Goal: Task Accomplishment & Management: Manage account settings

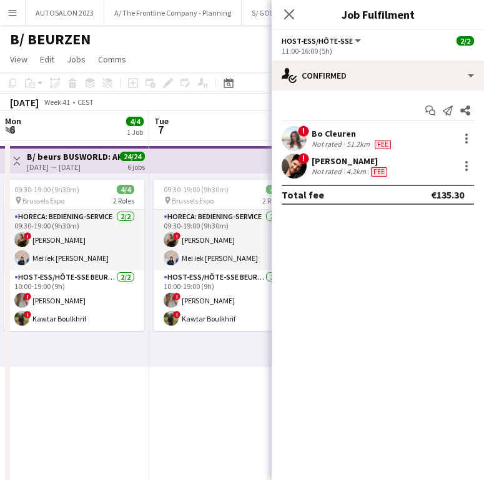
scroll to position [0, 280]
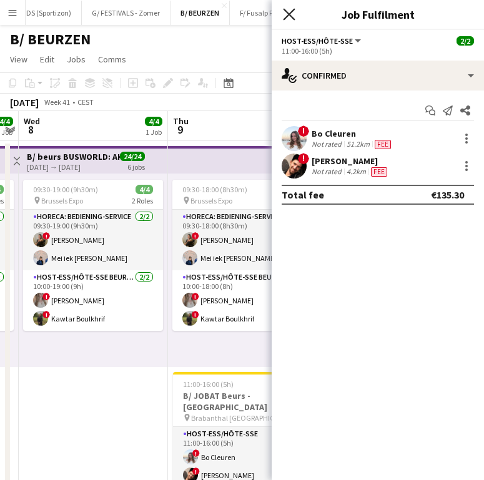
click at [284, 12] on icon "Close pop-in" at bounding box center [289, 14] width 12 height 12
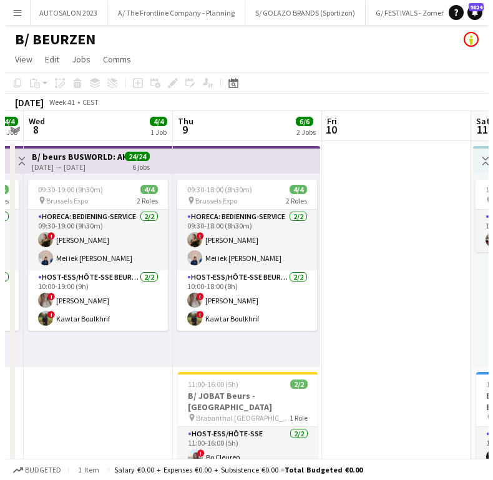
scroll to position [0, 0]
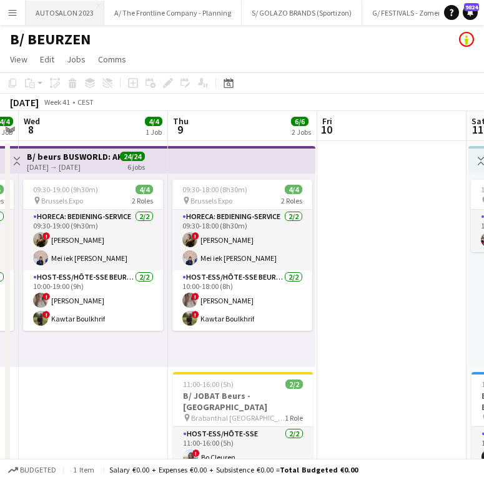
click at [56, 1] on button "AUTOSALON 2023 Close" at bounding box center [65, 13] width 79 height 24
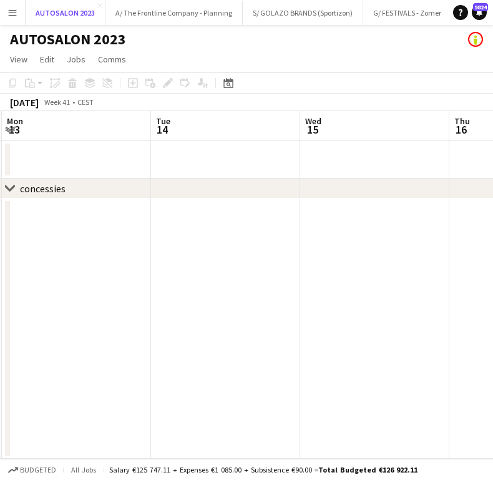
scroll to position [0, 595]
click at [100, 4] on button "AUTOSALON 2023 Close" at bounding box center [66, 13] width 80 height 24
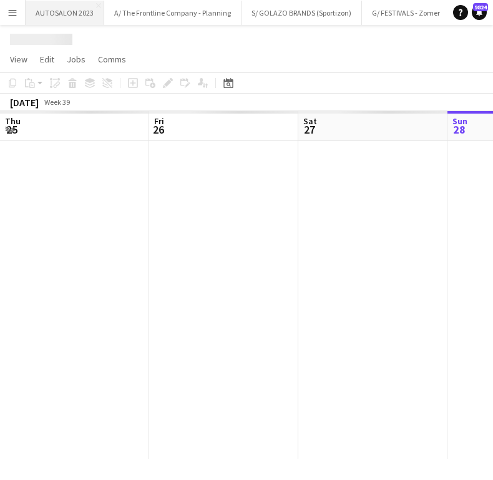
scroll to position [0, 298]
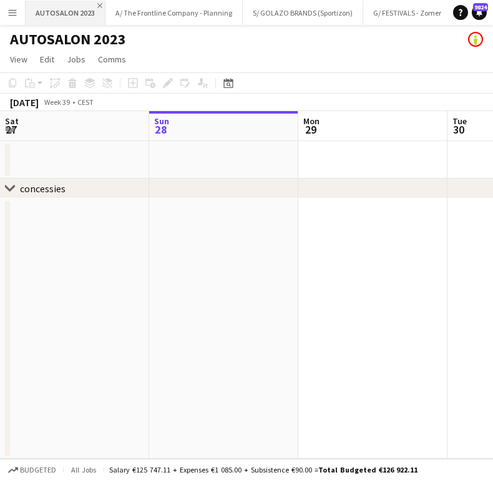
click at [97, 4] on app-icon "Close" at bounding box center [99, 5] width 5 height 5
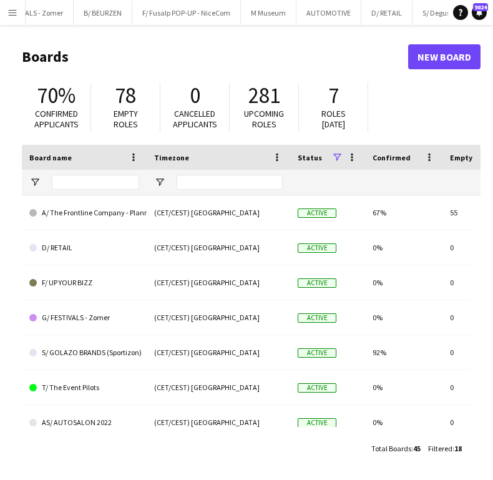
scroll to position [0, 354]
click at [273, 7] on button "AUTOMOTIVE Close" at bounding box center [273, 13] width 65 height 24
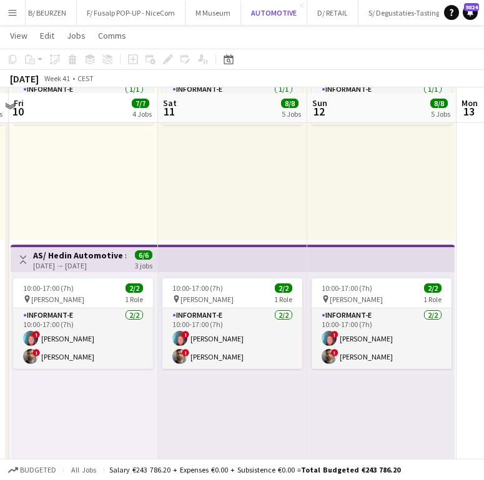
scroll to position [583, 0]
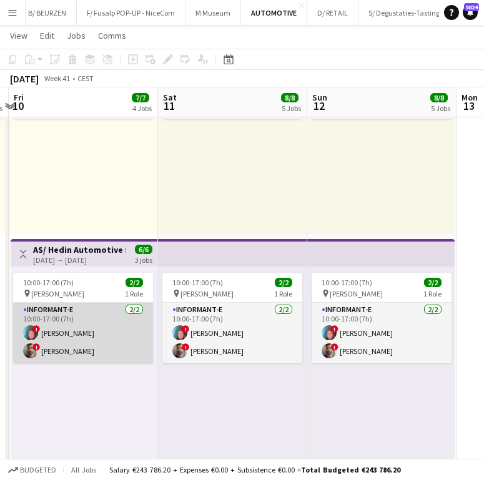
click at [99, 325] on app-card-role "Informant-e 2/2 10:00-17:00 (7h) ! Patrick MAEKELBERGHE ! Fehmy Fatnassi" at bounding box center [83, 333] width 140 height 61
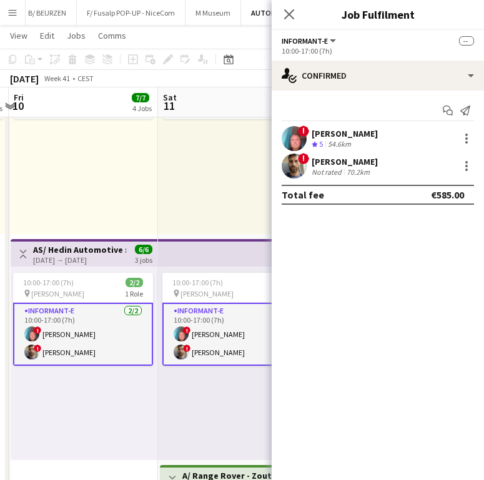
click at [327, 129] on div "Patrick MAEKELBERGHE" at bounding box center [344, 133] width 66 height 11
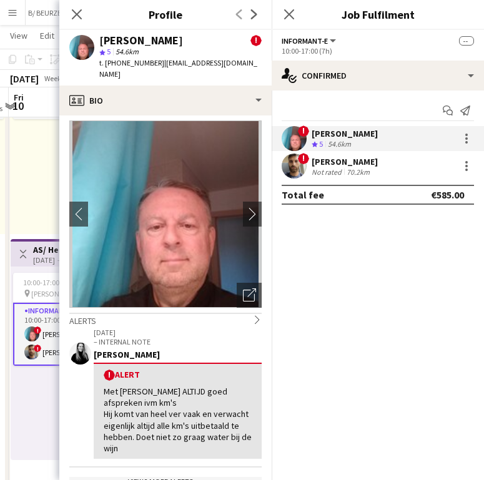
scroll to position [0, 0]
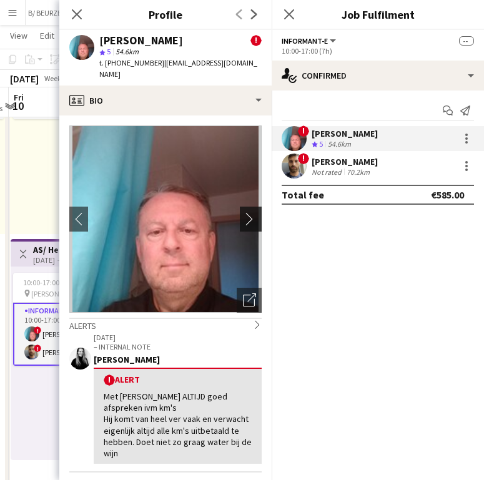
click at [243, 212] on app-icon "chevron-right" at bounding box center [252, 218] width 19 height 13
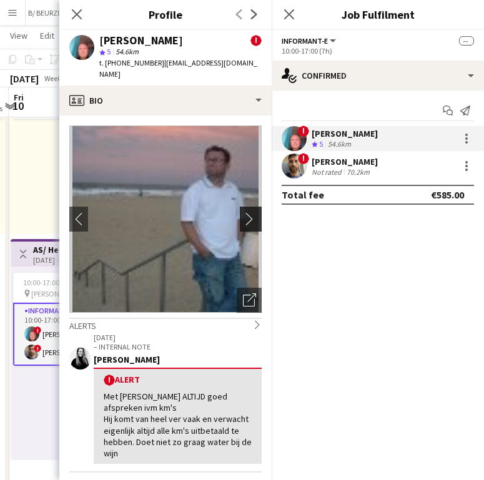
click at [243, 212] on app-icon "chevron-right" at bounding box center [252, 218] width 19 height 13
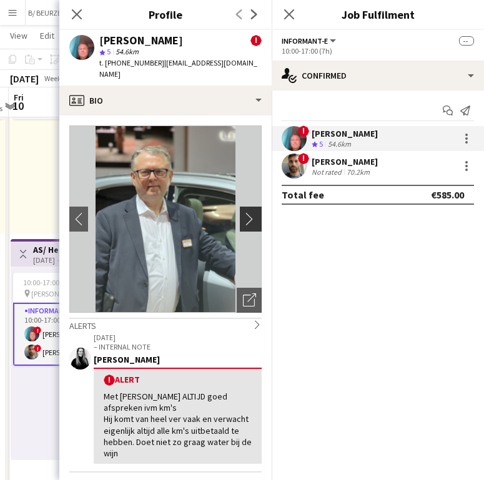
click at [243, 212] on app-icon "chevron-right" at bounding box center [252, 218] width 19 height 13
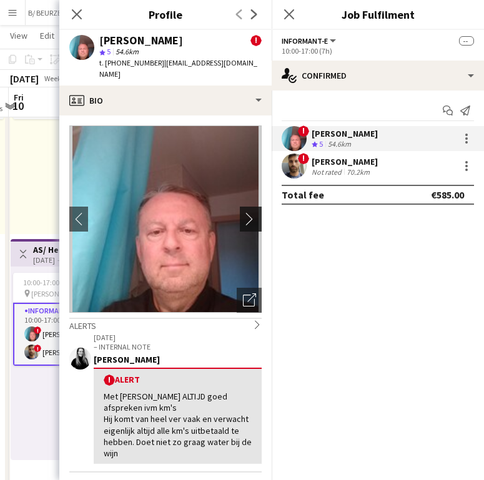
click at [243, 212] on app-icon "chevron-right" at bounding box center [252, 218] width 19 height 13
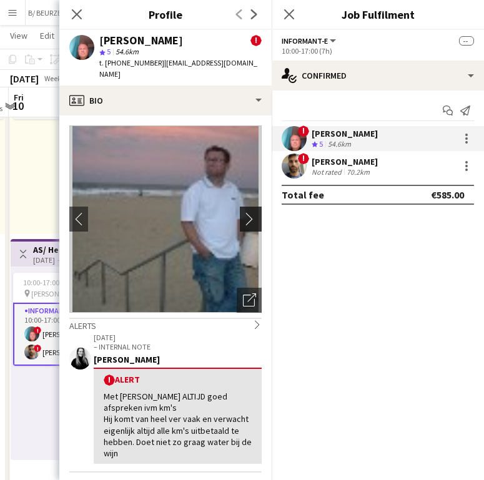
click at [243, 212] on app-icon "chevron-right" at bounding box center [252, 218] width 19 height 13
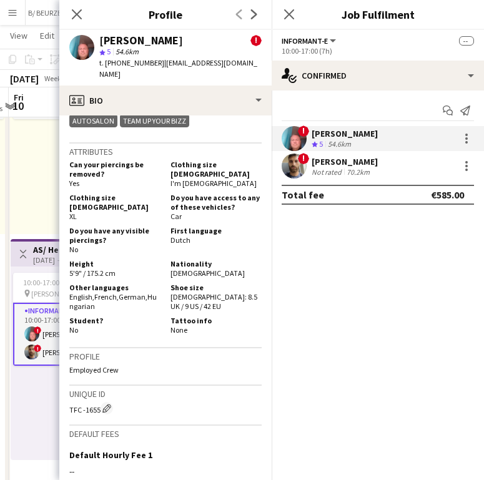
scroll to position [732, 0]
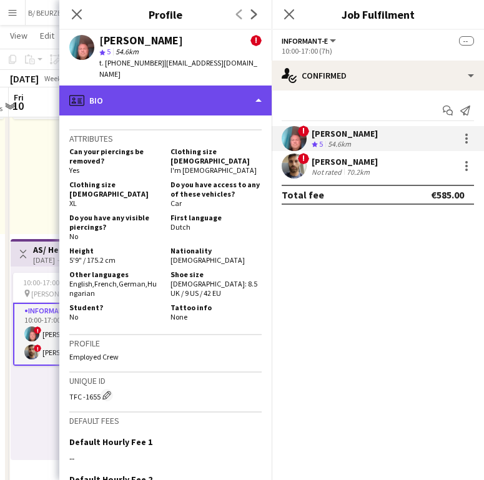
click at [173, 98] on div "profile Bio" at bounding box center [165, 100] width 212 height 30
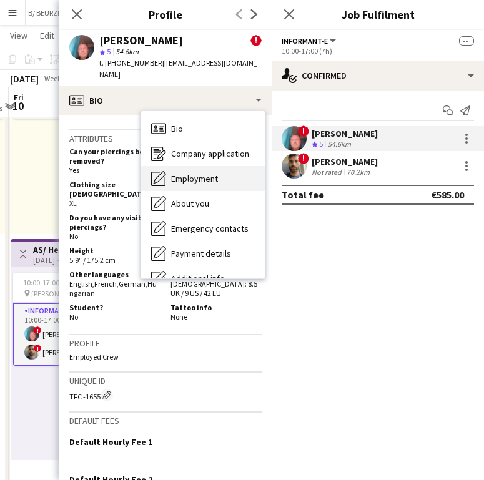
click at [197, 173] on span "Employment" at bounding box center [194, 178] width 47 height 11
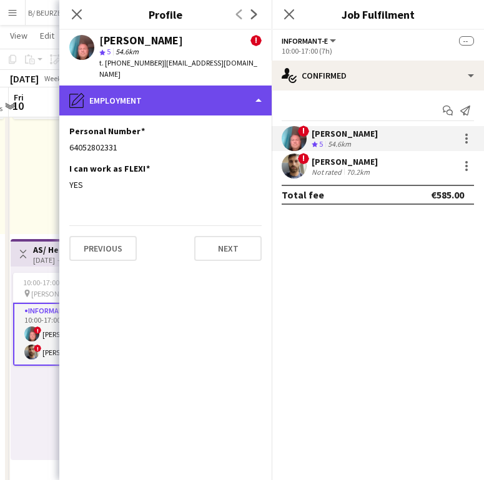
click at [156, 87] on div "pencil4 Employment" at bounding box center [165, 100] width 212 height 30
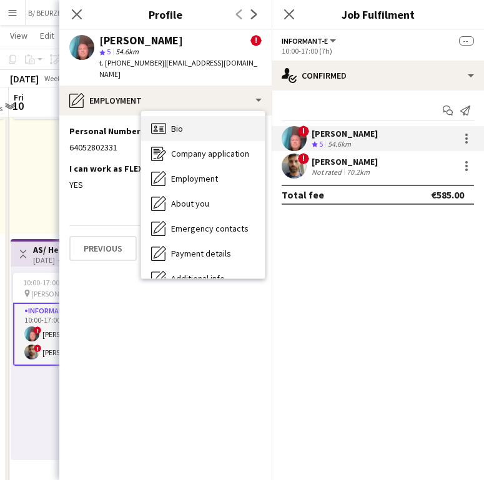
click at [165, 123] on icon at bounding box center [158, 128] width 15 height 11
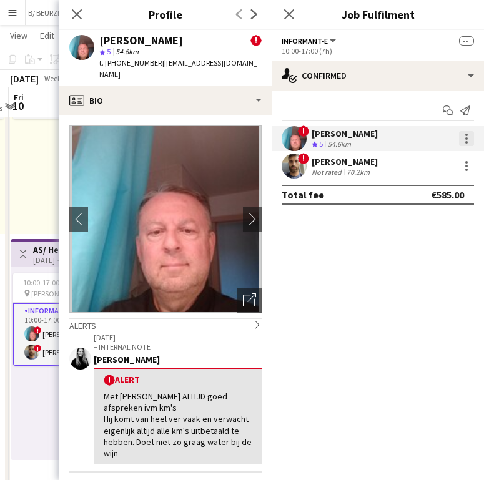
click at [467, 138] on div at bounding box center [466, 138] width 15 height 15
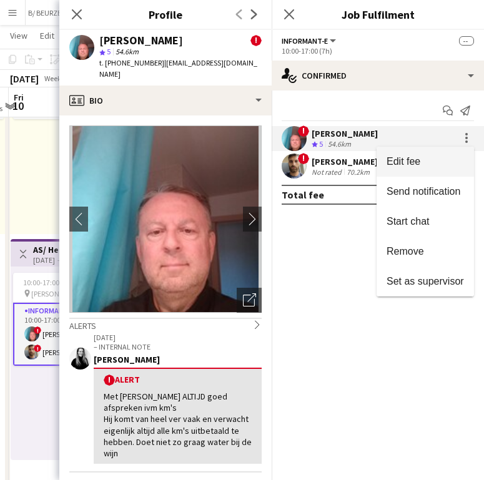
click at [432, 167] on span "Edit fee" at bounding box center [424, 161] width 77 height 11
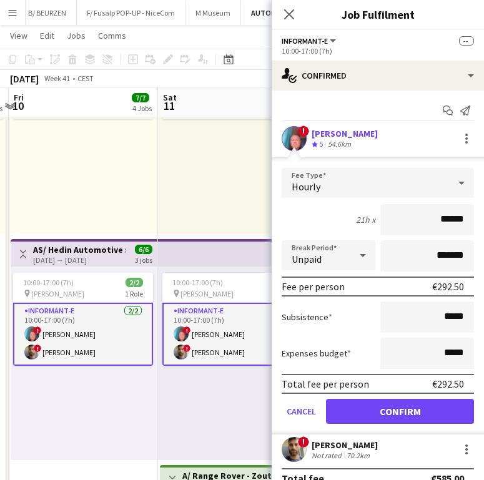
click at [377, 142] on div "Crew rating 5 54.6km" at bounding box center [344, 144] width 66 height 11
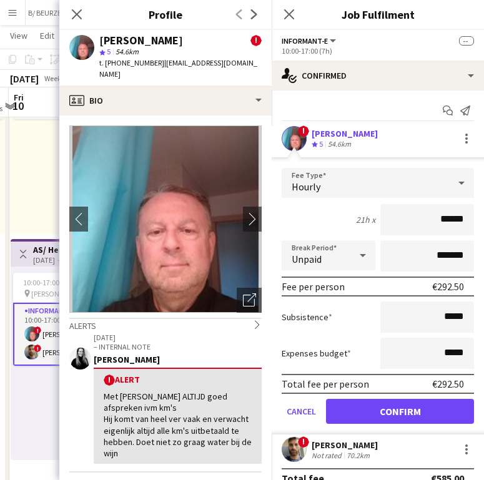
drag, startPoint x: 102, startPoint y: 40, endPoint x: 215, endPoint y: 38, distance: 113.6
click at [183, 38] on div "Patrick MAEKELBERGHE" at bounding box center [141, 40] width 84 height 11
copy div "Patrick MAEKELBERGHE"
click at [81, 18] on icon at bounding box center [77, 14] width 12 height 12
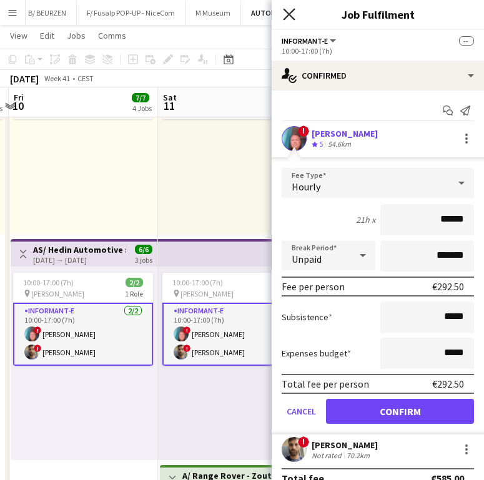
click at [287, 14] on icon "Close pop-in" at bounding box center [289, 14] width 12 height 12
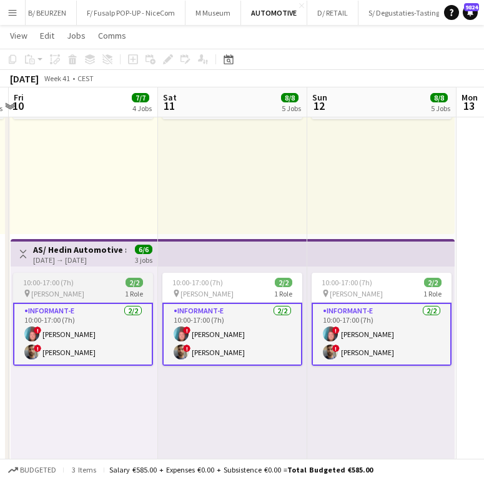
click at [76, 280] on div "10:00-17:00 (7h) 2/2" at bounding box center [83, 282] width 140 height 9
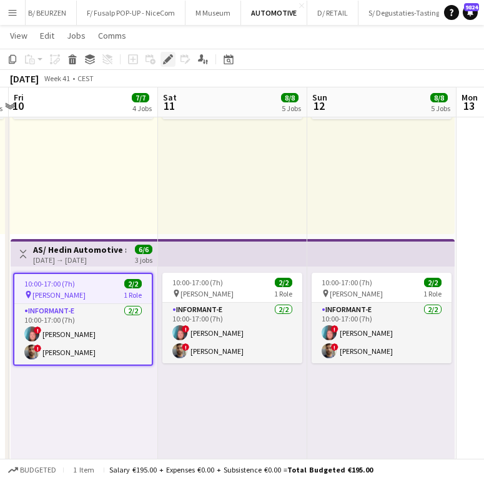
click at [170, 56] on icon at bounding box center [171, 55] width 3 height 3
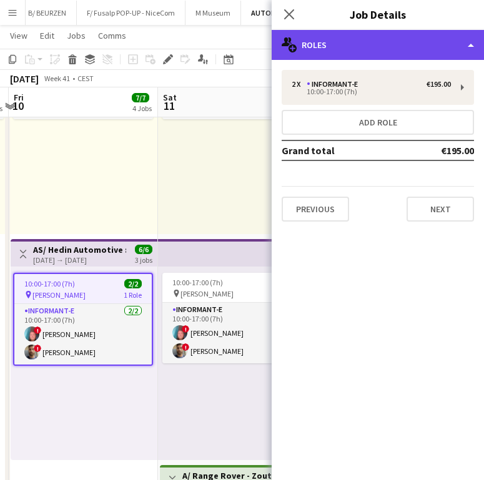
click at [385, 39] on div "multiple-users-add Roles" at bounding box center [377, 45] width 212 height 30
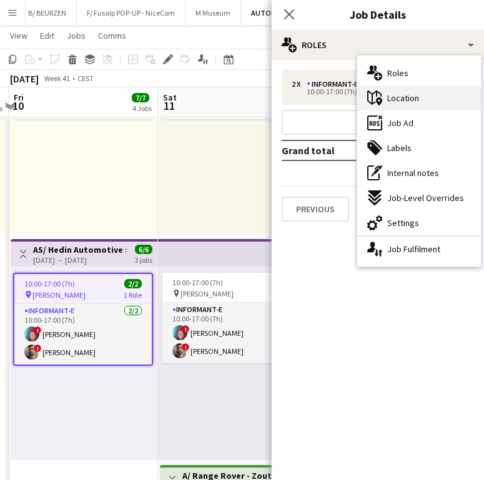
click at [397, 99] on span "Location" at bounding box center [403, 97] width 32 height 11
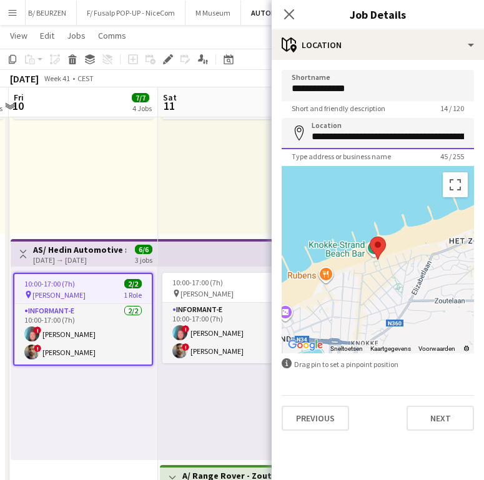
click at [364, 133] on input "**********" at bounding box center [377, 133] width 192 height 31
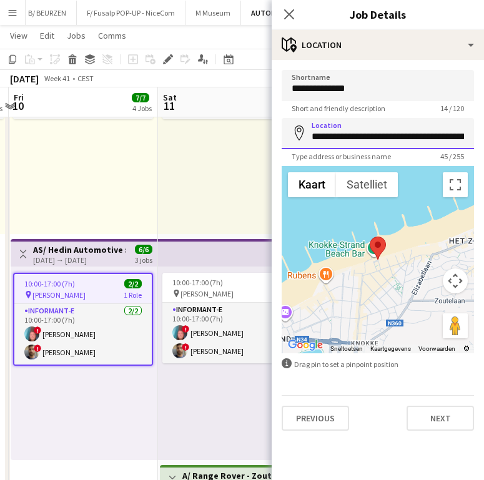
click at [364, 133] on input "**********" at bounding box center [377, 133] width 192 height 31
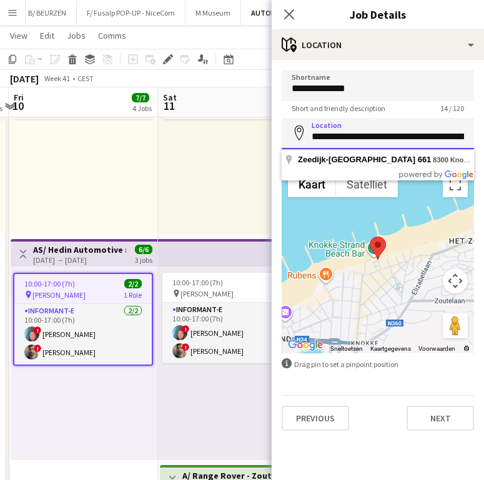
click at [364, 133] on input "**********" at bounding box center [377, 133] width 192 height 31
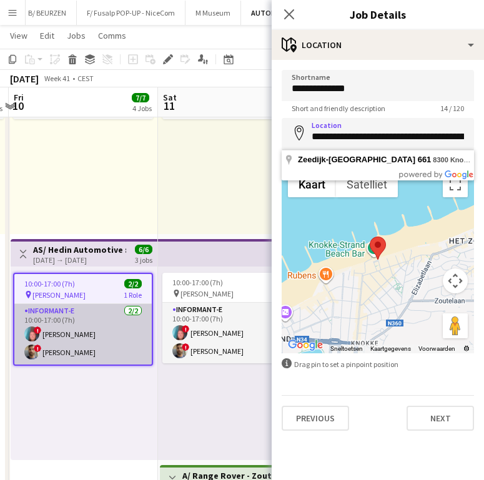
click at [90, 319] on app-card-role "Informant-e 2/2 10:00-17:00 (7h) ! Patrick MAEKELBERGHE ! Fehmy Fatnassi" at bounding box center [82, 334] width 137 height 61
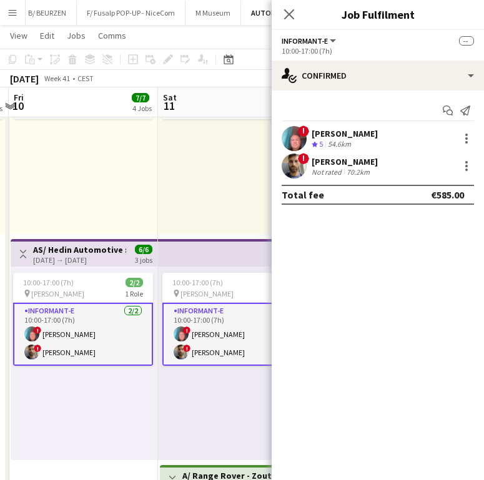
click at [349, 157] on div "Fehmy Fatnassi" at bounding box center [344, 161] width 66 height 11
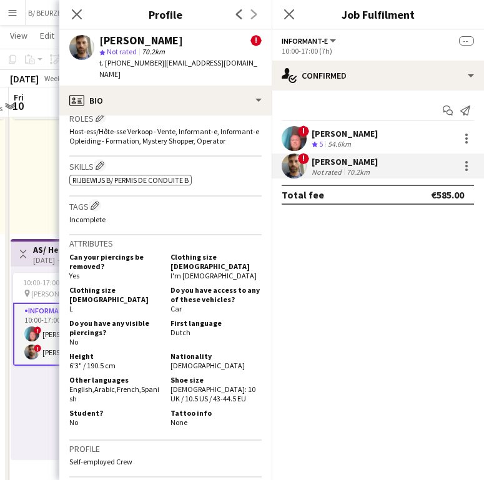
scroll to position [553, 0]
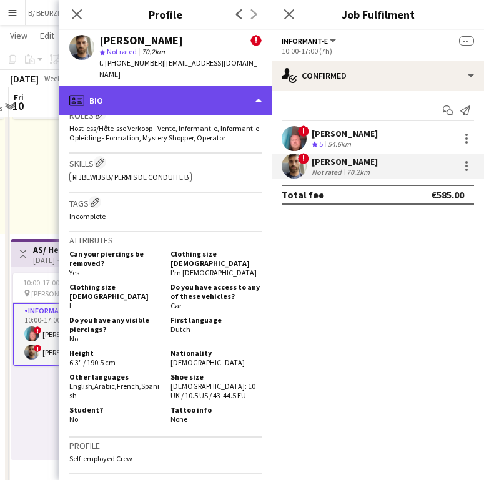
click at [169, 89] on div "profile Bio" at bounding box center [165, 100] width 212 height 30
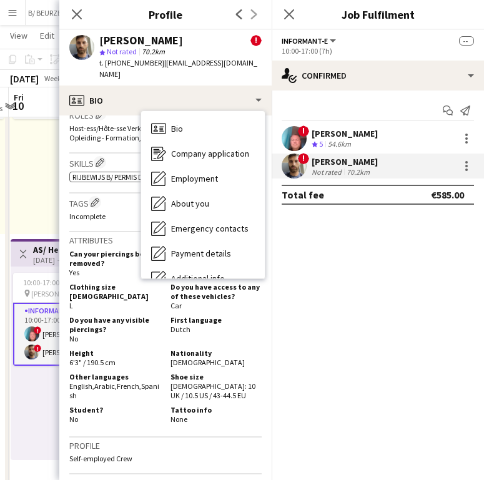
click at [105, 29] on div "Close pop-in Profile Previous Next" at bounding box center [165, 15] width 212 height 30
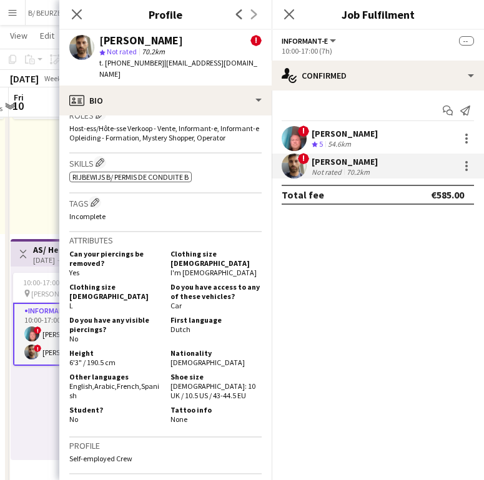
click at [183, 226] on div "Tags Edit crew company tags Incomplete" at bounding box center [165, 212] width 192 height 39
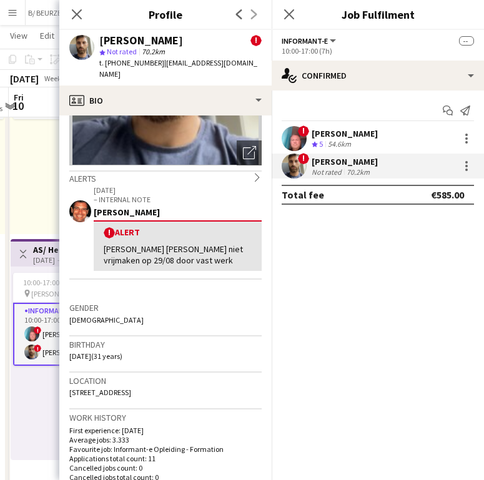
scroll to position [131, 0]
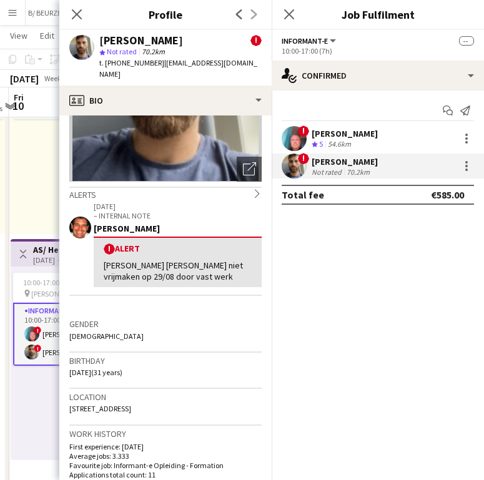
click at [84, 23] on div "Close pop-in" at bounding box center [76, 14] width 35 height 29
click at [74, 9] on icon "Close pop-in" at bounding box center [77, 14] width 12 height 12
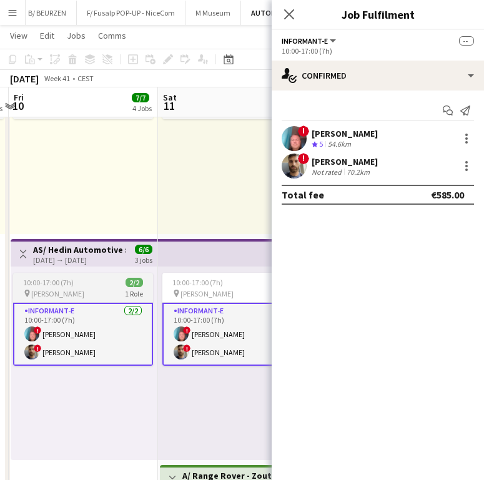
click at [79, 288] on app-job-card "10:00-17:00 (7h) 2/2 pin Knokke Zeedijk 1 Role Informant-e 2/2 10:00-17:00 (7h)…" at bounding box center [83, 319] width 140 height 93
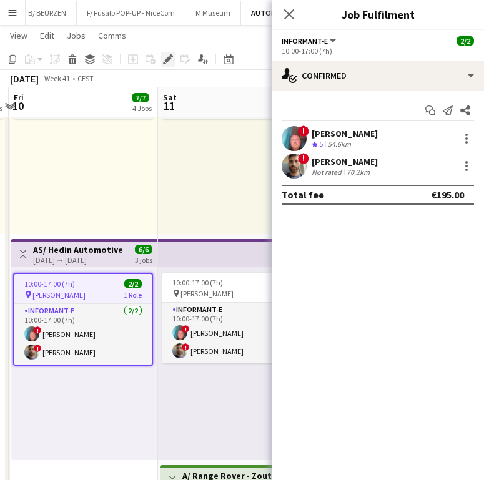
click at [166, 60] on icon at bounding box center [167, 59] width 7 height 7
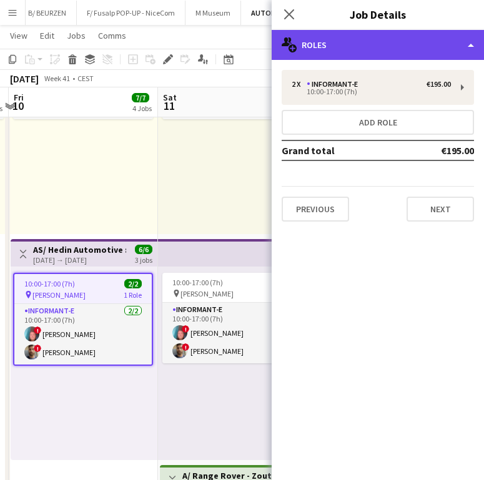
click at [350, 57] on div "multiple-users-add Roles" at bounding box center [377, 45] width 212 height 30
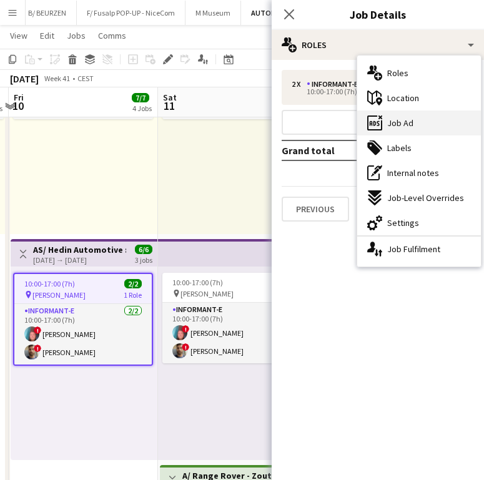
click at [399, 120] on span "Job Ad" at bounding box center [400, 122] width 26 height 11
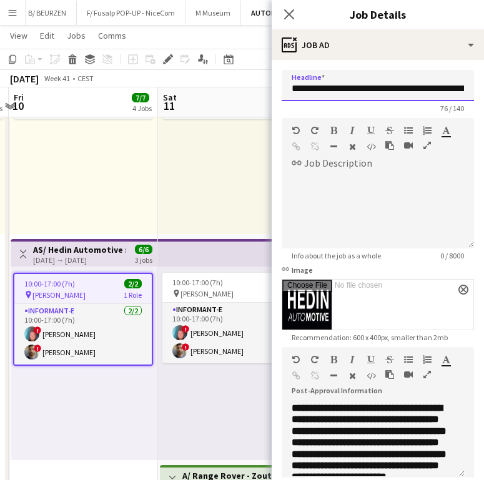
click at [384, 84] on input "**********" at bounding box center [377, 85] width 192 height 31
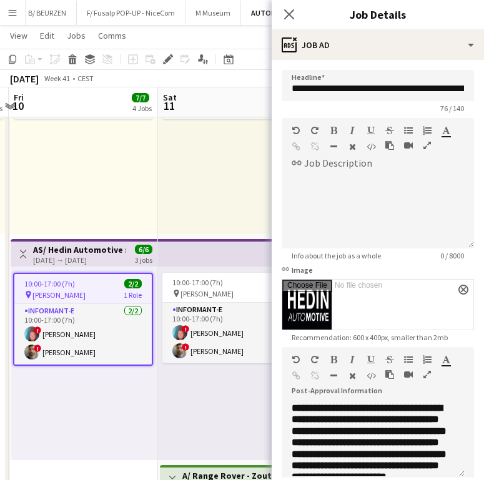
drag, startPoint x: 79, startPoint y: 368, endPoint x: 87, endPoint y: 354, distance: 15.9
click at [87, 355] on app-calendar-viewport "Tue 7 Wed 8 5/5 3 Jobs Thu 9 5/5 3 Jobs Fri 10 7/7 4 Jobs Sat 11 8/8 5 Jobs Sun…" at bounding box center [242, 180] width 484 height 1431
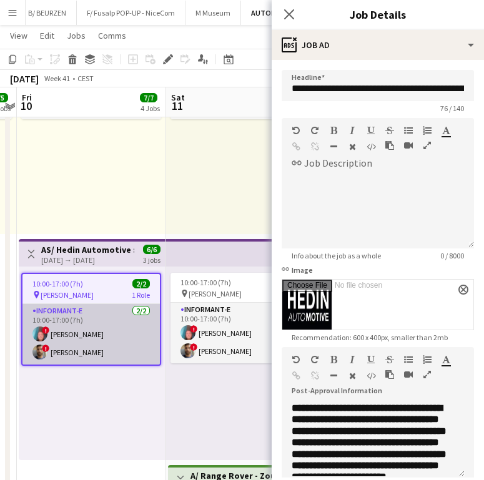
click at [89, 353] on app-card-role "Informant-e 2/2 10:00-17:00 (7h) ! Patrick MAEKELBERGHE ! Fehmy Fatnassi" at bounding box center [90, 334] width 137 height 61
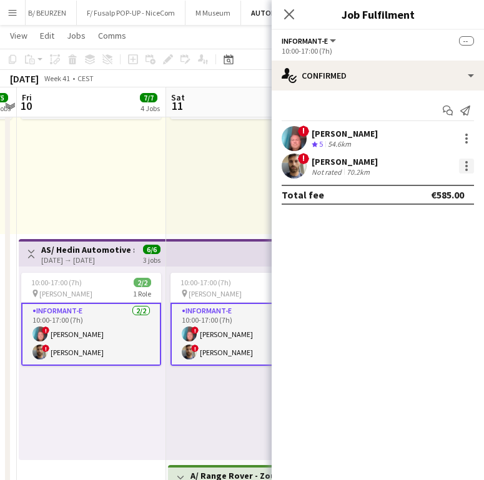
click at [461, 172] on div at bounding box center [466, 165] width 15 height 15
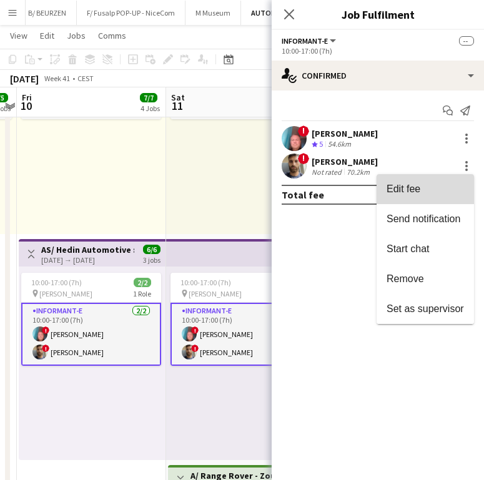
click at [435, 195] on span "Edit fee" at bounding box center [424, 188] width 77 height 11
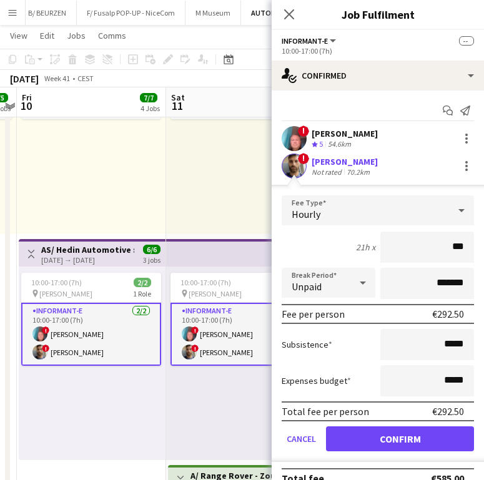
type input "**"
type input "***"
click at [301, 257] on div "21h x ***" at bounding box center [377, 246] width 192 height 31
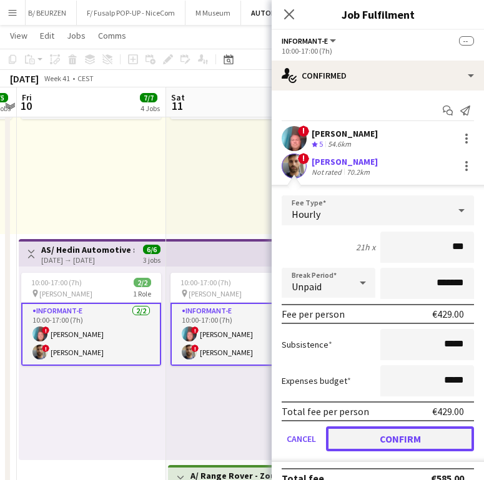
click at [367, 438] on button "Confirm" at bounding box center [400, 438] width 148 height 25
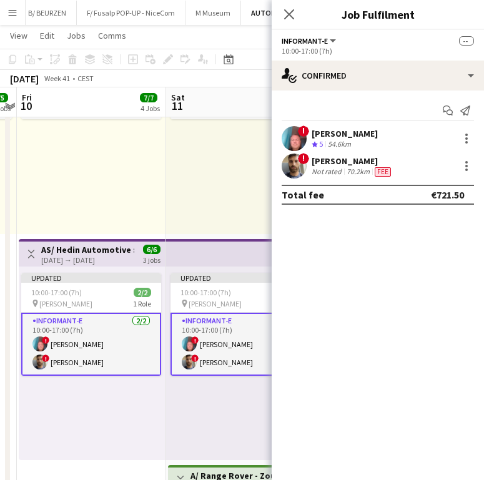
click at [210, 185] on div "10:00-19:00 (9h) 1/1 pin Knokke ZeedijkTBC 1 Role Informant-e 1/1 10:00-19:00 (…" at bounding box center [240, 137] width 149 height 193
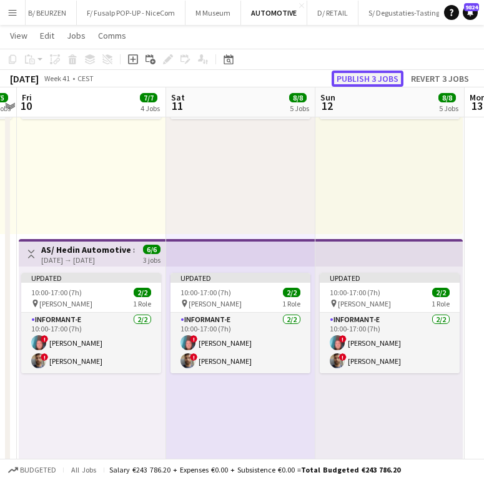
click at [391, 75] on button "Publish 3 jobs" at bounding box center [367, 79] width 72 height 16
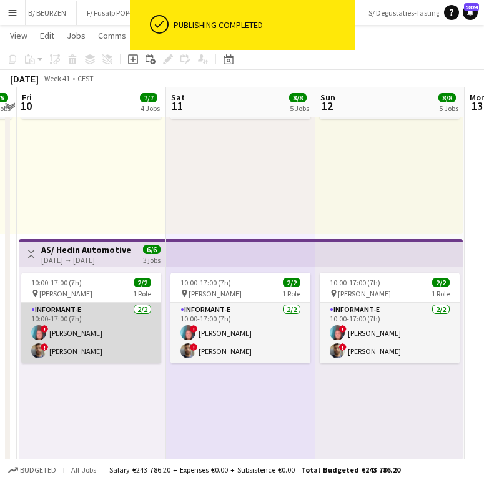
click at [64, 344] on app-card-role "Informant-e 2/2 10:00-17:00 (7h) ! Patrick MAEKELBERGHE ! Fehmy Fatnassi" at bounding box center [91, 333] width 140 height 61
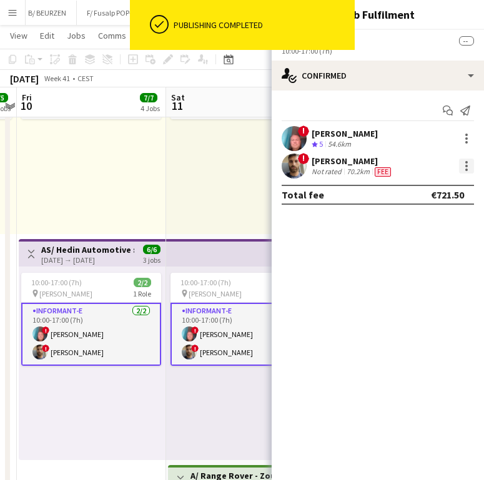
click at [460, 161] on div at bounding box center [466, 165] width 15 height 15
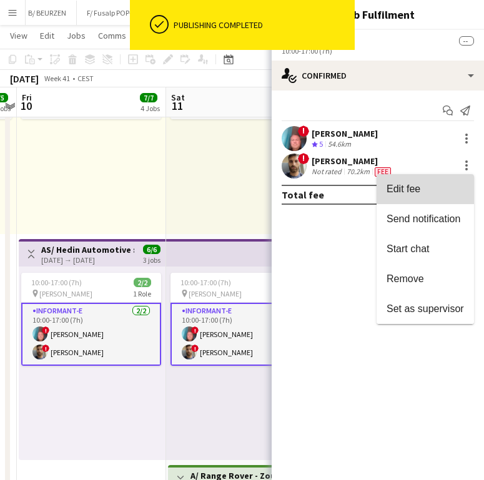
click at [432, 183] on span "Edit fee" at bounding box center [424, 188] width 77 height 11
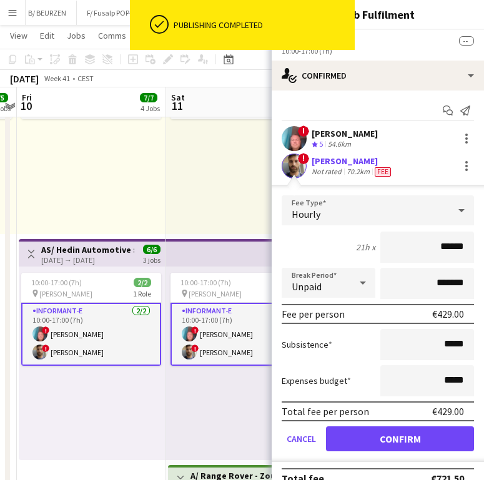
click at [208, 159] on div "10:00-19:00 (9h) 1/1 pin Knokke ZeedijkTBC 1 Role Informant-e 1/1 10:00-19:00 (…" at bounding box center [240, 137] width 149 height 193
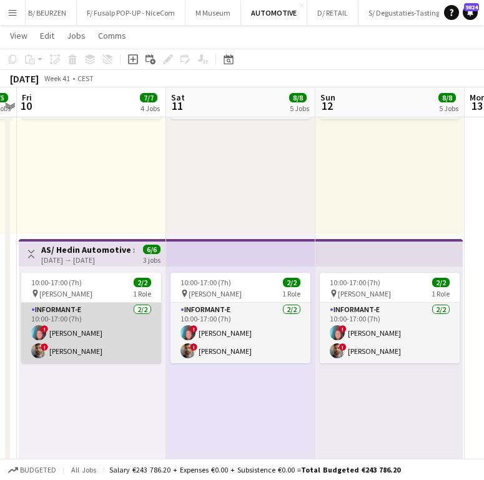
click at [61, 339] on app-card-role "Informant-e 2/2 10:00-17:00 (7h) ! Patrick MAEKELBERGHE ! Fehmy Fatnassi" at bounding box center [91, 333] width 140 height 61
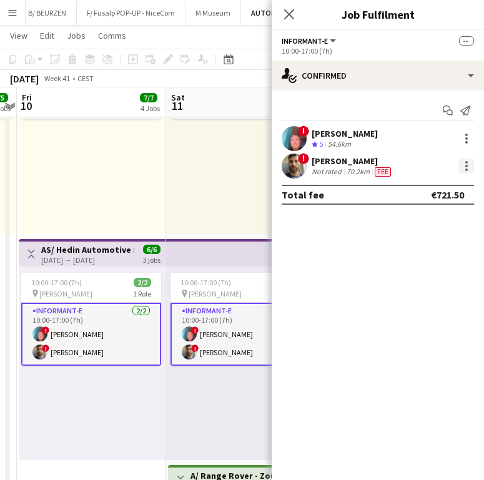
click at [461, 168] on div at bounding box center [466, 165] width 15 height 15
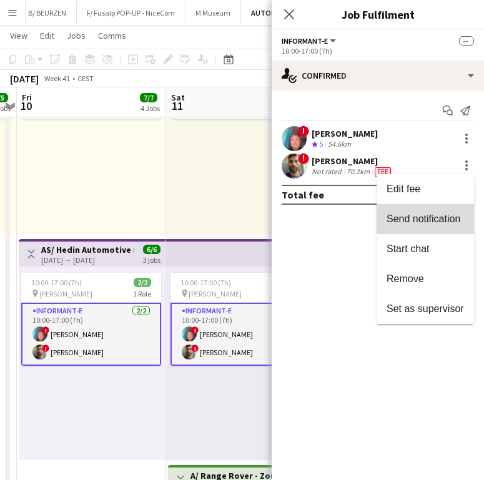
click at [445, 212] on button "Send notification" at bounding box center [424, 219] width 97 height 30
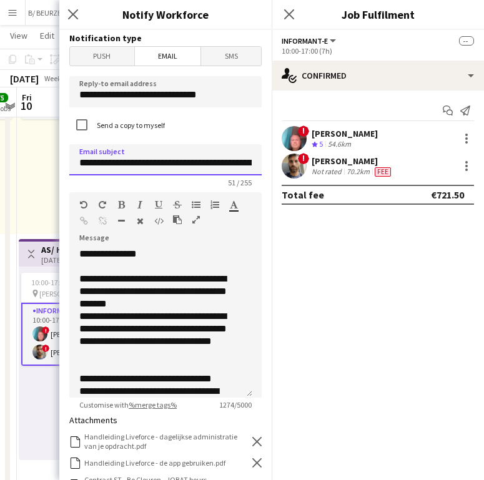
scroll to position [0, 51]
drag, startPoint x: 118, startPoint y: 163, endPoint x: 255, endPoint y: 163, distance: 137.3
click at [255, 163] on form "**********" at bounding box center [165, 407] width 212 height 754
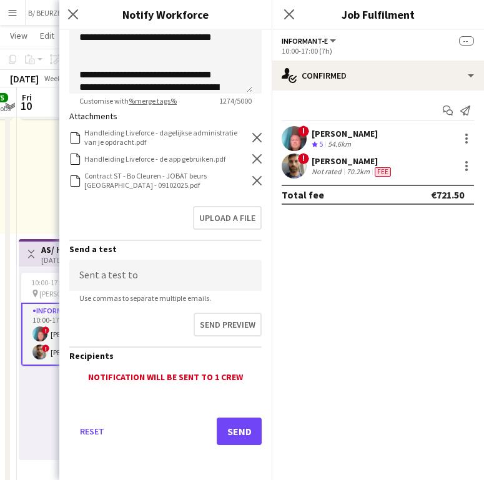
type input "**********"
click at [252, 181] on icon "Remove" at bounding box center [256, 180] width 9 height 9
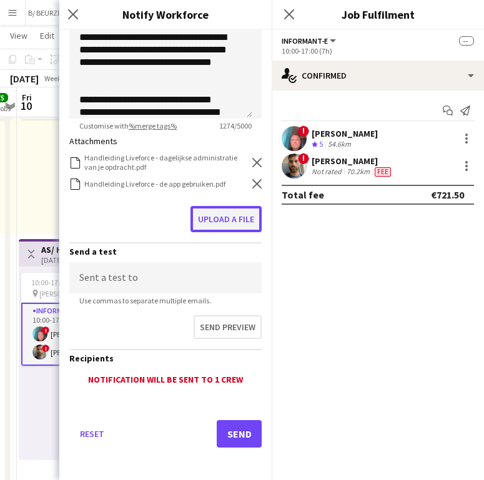
click at [218, 213] on button "Upload a file" at bounding box center [225, 219] width 71 height 26
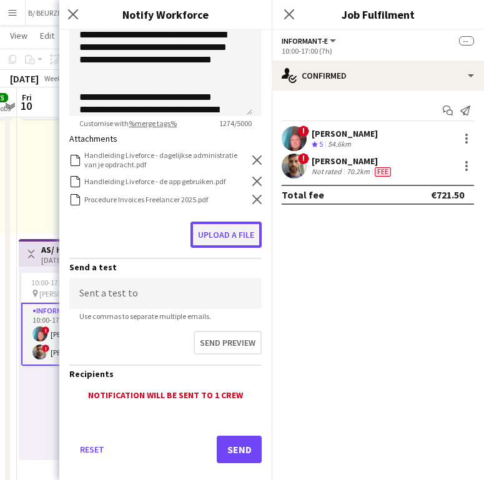
click at [223, 227] on button "Upload a file" at bounding box center [225, 234] width 71 height 26
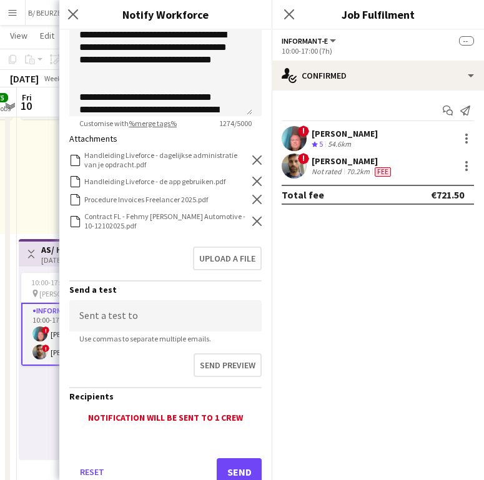
scroll to position [322, 0]
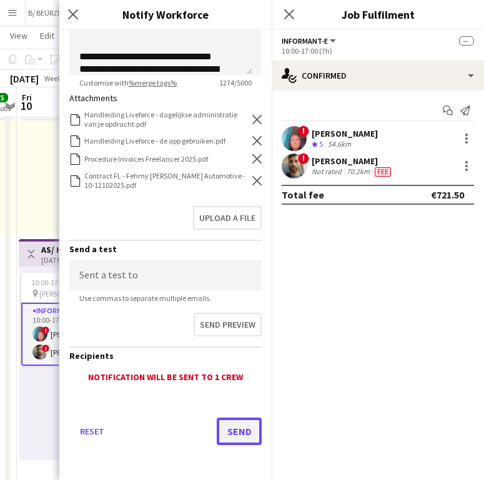
click at [217, 430] on button "Send" at bounding box center [238, 430] width 45 height 27
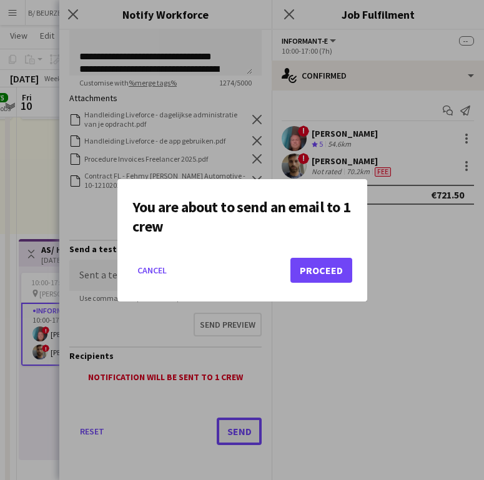
scroll to position [0, 0]
click at [300, 266] on button "Proceed" at bounding box center [321, 270] width 62 height 25
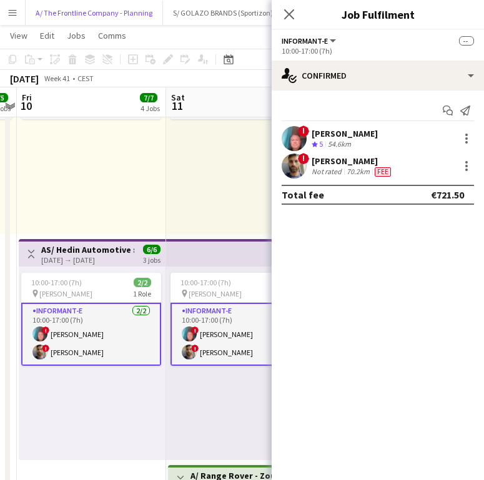
click at [108, 6] on button "A/ The Frontline Company - Planning Close" at bounding box center [94, 13] width 137 height 24
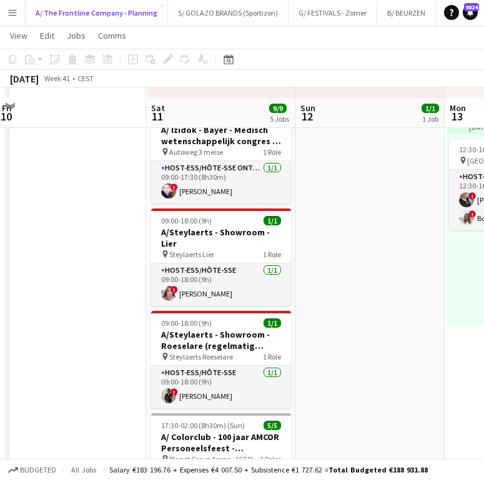
scroll to position [281, 0]
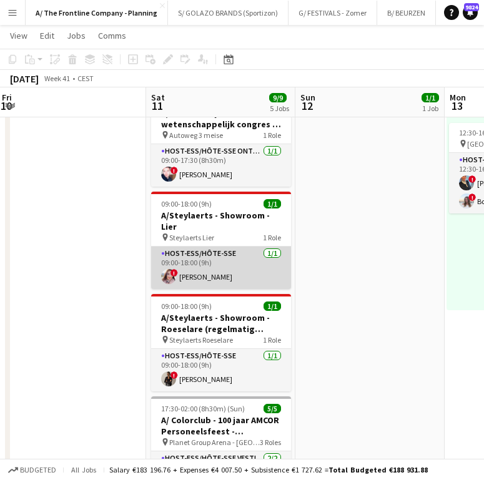
click at [254, 264] on app-card-role "Host-ess/Hôte-sse 1/1 09:00-18:00 (9h) ! Gitte Willemsens" at bounding box center [221, 267] width 140 height 42
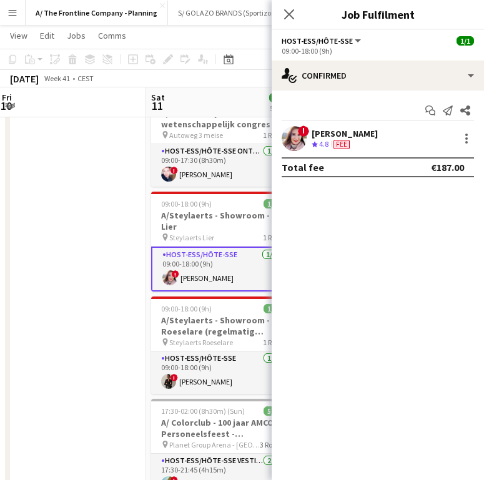
click at [369, 137] on div "[PERSON_NAME]" at bounding box center [344, 133] width 66 height 11
click at [356, 137] on div "[PERSON_NAME]" at bounding box center [344, 133] width 66 height 11
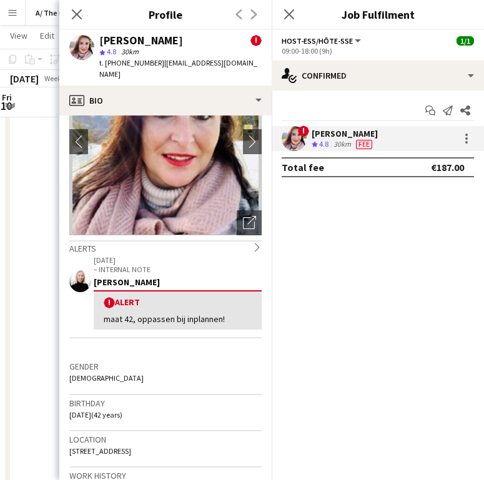
scroll to position [0, 0]
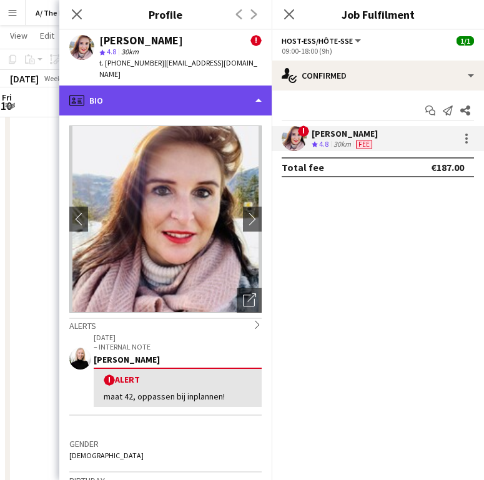
click at [156, 103] on div "profile Bio" at bounding box center [165, 100] width 212 height 30
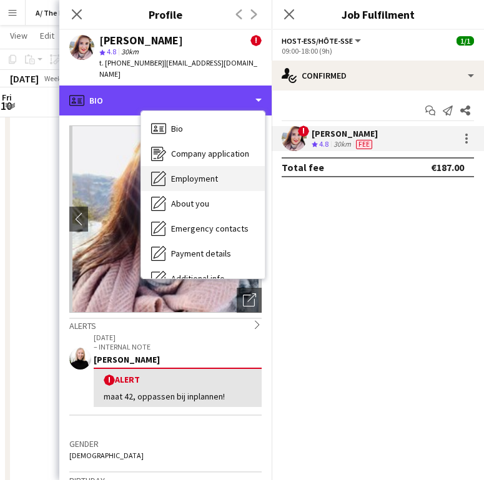
scroll to position [92, 0]
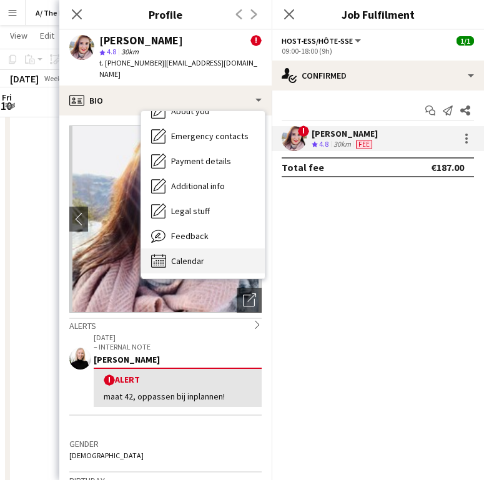
click at [190, 255] on span "Calendar" at bounding box center [187, 260] width 33 height 11
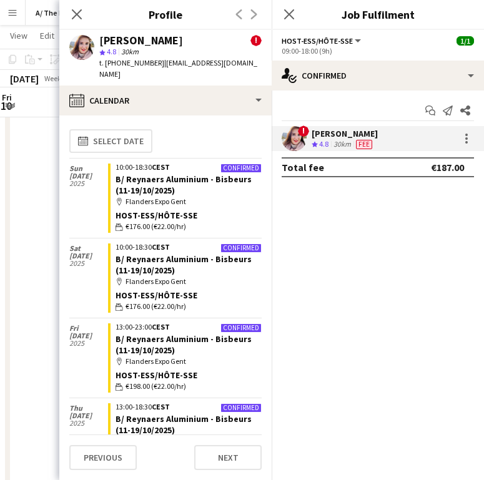
scroll to position [0, 0]
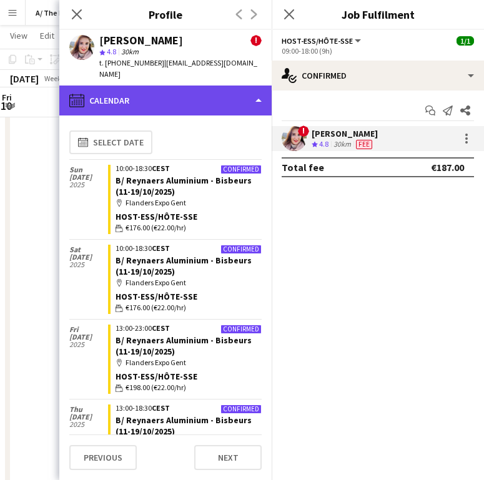
click at [163, 85] on div "calendar-full Calendar" at bounding box center [165, 100] width 212 height 30
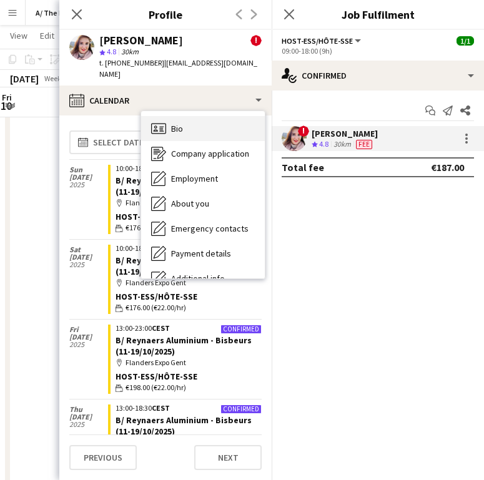
click at [198, 116] on div "Bio Bio" at bounding box center [203, 128] width 124 height 25
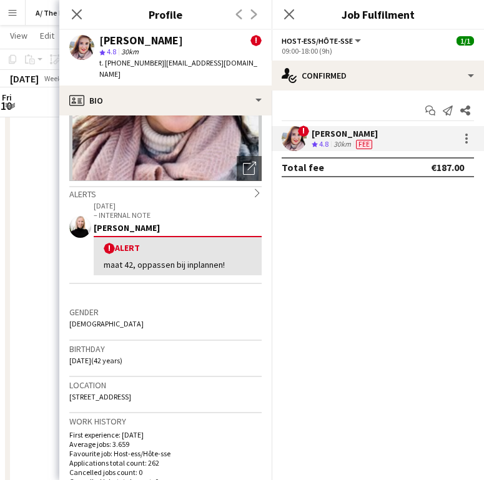
scroll to position [132, 0]
click at [68, 9] on app-icon "Close pop-in" at bounding box center [77, 15] width 18 height 18
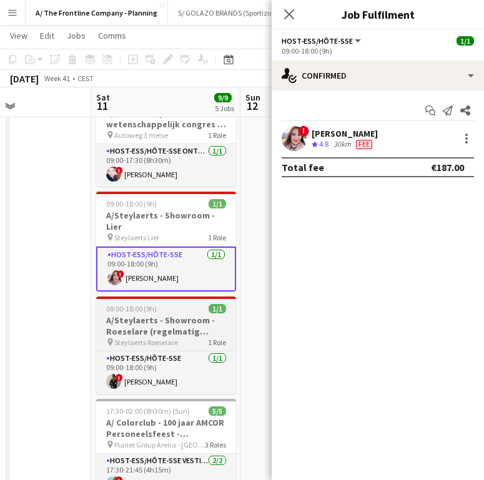
scroll to position [0, 372]
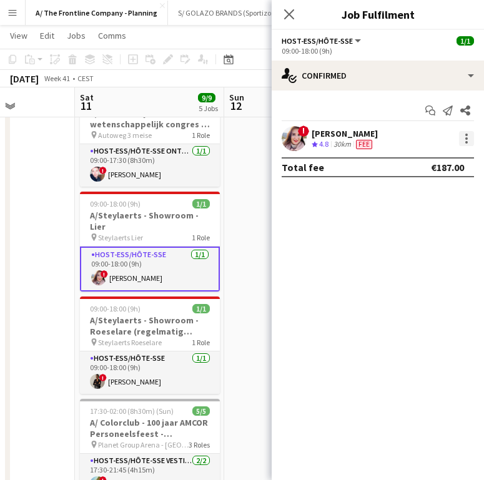
click at [469, 142] on div at bounding box center [466, 138] width 15 height 15
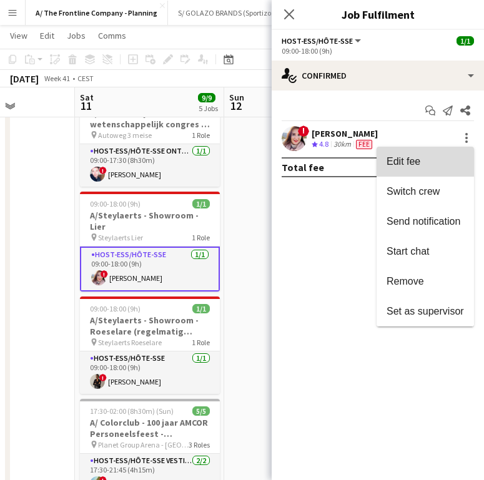
click at [445, 172] on button "Edit fee" at bounding box center [424, 162] width 97 height 30
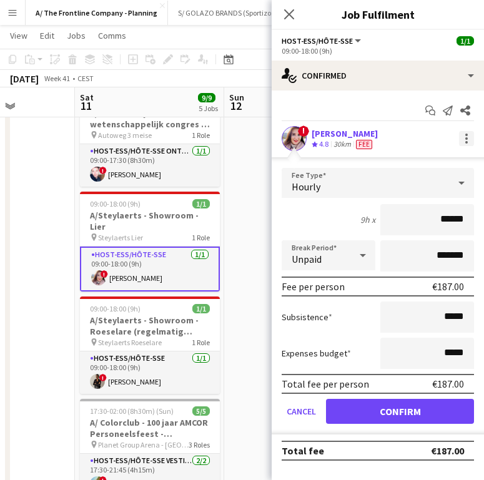
click at [468, 144] on div at bounding box center [466, 138] width 15 height 15
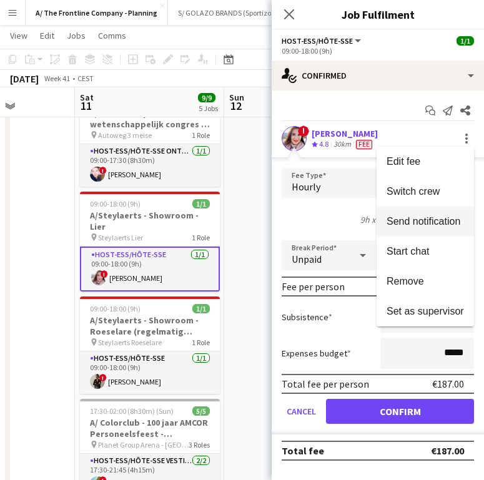
drag, startPoint x: 431, startPoint y: 223, endPoint x: 424, endPoint y: 223, distance: 7.5
click at [431, 223] on span "Send notification" at bounding box center [423, 221] width 74 height 11
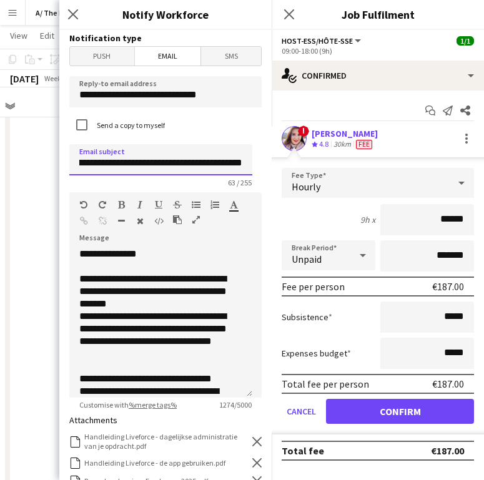
scroll to position [0, 104]
drag, startPoint x: 134, startPoint y: 165, endPoint x: 249, endPoint y: 181, distance: 115.9
click at [249, 181] on app-form-group "**********" at bounding box center [165, 165] width 192 height 43
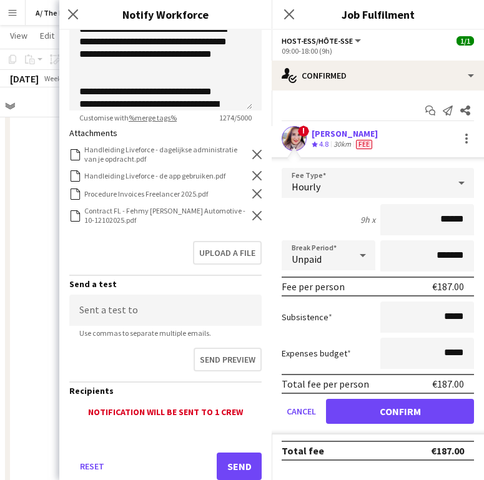
type input "**********"
click at [252, 220] on icon at bounding box center [256, 215] width 9 height 9
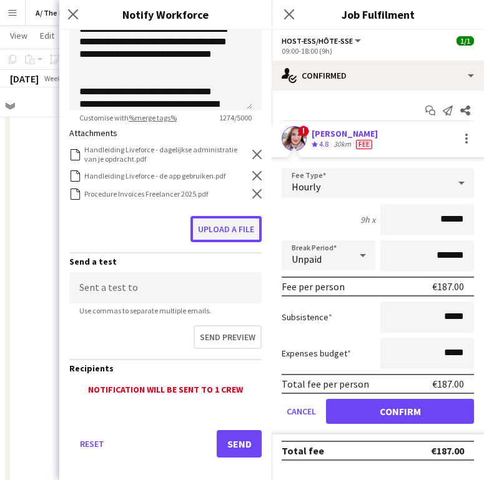
click at [241, 230] on button "Upload a file" at bounding box center [225, 229] width 71 height 26
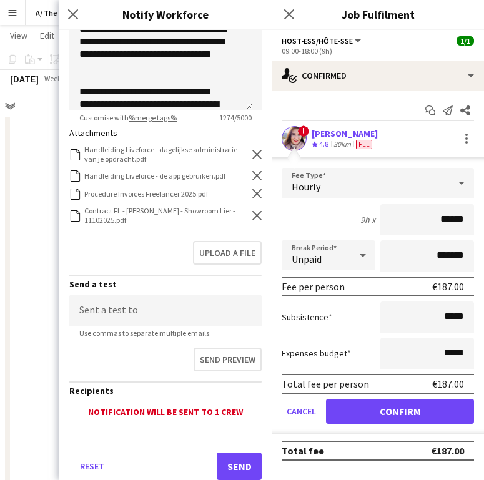
scroll to position [322, 0]
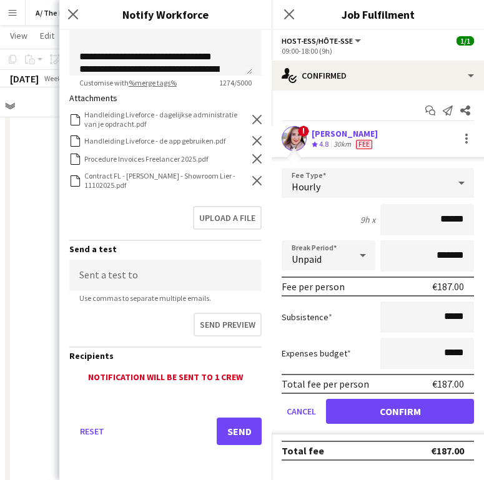
click at [235, 410] on div "Reset Send" at bounding box center [165, 435] width 192 height 87
click at [216, 442] on button "Send" at bounding box center [238, 430] width 45 height 27
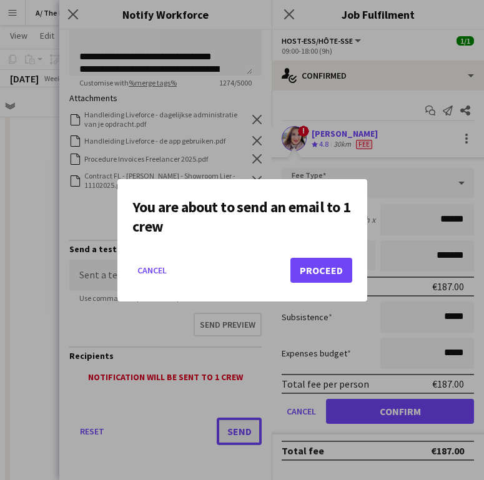
scroll to position [0, 0]
click at [325, 264] on button "Proceed" at bounding box center [321, 270] width 62 height 25
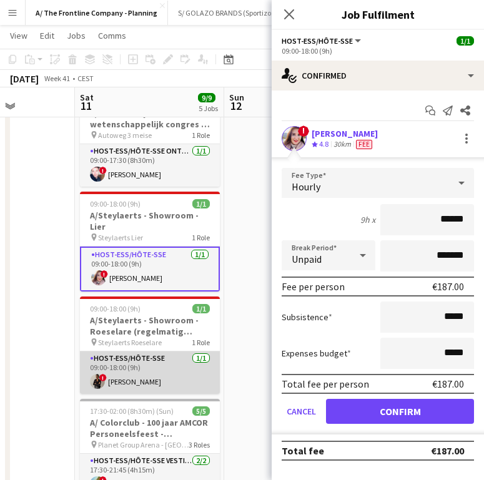
click at [168, 362] on app-card-role "Host-ess/Hôte-sse 1/1 09:00-18:00 (9h) ! Nadège Esalo" at bounding box center [150, 372] width 140 height 42
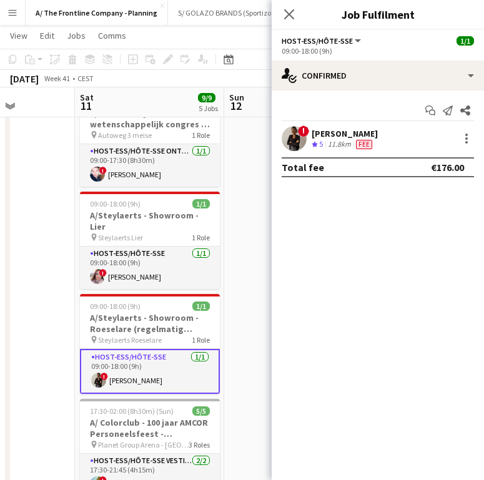
click at [356, 143] on div "Fee" at bounding box center [363, 144] width 21 height 11
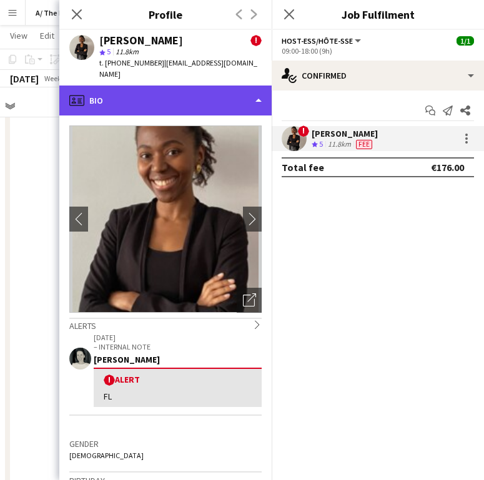
click at [220, 87] on div "profile Bio" at bounding box center [165, 100] width 212 height 30
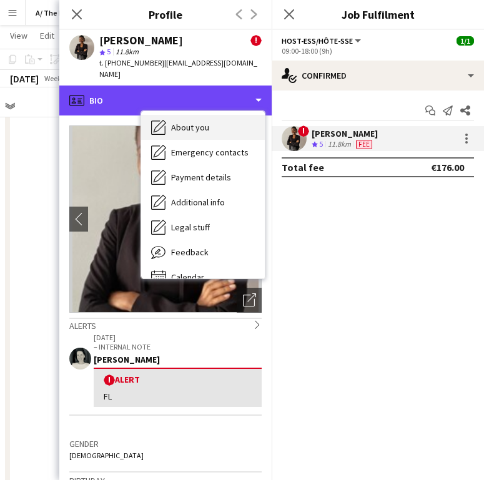
scroll to position [117, 0]
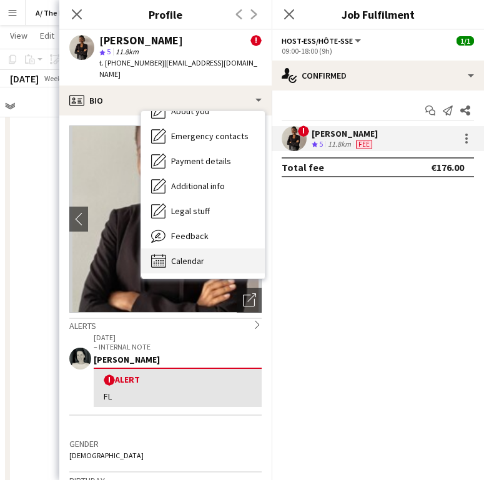
click at [200, 255] on span "Calendar" at bounding box center [187, 260] width 33 height 11
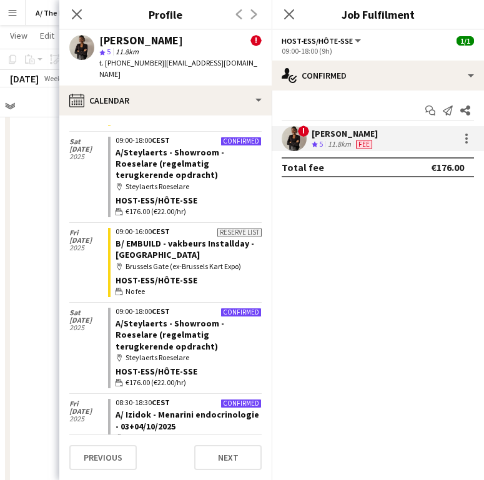
scroll to position [674, 0]
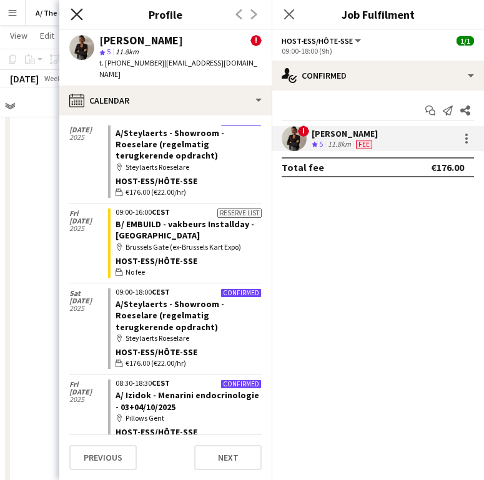
click at [74, 10] on icon "Close pop-in" at bounding box center [77, 14] width 12 height 12
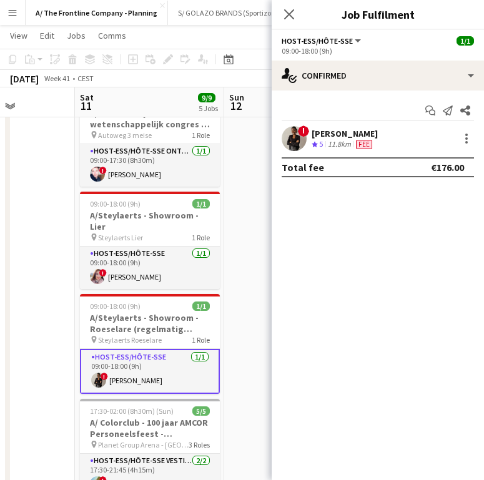
click at [347, 140] on div "11.8km" at bounding box center [339, 144] width 28 height 11
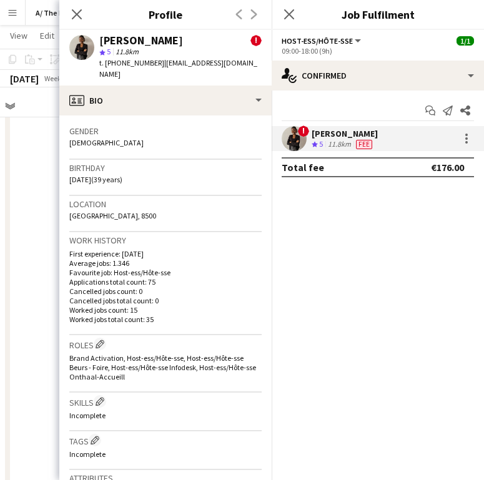
scroll to position [311, 0]
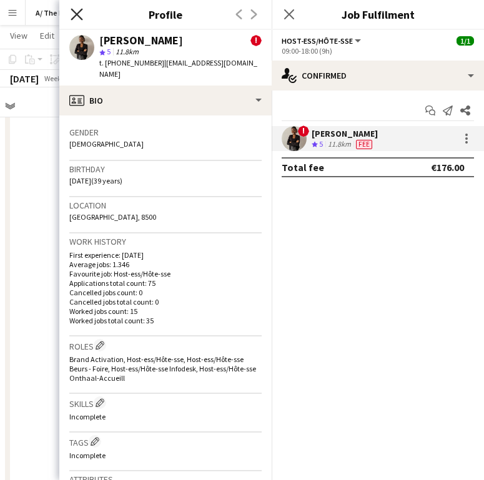
click at [78, 10] on icon "Close pop-in" at bounding box center [77, 14] width 12 height 12
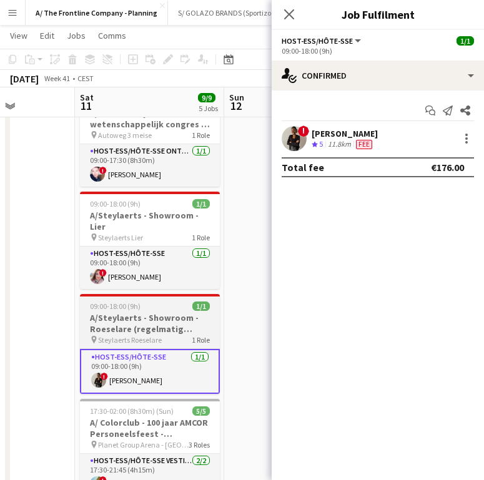
click at [177, 312] on h3 "A/Steylaerts - Showroom - Roeselare (regelmatig terugkerende opdracht)" at bounding box center [150, 323] width 140 height 22
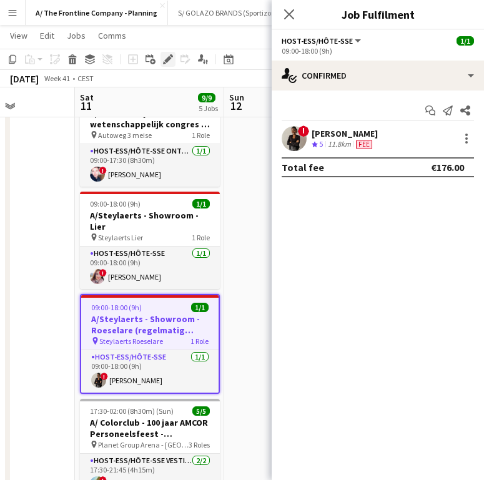
click at [163, 58] on icon "Edit" at bounding box center [168, 59] width 10 height 10
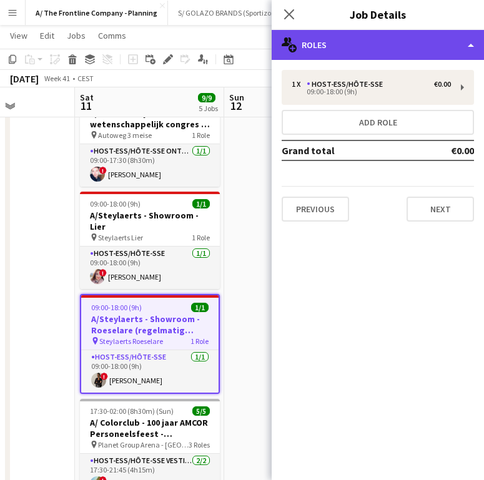
click at [417, 50] on div "multiple-users-add Roles" at bounding box center [377, 45] width 212 height 30
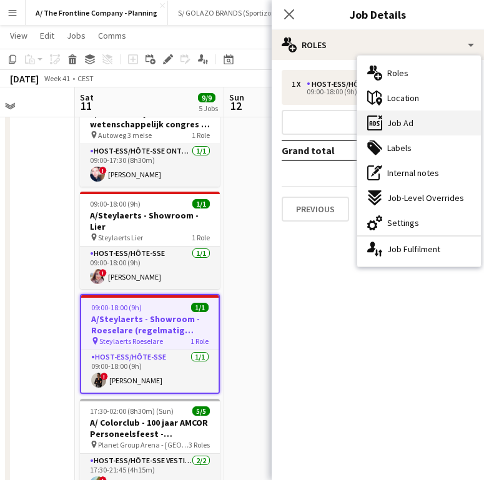
click at [432, 112] on div "ads-window Job Ad" at bounding box center [419, 122] width 124 height 25
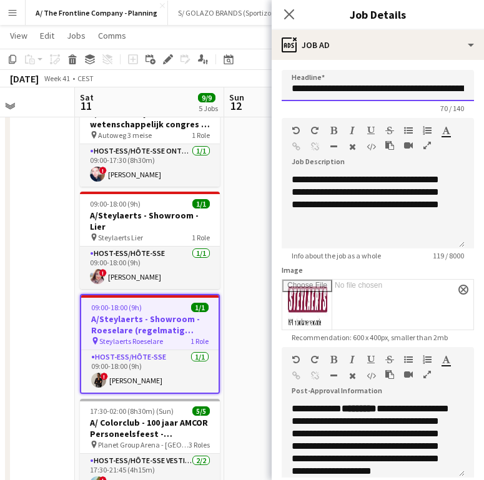
click at [365, 80] on input "**********" at bounding box center [377, 85] width 192 height 31
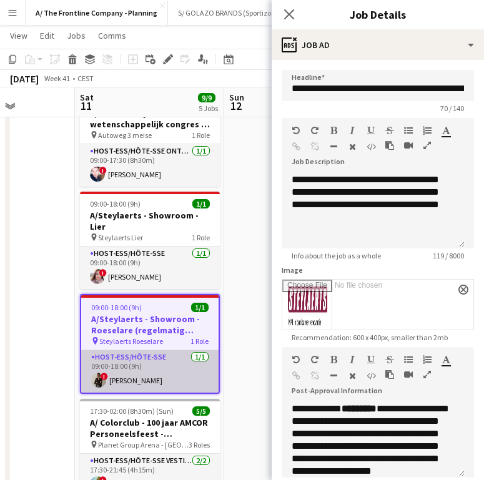
click at [155, 357] on app-card-role "Host-ess/Hôte-sse 1/1 09:00-18:00 (9h) ! Nadège Esalo" at bounding box center [149, 371] width 137 height 42
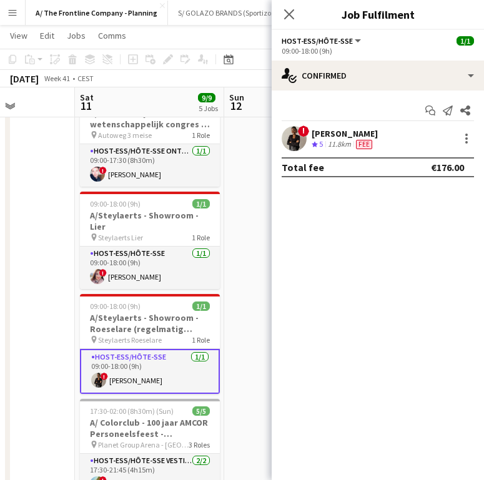
click at [353, 147] on div "11.8km" at bounding box center [339, 144] width 28 height 11
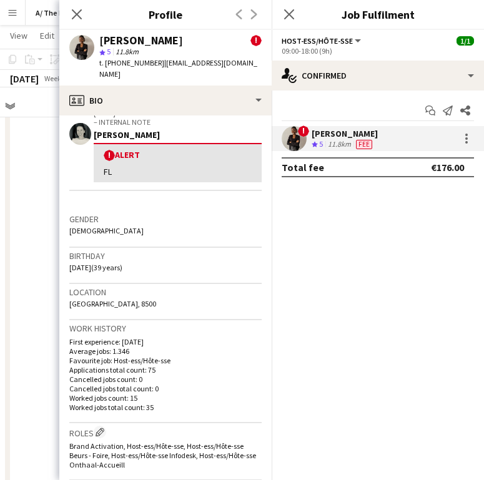
scroll to position [0, 0]
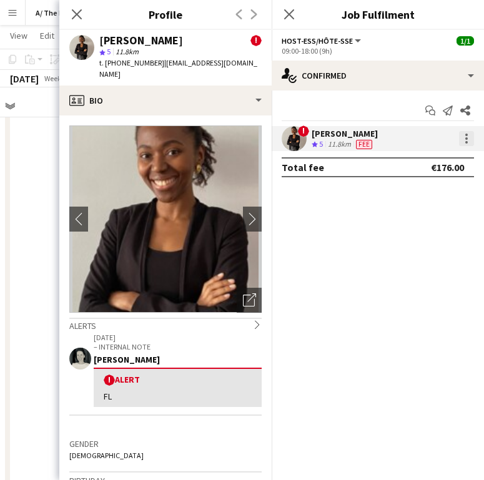
click at [470, 137] on div at bounding box center [466, 138] width 15 height 15
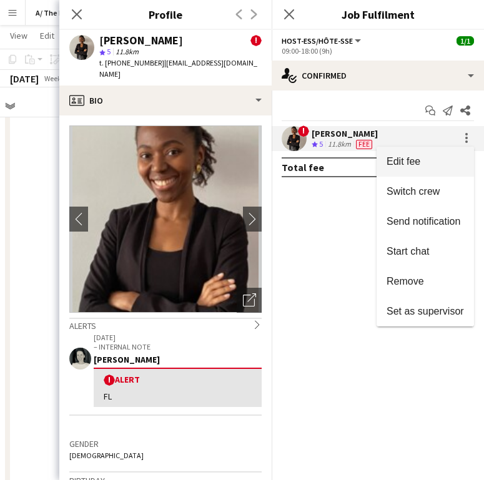
click at [447, 155] on button "Edit fee" at bounding box center [424, 162] width 97 height 30
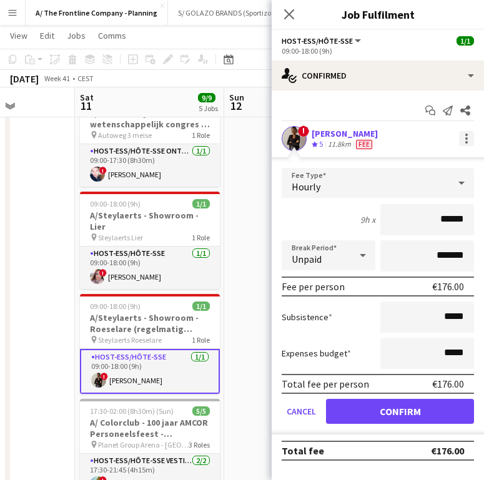
click at [462, 141] on div at bounding box center [466, 138] width 15 height 15
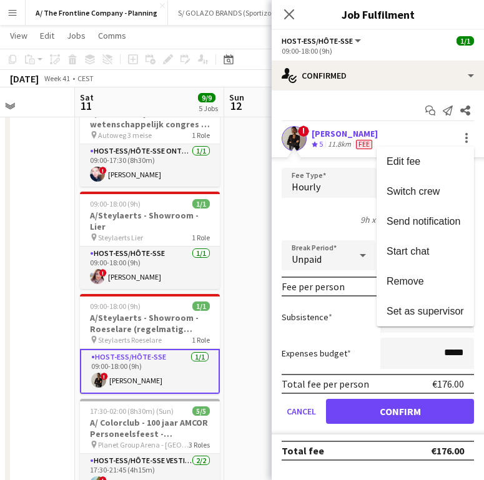
drag, startPoint x: 425, startPoint y: 227, endPoint x: 230, endPoint y: 230, distance: 195.3
click at [425, 226] on span "Send notification" at bounding box center [424, 221] width 77 height 11
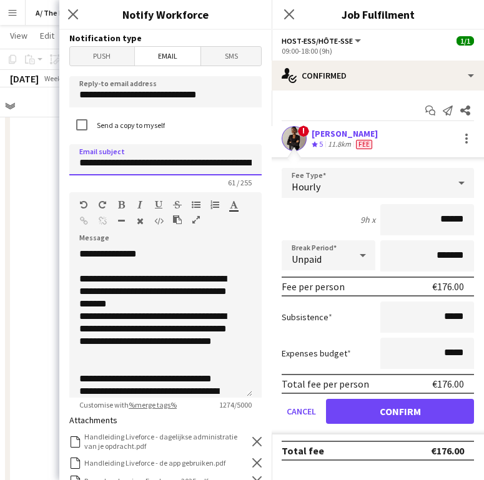
click at [202, 163] on input "**********" at bounding box center [165, 159] width 192 height 31
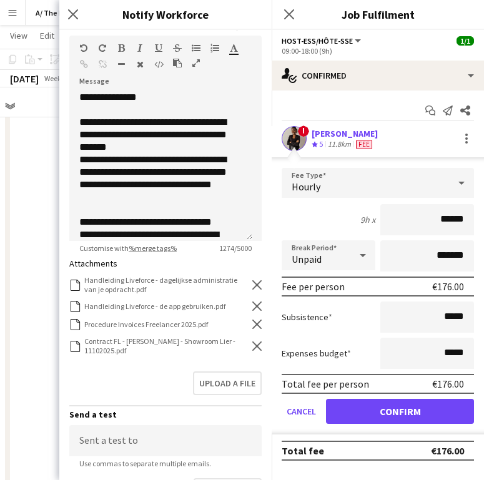
type input "**********"
click at [244, 351] on div "Contract FL - Gitte Willemsens - Steylaerts - Showroom Lier - 11102025.pdf Cont…" at bounding box center [165, 345] width 192 height 19
click at [252, 343] on icon "Remove" at bounding box center [256, 345] width 9 height 9
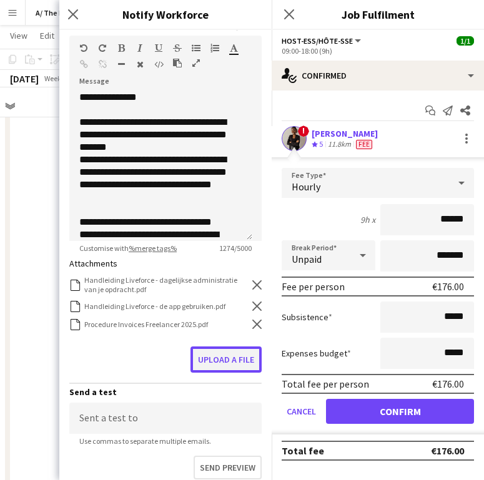
click at [223, 359] on button "Upload a file" at bounding box center [225, 359] width 71 height 26
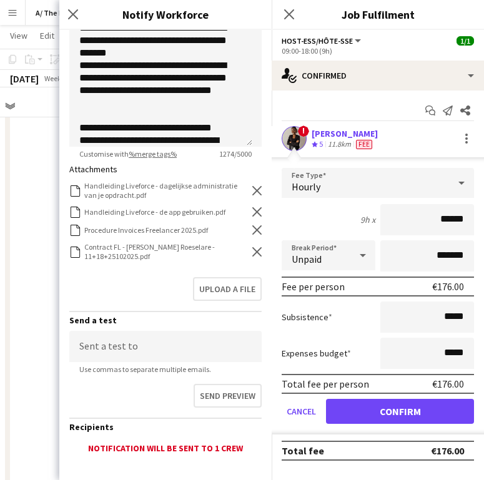
scroll to position [322, 0]
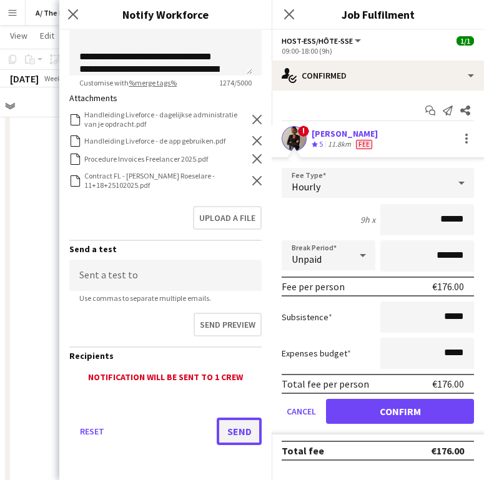
click at [240, 432] on button "Send" at bounding box center [238, 430] width 45 height 27
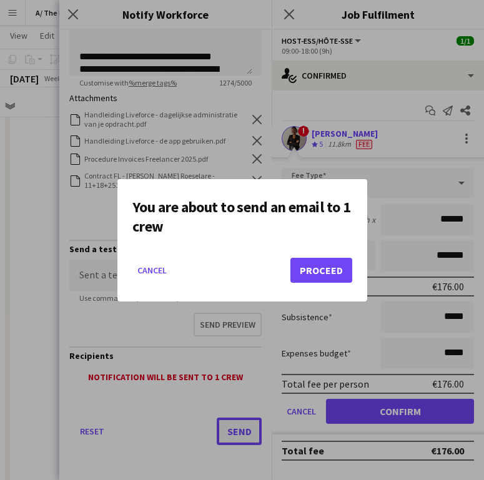
scroll to position [0, 0]
click at [332, 266] on button "Proceed" at bounding box center [321, 270] width 62 height 25
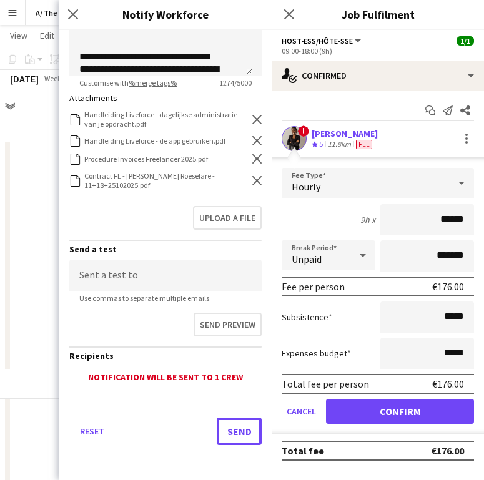
scroll to position [281, 0]
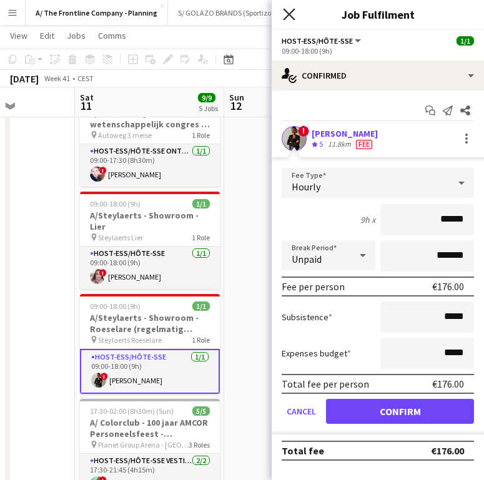
click at [283, 9] on icon "Close pop-in" at bounding box center [289, 14] width 12 height 12
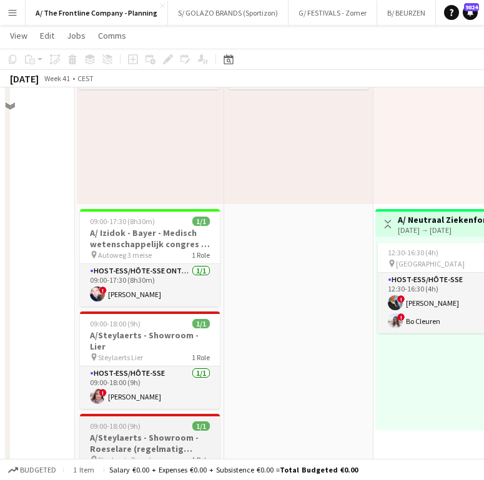
scroll to position [104, 0]
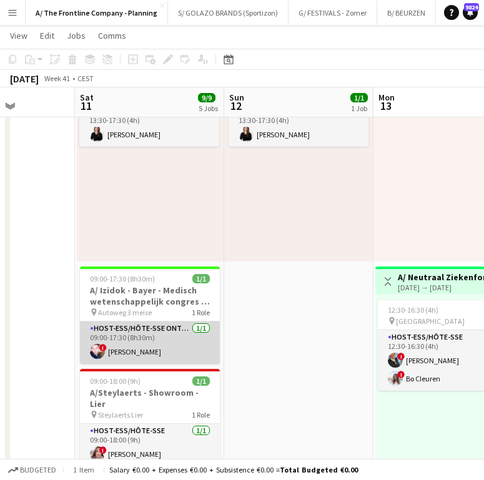
click at [160, 328] on app-card-role "Host-ess/Hôte-sse Onthaal-Accueill 1/1 09:00-17:30 (8h30m) ! Amaury Van Geem" at bounding box center [150, 342] width 140 height 42
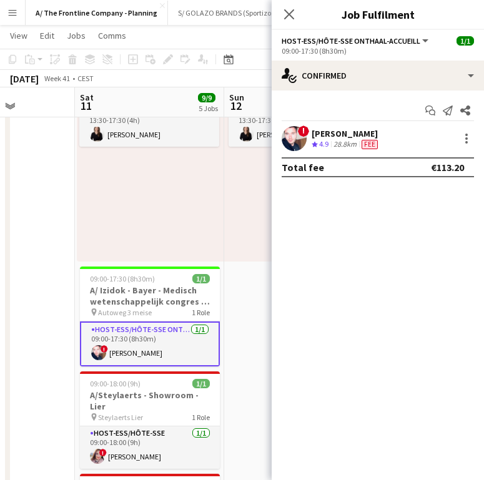
click at [339, 129] on div "[PERSON_NAME]" at bounding box center [345, 133] width 69 height 11
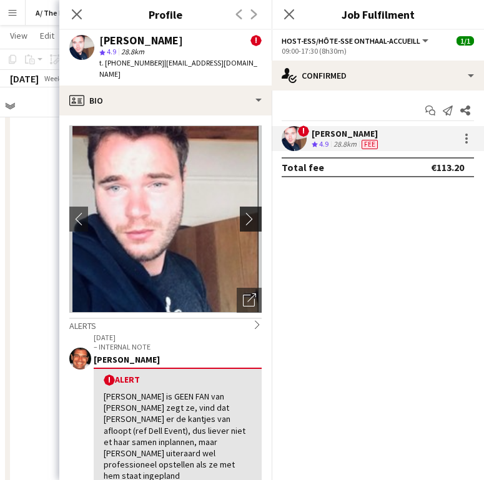
click at [240, 215] on button "chevron-right" at bounding box center [252, 219] width 25 height 25
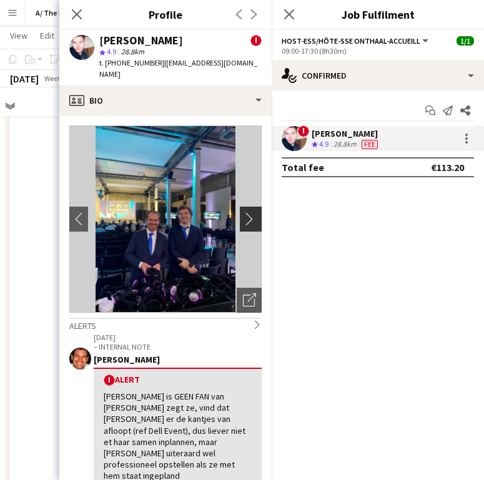
click at [243, 212] on app-icon "chevron-right" at bounding box center [252, 218] width 19 height 13
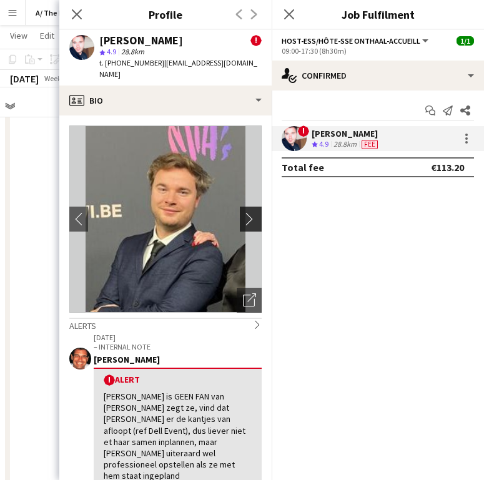
click at [243, 212] on app-icon "chevron-right" at bounding box center [252, 218] width 19 height 13
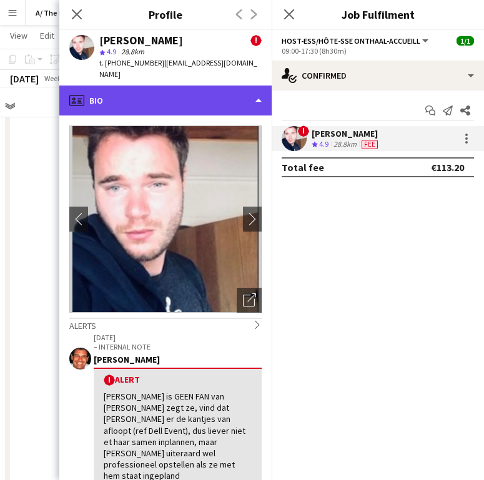
click at [203, 94] on div "profile Bio" at bounding box center [165, 100] width 212 height 30
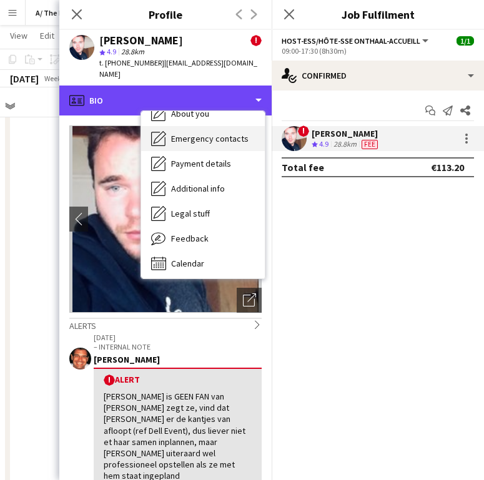
scroll to position [92, 0]
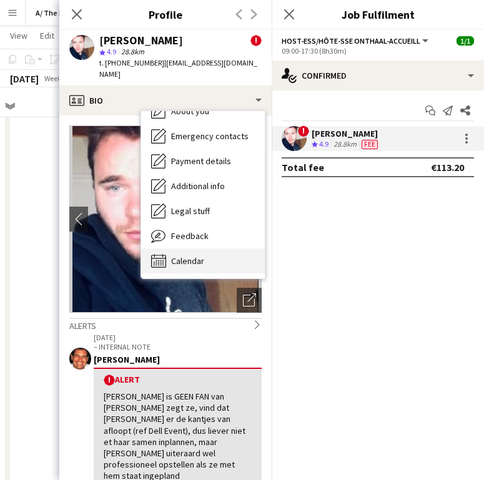
click at [185, 248] on div "Calendar Calendar" at bounding box center [203, 260] width 124 height 25
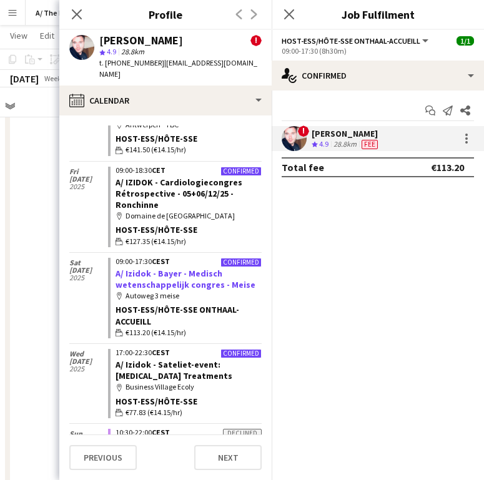
scroll to position [153, 0]
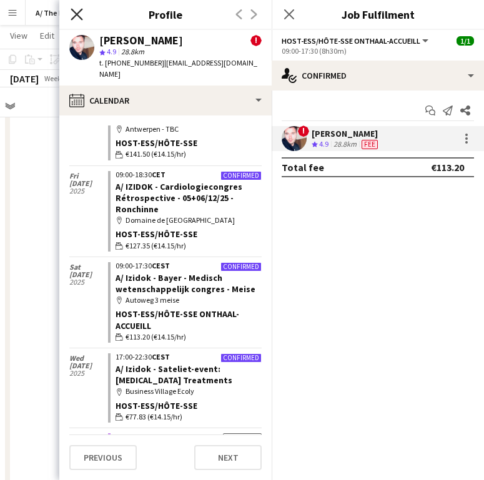
click at [82, 14] on icon "Close pop-in" at bounding box center [77, 14] width 12 height 12
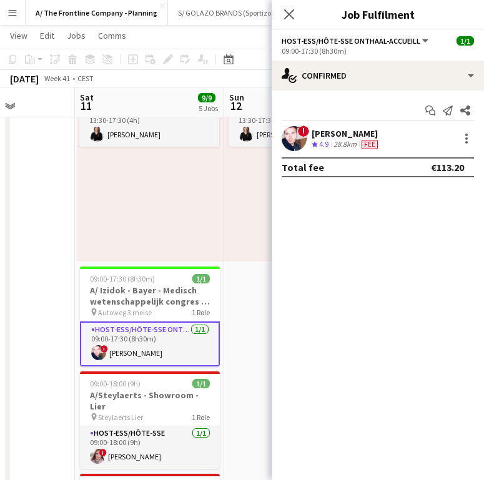
click at [314, 136] on div "[PERSON_NAME]" at bounding box center [345, 133] width 69 height 11
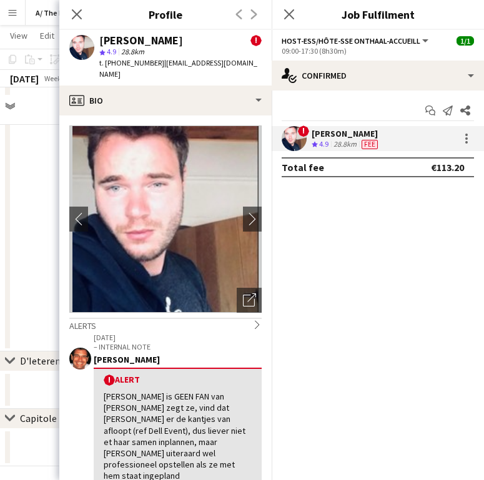
scroll to position [998, 0]
click at [181, 341] on div "23-01-2024 – INTERNAL NOTE Peter Desart ! Alert Marianne Herbosch is GEEN FAN v…" at bounding box center [178, 410] width 168 height 154
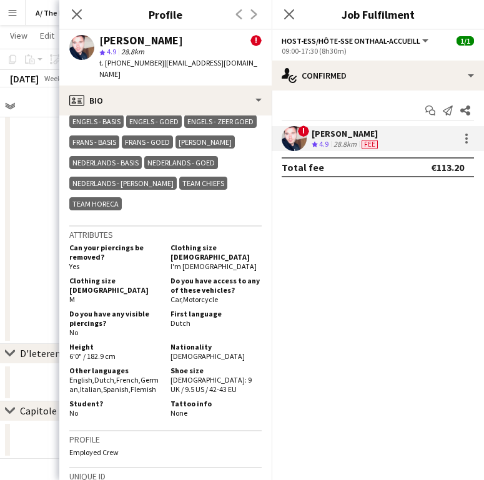
scroll to position [857, 0]
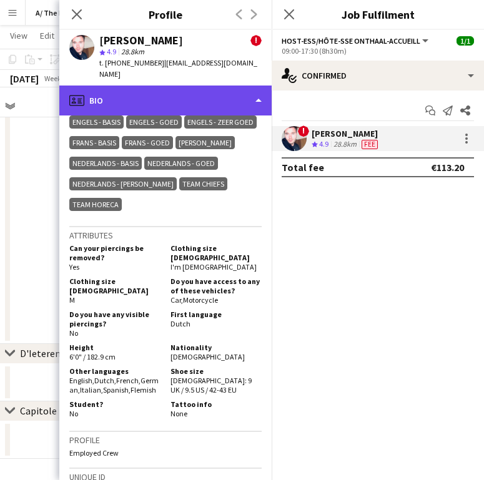
click at [226, 89] on div "profile Bio" at bounding box center [165, 100] width 212 height 30
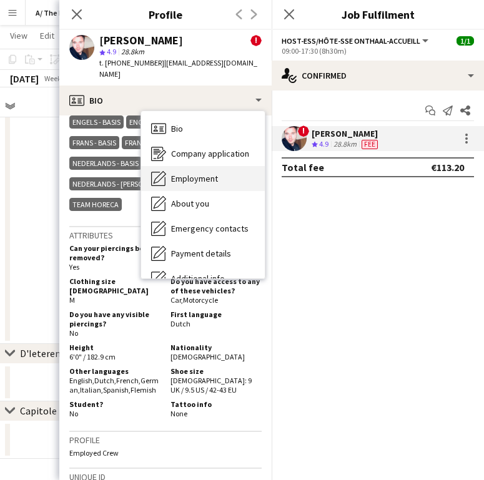
click at [215, 175] on div "Employment Employment" at bounding box center [203, 178] width 124 height 25
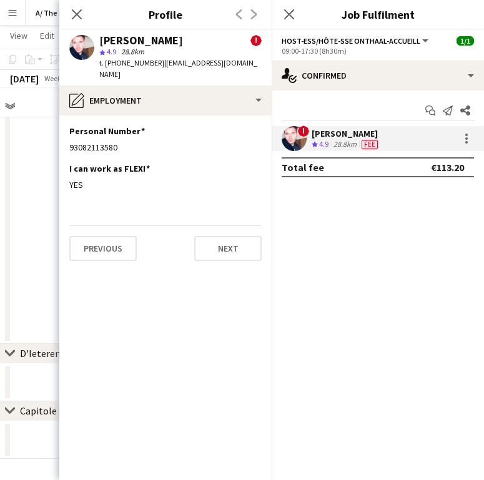
click at [174, 69] on div "Amaury Van Geem ! star 4.9 28.8km t. +32473765839 | amauryvangeem@hotmail.com" at bounding box center [165, 58] width 212 height 56
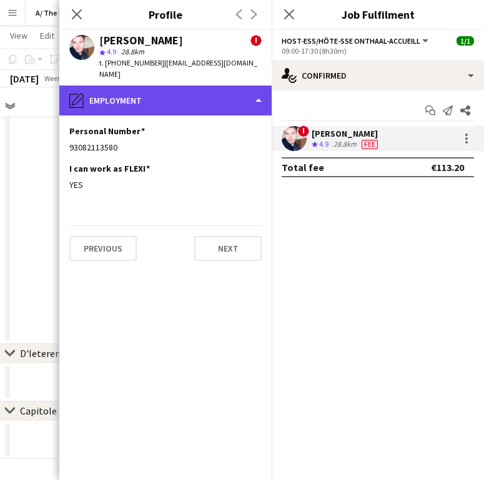
click at [174, 85] on div "pencil4 Employment" at bounding box center [165, 100] width 212 height 30
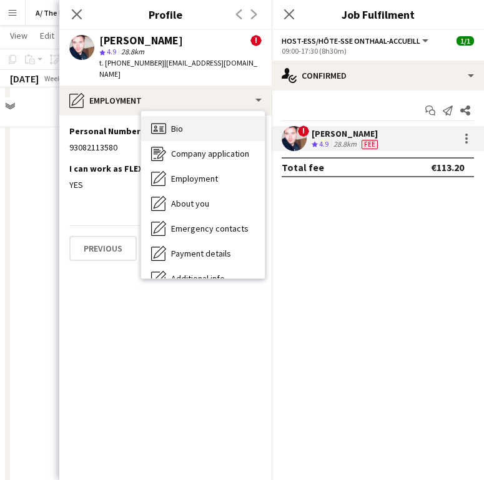
click at [176, 123] on span "Bio" at bounding box center [177, 128] width 12 height 11
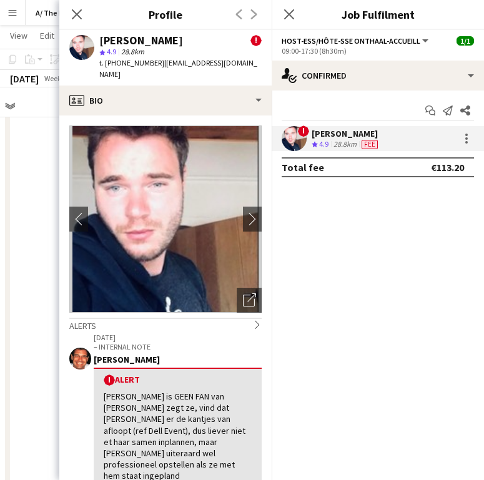
click at [176, 125] on img at bounding box center [165, 218] width 192 height 187
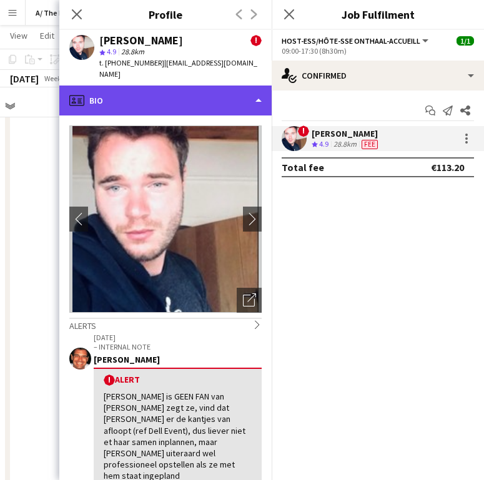
click at [179, 94] on div "profile Bio" at bounding box center [165, 100] width 212 height 30
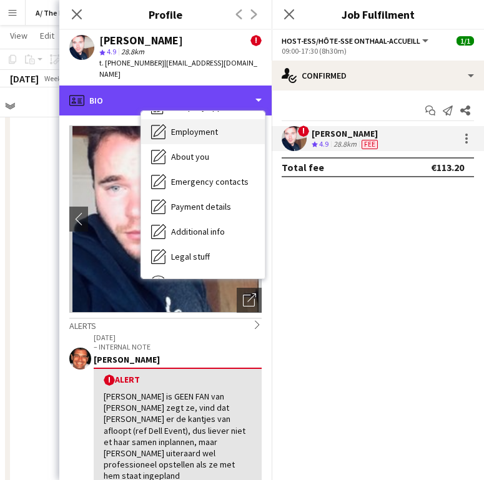
scroll to position [92, 0]
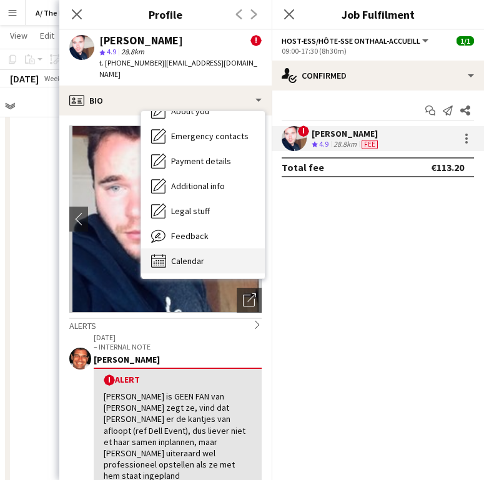
click at [173, 255] on span "Calendar" at bounding box center [187, 260] width 33 height 11
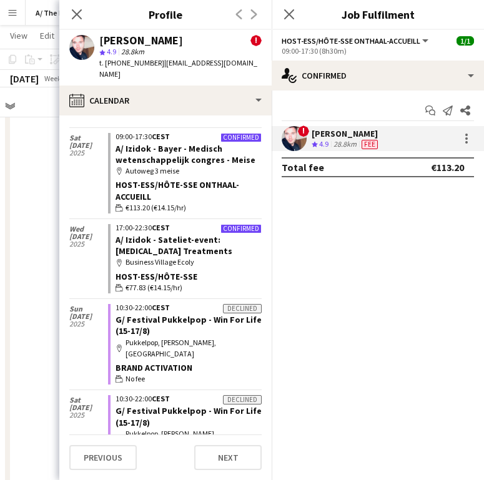
scroll to position [283, 0]
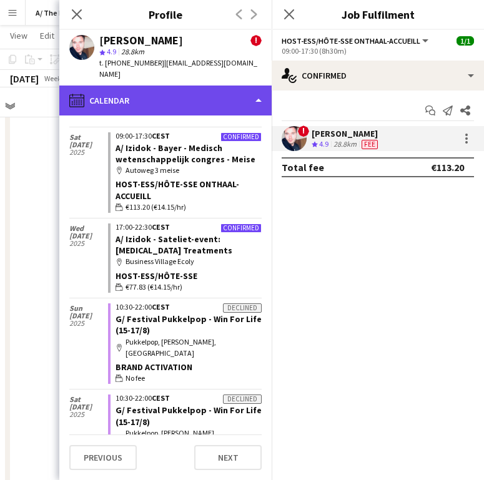
click at [205, 88] on div "calendar-full Calendar" at bounding box center [165, 100] width 212 height 30
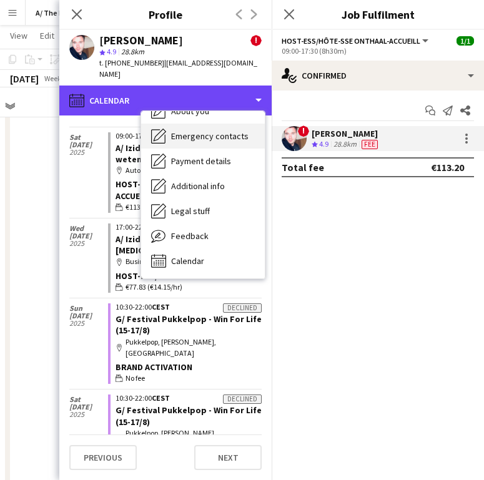
scroll to position [0, 0]
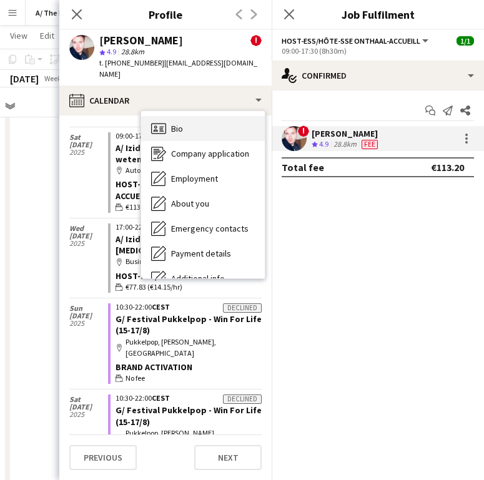
click at [212, 121] on div "Bio Bio" at bounding box center [203, 128] width 124 height 25
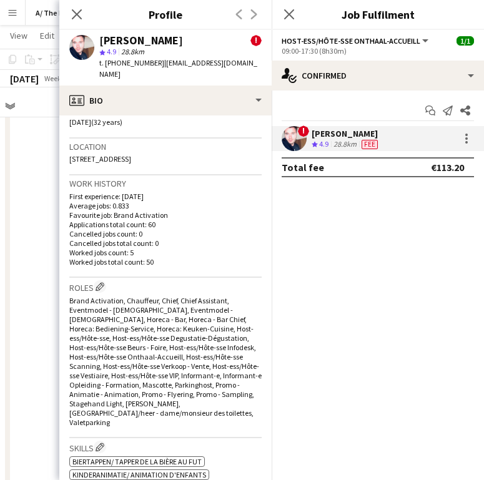
scroll to position [422, 0]
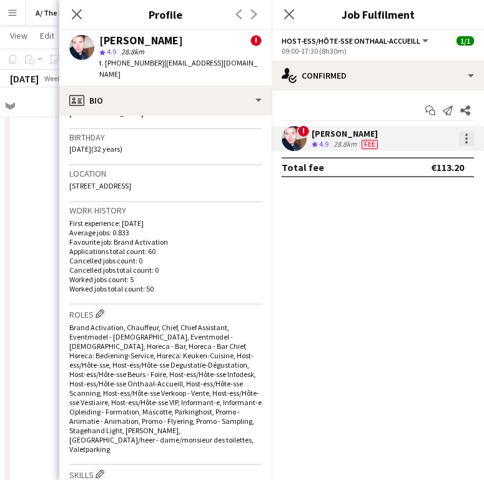
click at [470, 138] on div at bounding box center [466, 138] width 15 height 15
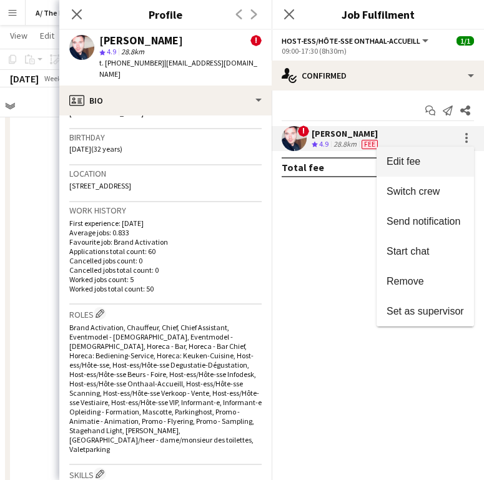
click at [450, 153] on button "Edit fee" at bounding box center [424, 162] width 97 height 30
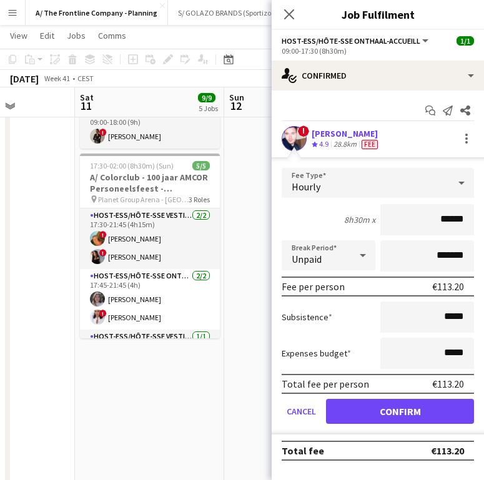
click at [254, 218] on app-date-cell "13:30-17:30 (4h) 1/1 pin Gero wonen Lier 1 Role Host-ess/Hôte-sse 1/1 13:30-17:…" at bounding box center [298, 214] width 149 height 1202
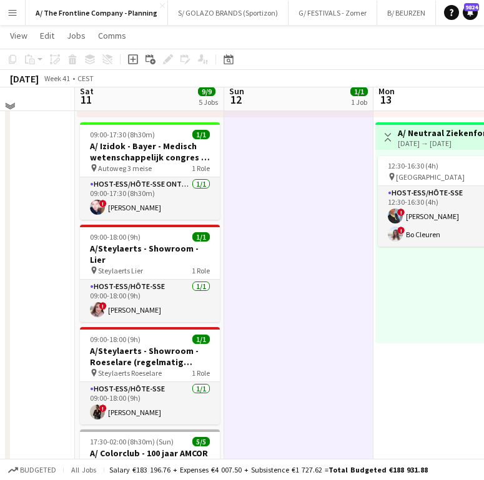
scroll to position [241, 0]
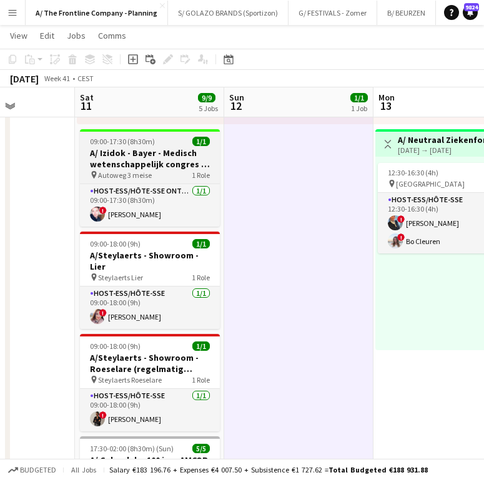
click at [150, 168] on h3 "A/ Izidok - Bayer - Medisch wetenschappelijk congres - Meise" at bounding box center [150, 158] width 140 height 22
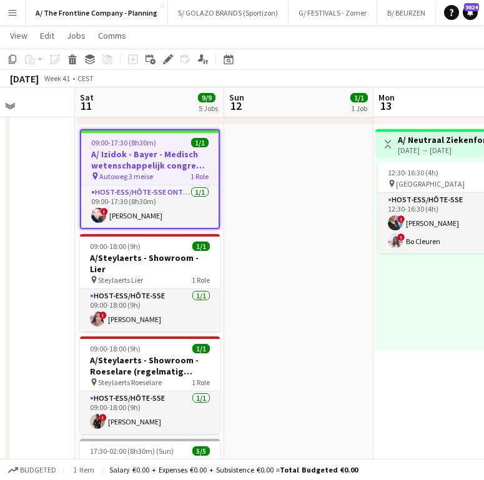
drag, startPoint x: 167, startPoint y: 58, endPoint x: 178, endPoint y: 60, distance: 11.4
click at [167, 58] on icon "Edit" at bounding box center [168, 59] width 10 height 10
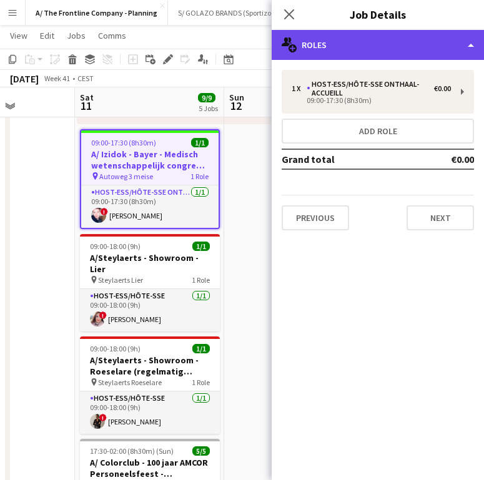
click at [395, 33] on div "multiple-users-add Roles" at bounding box center [377, 45] width 212 height 30
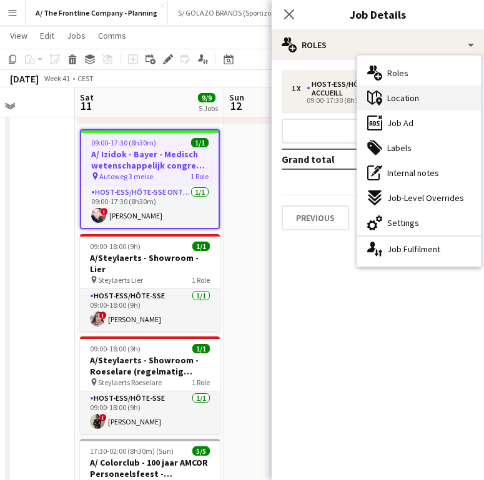
click at [416, 104] on div "maps-pin-1 Location" at bounding box center [419, 97] width 124 height 25
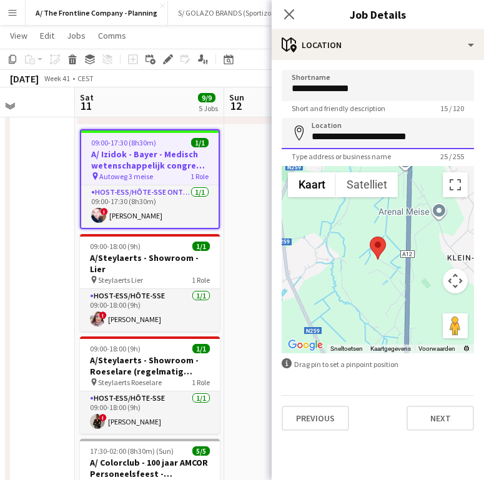
click at [382, 131] on input "**********" at bounding box center [377, 133] width 192 height 31
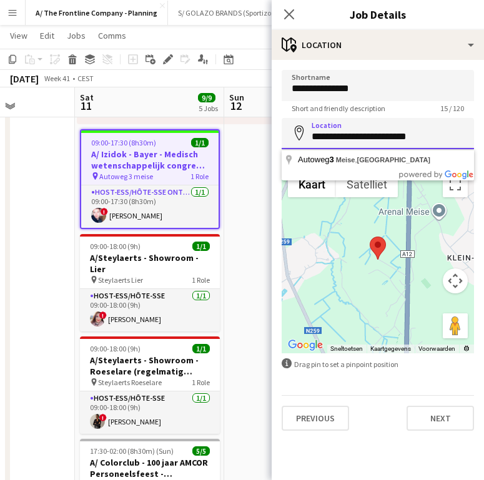
click at [382, 131] on input "**********" at bounding box center [377, 133] width 192 height 31
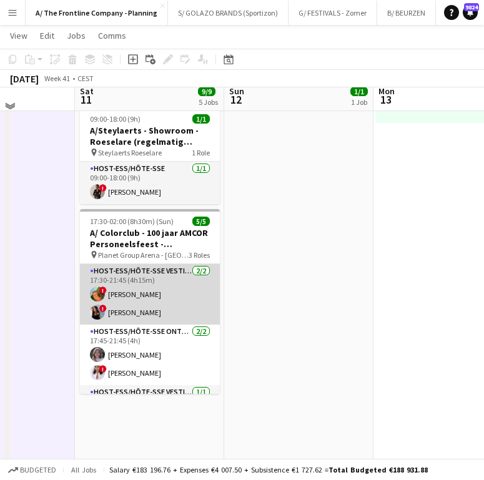
scroll to position [461, 0]
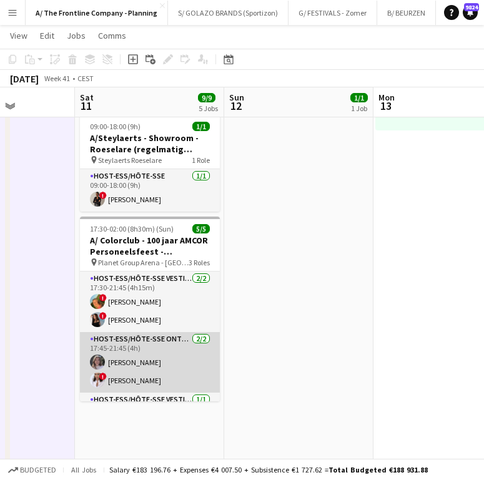
click at [142, 356] on app-card-role "Host-ess/Hôte-sse Onthaal-Accueill 2/2 17:45-21:45 (4h) Winke De Feyter ! Anxhe…" at bounding box center [150, 362] width 140 height 61
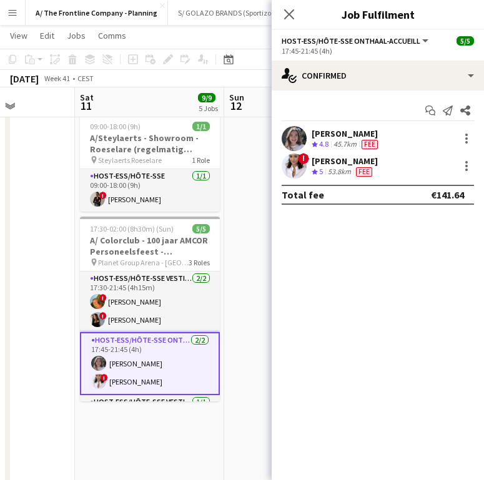
click at [342, 130] on div "[PERSON_NAME]" at bounding box center [345, 133] width 69 height 11
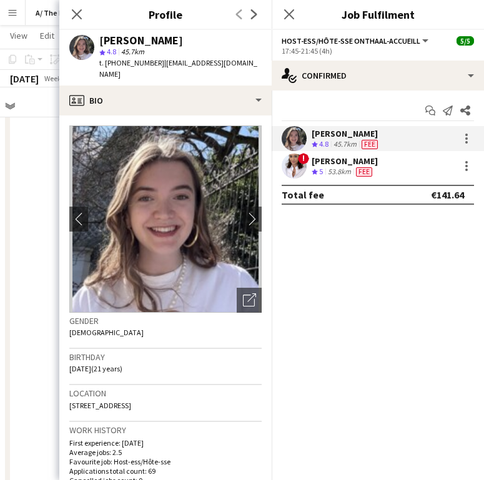
click at [231, 208] on img at bounding box center [165, 218] width 192 height 187
click at [243, 212] on app-icon "chevron-right" at bounding box center [252, 218] width 19 height 13
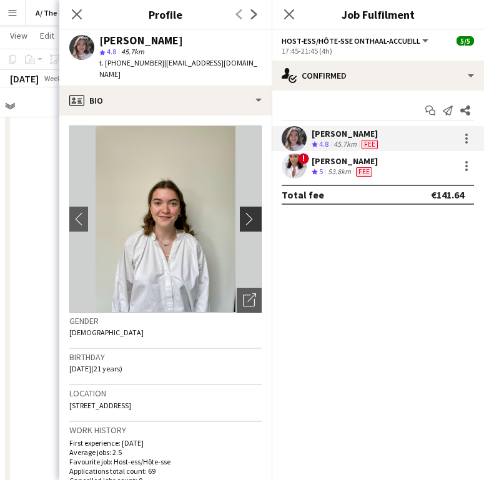
click at [243, 212] on app-icon "chevron-right" at bounding box center [252, 218] width 19 height 13
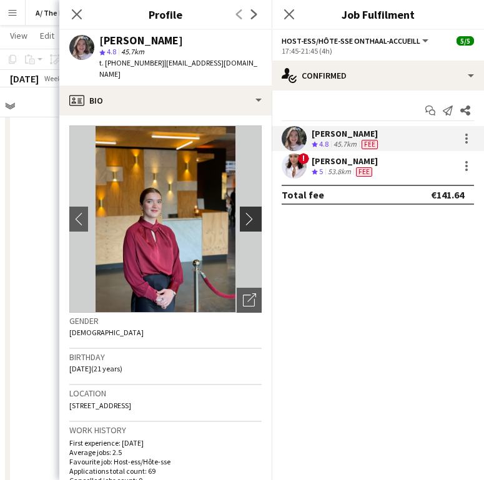
click at [243, 212] on app-icon "chevron-right" at bounding box center [252, 218] width 19 height 13
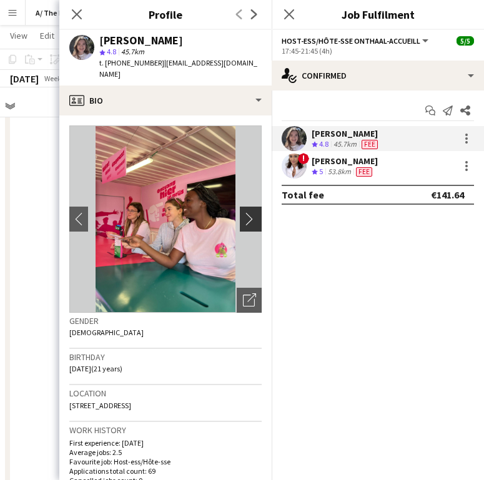
click at [243, 212] on app-icon "chevron-right" at bounding box center [252, 218] width 19 height 13
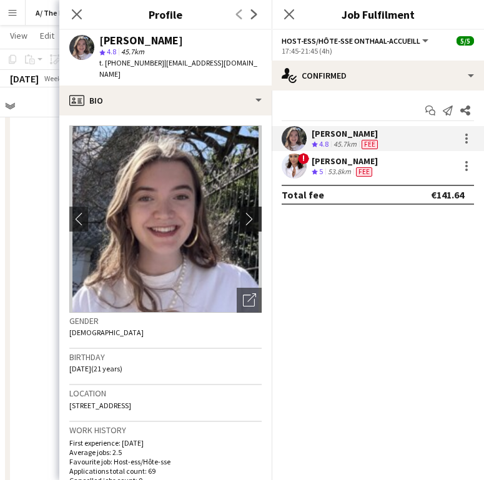
click at [243, 212] on app-icon "chevron-right" at bounding box center [252, 218] width 19 height 13
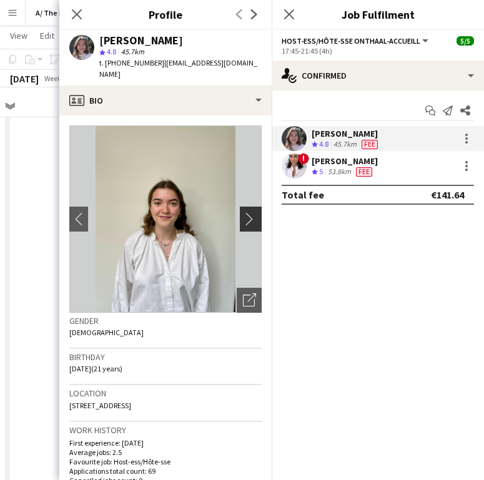
click at [243, 212] on app-icon "chevron-right" at bounding box center [252, 218] width 19 height 13
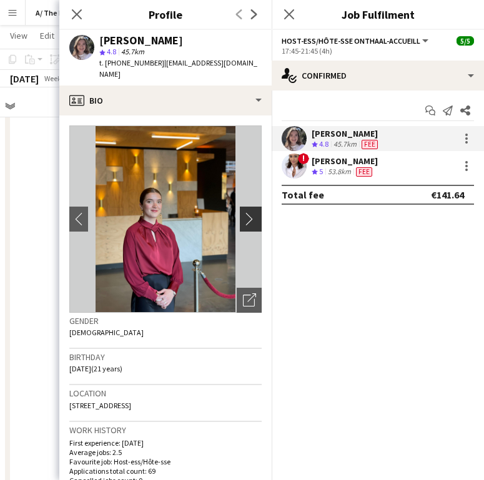
click at [243, 212] on app-icon "chevron-right" at bounding box center [252, 218] width 19 height 13
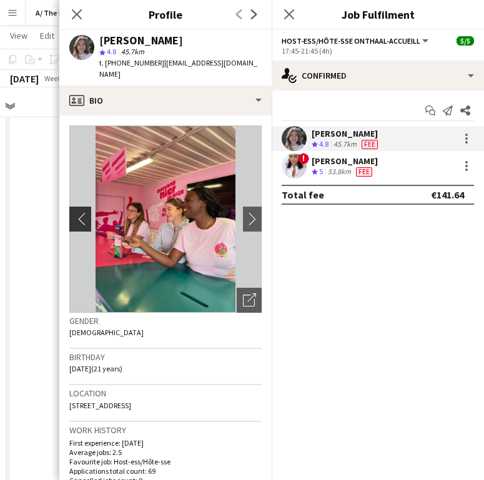
click at [81, 212] on app-icon "chevron-left" at bounding box center [78, 218] width 19 height 13
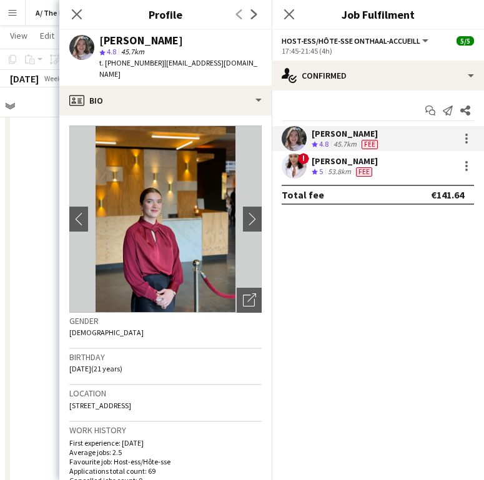
click at [42, 147] on app-date-cell at bounding box center [0, 280] width 149 height 1202
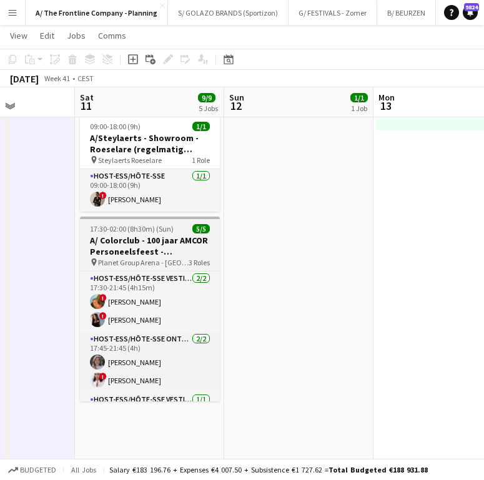
click at [157, 245] on h3 "A/ Colorclub - 100 jaar AMCOR Personeelsfeest - [GEOGRAPHIC_DATA]" at bounding box center [150, 246] width 140 height 22
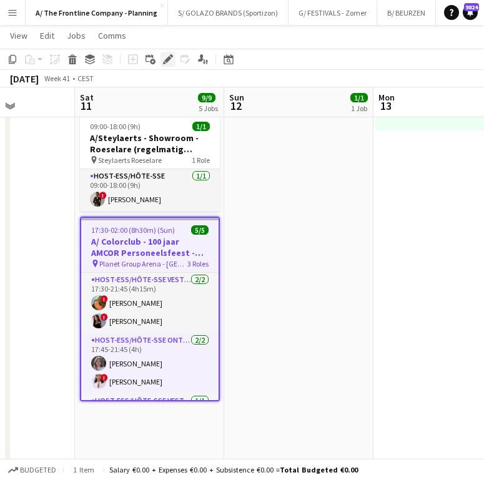
click at [168, 57] on icon at bounding box center [167, 59] width 7 height 7
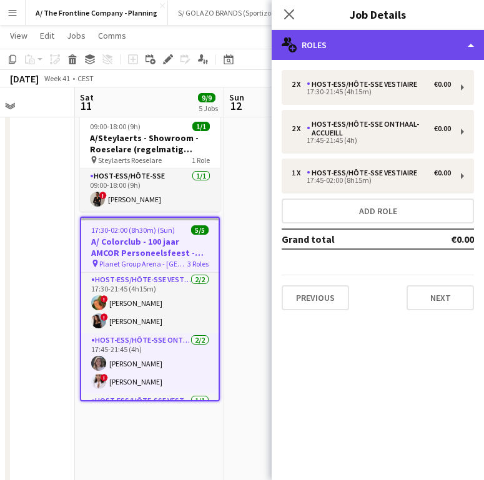
click at [412, 49] on div "multiple-users-add Roles" at bounding box center [377, 45] width 212 height 30
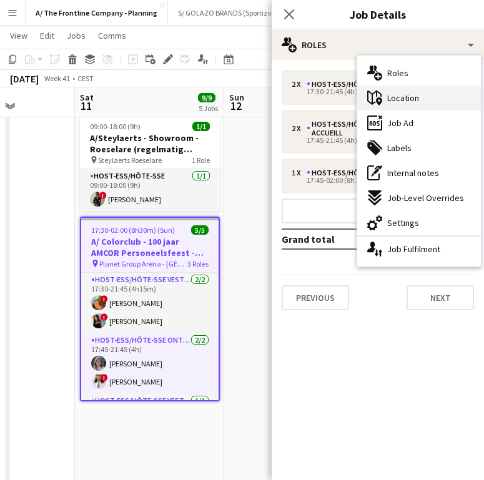
click at [417, 104] on span "Location" at bounding box center [403, 97] width 32 height 11
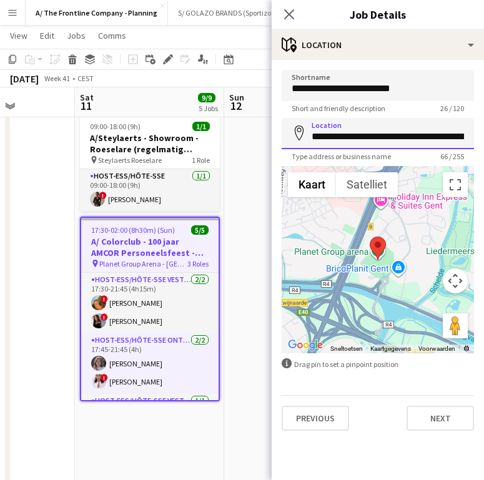
click at [365, 143] on input "**********" at bounding box center [377, 133] width 192 height 31
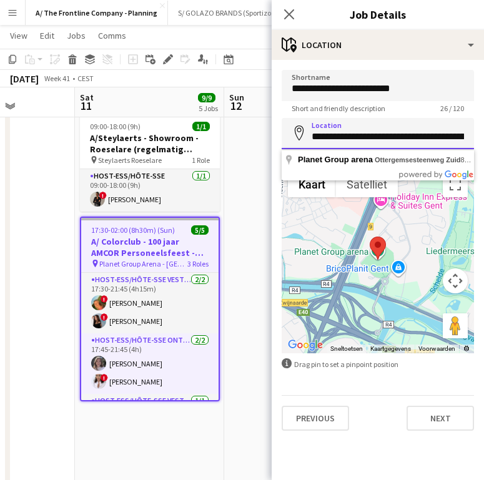
click at [365, 143] on input "**********" at bounding box center [377, 133] width 192 height 31
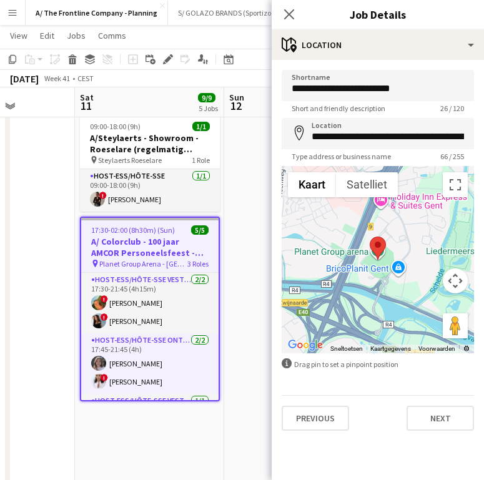
drag, startPoint x: 134, startPoint y: 350, endPoint x: 400, endPoint y: 112, distance: 357.5
click at [134, 350] on app-card-role "Host-ess/Hôte-sse Onthaal-Accueill 2/2 17:45-21:45 (4h) Winke De Feyter ! Anxhe…" at bounding box center [149, 363] width 137 height 61
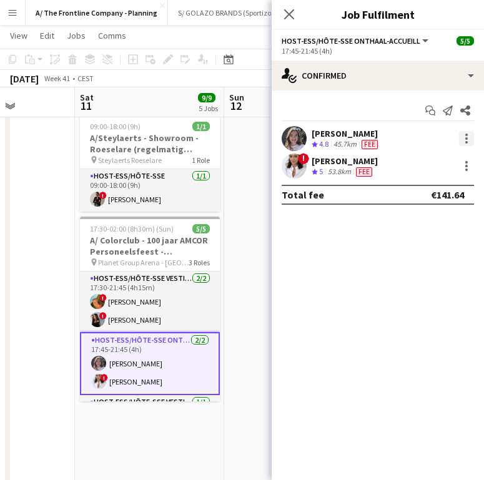
click at [464, 136] on div at bounding box center [466, 138] width 15 height 15
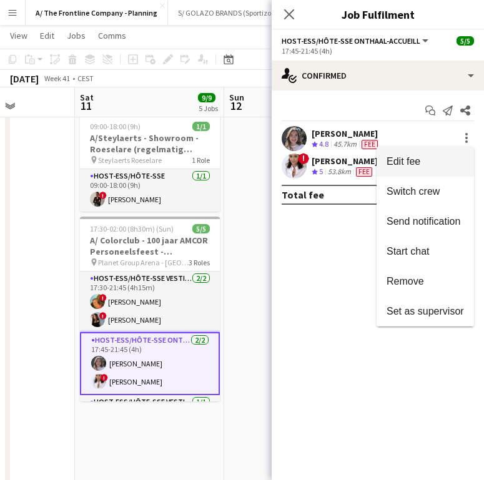
click at [449, 152] on button "Edit fee" at bounding box center [424, 162] width 97 height 30
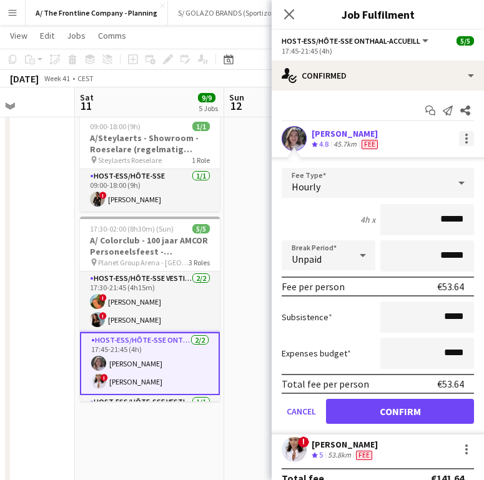
click at [461, 142] on div at bounding box center [466, 138] width 15 height 15
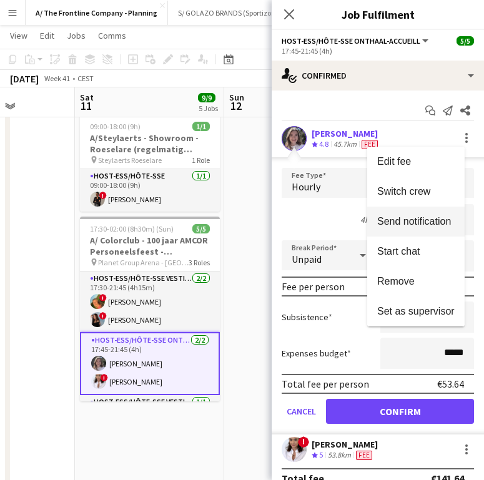
click at [423, 220] on span "Send notification" at bounding box center [414, 221] width 74 height 11
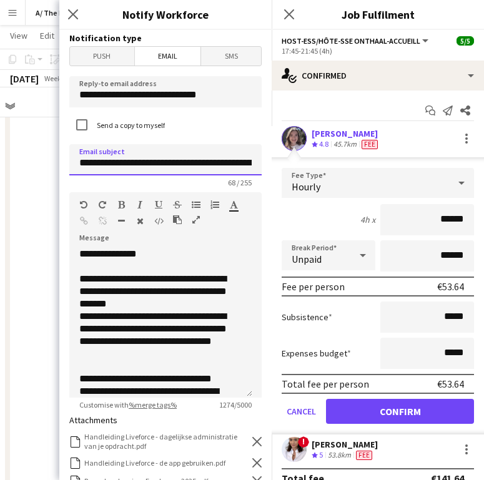
scroll to position [0, 122]
drag, startPoint x: 116, startPoint y: 159, endPoint x: 241, endPoint y: 162, distance: 124.8
click at [241, 162] on input "**********" at bounding box center [160, 159] width 183 height 31
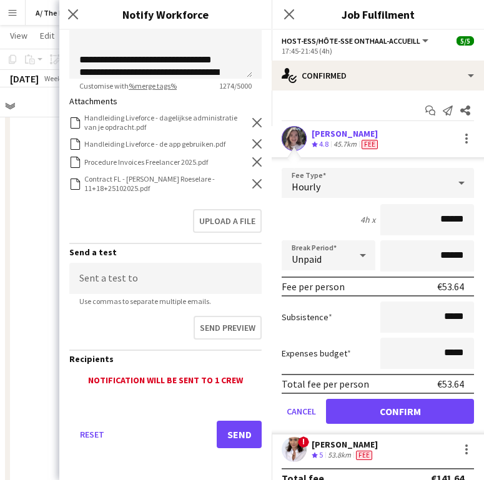
scroll to position [322, 0]
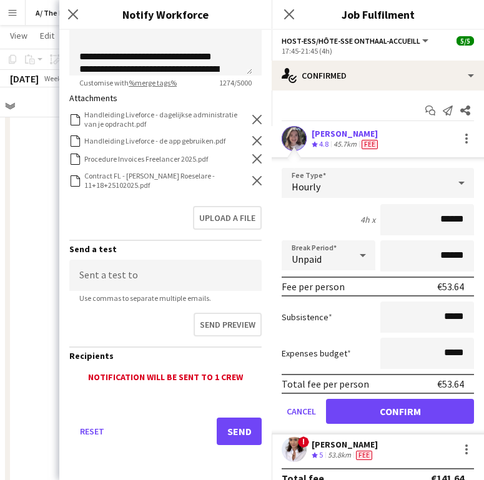
type input "**********"
click at [252, 156] on icon "Remove" at bounding box center [256, 158] width 9 height 9
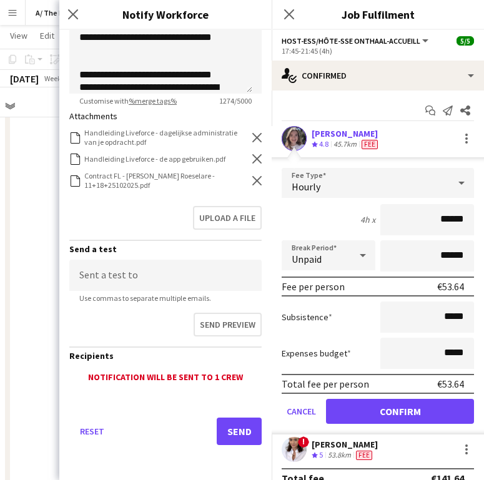
click at [252, 181] on icon at bounding box center [256, 180] width 9 height 9
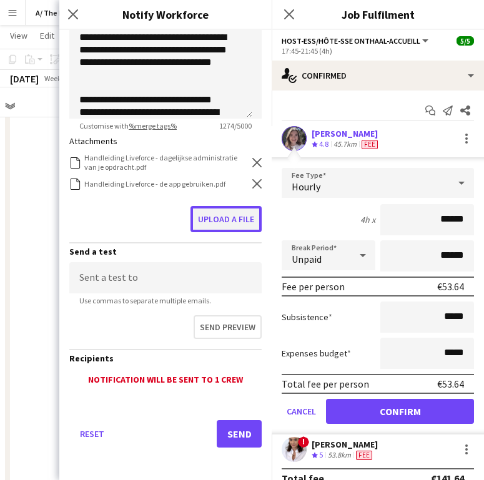
click at [221, 213] on button "Upload a file" at bounding box center [225, 219] width 71 height 26
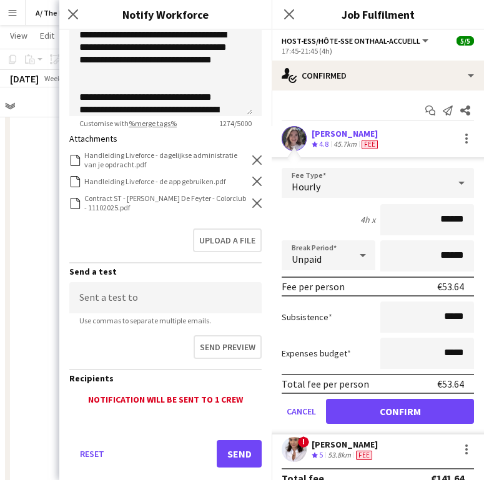
scroll to position [304, 0]
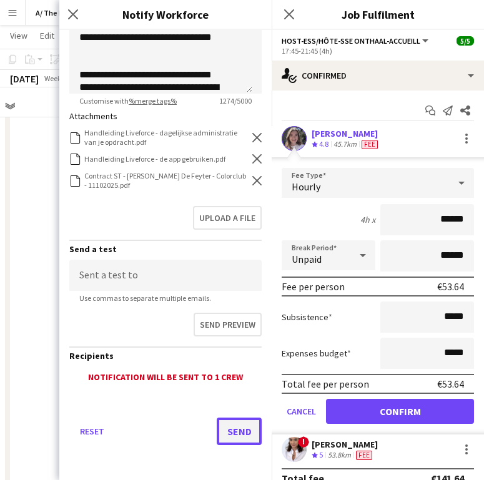
click at [221, 429] on button "Send" at bounding box center [238, 430] width 45 height 27
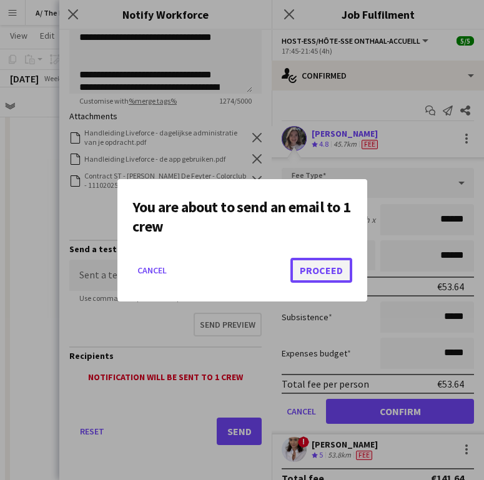
click at [307, 271] on button "Proceed" at bounding box center [321, 270] width 62 height 25
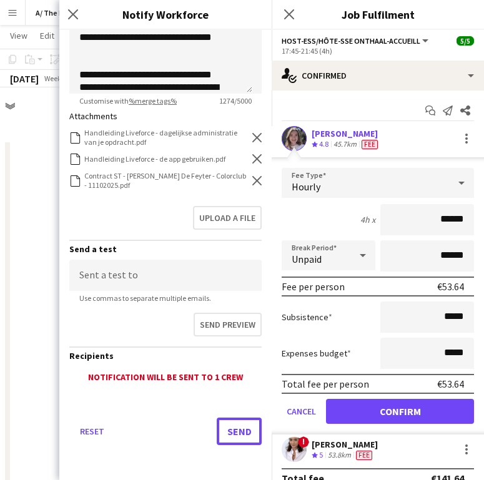
scroll to position [461, 0]
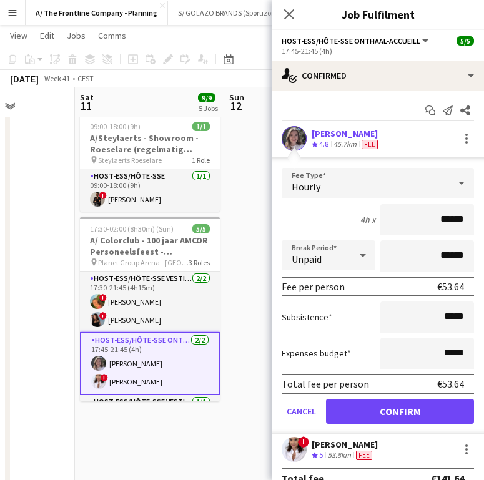
click at [332, 450] on div "53.8km" at bounding box center [339, 455] width 28 height 11
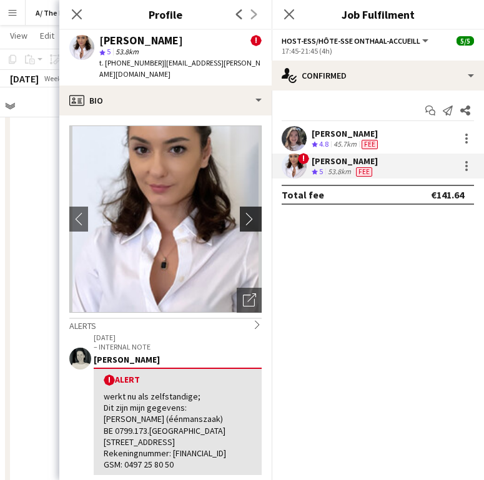
click at [243, 212] on app-icon "chevron-right" at bounding box center [252, 218] width 19 height 13
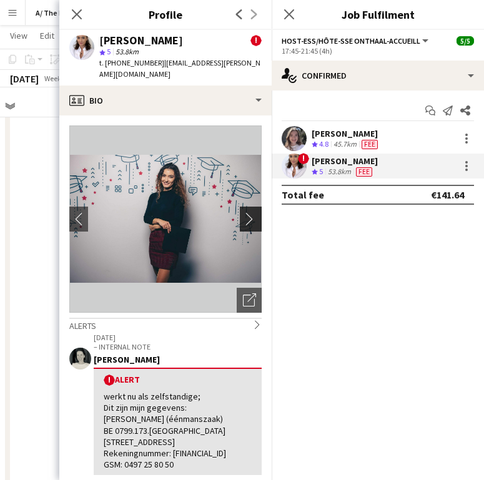
click at [243, 212] on app-icon "chevron-right" at bounding box center [252, 218] width 19 height 13
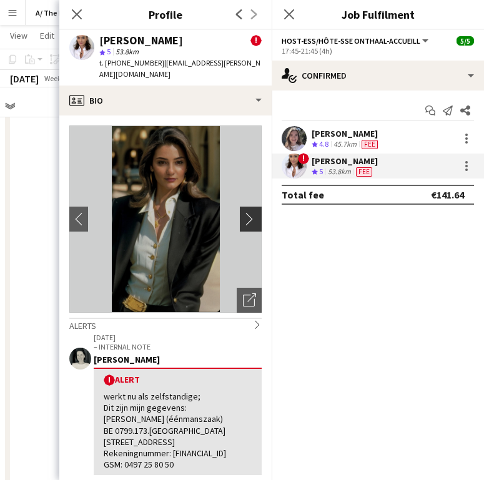
click at [243, 212] on app-icon "chevron-right" at bounding box center [252, 218] width 19 height 13
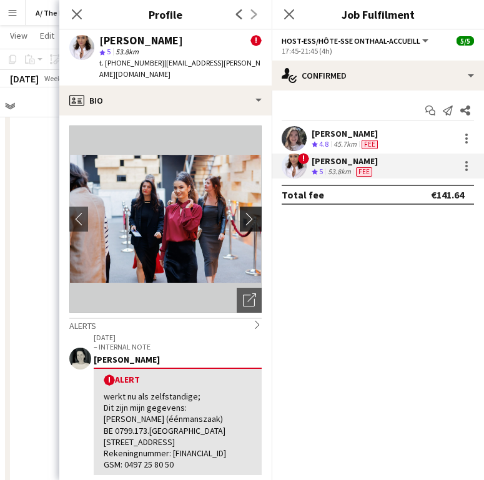
click at [243, 212] on app-icon "chevron-right" at bounding box center [252, 218] width 19 height 13
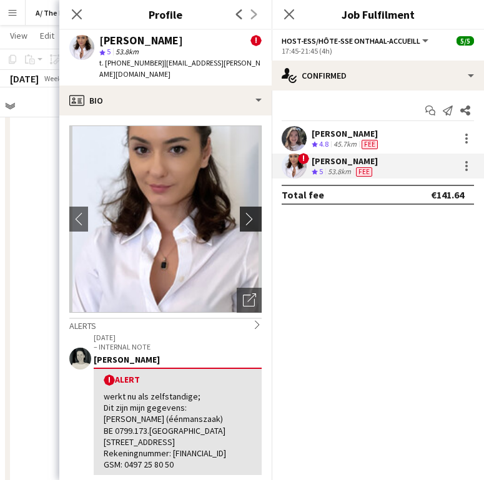
click at [243, 212] on app-icon "chevron-right" at bounding box center [252, 218] width 19 height 13
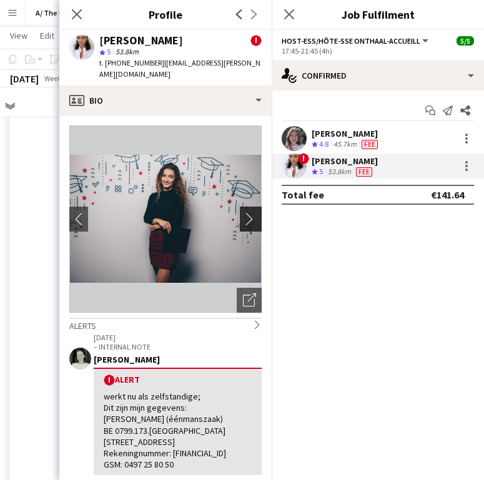
click at [243, 212] on app-icon "chevron-right" at bounding box center [252, 218] width 19 height 13
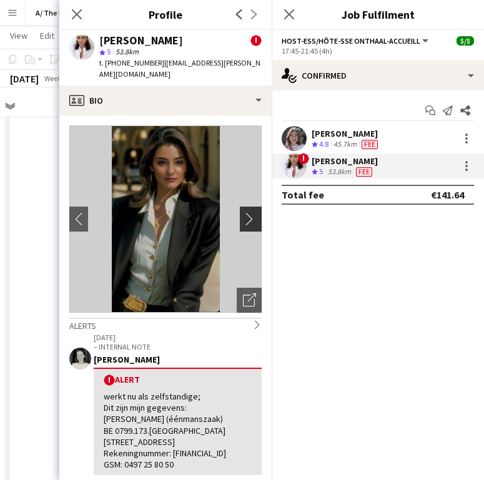
click at [243, 212] on app-icon "chevron-right" at bounding box center [252, 218] width 19 height 13
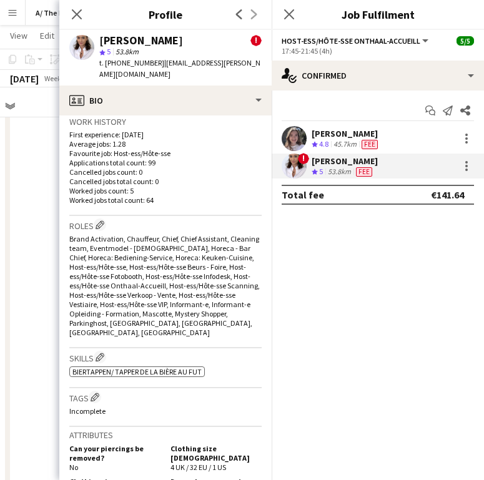
scroll to position [0, 0]
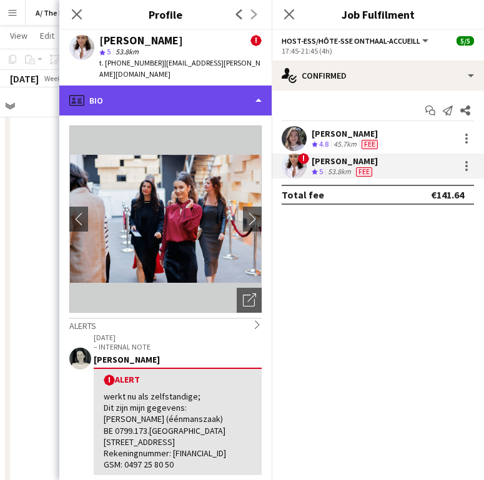
click at [216, 86] on div "profile Bio" at bounding box center [165, 100] width 212 height 30
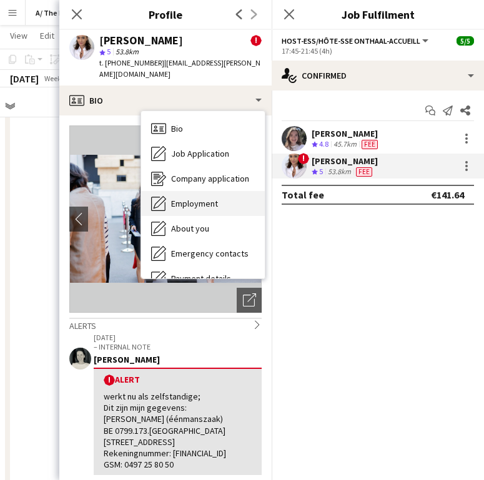
click at [222, 198] on div "Employment Employment" at bounding box center [203, 203] width 124 height 25
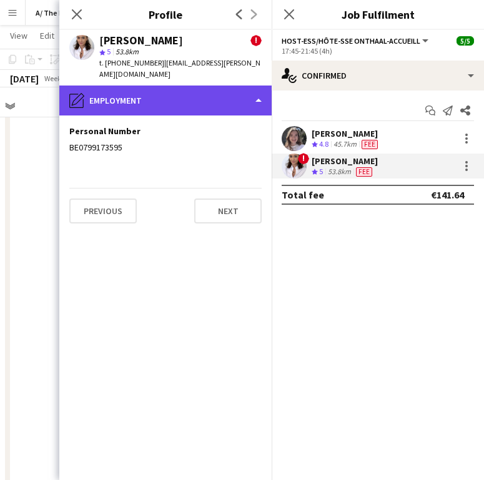
click at [211, 86] on div "pencil4 Employment" at bounding box center [165, 100] width 212 height 30
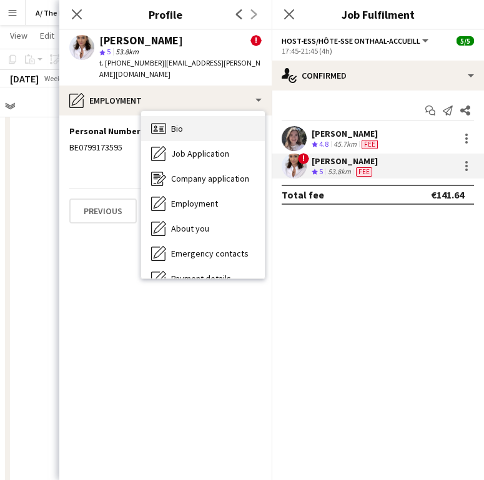
click at [195, 116] on div "Bio Bio" at bounding box center [203, 128] width 124 height 25
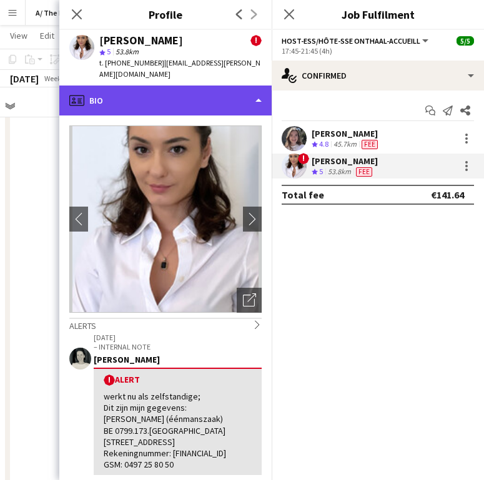
click at [203, 86] on div "profile Bio" at bounding box center [165, 100] width 212 height 30
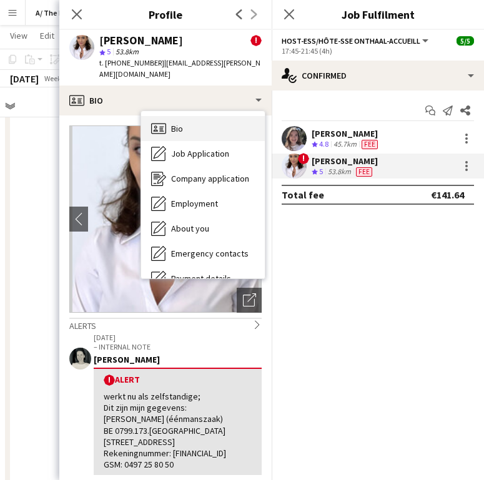
click at [203, 116] on div "Bio Bio" at bounding box center [203, 128] width 124 height 25
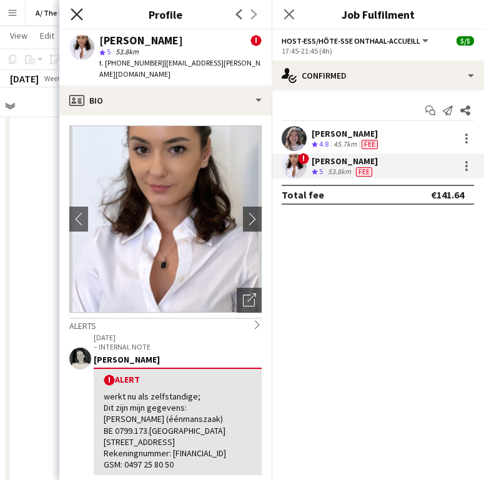
click at [75, 13] on icon at bounding box center [77, 14] width 12 height 12
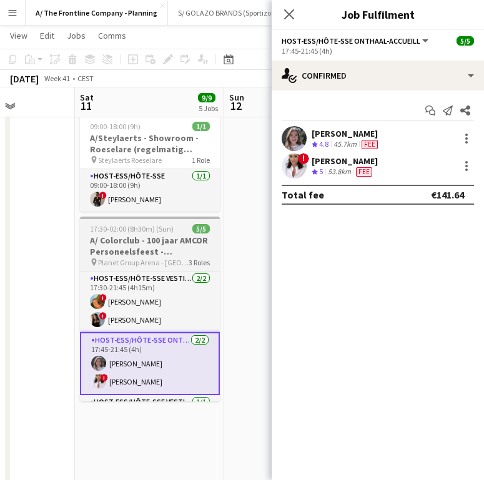
click at [144, 236] on h3 "A/ Colorclub - 100 jaar AMCOR Personeelsfeest - [GEOGRAPHIC_DATA]" at bounding box center [150, 246] width 140 height 22
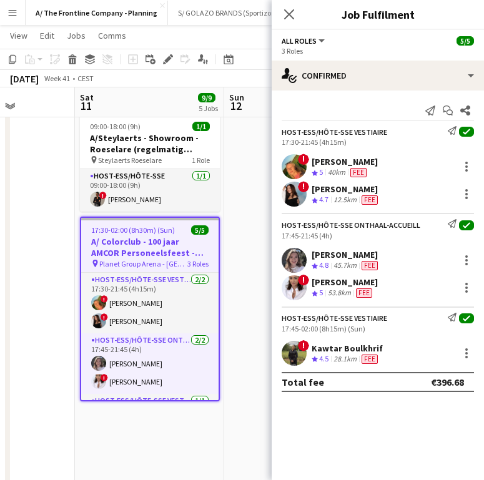
drag, startPoint x: 170, startPoint y: 59, endPoint x: 313, endPoint y: 40, distance: 144.1
click at [170, 59] on icon at bounding box center [167, 59] width 7 height 7
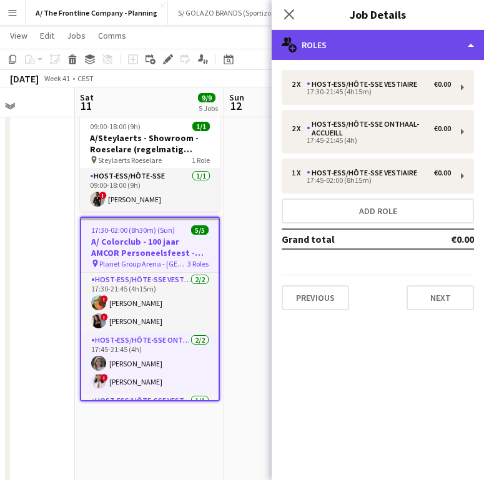
click at [361, 44] on div "multiple-users-add Roles" at bounding box center [377, 45] width 212 height 30
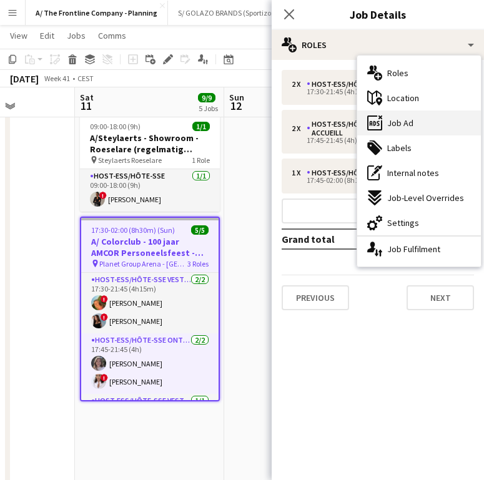
click at [415, 125] on div "ads-window Job Ad" at bounding box center [419, 122] width 124 height 25
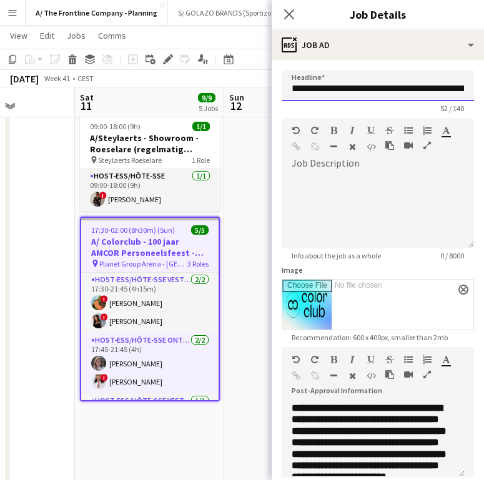
click at [394, 95] on input "**********" at bounding box center [377, 85] width 192 height 31
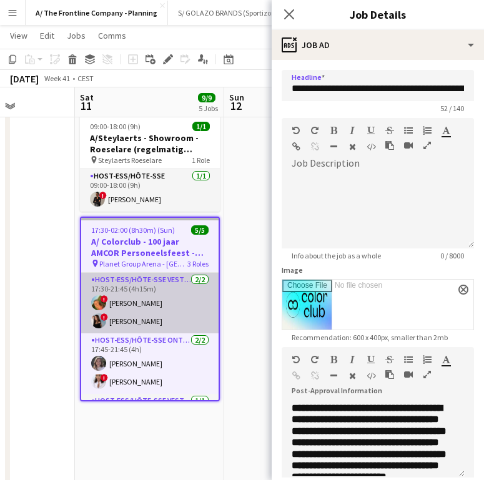
click at [142, 290] on app-card-role "Host-ess/Hôte-sse Vestiaire 2/2 17:30-21:45 (4h15m) ! Emmy Rombaut ! Charlotte …" at bounding box center [149, 303] width 137 height 61
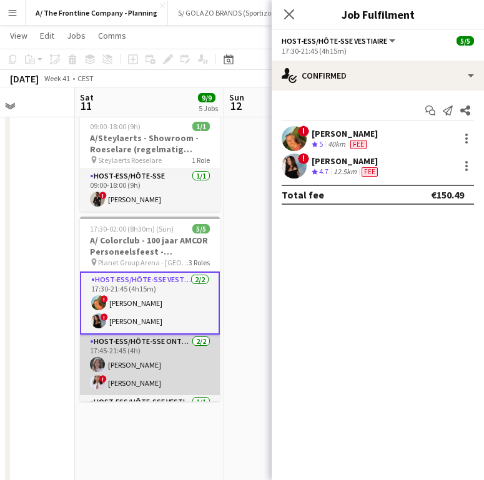
click at [121, 367] on app-card-role "Host-ess/Hôte-sse Onthaal-Accueill 2/2 17:45-21:45 (4h) Winke De Feyter ! Anxhe…" at bounding box center [150, 364] width 140 height 61
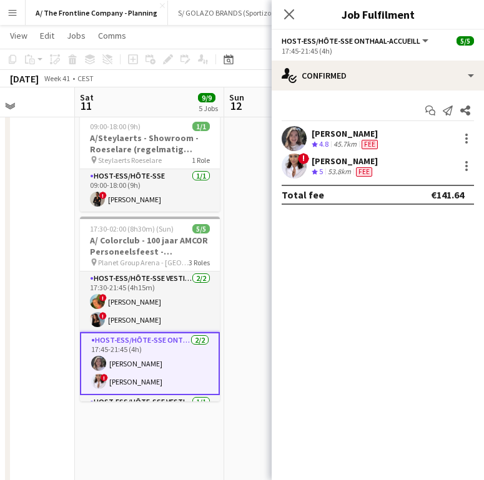
click at [331, 163] on div "[PERSON_NAME]" at bounding box center [344, 160] width 66 height 11
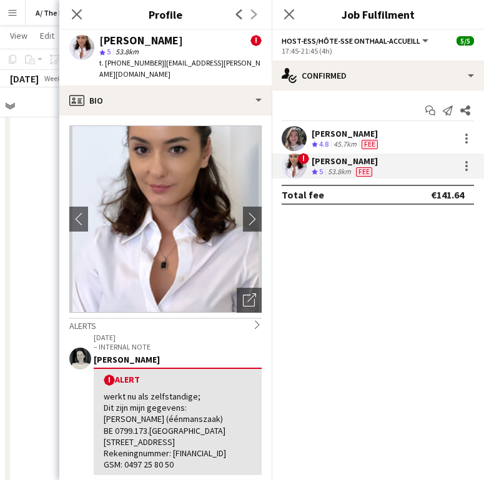
click at [104, 341] on div "02-05-2023 – INTERNAL NOTE Delphine Van Snick ! Alert werkt nu als zelfstandige…" at bounding box center [178, 404] width 168 height 143
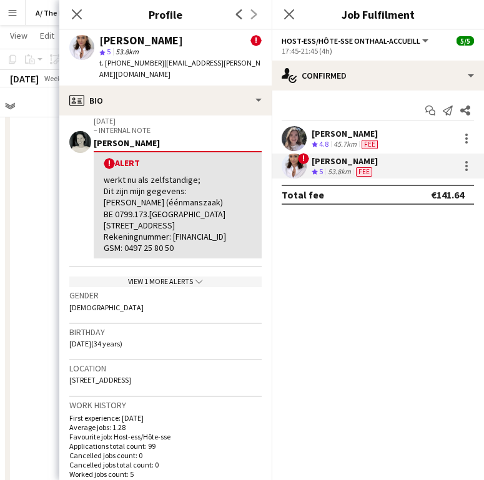
scroll to position [261, 0]
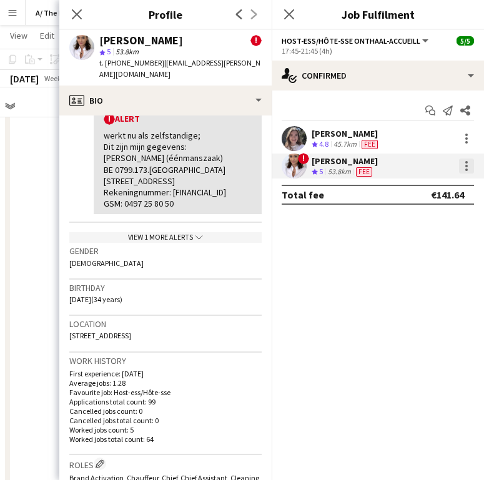
click at [460, 163] on div at bounding box center [466, 165] width 15 height 15
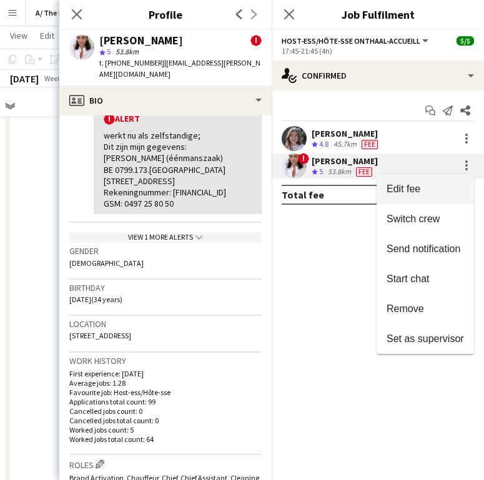
click at [429, 181] on button "Edit fee" at bounding box center [424, 189] width 97 height 30
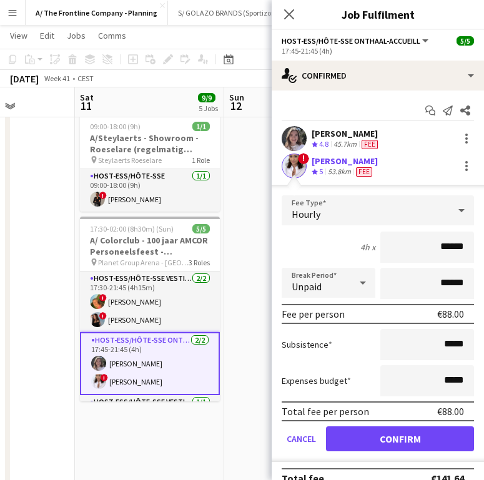
click at [404, 167] on div "! Anxhela Hajdari Crew rating 5 53.8km Fee" at bounding box center [377, 165] width 212 height 25
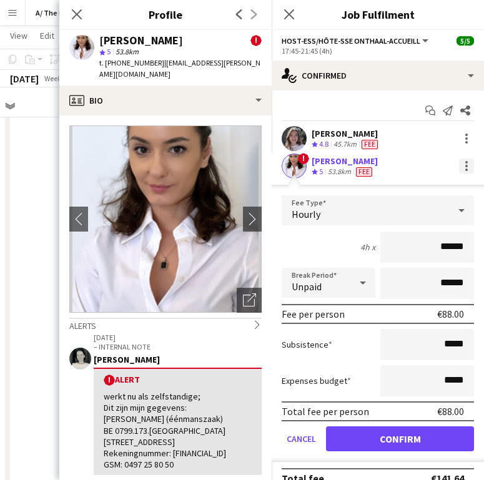
click at [459, 167] on div at bounding box center [466, 165] width 15 height 15
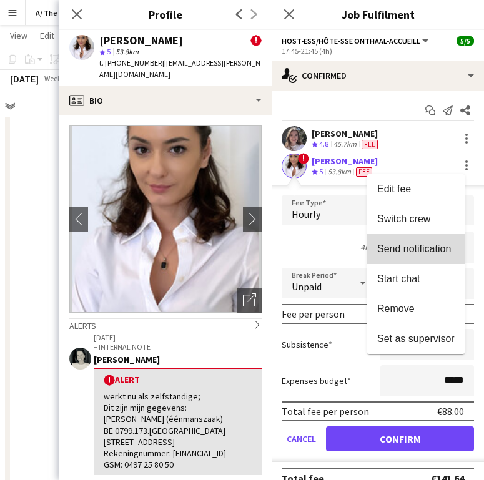
click at [421, 241] on button "Send notification" at bounding box center [415, 249] width 97 height 30
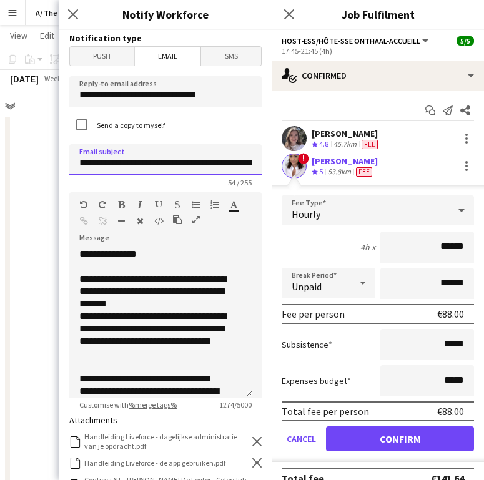
click at [199, 161] on input "**********" at bounding box center [165, 159] width 192 height 31
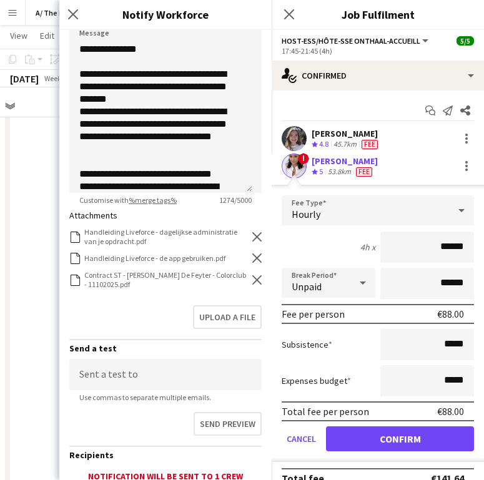
scroll to position [230, 0]
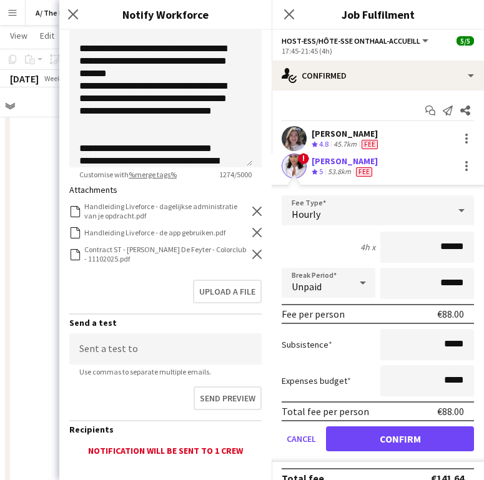
type input "**********"
click at [252, 257] on icon "Remove" at bounding box center [256, 254] width 9 height 9
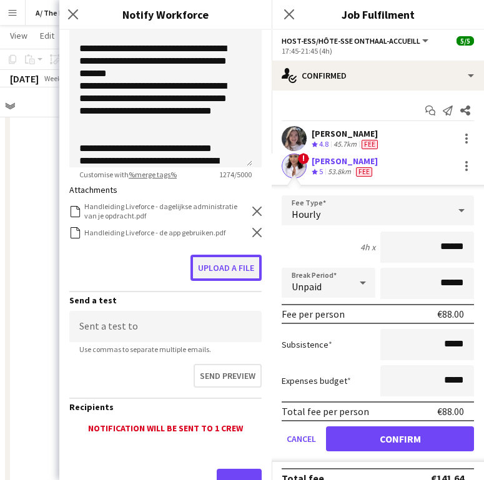
click at [222, 268] on button "Upload a file" at bounding box center [225, 268] width 71 height 26
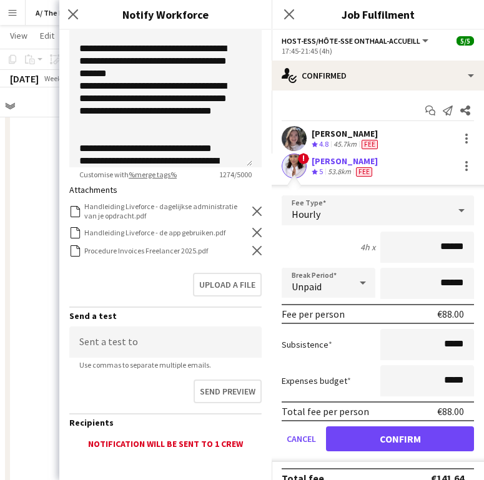
scroll to position [297, 0]
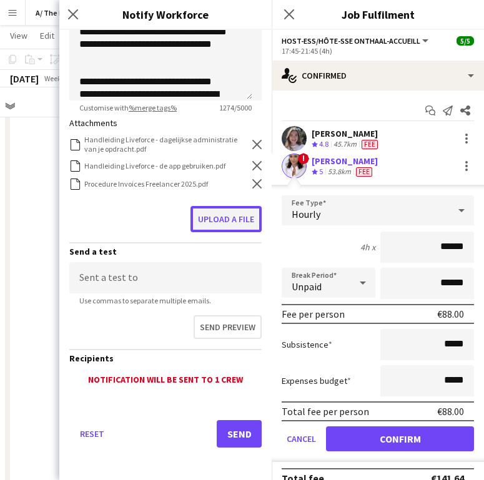
click at [218, 212] on button "Upload a file" at bounding box center [225, 219] width 71 height 26
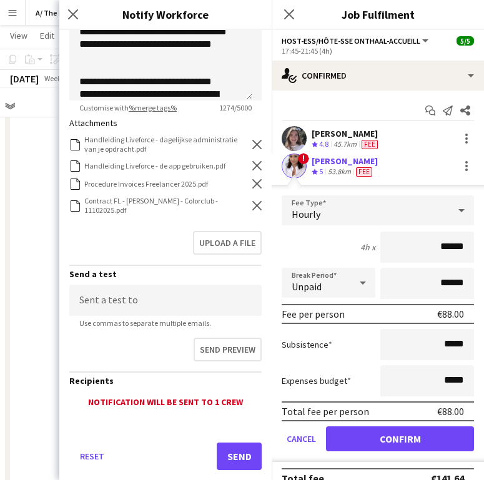
scroll to position [322, 0]
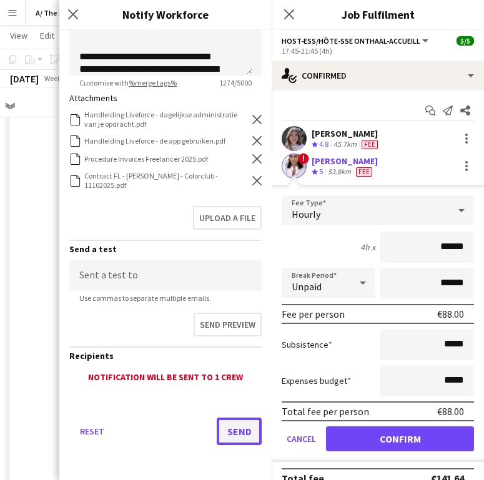
click at [216, 443] on button "Send" at bounding box center [238, 430] width 45 height 27
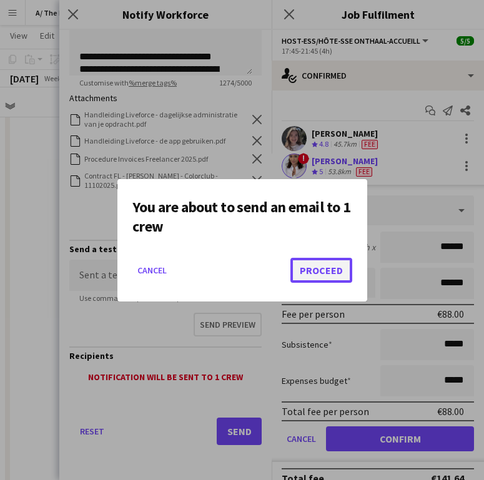
click at [317, 263] on button "Proceed" at bounding box center [321, 270] width 62 height 25
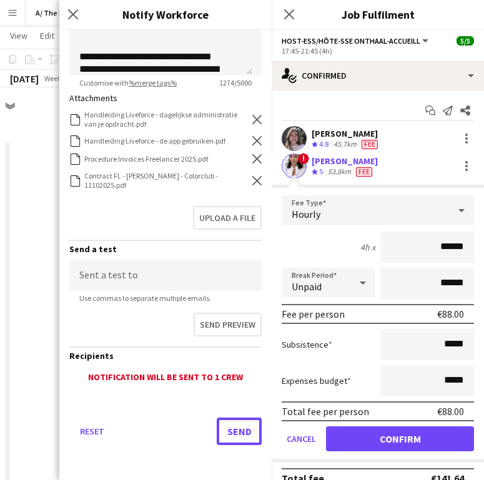
scroll to position [461, 0]
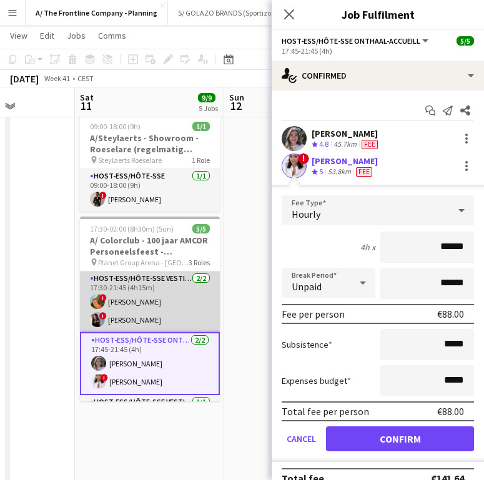
click at [193, 280] on app-card-role "Host-ess/Hôte-sse Vestiaire 2/2 17:30-21:45 (4h15m) ! Emmy Rombaut ! Charlotte …" at bounding box center [150, 301] width 140 height 61
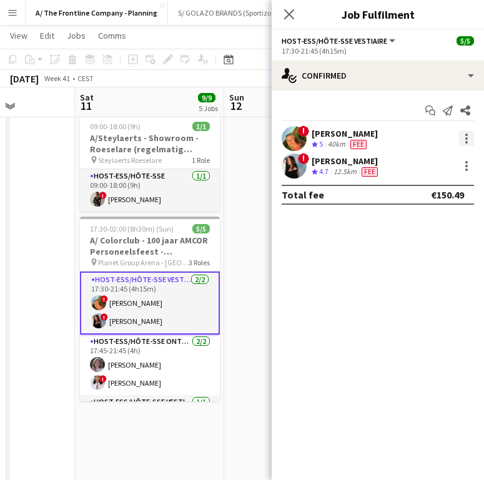
click at [460, 142] on div at bounding box center [466, 138] width 15 height 15
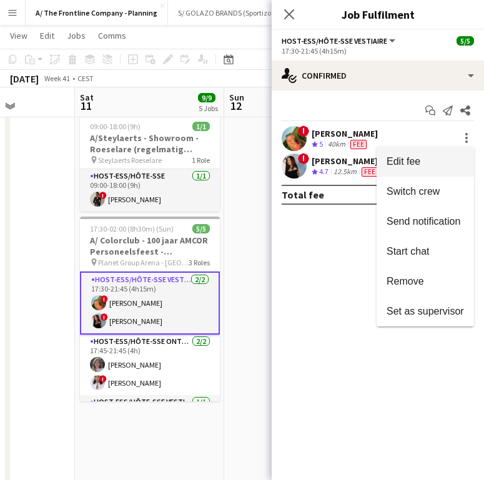
click at [431, 156] on span "Edit fee" at bounding box center [424, 161] width 77 height 11
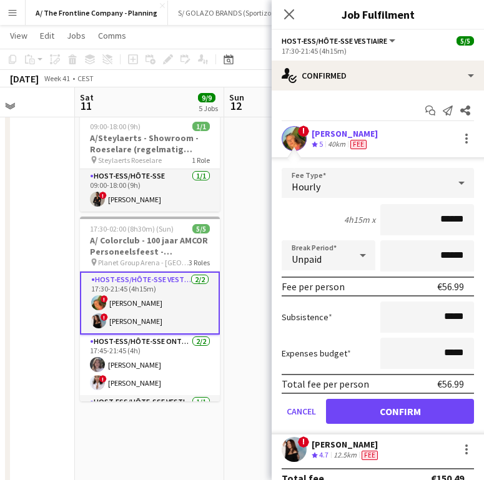
click at [316, 445] on div "[PERSON_NAME]" at bounding box center [345, 444] width 69 height 11
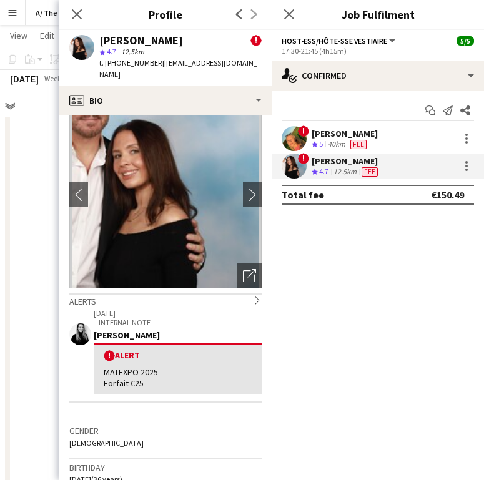
scroll to position [0, 0]
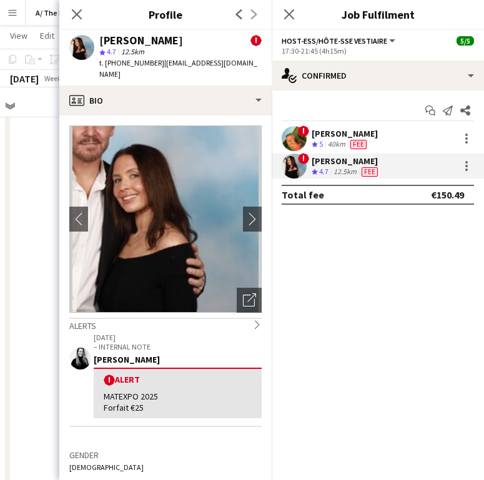
click at [36, 301] on app-date-cell at bounding box center [0, 280] width 149 height 1202
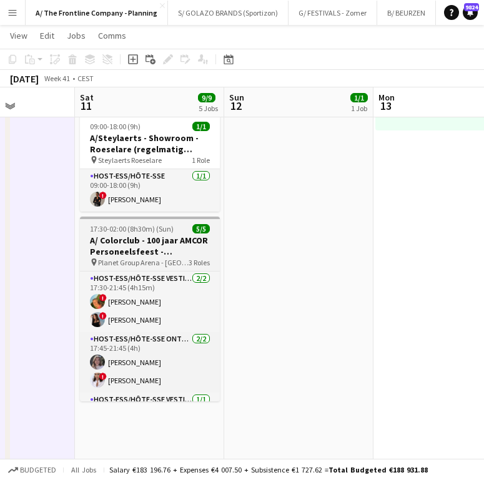
click at [135, 258] on span "Planet Group Arena - [GEOGRAPHIC_DATA]" at bounding box center [143, 262] width 90 height 9
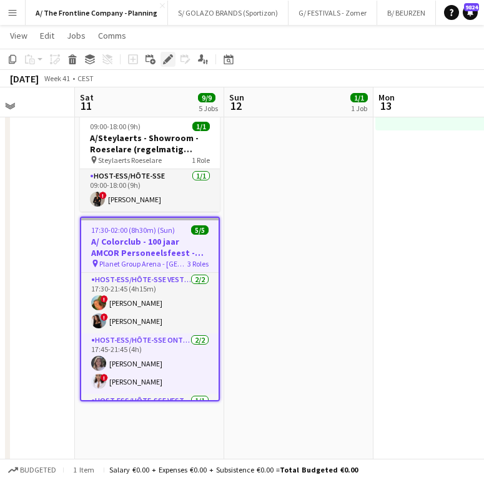
click at [169, 59] on icon at bounding box center [167, 59] width 7 height 7
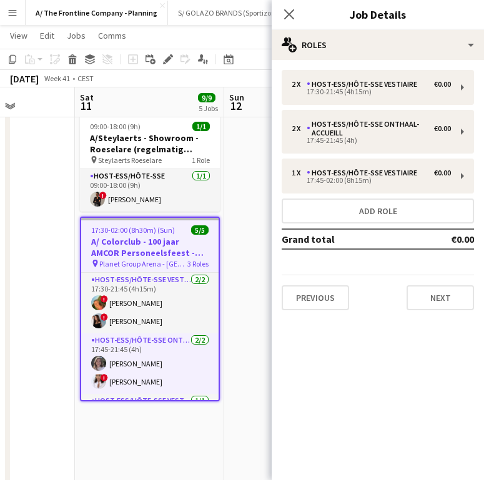
click at [405, 64] on div "2 x Host-ess/Hôte-sse Vestiaire €0.00 17:30-21:45 (4h15m) 2 x Host-ess/Hôte-sse…" at bounding box center [377, 190] width 212 height 260
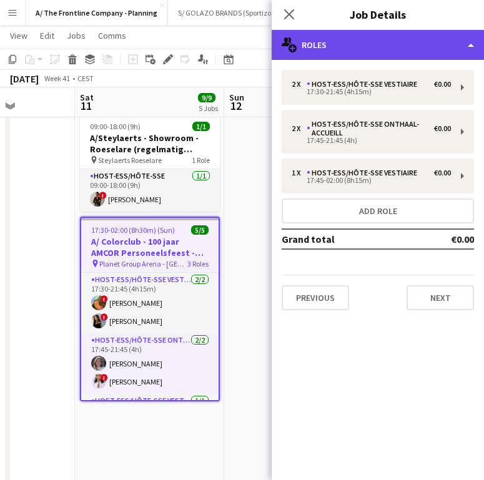
click at [404, 57] on div "multiple-users-add Roles" at bounding box center [377, 45] width 212 height 30
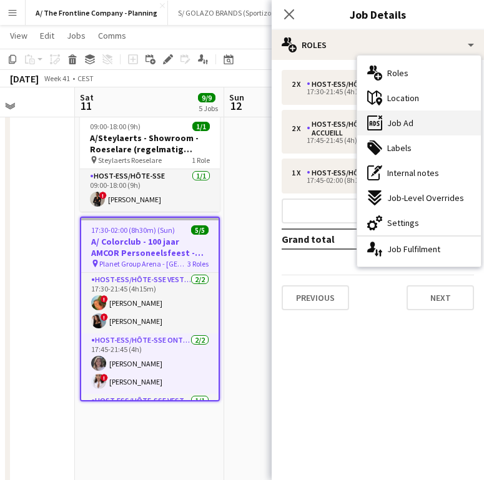
click at [400, 122] on span "Job Ad" at bounding box center [400, 122] width 26 height 11
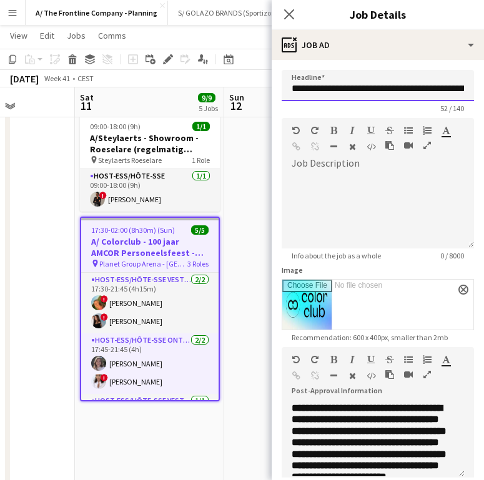
click at [373, 86] on input "**********" at bounding box center [377, 85] width 192 height 31
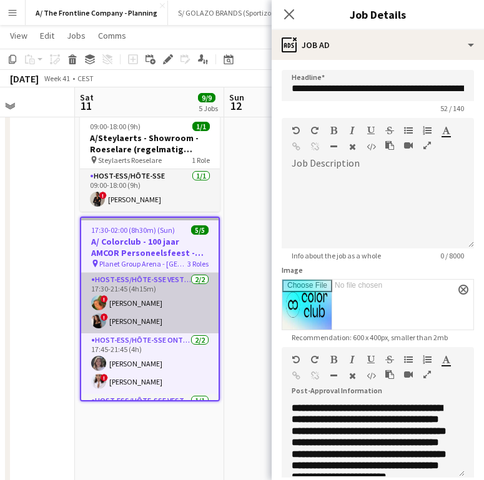
click at [151, 312] on app-card-role "Host-ess/Hôte-sse Vestiaire 2/2 17:30-21:45 (4h15m) ! Emmy Rombaut ! Charlotte …" at bounding box center [149, 303] width 137 height 61
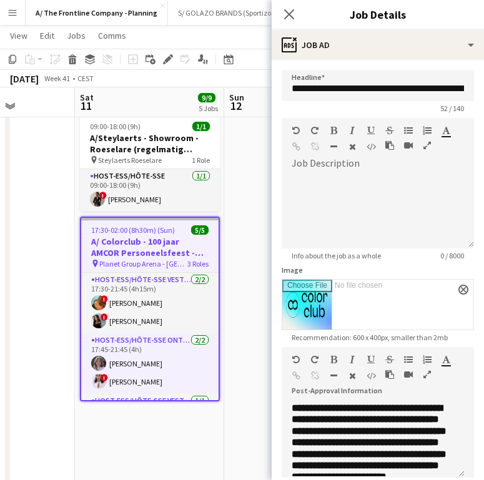
scroll to position [0, 372]
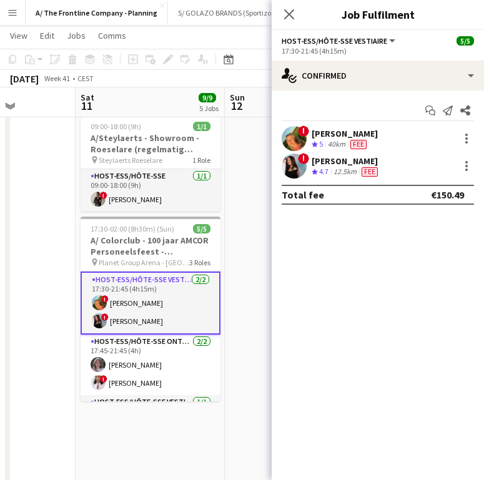
click at [341, 165] on div "[PERSON_NAME]" at bounding box center [345, 160] width 69 height 11
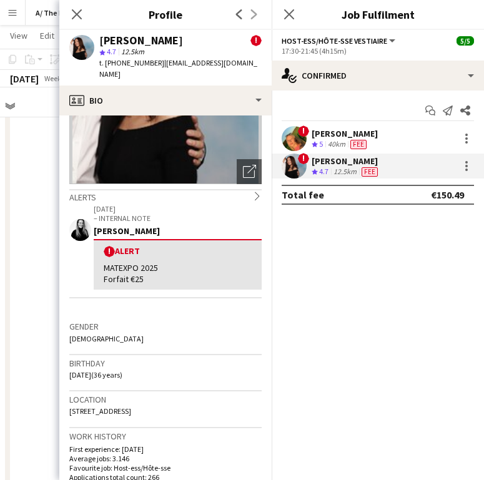
scroll to position [145, 0]
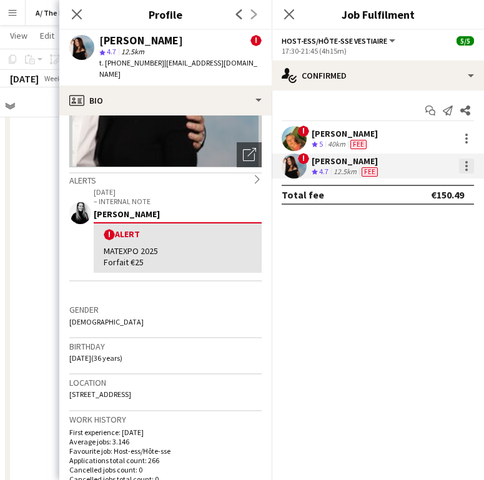
click at [466, 166] on div at bounding box center [466, 166] width 2 height 2
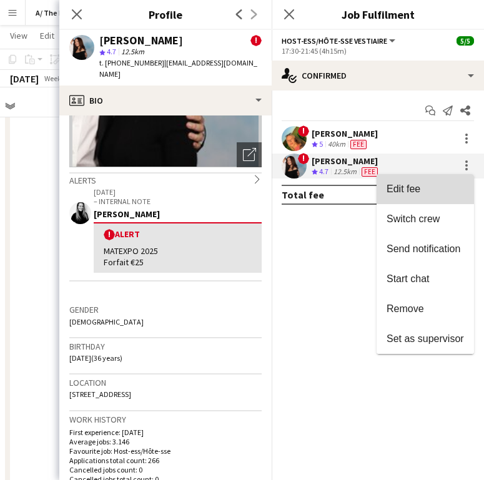
click at [439, 187] on span "Edit fee" at bounding box center [424, 188] width 77 height 11
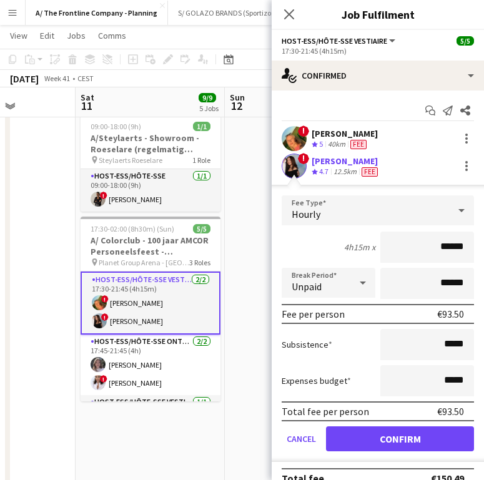
click at [383, 172] on div "! Charlotte Goeman Crew rating 4.7 12.5km Fee" at bounding box center [377, 165] width 212 height 25
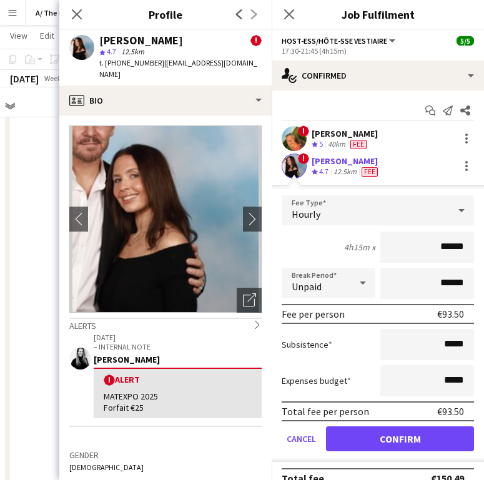
click at [465, 170] on div "! Charlotte Goeman Crew rating 4.7 12.5km Fee" at bounding box center [377, 165] width 212 height 25
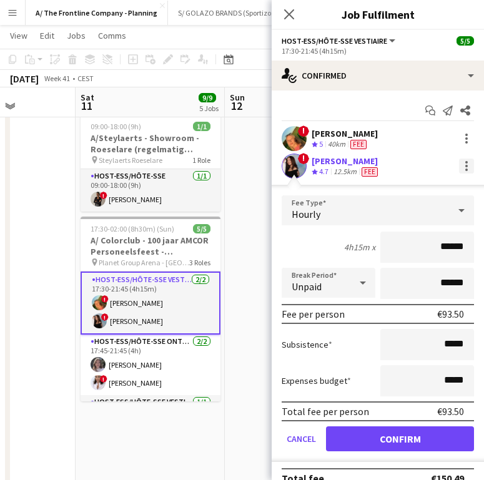
click at [459, 168] on div at bounding box center [466, 165] width 15 height 15
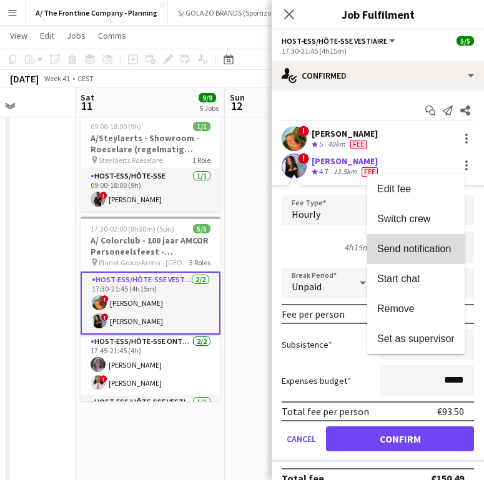
click at [425, 256] on button "Send notification" at bounding box center [415, 249] width 97 height 30
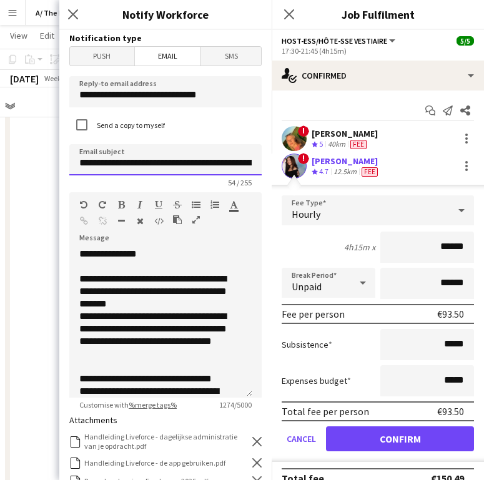
click at [198, 164] on input "**********" at bounding box center [165, 159] width 192 height 31
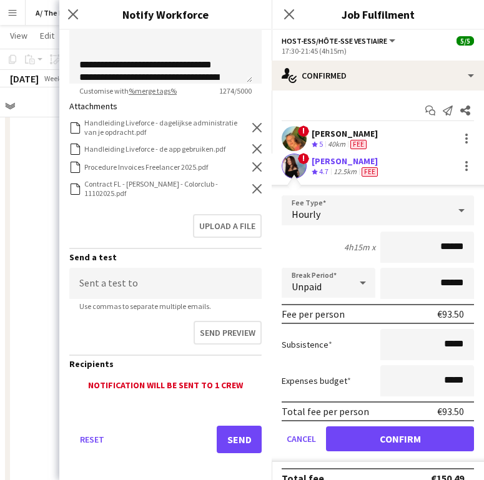
scroll to position [322, 0]
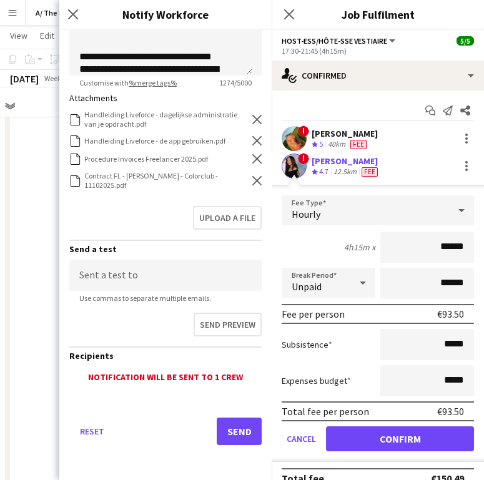
type input "**********"
click at [253, 180] on form "**********" at bounding box center [165, 94] width 212 height 772
click at [252, 180] on icon at bounding box center [256, 180] width 9 height 9
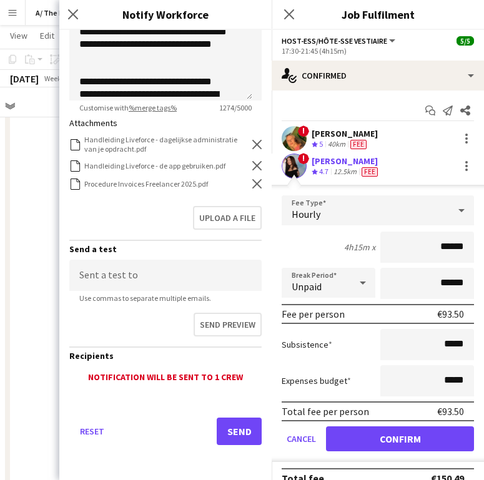
scroll to position [297, 0]
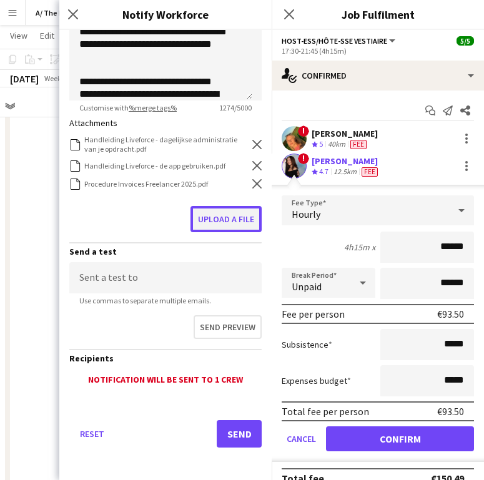
click at [232, 208] on button "Upload a file" at bounding box center [225, 219] width 71 height 26
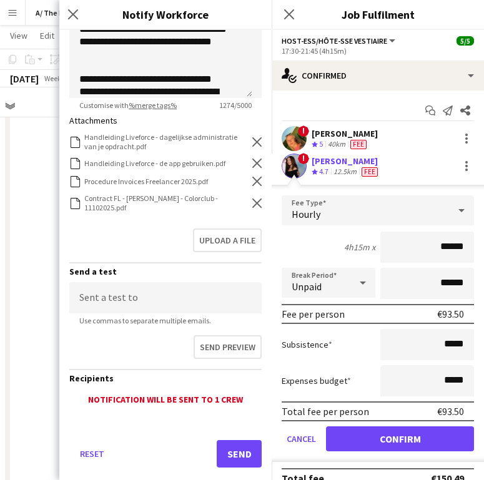
scroll to position [322, 0]
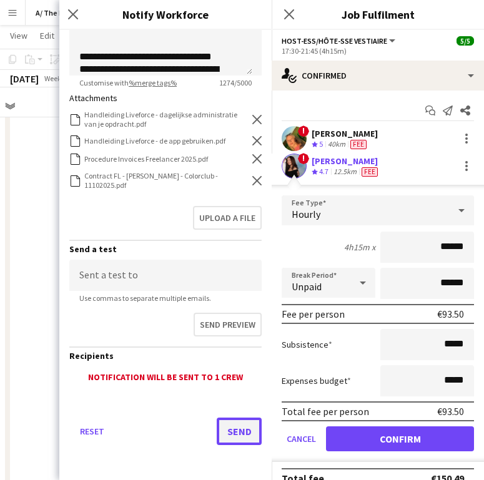
click at [230, 429] on button "Send" at bounding box center [238, 430] width 45 height 27
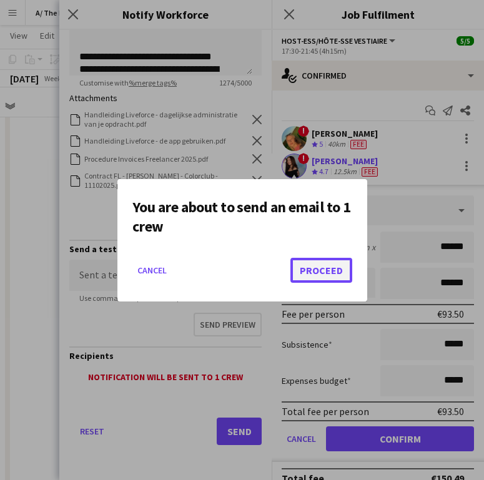
click at [328, 266] on button "Proceed" at bounding box center [321, 270] width 62 height 25
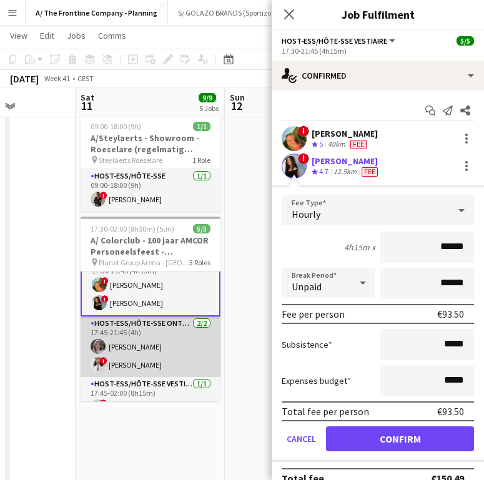
scroll to position [36, 0]
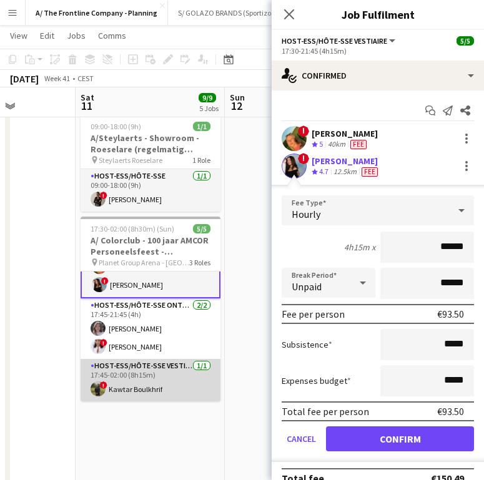
click at [147, 362] on app-card-role "Host-ess/Hôte-sse Vestiaire 1/1 17:45-02:00 (8h15m) ! Kawtar Boulkhrif" at bounding box center [150, 380] width 140 height 42
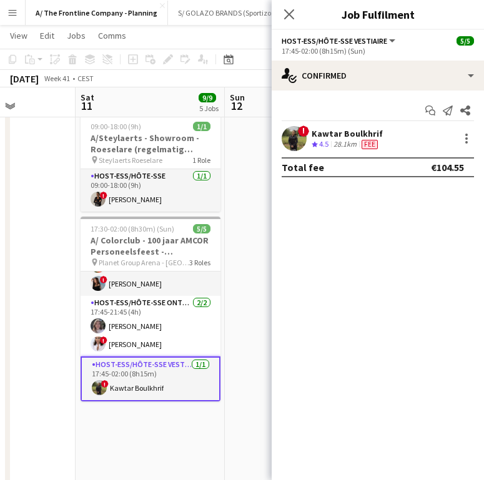
scroll to position [35, 0]
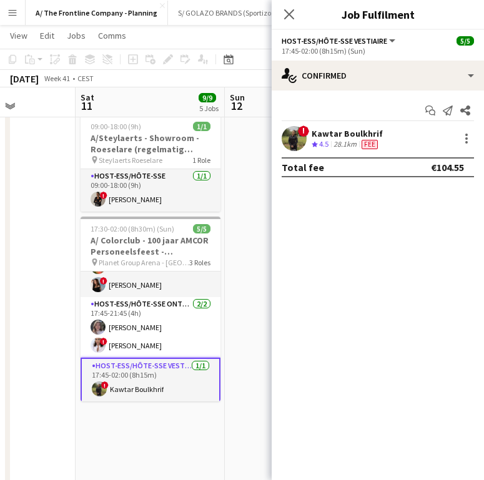
click at [328, 137] on div "Kawtar Boulkhrif" at bounding box center [346, 133] width 71 height 11
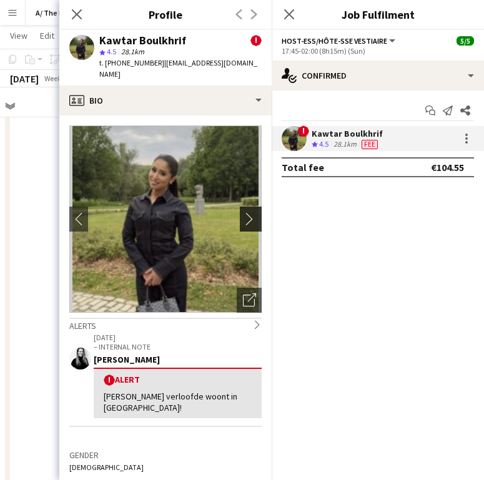
click at [243, 212] on app-icon "chevron-right" at bounding box center [252, 218] width 19 height 13
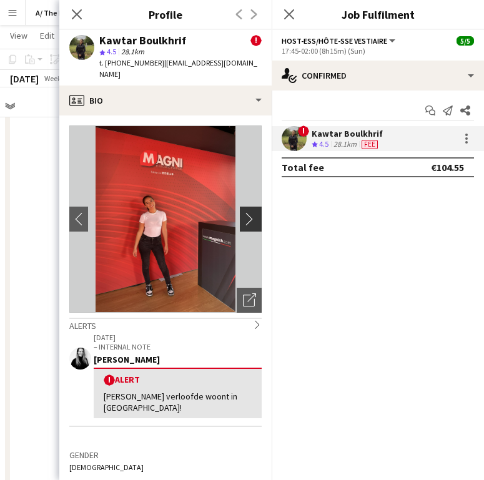
click at [243, 212] on app-icon "chevron-right" at bounding box center [252, 218] width 19 height 13
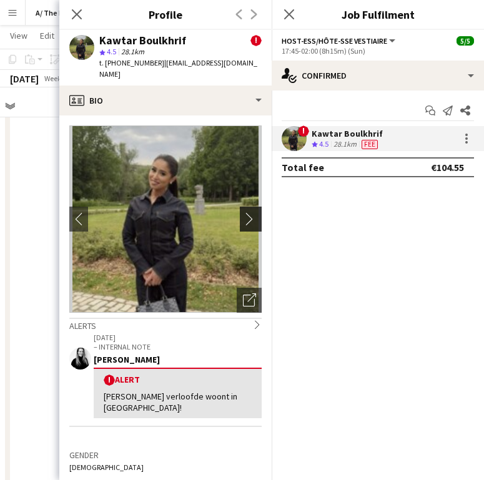
click at [243, 212] on app-icon "chevron-right" at bounding box center [252, 218] width 19 height 13
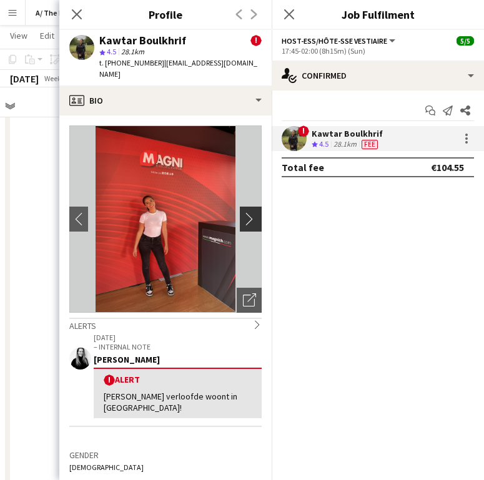
click at [243, 212] on app-icon "chevron-right" at bounding box center [252, 218] width 19 height 13
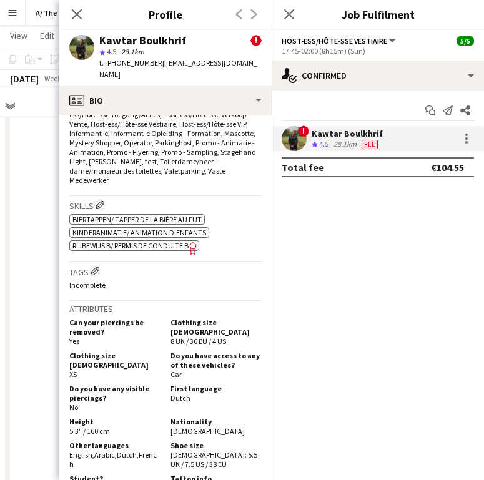
scroll to position [734, 0]
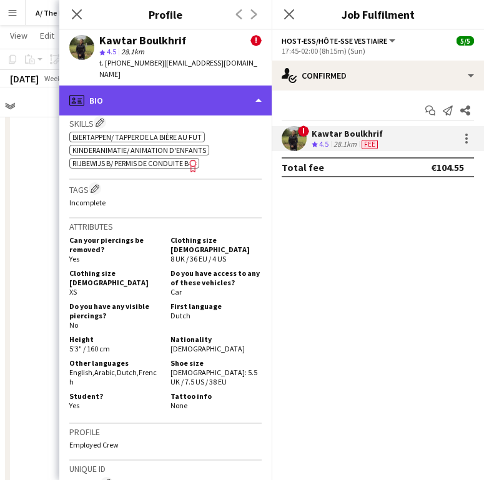
click at [186, 88] on div "profile Bio" at bounding box center [165, 100] width 212 height 30
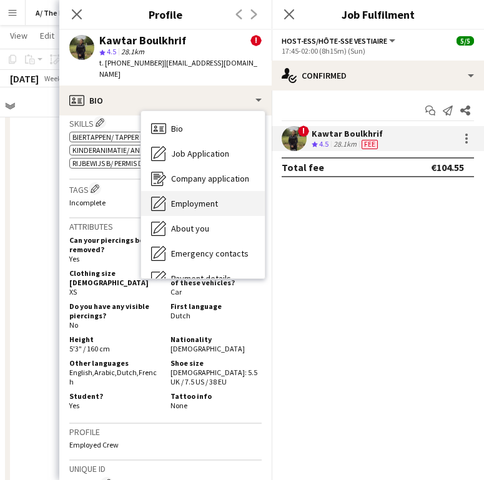
click at [193, 198] on span "Employment" at bounding box center [194, 203] width 47 height 11
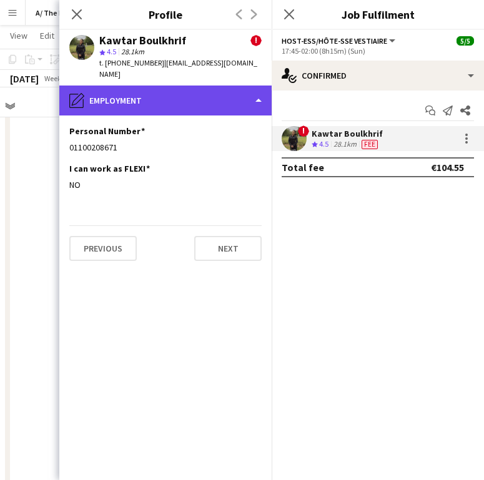
click at [191, 98] on div "pencil4 Employment" at bounding box center [165, 100] width 212 height 30
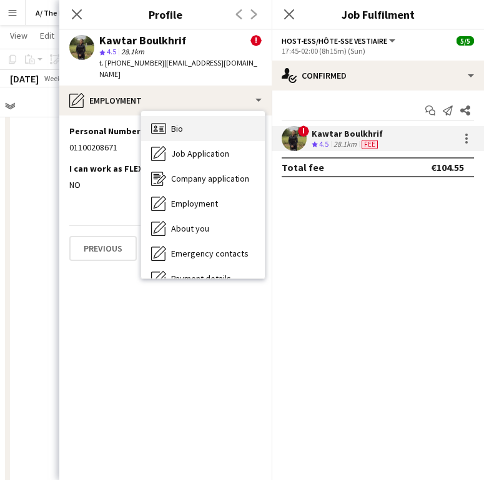
click at [191, 116] on div "Bio Bio" at bounding box center [203, 128] width 124 height 25
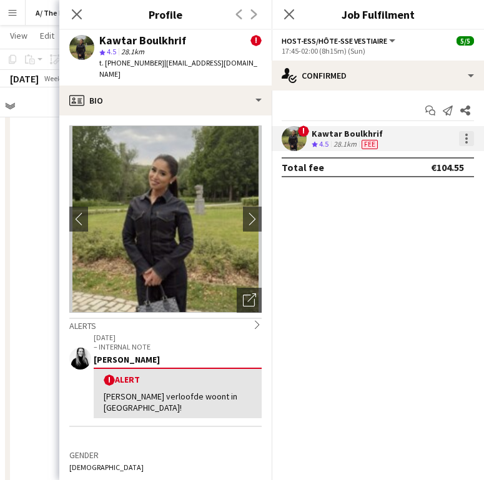
click at [462, 134] on div at bounding box center [466, 138] width 15 height 15
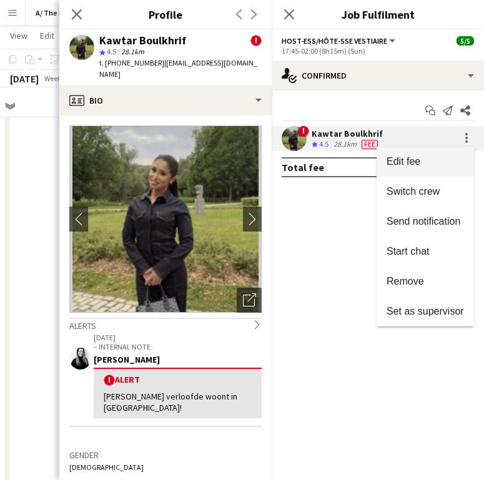
click at [446, 159] on span "Edit fee" at bounding box center [424, 161] width 77 height 11
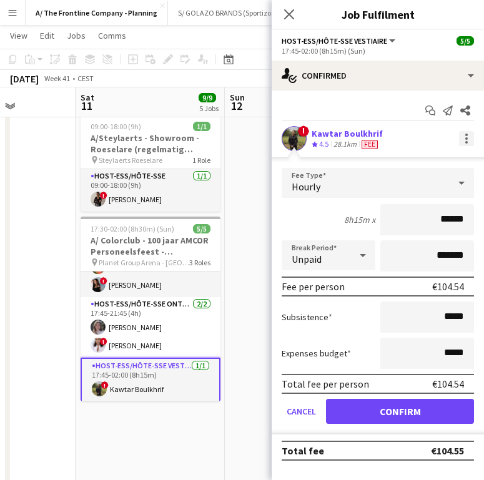
click at [466, 143] on div at bounding box center [466, 142] width 2 height 2
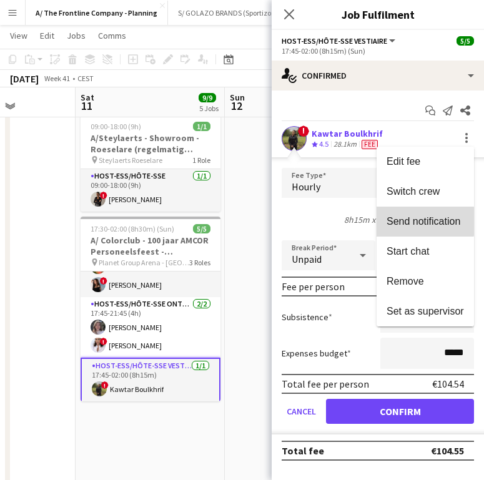
click at [422, 221] on span "Send notification" at bounding box center [423, 221] width 74 height 11
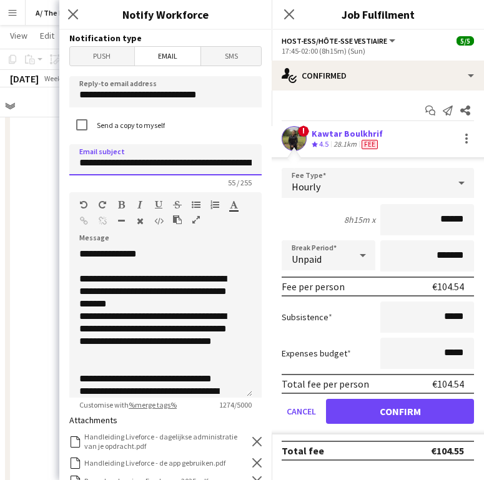
drag, startPoint x: 206, startPoint y: 164, endPoint x: 193, endPoint y: 165, distance: 13.1
click at [193, 165] on input "**********" at bounding box center [165, 159] width 192 height 31
drag, startPoint x: 210, startPoint y: 164, endPoint x: 129, endPoint y: 165, distance: 81.7
click at [129, 165] on input "**********" at bounding box center [165, 159] width 192 height 31
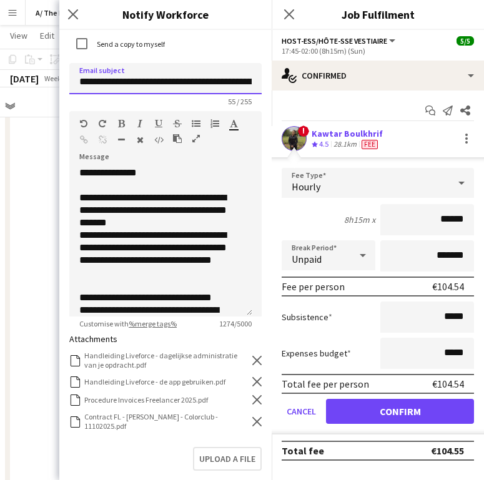
scroll to position [198, 0]
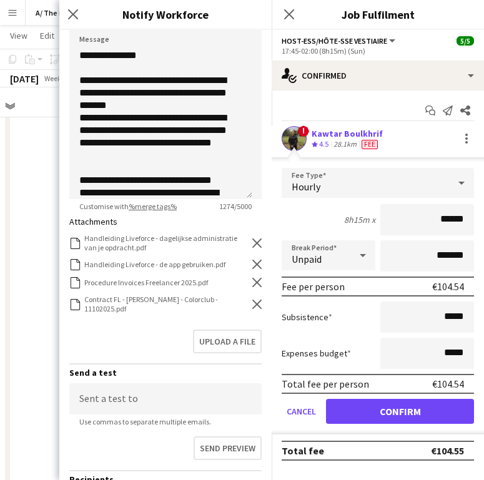
type input "**********"
click at [252, 301] on icon at bounding box center [256, 303] width 9 height 9
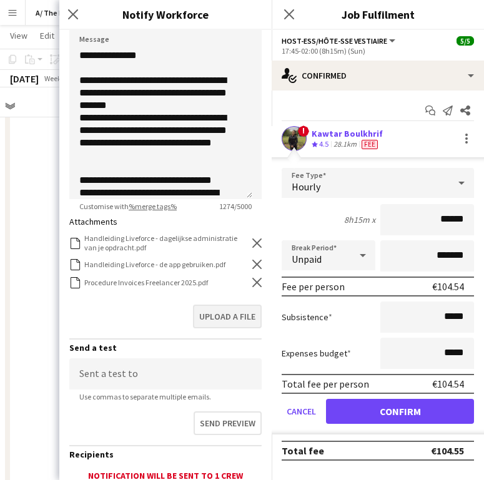
click at [252, 286] on icon "Remove" at bounding box center [256, 282] width 9 height 9
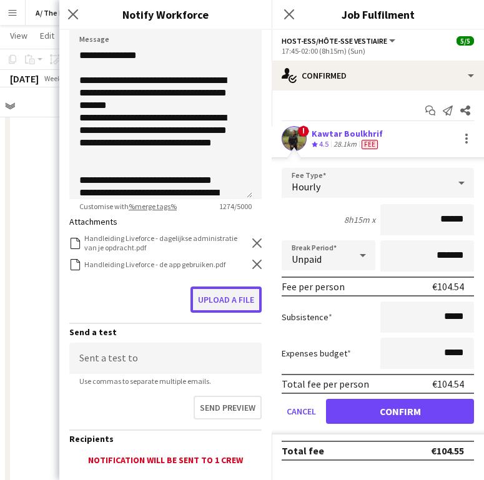
click at [236, 291] on button "Upload a file" at bounding box center [225, 299] width 71 height 26
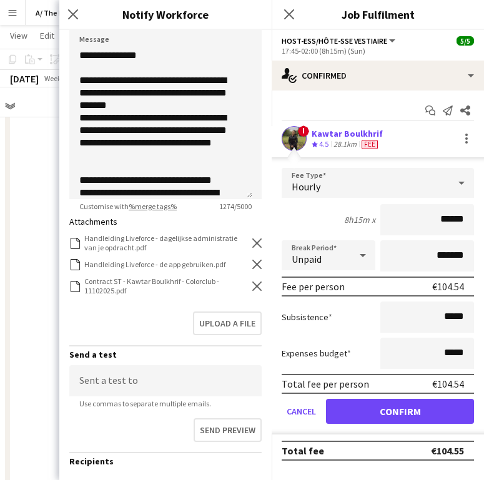
scroll to position [273, 0]
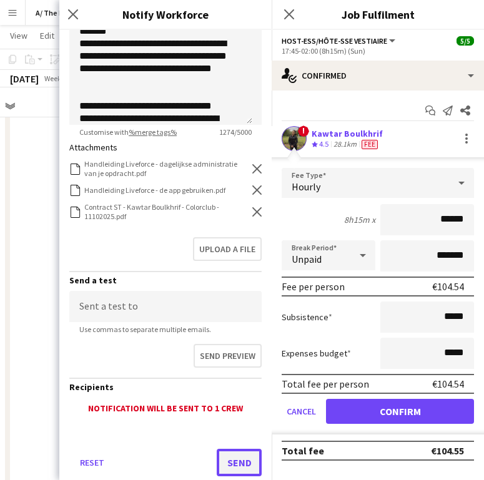
click at [226, 465] on button "Send" at bounding box center [238, 462] width 45 height 27
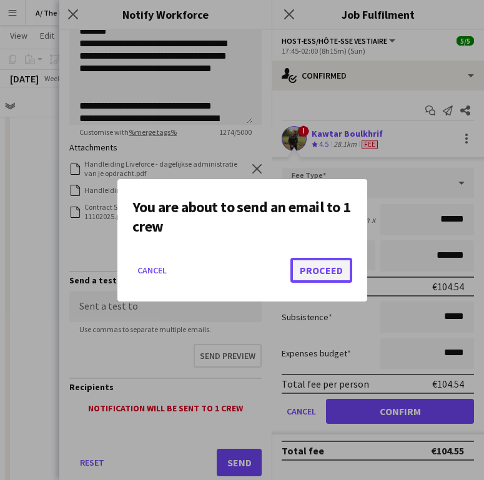
click at [333, 271] on button "Proceed" at bounding box center [321, 270] width 62 height 25
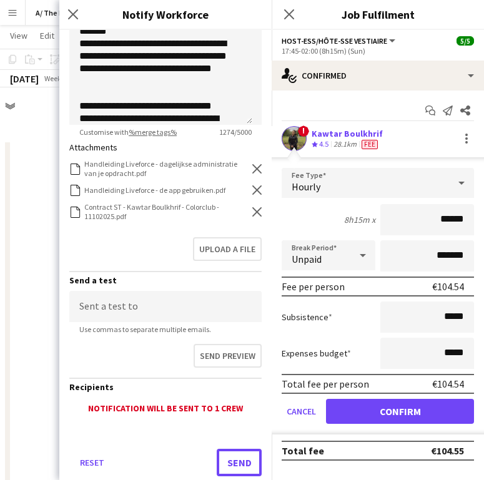
scroll to position [461, 0]
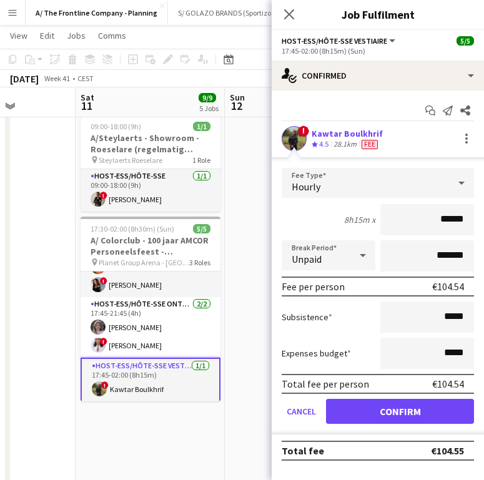
click at [275, 17] on div "Close pop-in" at bounding box center [288, 14] width 35 height 29
click at [283, 16] on icon "Close pop-in" at bounding box center [289, 14] width 12 height 12
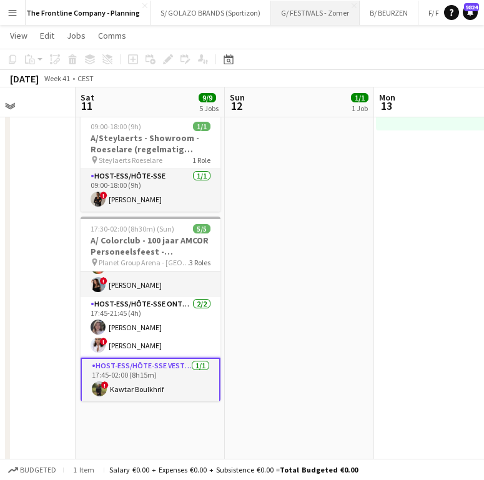
scroll to position [0, 22]
click at [359, 6] on button "B/ BEURZEN Close" at bounding box center [384, 13] width 59 height 24
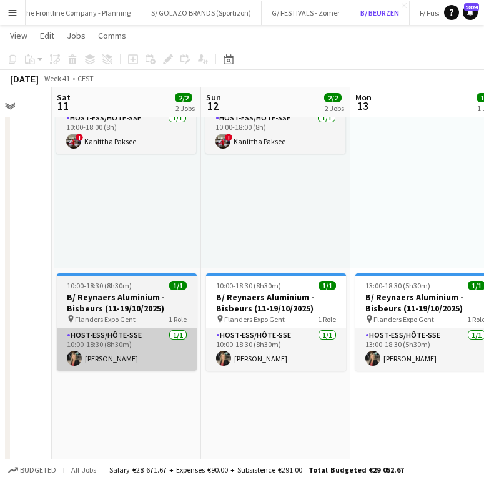
scroll to position [0, 395]
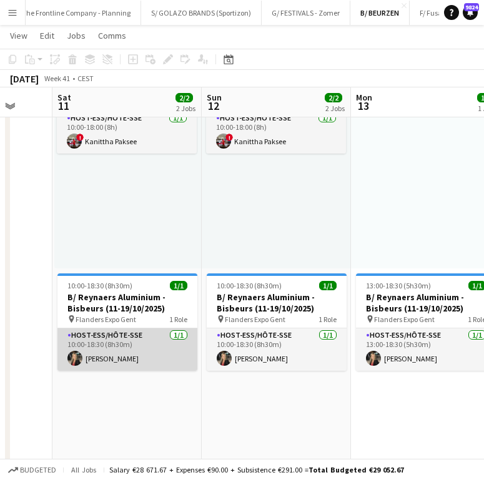
click at [155, 356] on app-card-role "Host-ess/Hôte-sse 1/1 10:00-18:30 (8h30m) Carla Vanderheyden" at bounding box center [127, 349] width 140 height 42
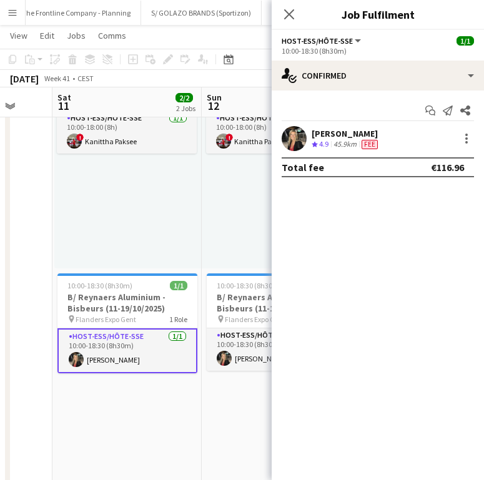
click at [357, 137] on div "Carla Vanderheyden" at bounding box center [345, 133] width 69 height 11
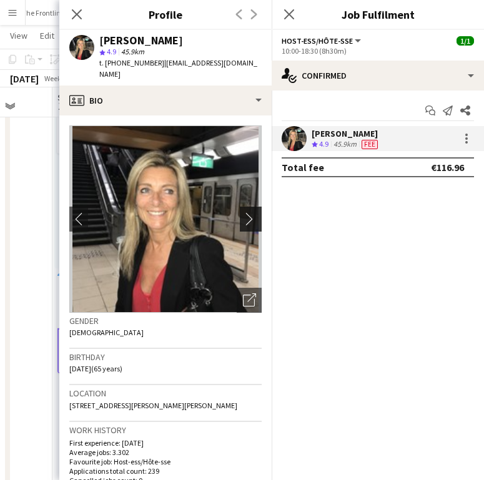
click at [243, 212] on app-icon "chevron-right" at bounding box center [252, 218] width 19 height 13
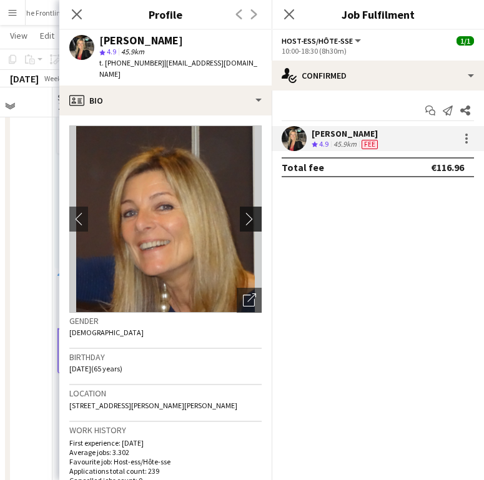
click at [243, 212] on app-icon "chevron-right" at bounding box center [252, 218] width 19 height 13
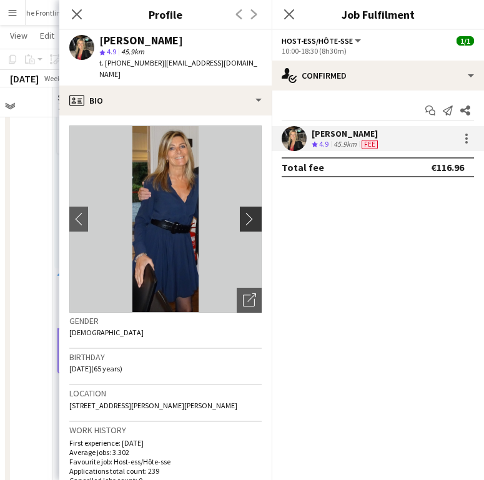
click at [243, 212] on app-icon "chevron-right" at bounding box center [252, 218] width 19 height 13
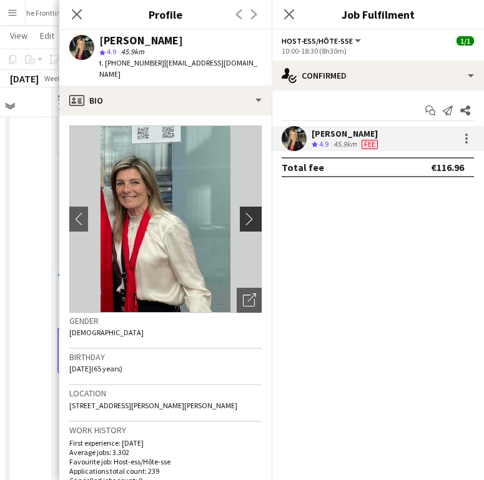
click at [243, 212] on app-icon "chevron-right" at bounding box center [252, 218] width 19 height 13
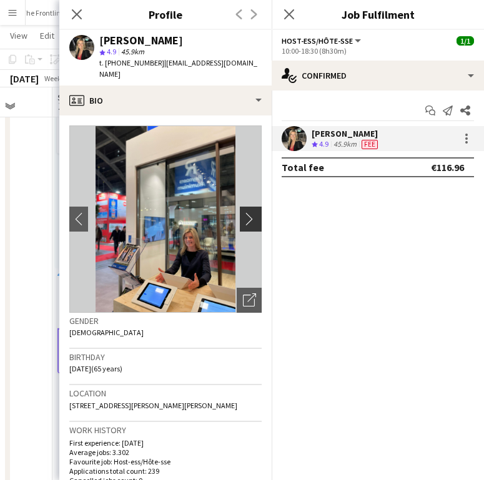
click at [243, 212] on app-icon "chevron-right" at bounding box center [252, 218] width 19 height 13
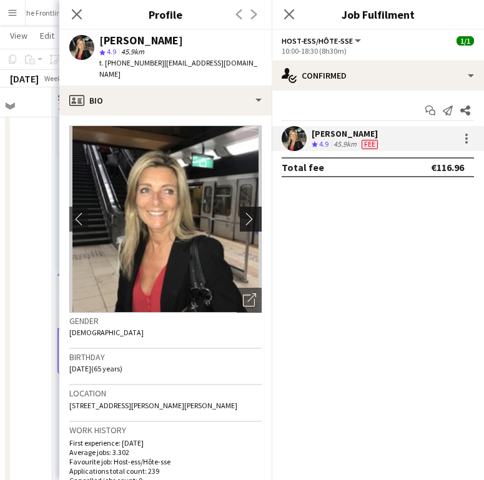
click at [243, 212] on app-icon "chevron-right" at bounding box center [252, 218] width 19 height 13
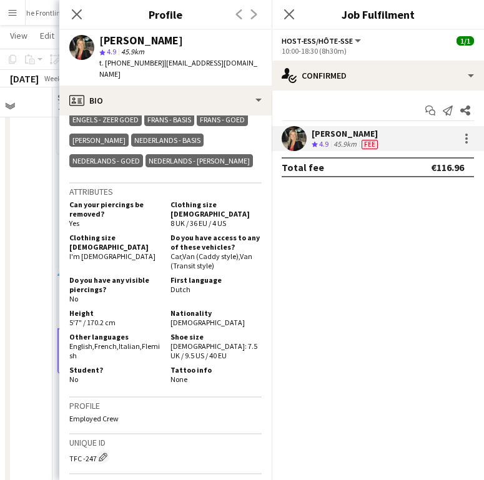
scroll to position [0, 0]
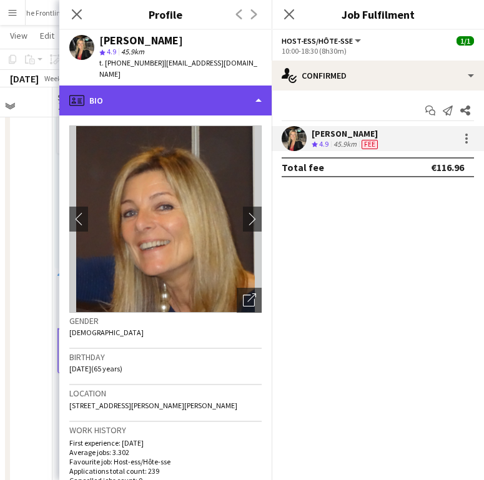
click at [213, 93] on div "profile Bio" at bounding box center [165, 100] width 212 height 30
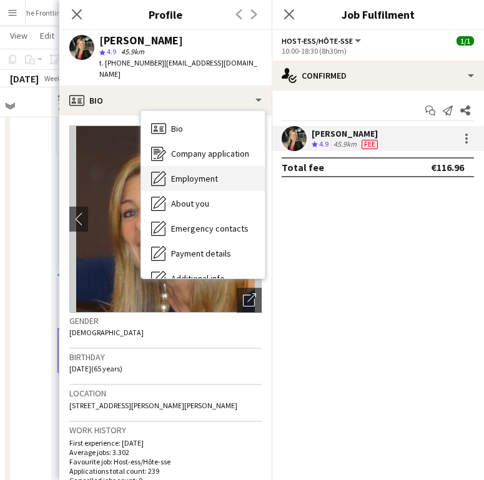
click at [198, 173] on span "Employment" at bounding box center [194, 178] width 47 height 11
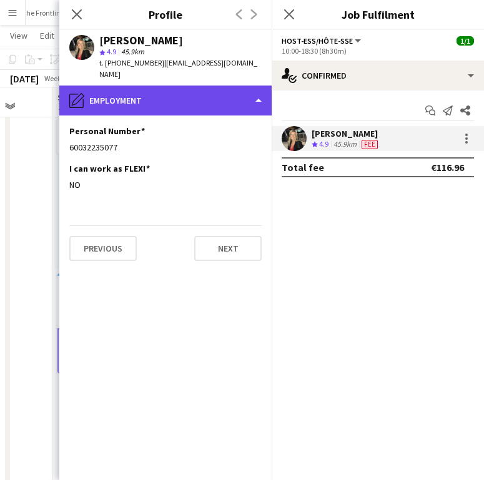
click at [173, 91] on div "pencil4 Employment" at bounding box center [165, 100] width 212 height 30
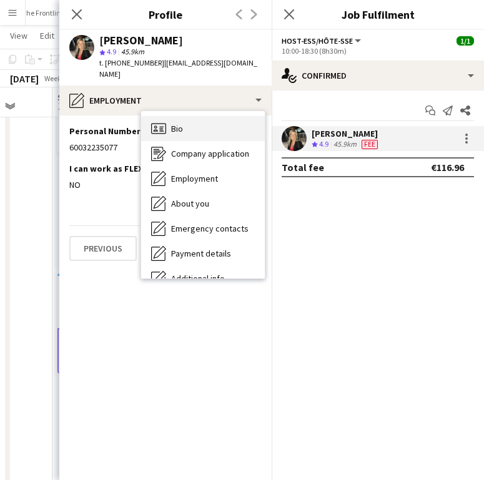
click at [178, 123] on span "Bio" at bounding box center [177, 128] width 12 height 11
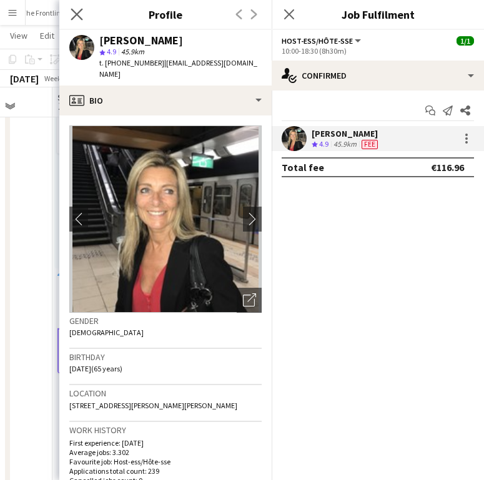
click at [86, 9] on div "Close pop-in" at bounding box center [76, 14] width 35 height 29
click at [79, 10] on icon "Close pop-in" at bounding box center [77, 14] width 12 height 12
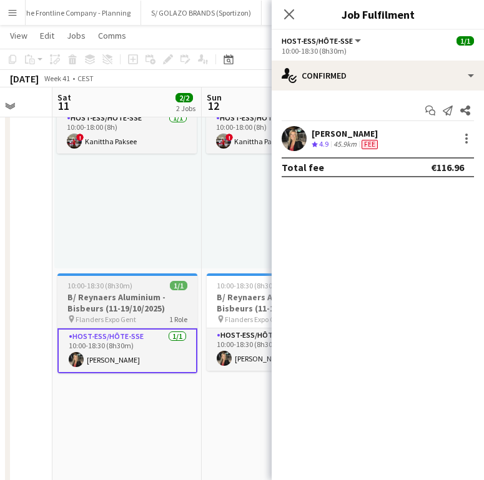
click at [114, 289] on span "10:00-18:30 (8h30m)" at bounding box center [99, 285] width 65 height 9
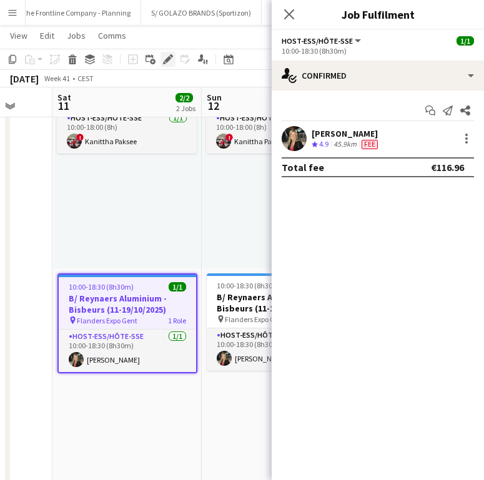
click at [172, 59] on icon "Edit" at bounding box center [168, 59] width 10 height 10
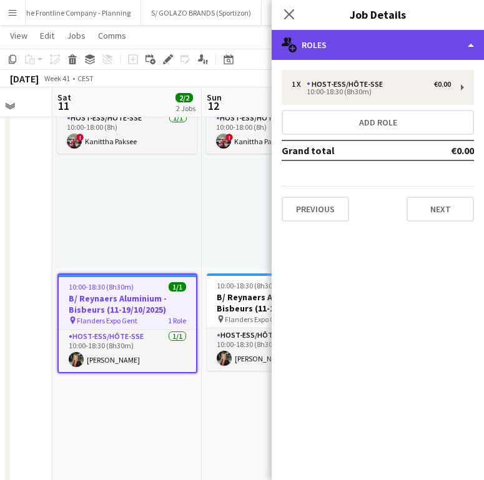
click at [331, 48] on div "multiple-users-add Roles" at bounding box center [377, 45] width 212 height 30
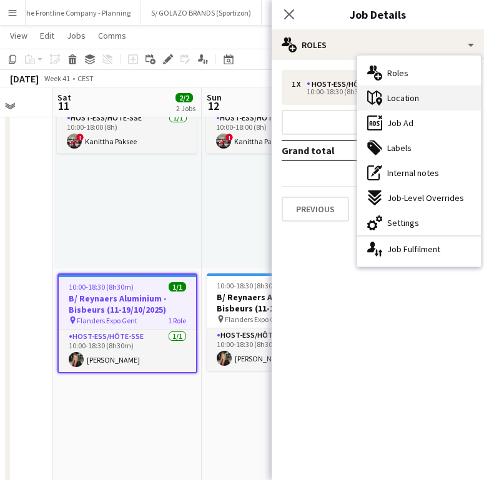
click at [407, 104] on div "maps-pin-1 Location" at bounding box center [419, 97] width 124 height 25
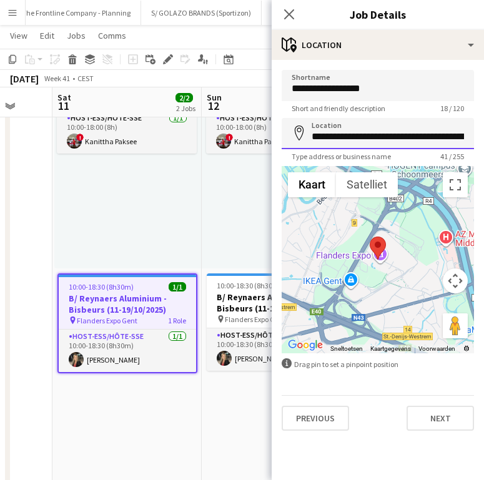
click at [374, 134] on input "**********" at bounding box center [377, 133] width 192 height 31
drag, startPoint x: 125, startPoint y: 346, endPoint x: 317, endPoint y: 156, distance: 269.6
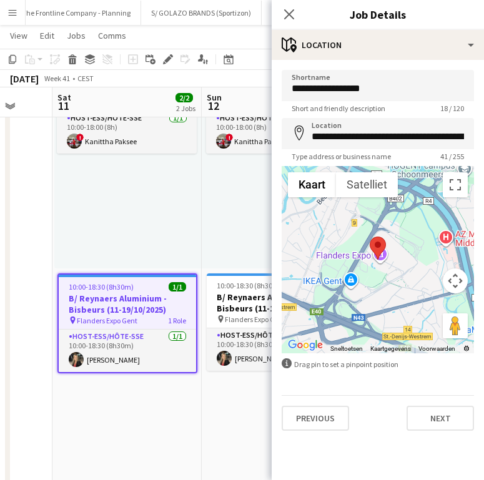
click at [125, 346] on app-card-role "Host-ess/Hôte-sse 1/1 10:00-18:30 (8h30m) Carla Vanderheyden" at bounding box center [127, 350] width 137 height 42
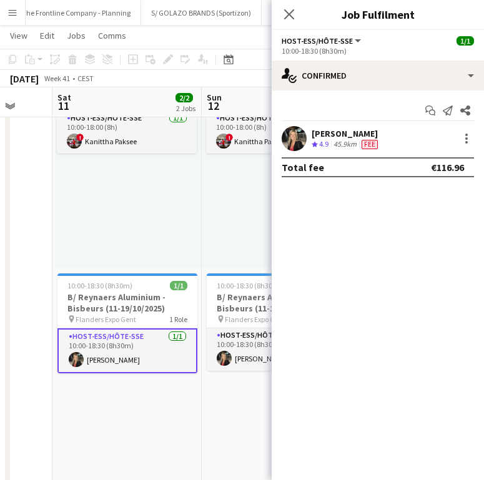
click at [350, 129] on div "Carla Vanderheyden" at bounding box center [345, 133] width 69 height 11
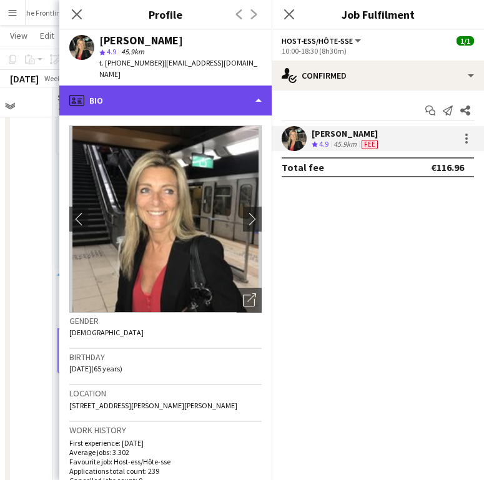
click at [228, 85] on div "profile Bio" at bounding box center [165, 100] width 212 height 30
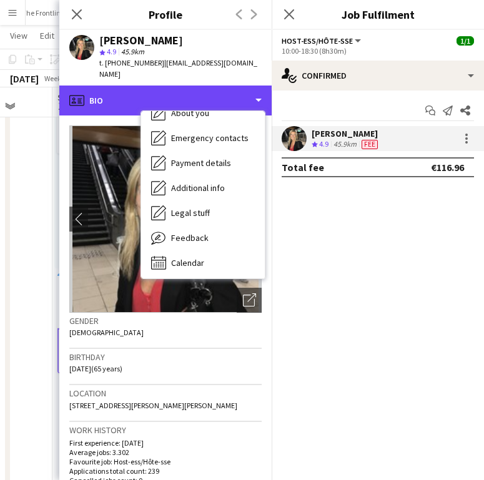
scroll to position [92, 0]
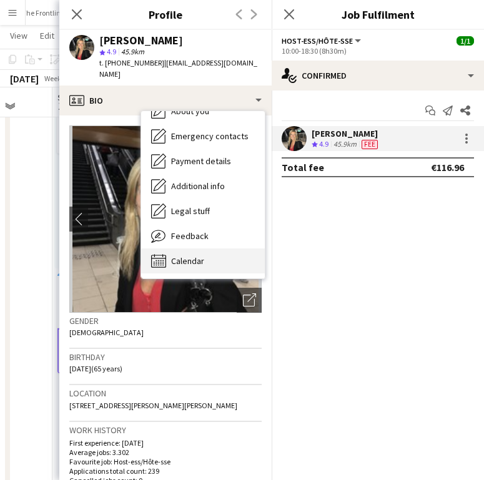
click at [192, 248] on div "Calendar Calendar" at bounding box center [203, 260] width 124 height 25
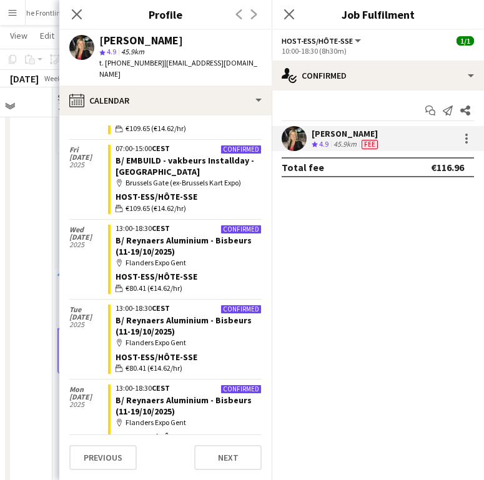
scroll to position [270, 0]
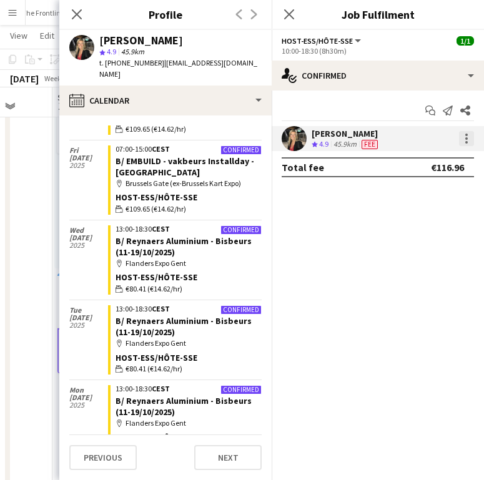
click at [467, 135] on div at bounding box center [466, 138] width 15 height 15
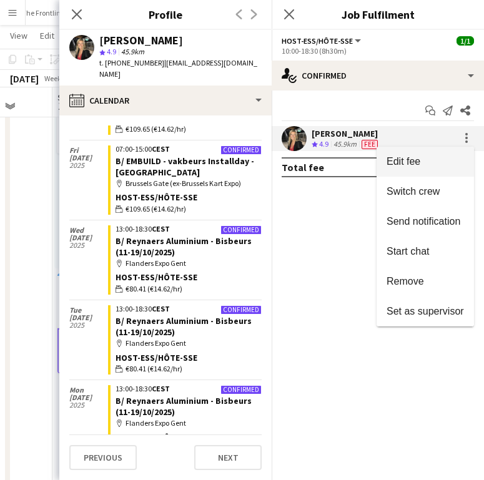
click at [431, 163] on span "Edit fee" at bounding box center [424, 161] width 77 height 11
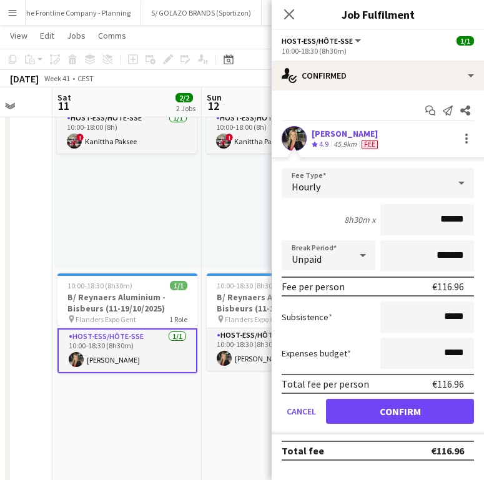
click at [168, 209] on div "10:00-18:00 (8h) 1/1 pin Flanders Expo - GENT 1 Role Host-ess/Hôte-sse 1/1 10:0…" at bounding box center [127, 171] width 147 height 193
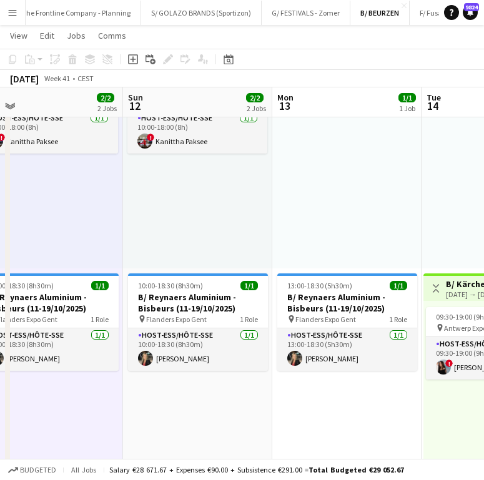
scroll to position [0, 473]
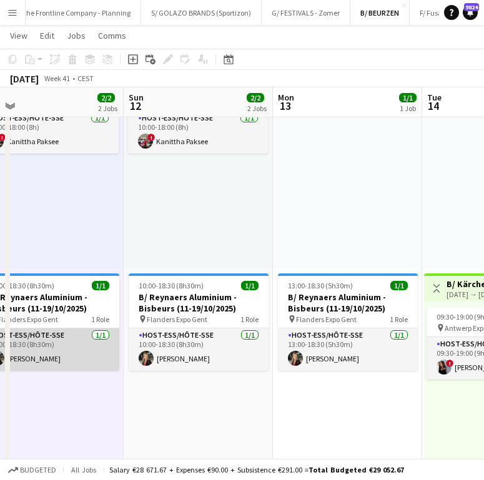
drag, startPoint x: 87, startPoint y: 345, endPoint x: 109, endPoint y: 334, distance: 24.0
click at [87, 345] on app-card-role "Host-ess/Hôte-sse 1/1 10:00-18:30 (8h30m) Carla Vanderheyden" at bounding box center [49, 349] width 140 height 42
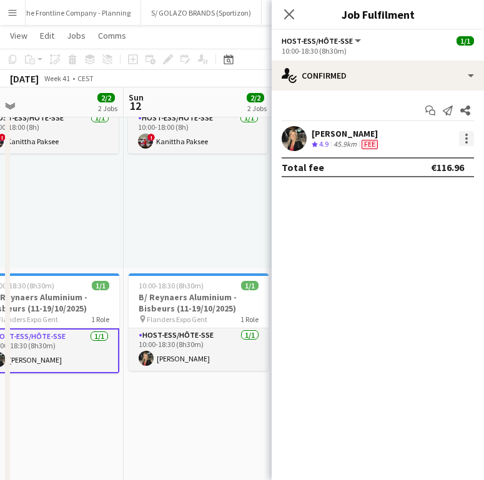
click at [463, 136] on div at bounding box center [466, 138] width 15 height 15
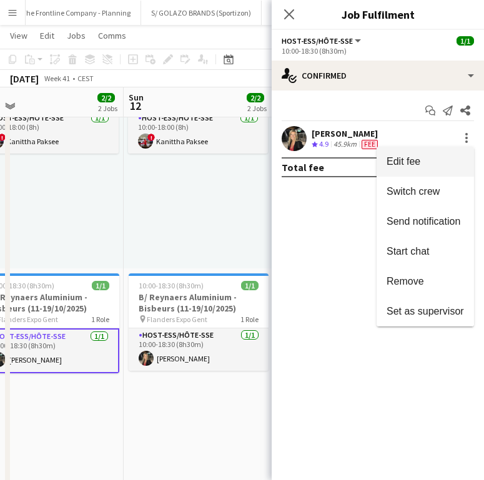
click at [442, 153] on button "Edit fee" at bounding box center [424, 162] width 97 height 30
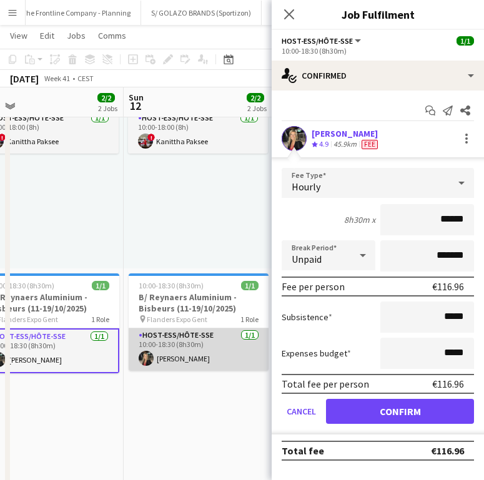
click at [192, 358] on app-card-role "Host-ess/Hôte-sse 1/1 10:00-18:30 (8h30m) Carla Vanderheyden" at bounding box center [199, 349] width 140 height 42
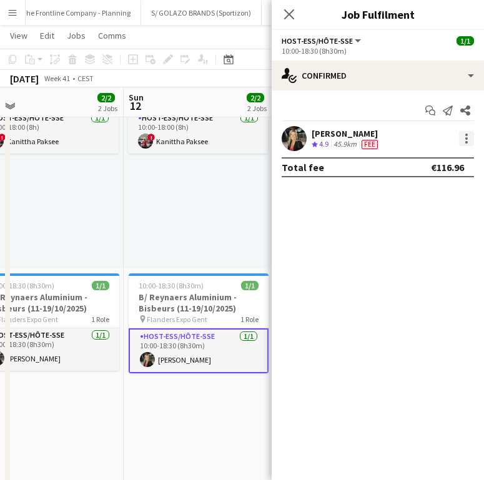
click at [467, 137] on div at bounding box center [466, 138] width 15 height 15
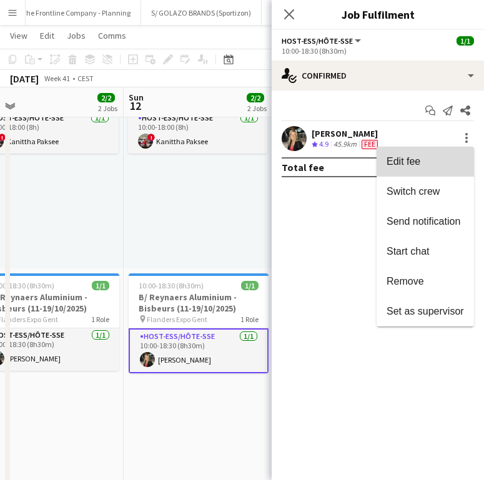
click at [430, 169] on button "Edit fee" at bounding box center [424, 162] width 97 height 30
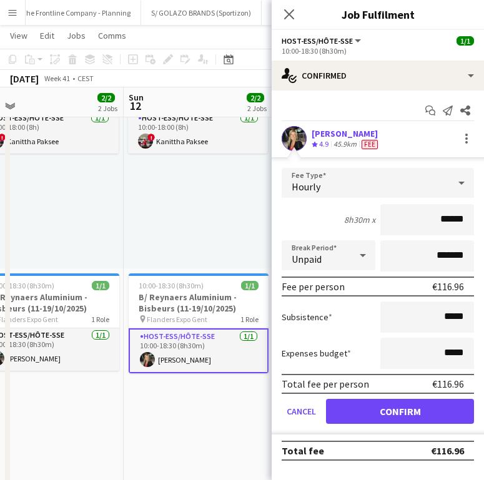
click at [194, 227] on div "10:00-18:00 (8h) 1/1 pin Flanders Expo - GENT 1 Role Host-ess/Hôte-sse 1/1 10:0…" at bounding box center [198, 171] width 149 height 193
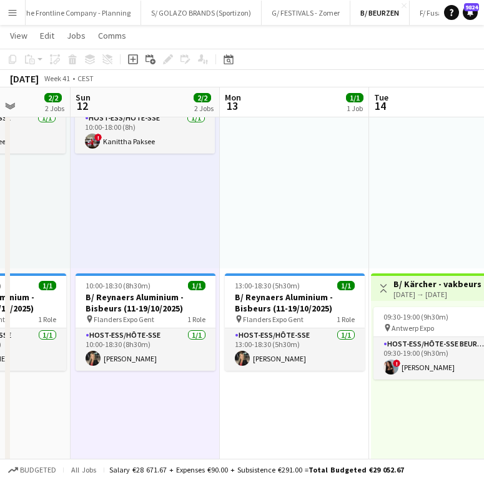
scroll to position [0, 535]
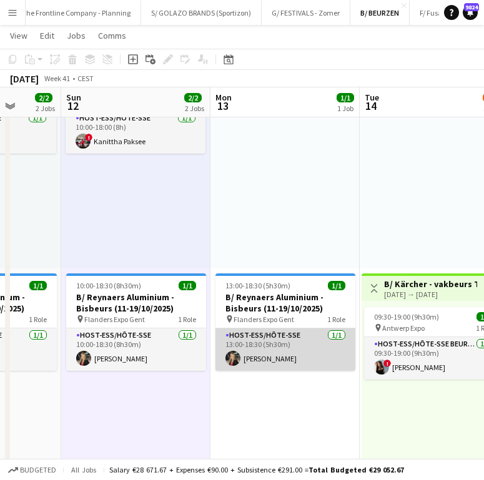
click at [263, 336] on app-card-role "Host-ess/Hôte-sse 1/1 13:00-18:30 (5h30m) Carla Vanderheyden" at bounding box center [285, 349] width 140 height 42
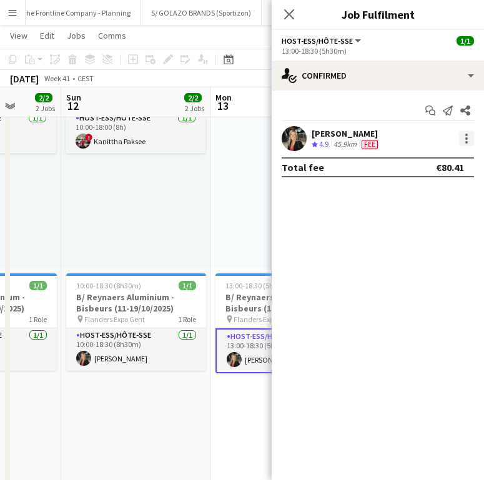
click at [470, 141] on div at bounding box center [466, 138] width 15 height 15
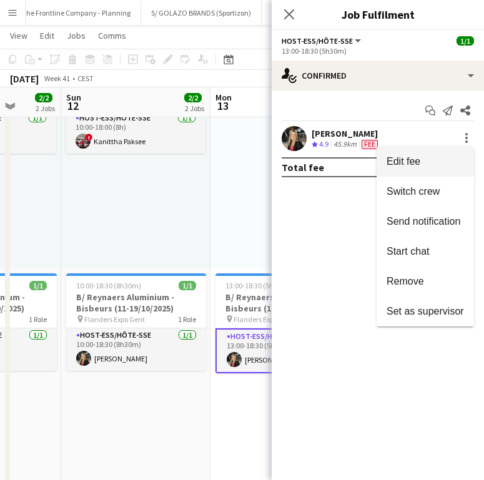
click at [422, 171] on button "Edit fee" at bounding box center [424, 162] width 97 height 30
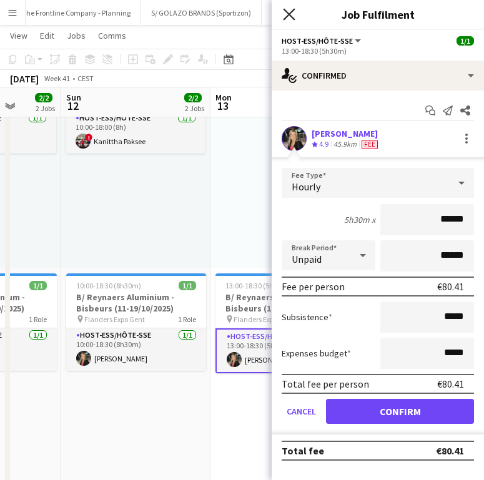
click at [290, 10] on icon "Close pop-in" at bounding box center [289, 14] width 12 height 12
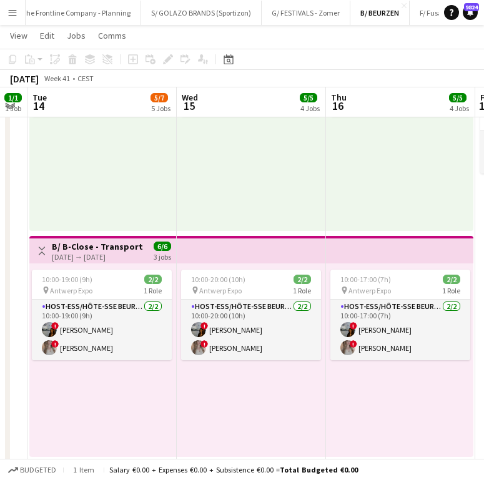
scroll to position [0, 411]
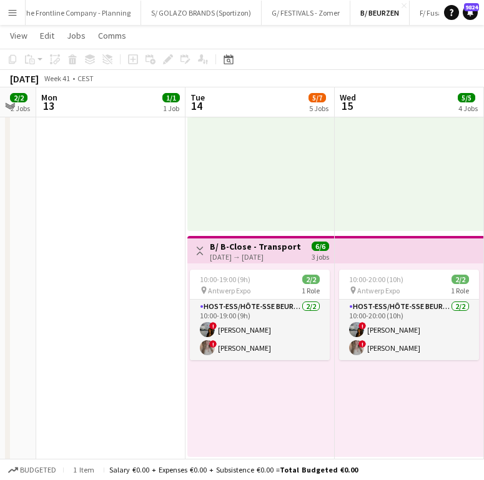
click at [367, 396] on div "10:00-20:00 (10h) 2/2 pin Antwerp Expo 1 Role Host-ess/Hôte-sse Beurs - Foire 2…" at bounding box center [408, 359] width 149 height 193
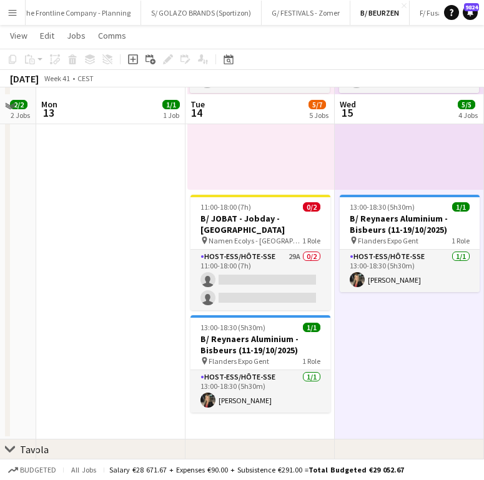
scroll to position [860, 0]
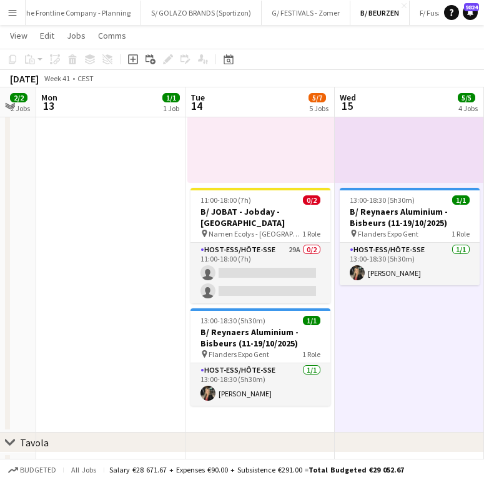
drag, startPoint x: 255, startPoint y: 386, endPoint x: 432, endPoint y: 176, distance: 274.6
click at [255, 386] on app-card-role "Host-ess/Hôte-sse 1/1 13:00-18:30 (5h30m) Carla Vanderheyden" at bounding box center [260, 384] width 140 height 42
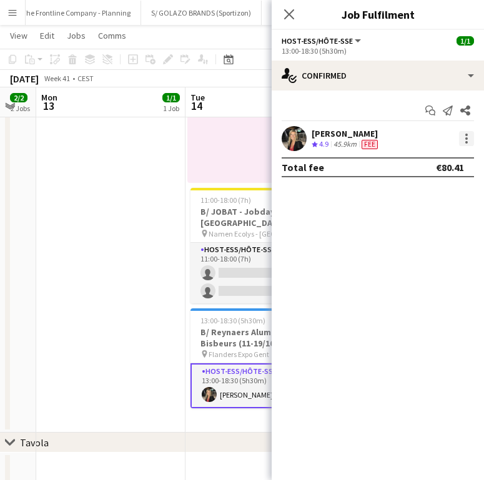
click at [467, 137] on div at bounding box center [466, 138] width 15 height 15
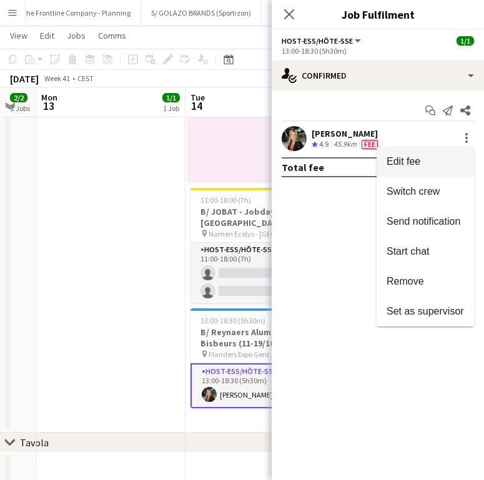
click at [434, 170] on button "Edit fee" at bounding box center [424, 162] width 97 height 30
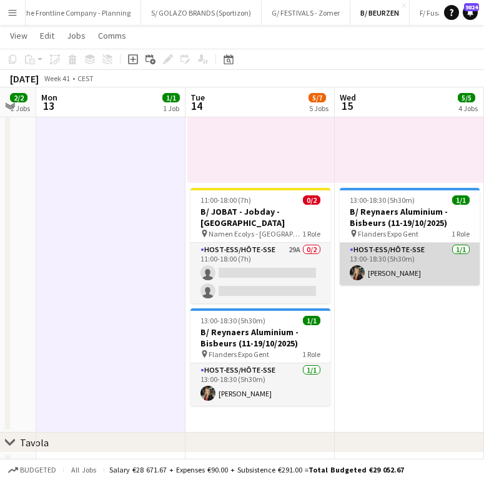
click at [427, 273] on app-card-role "Host-ess/Hôte-sse 1/1 13:00-18:30 (5h30m) Carla Vanderheyden" at bounding box center [409, 264] width 140 height 42
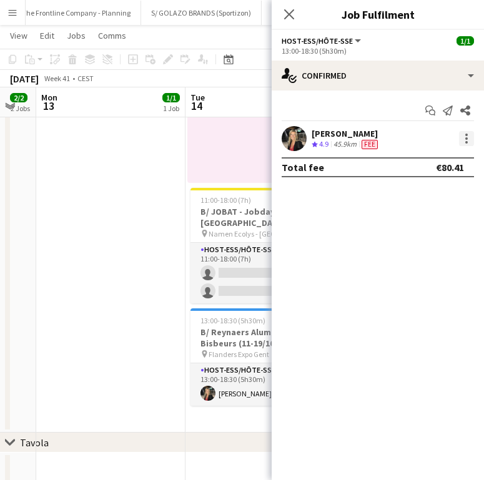
click at [468, 143] on div at bounding box center [466, 138] width 15 height 15
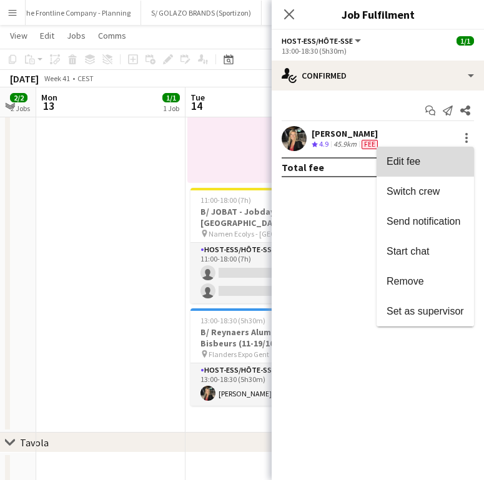
click at [431, 163] on span "Edit fee" at bounding box center [424, 161] width 77 height 11
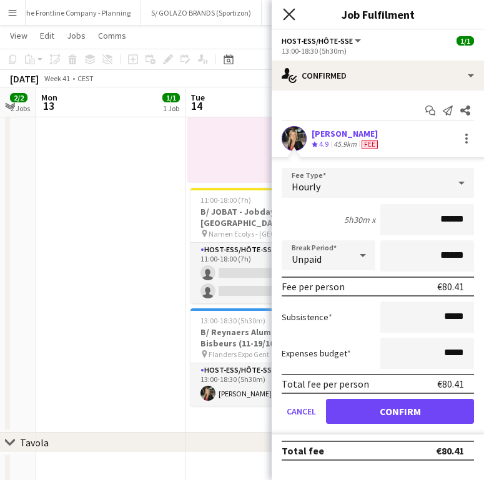
click at [289, 14] on icon at bounding box center [289, 14] width 12 height 12
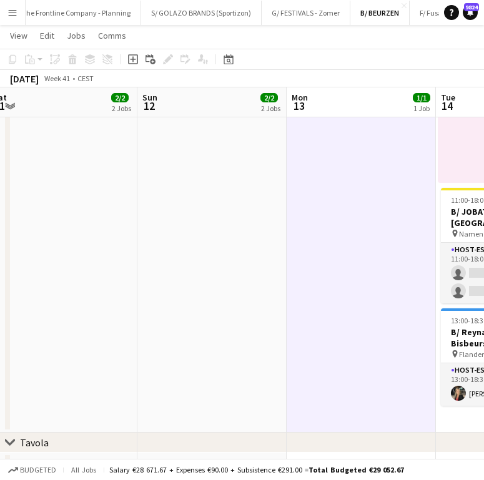
scroll to position [0, 300]
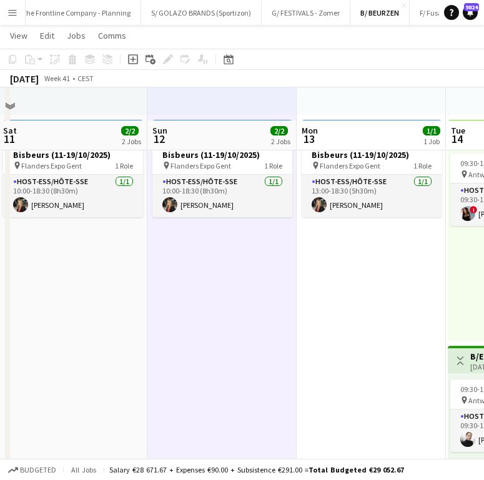
scroll to position [215, 0]
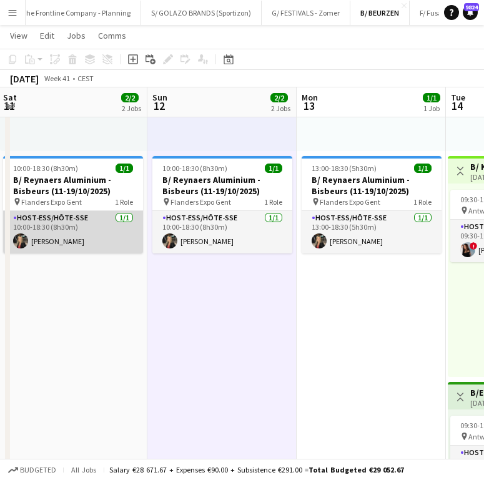
drag, startPoint x: 172, startPoint y: 224, endPoint x: 112, endPoint y: 226, distance: 60.5
click at [112, 226] on app-card-role "Host-ess/Hôte-sse 1/1 10:00-18:30 (8h30m) Carla Vanderheyden" at bounding box center [73, 232] width 140 height 42
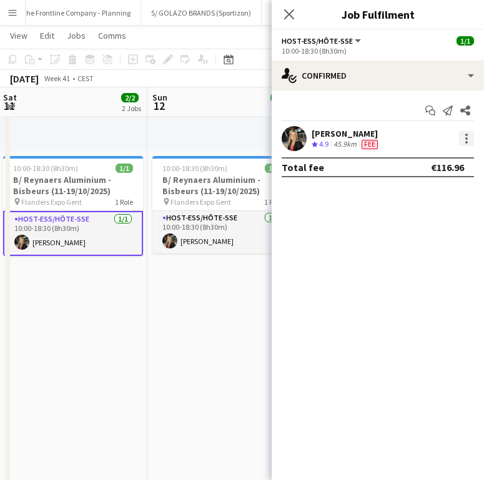
click at [467, 135] on div at bounding box center [466, 138] width 15 height 15
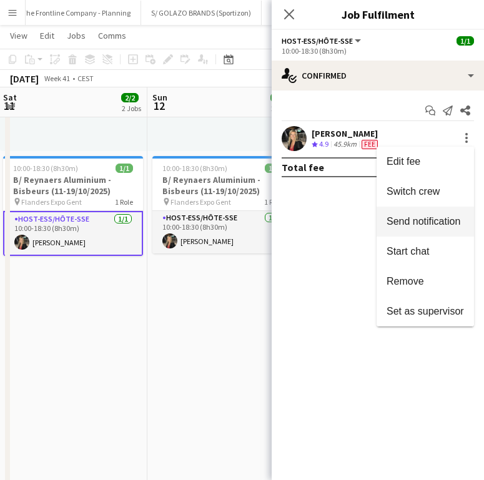
click at [417, 231] on button "Send notification" at bounding box center [424, 222] width 97 height 30
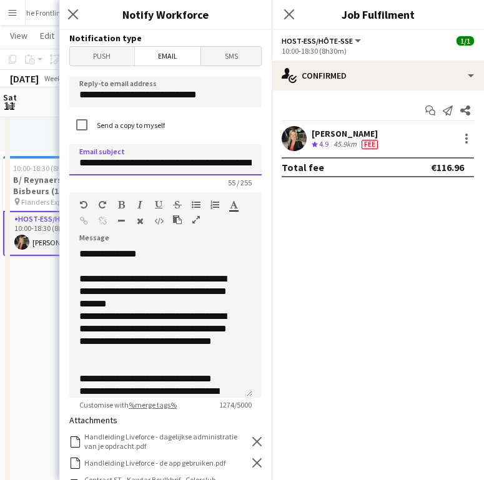
scroll to position [0, 63]
drag, startPoint x: 117, startPoint y: 161, endPoint x: 277, endPoint y: 172, distance: 160.1
drag, startPoint x: 277, startPoint y: 172, endPoint x: 245, endPoint y: 165, distance: 33.2
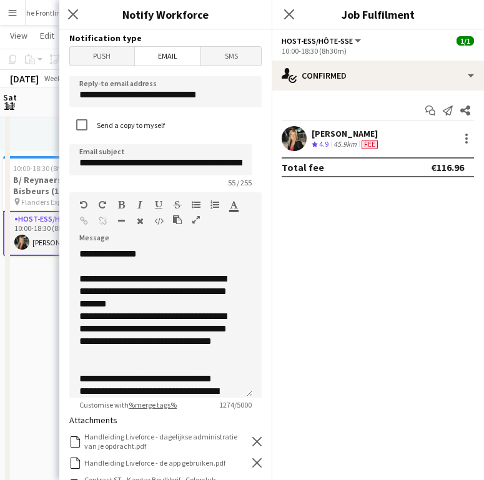
click at [160, 163] on input "**********" at bounding box center [160, 159] width 183 height 31
drag, startPoint x: 118, startPoint y: 167, endPoint x: 238, endPoint y: 171, distance: 119.9
click at [238, 171] on input "**********" at bounding box center [160, 159] width 183 height 31
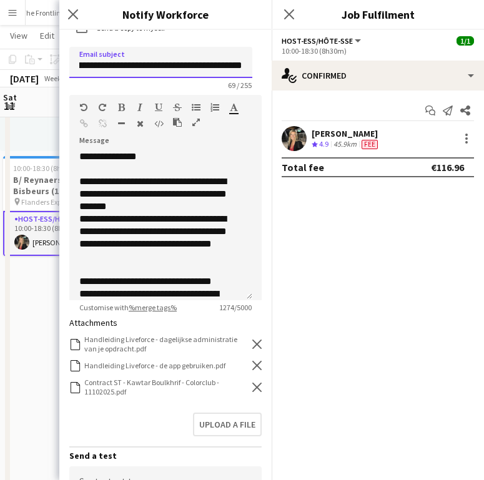
scroll to position [102, 0]
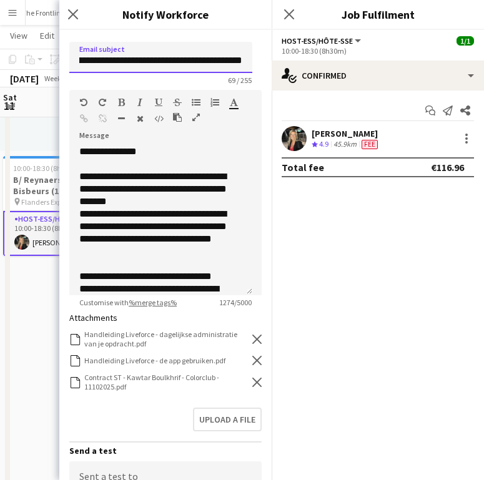
type input "**********"
click at [252, 377] on icon "Remove" at bounding box center [256, 381] width 9 height 9
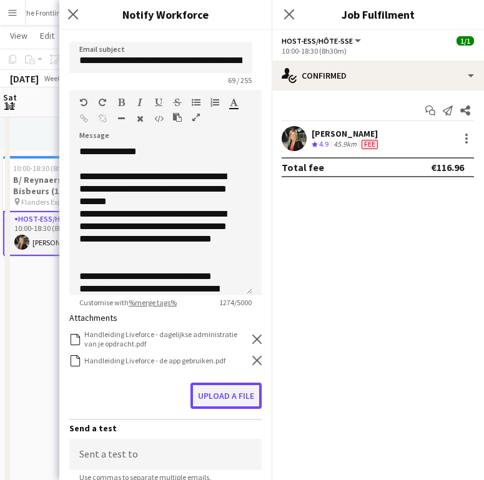
click at [225, 396] on button "Upload a file" at bounding box center [225, 395] width 71 height 26
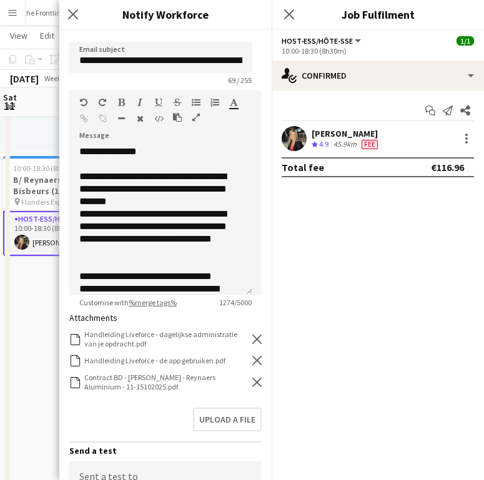
scroll to position [304, 0]
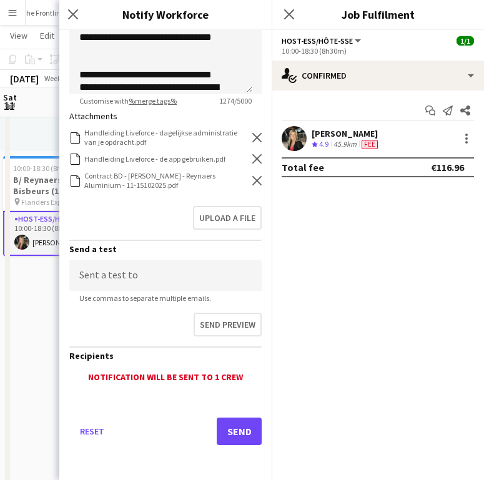
click at [203, 452] on div "Reset Send" at bounding box center [165, 435] width 192 height 87
click at [233, 417] on button "Send" at bounding box center [238, 430] width 45 height 27
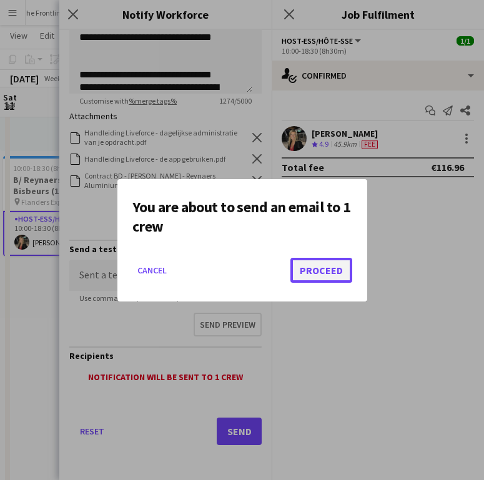
click at [303, 267] on button "Proceed" at bounding box center [321, 270] width 62 height 25
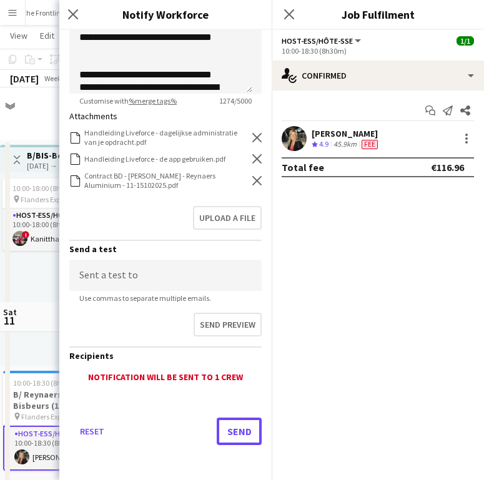
scroll to position [215, 0]
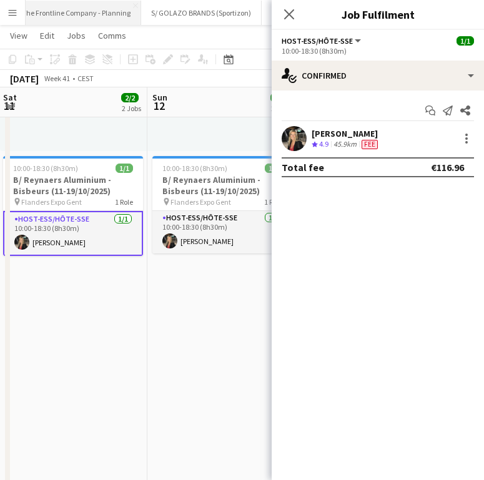
click at [95, 11] on button "A/ The Frontline Company - Planning Close" at bounding box center [72, 13] width 137 height 24
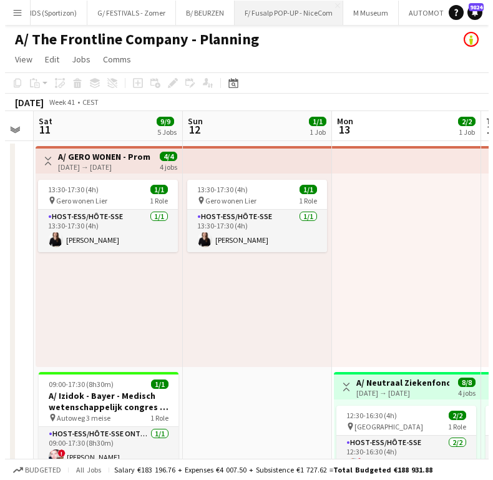
scroll to position [0, 209]
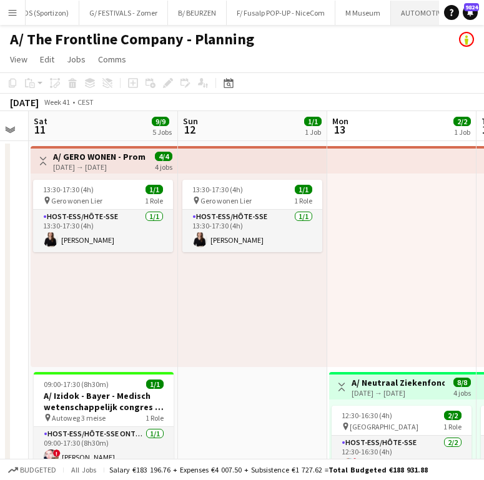
click at [406, 16] on button "AUTOMOTIVE Close" at bounding box center [423, 13] width 65 height 24
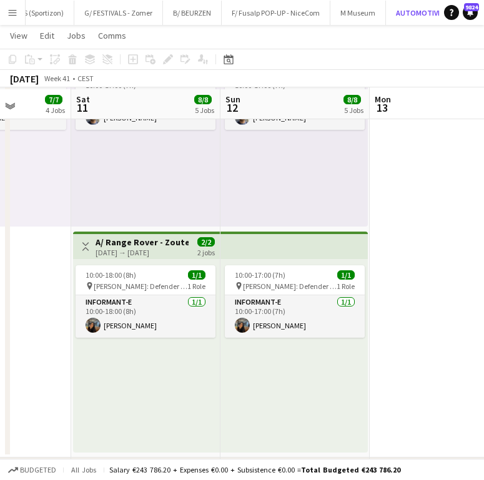
scroll to position [819, 0]
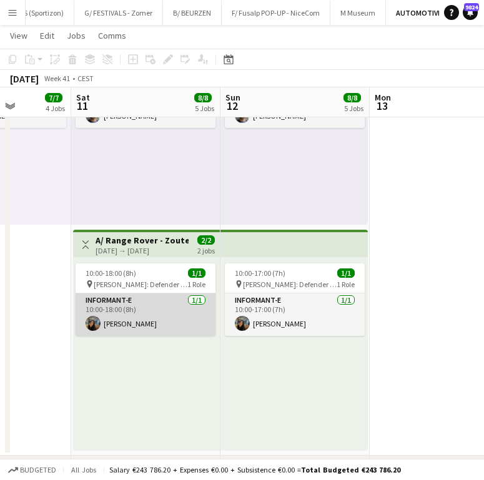
click at [167, 301] on app-card-role "Informant-e 1/1 10:00-18:00 (8h) Mariam Kastit" at bounding box center [145, 314] width 140 height 42
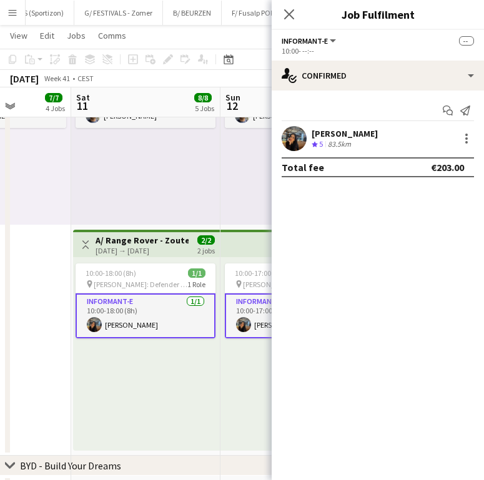
click at [335, 138] on div "[PERSON_NAME]" at bounding box center [344, 133] width 66 height 11
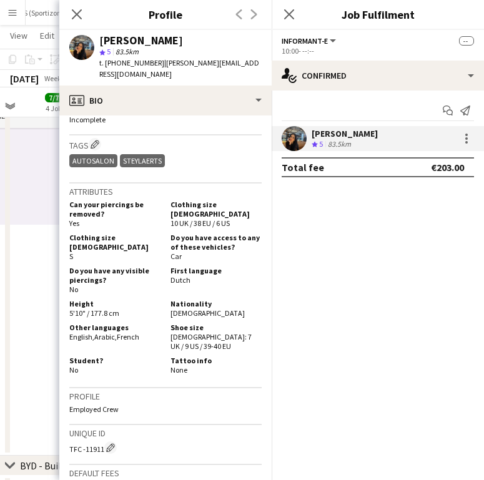
scroll to position [562, 0]
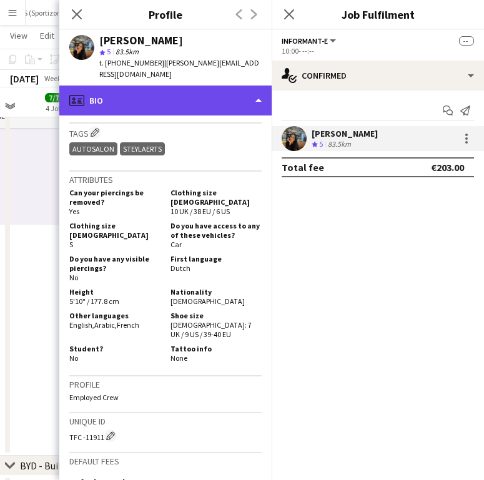
click at [185, 87] on div "profile Bio" at bounding box center [165, 100] width 212 height 30
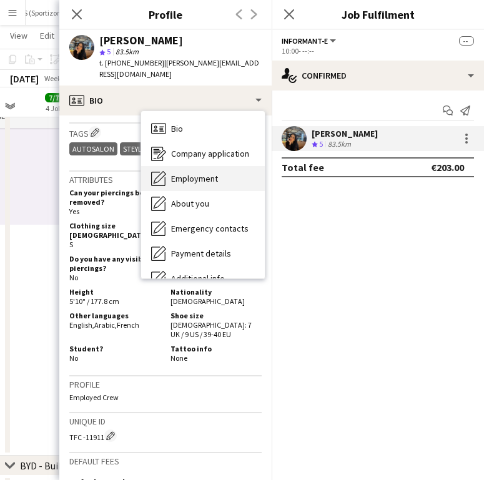
click at [198, 173] on span "Employment" at bounding box center [194, 178] width 47 height 11
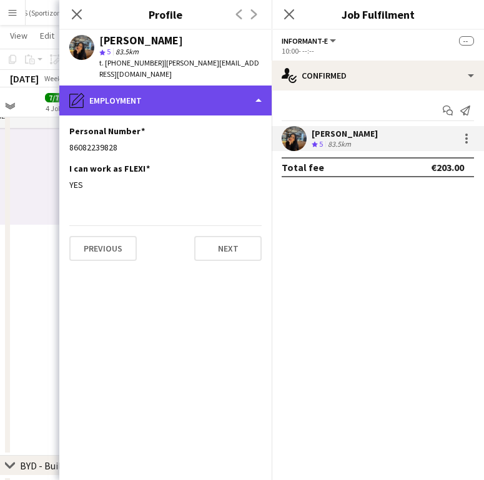
click at [161, 85] on div "pencil4 Employment" at bounding box center [165, 100] width 212 height 30
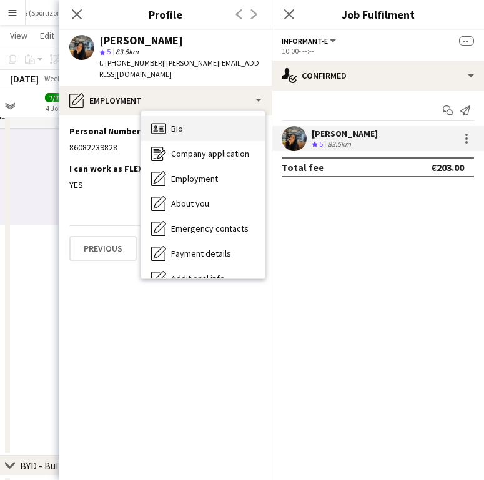
click at [162, 127] on icon at bounding box center [161, 127] width 4 height 1
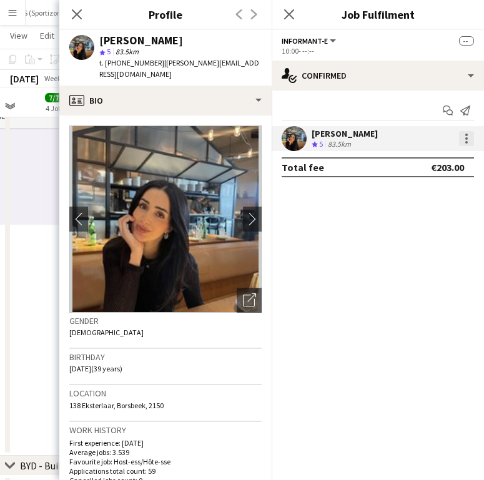
click at [472, 138] on div at bounding box center [466, 138] width 15 height 15
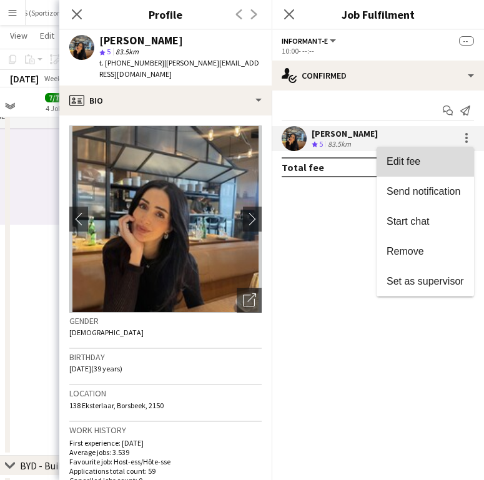
click at [445, 152] on button "Edit fee" at bounding box center [424, 162] width 97 height 30
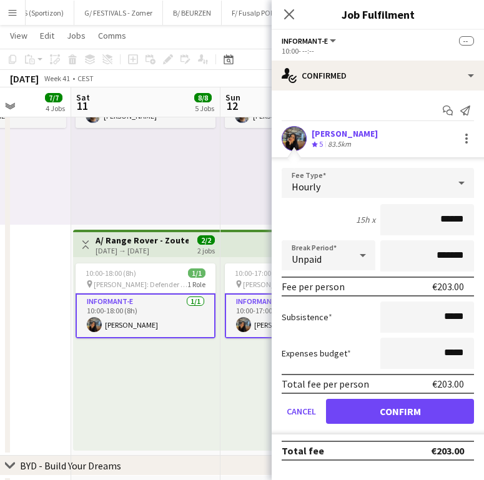
click at [158, 243] on h3 "A/ Range Rover - Zoute Grand Prix - Defender "Past meets Future" - 11+12/10/25" at bounding box center [141, 240] width 93 height 11
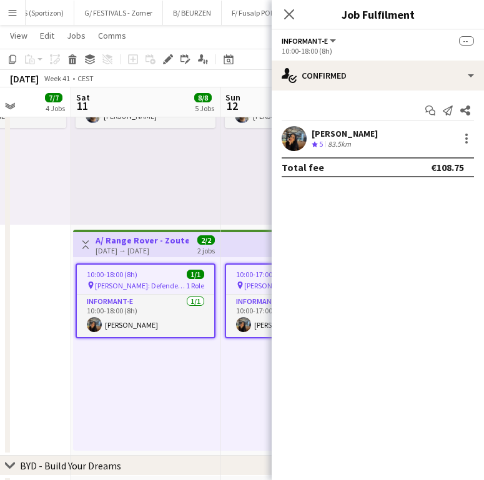
click at [348, 136] on div "[PERSON_NAME]" at bounding box center [344, 133] width 66 height 11
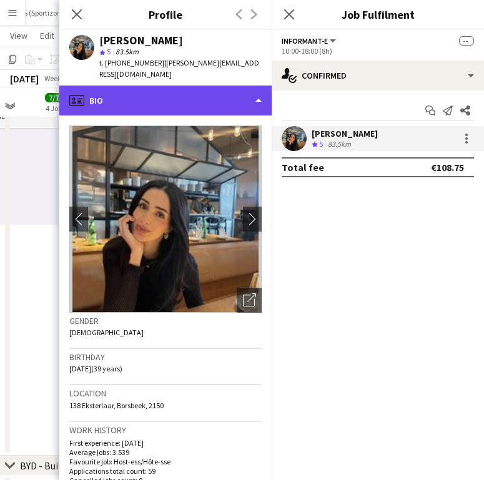
click at [129, 85] on div "profile Bio" at bounding box center [165, 100] width 212 height 30
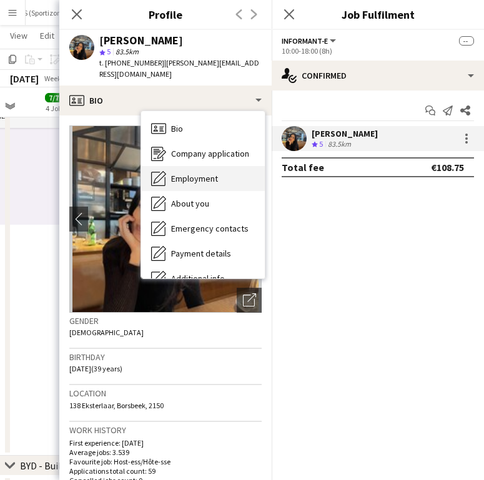
click at [175, 173] on span "Employment" at bounding box center [194, 178] width 47 height 11
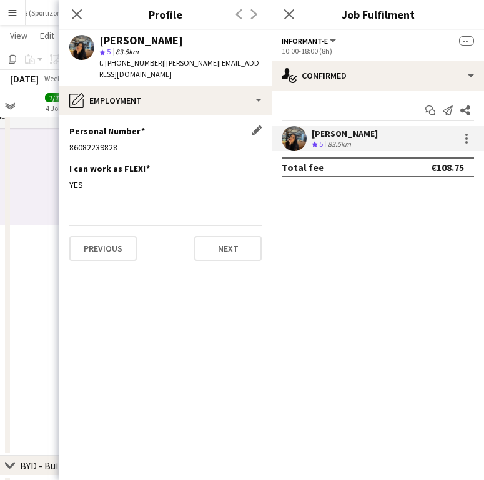
click at [96, 142] on div "Personal Number Edit this field 86082239828" at bounding box center [165, 143] width 192 height 37
click at [95, 142] on div "86082239828" at bounding box center [165, 147] width 192 height 11
copy div "86082239828"
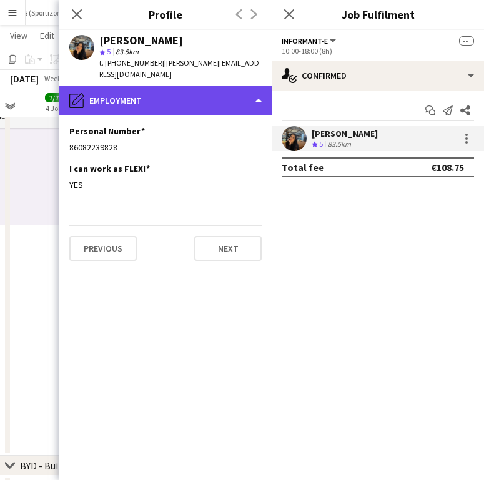
click at [155, 85] on div "pencil4 Employment" at bounding box center [165, 100] width 212 height 30
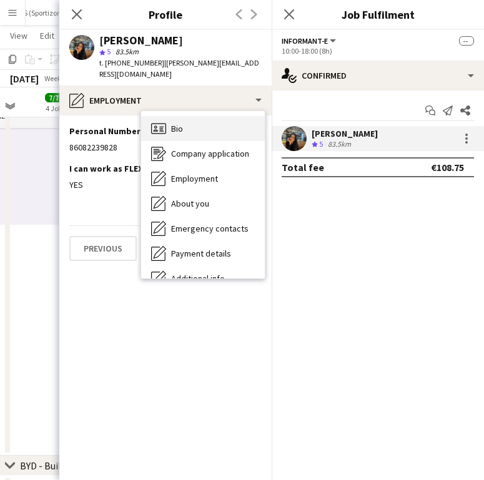
click at [184, 123] on div "Bio Bio" at bounding box center [203, 128] width 124 height 25
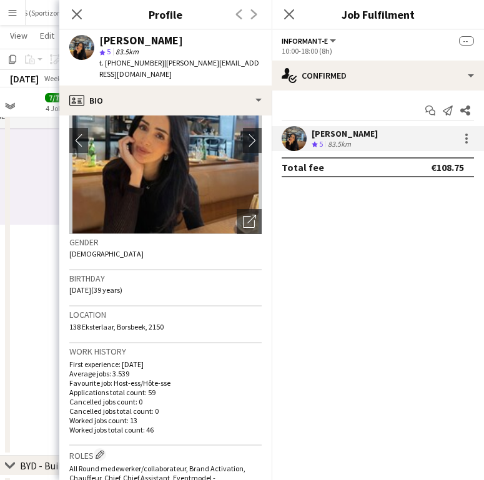
scroll to position [86, 0]
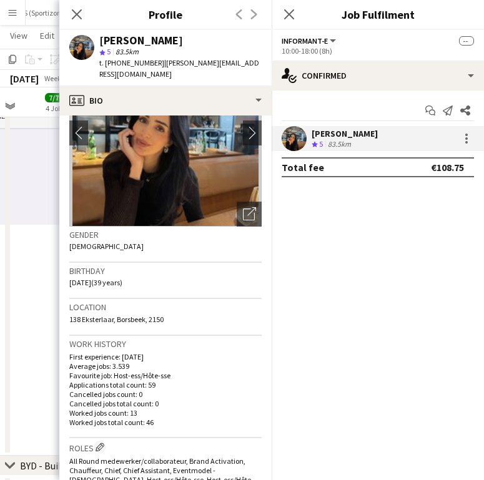
click at [126, 314] on span "138 Eksterlaar, Borsbeek, 2150" at bounding box center [116, 318] width 94 height 9
copy span "138 Eksterlaar, Borsbeek, 2150"
click at [467, 139] on div at bounding box center [466, 138] width 15 height 15
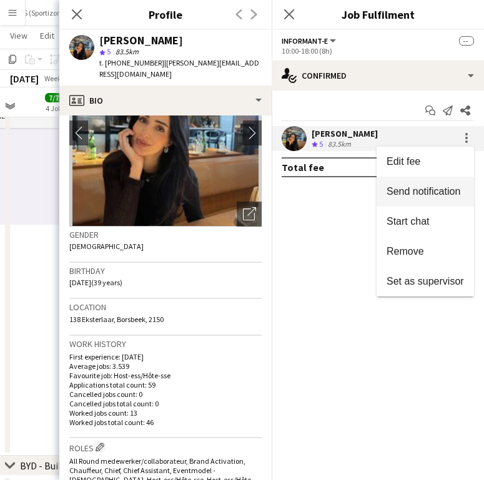
click at [443, 192] on span "Send notification" at bounding box center [423, 191] width 74 height 11
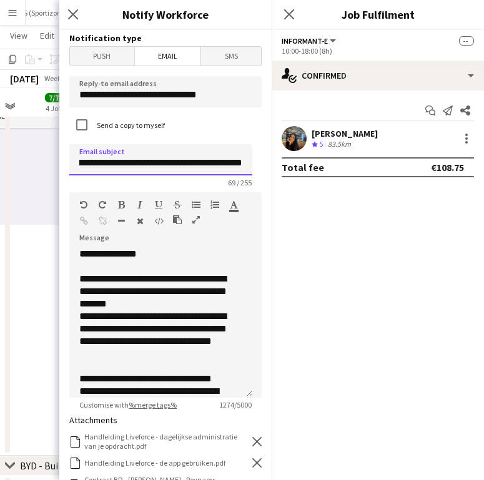
scroll to position [0, 137]
drag, startPoint x: 117, startPoint y: 163, endPoint x: 240, endPoint y: 170, distance: 123.1
click at [240, 170] on input "**********" at bounding box center [160, 159] width 183 height 31
type input "**********"
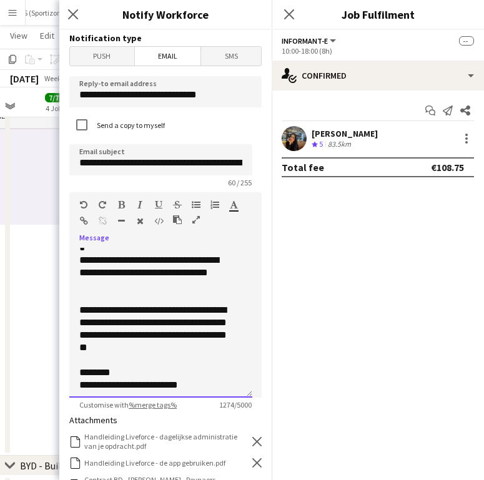
scroll to position [459, 0]
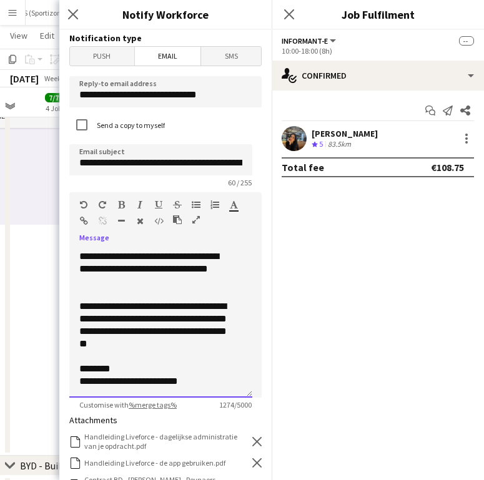
drag, startPoint x: 82, startPoint y: 280, endPoint x: 231, endPoint y: 389, distance: 185.7
click at [231, 389] on div "**********" at bounding box center [160, 323] width 183 height 150
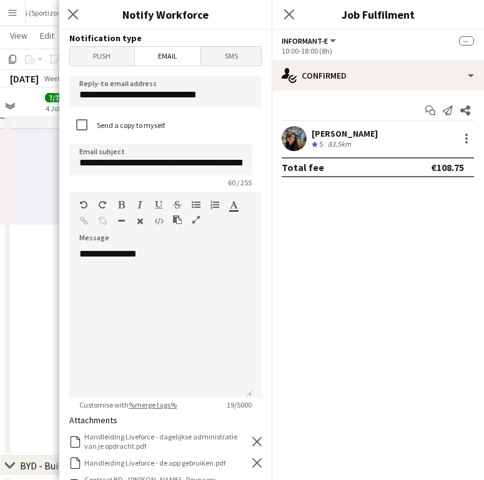
click at [220, 14] on h3 "Notify Workforce" at bounding box center [165, 14] width 212 height 16
click at [127, 278] on div at bounding box center [160, 279] width 163 height 12
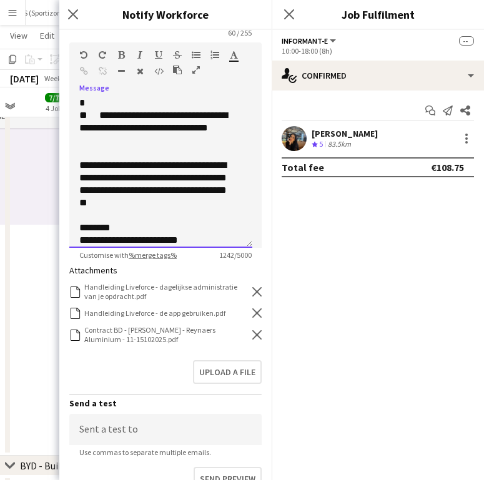
scroll to position [167, 0]
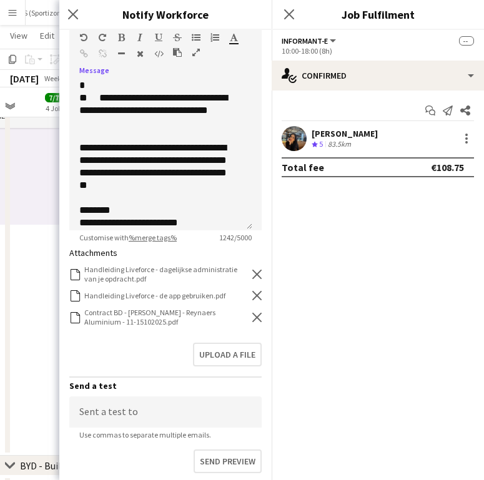
click at [252, 319] on icon "Remove" at bounding box center [256, 317] width 9 height 9
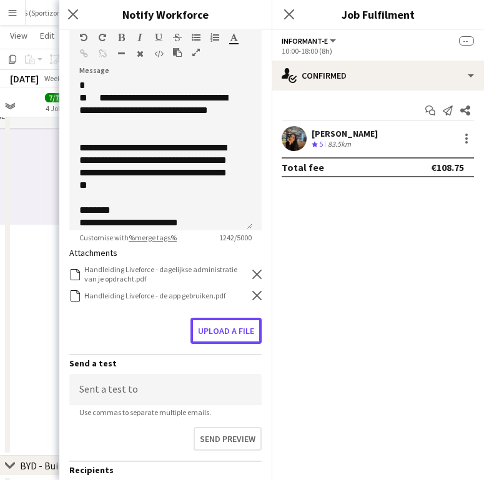
click at [243, 319] on button "Upload a file" at bounding box center [225, 331] width 71 height 26
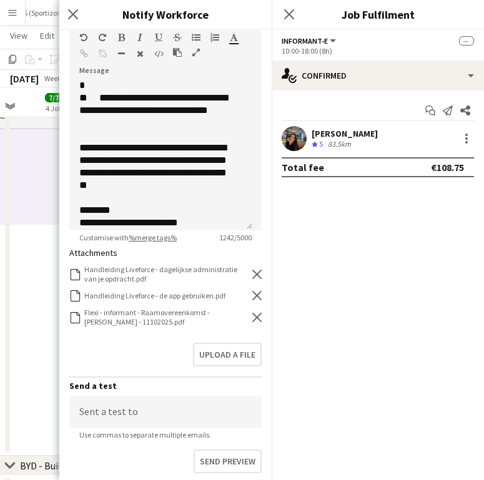
scroll to position [304, 0]
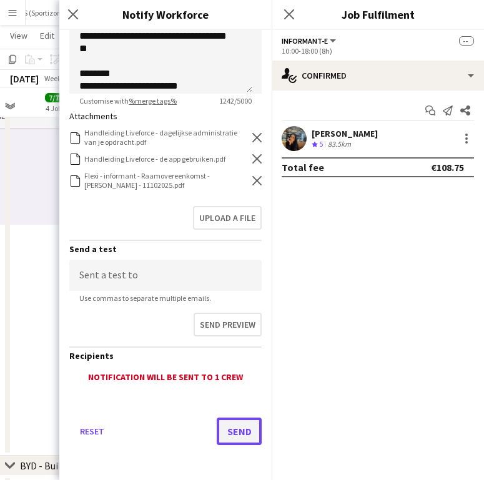
click at [239, 423] on button "Send" at bounding box center [238, 430] width 45 height 27
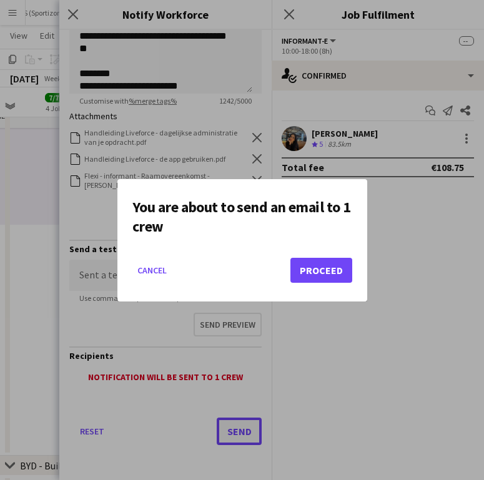
scroll to position [0, 0]
click at [339, 266] on button "Proceed" at bounding box center [321, 270] width 62 height 25
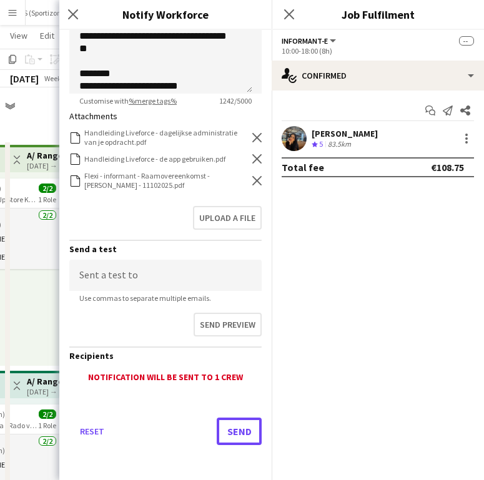
scroll to position [819, 0]
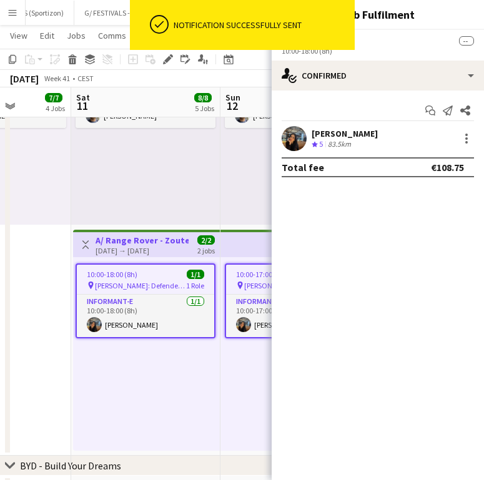
click at [187, 181] on div "10:00-17:00 (7h) 2/2 pin Knokke Zeedijk 1 Role Informant-e 2/2 10:00-17:00 (7h)…" at bounding box center [145, 127] width 149 height 193
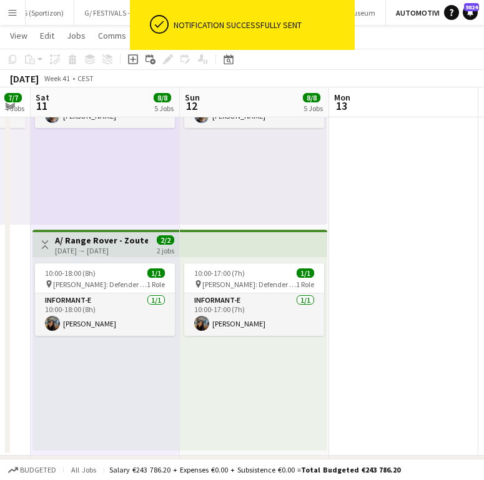
scroll to position [0, 566]
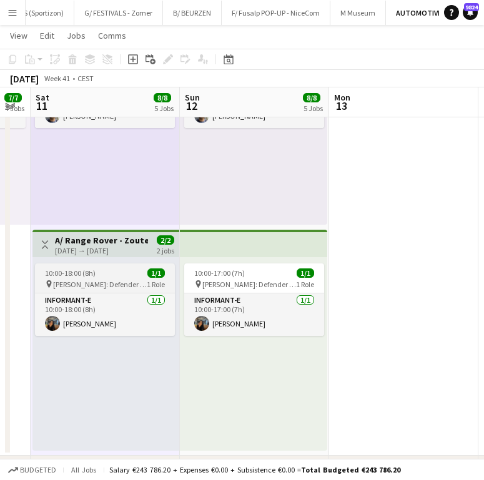
click at [105, 272] on div "10:00-18:00 (8h) 1/1" at bounding box center [105, 272] width 140 height 9
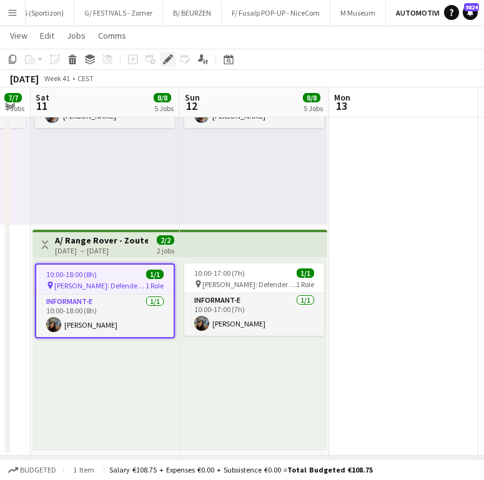
click at [165, 62] on icon "Edit" at bounding box center [168, 59] width 10 height 10
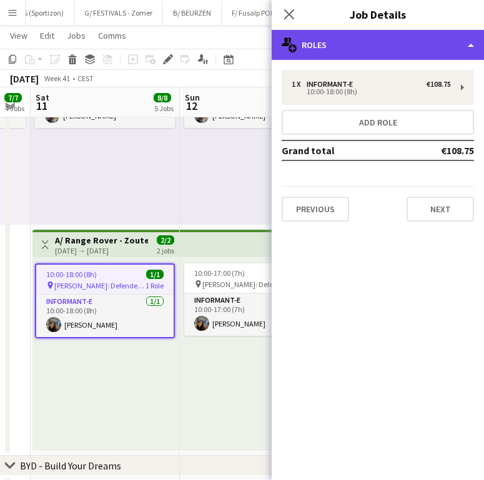
click at [414, 32] on div "multiple-users-add Roles" at bounding box center [377, 45] width 212 height 30
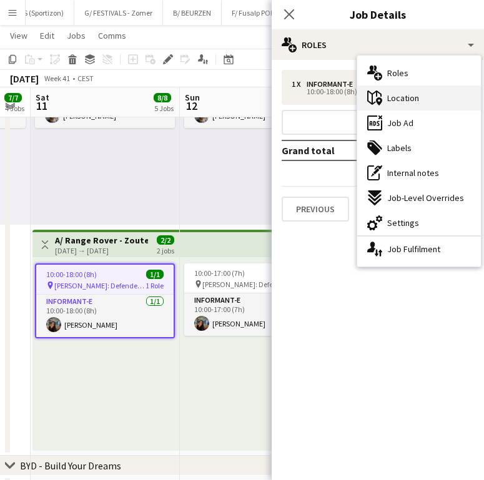
click at [427, 104] on div "maps-pin-1 Location" at bounding box center [419, 97] width 124 height 25
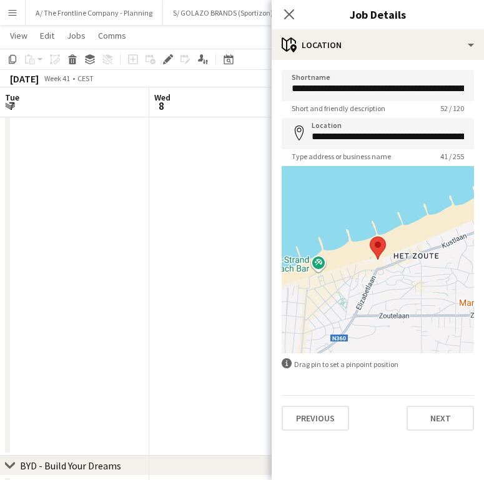
scroll to position [0, 566]
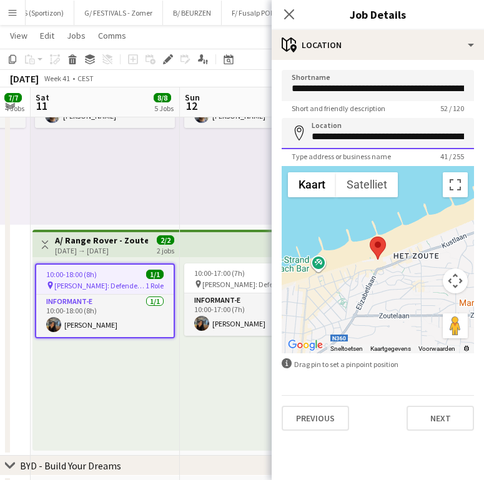
click at [401, 132] on input "**********" at bounding box center [377, 133] width 192 height 31
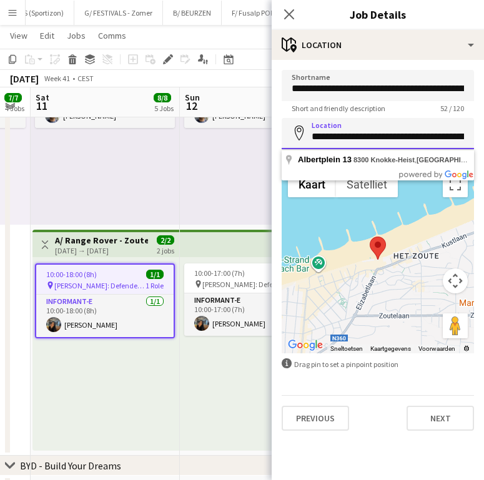
click at [401, 132] on input "**********" at bounding box center [377, 133] width 192 height 31
click at [286, 12] on icon at bounding box center [289, 14] width 12 height 12
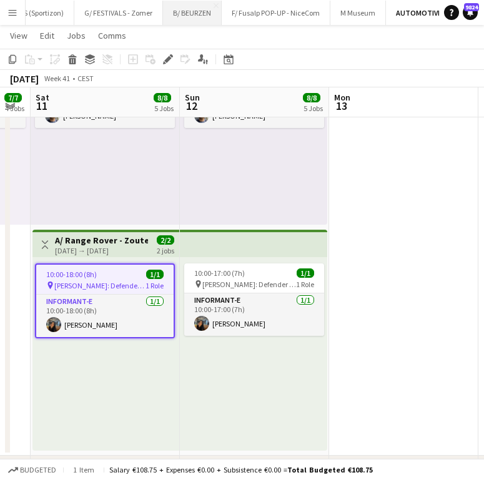
click at [199, 12] on button "B/ BEURZEN Close" at bounding box center [192, 13] width 59 height 24
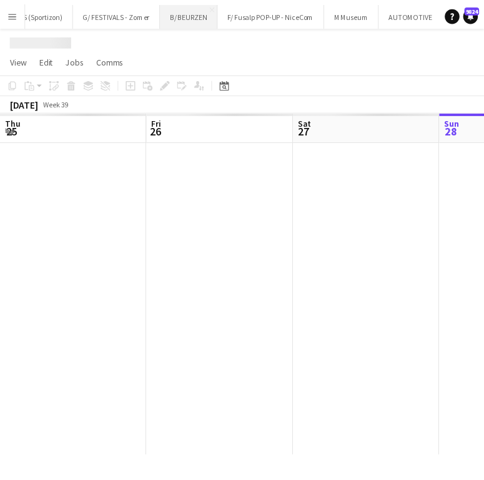
scroll to position [0, 298]
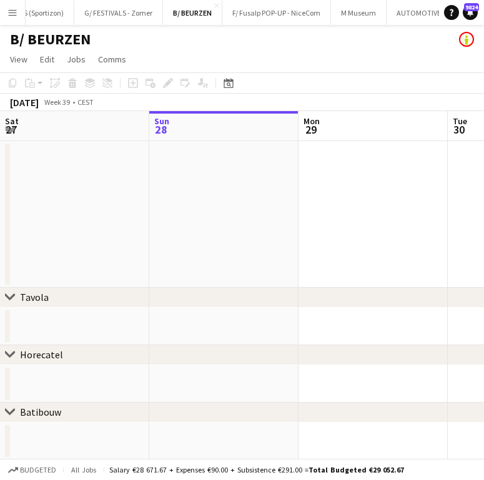
click at [374, 223] on app-date-cell at bounding box center [372, 214] width 149 height 147
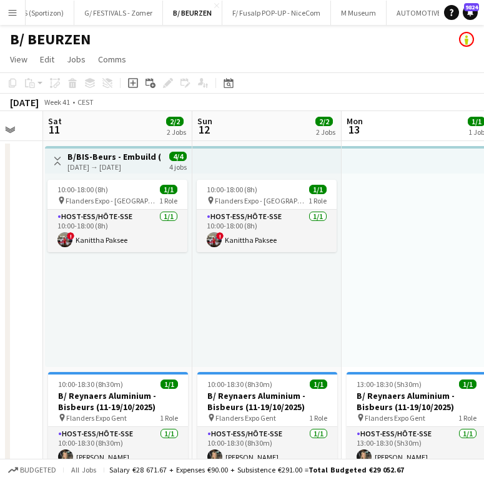
scroll to position [0, 580]
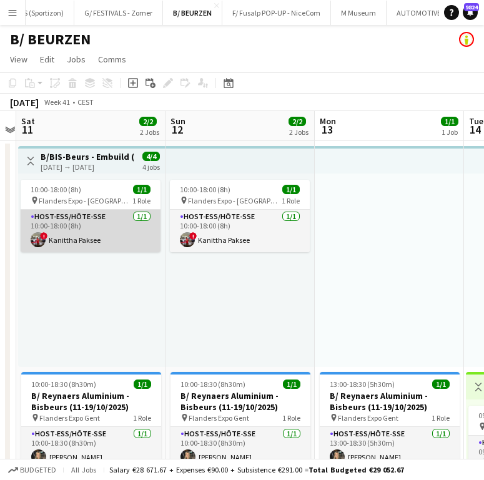
click at [107, 228] on app-card-role "Host-ess/Hôte-sse 1/1 10:00-18:00 (8h) ! Kanittha Paksee" at bounding box center [91, 231] width 140 height 42
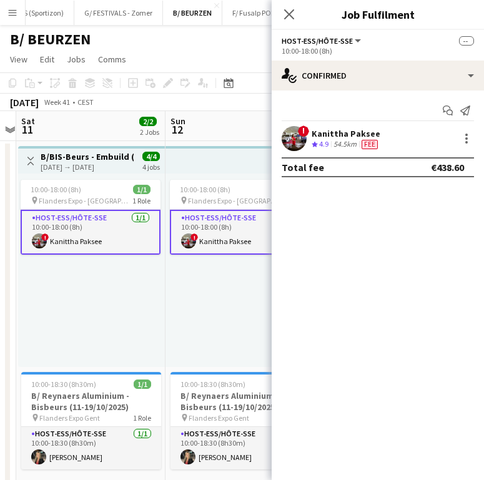
click at [336, 142] on div "54.5km" at bounding box center [345, 144] width 28 height 11
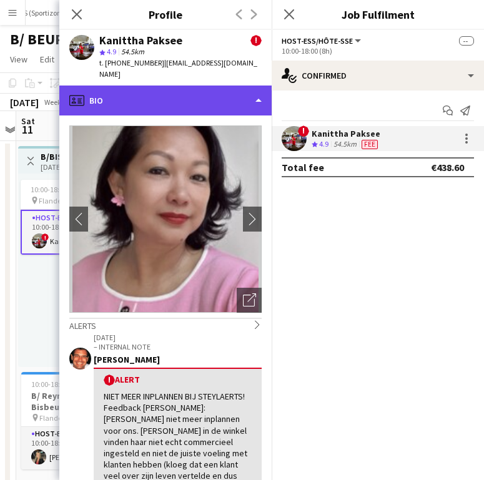
click at [214, 90] on div "profile Bio" at bounding box center [165, 100] width 212 height 30
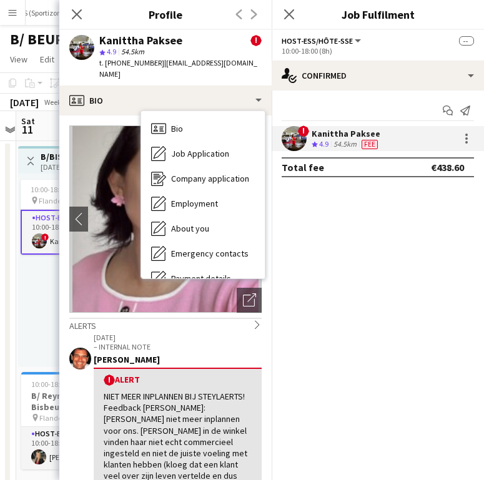
click at [223, 374] on div "! Alert" at bounding box center [178, 380] width 148 height 12
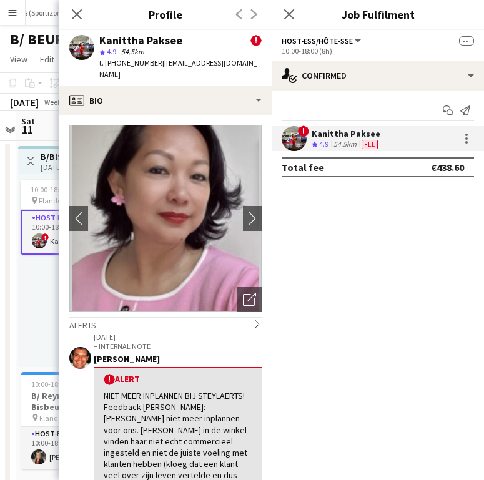
scroll to position [0, 0]
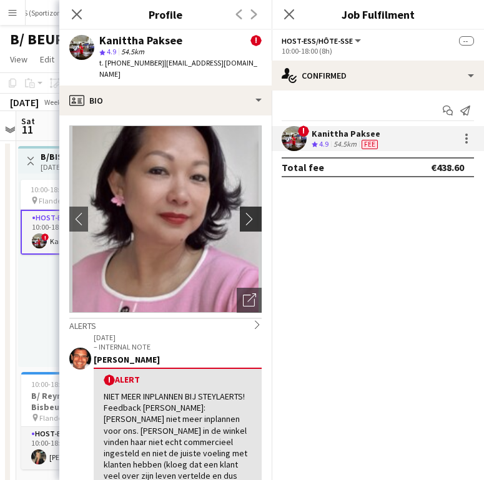
click at [243, 212] on app-icon "chevron-right" at bounding box center [252, 218] width 19 height 13
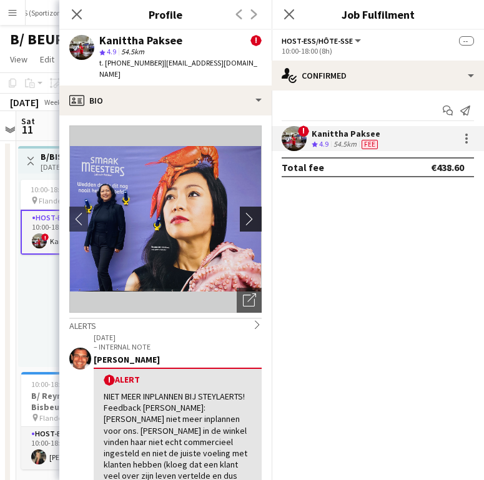
click at [243, 212] on app-icon "chevron-right" at bounding box center [252, 218] width 19 height 13
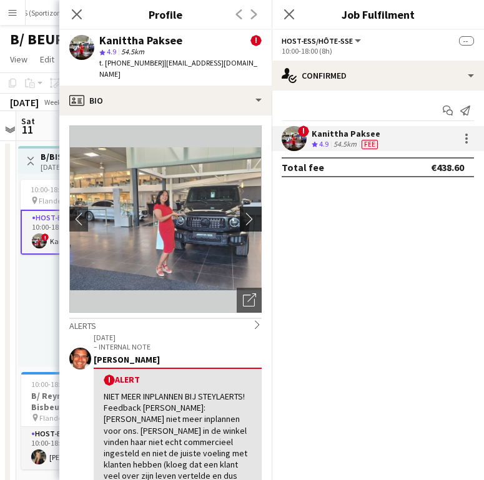
click at [243, 212] on app-icon "chevron-right" at bounding box center [252, 218] width 19 height 13
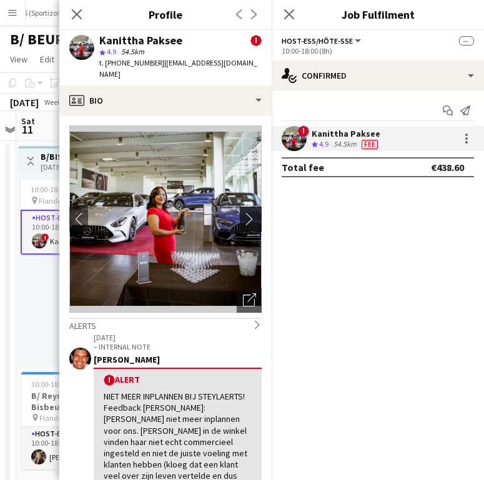
click at [243, 212] on app-icon "chevron-right" at bounding box center [252, 218] width 19 height 13
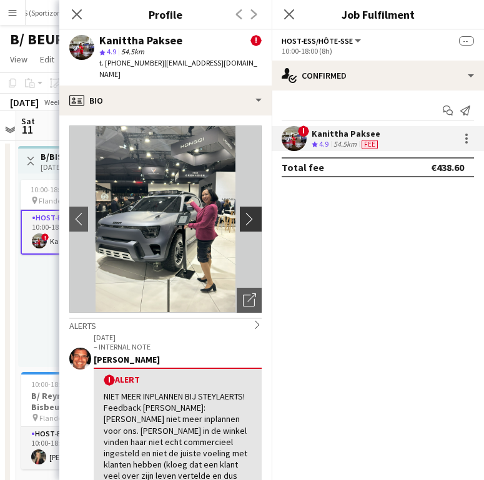
click at [243, 212] on app-icon "chevron-right" at bounding box center [252, 218] width 19 height 13
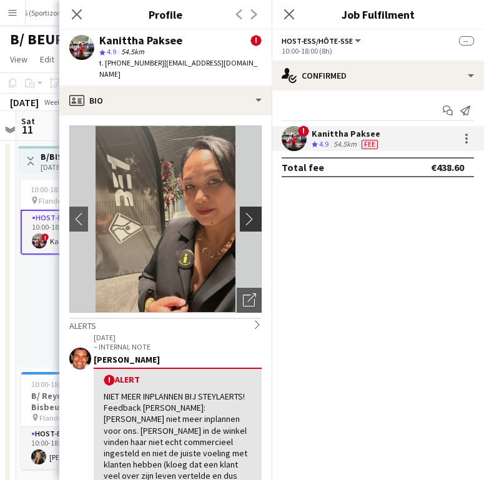
click at [243, 212] on app-icon "chevron-right" at bounding box center [252, 218] width 19 height 13
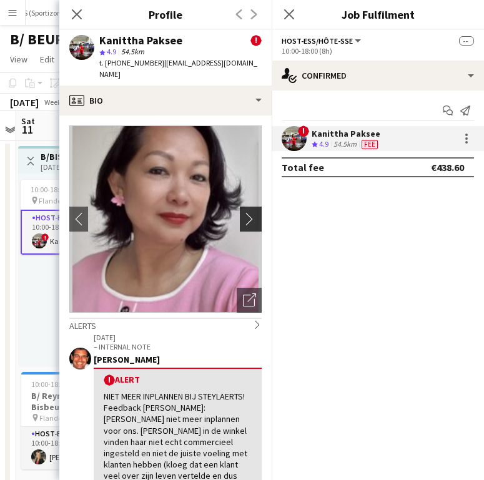
click at [243, 212] on app-icon "chevron-right" at bounding box center [252, 218] width 19 height 13
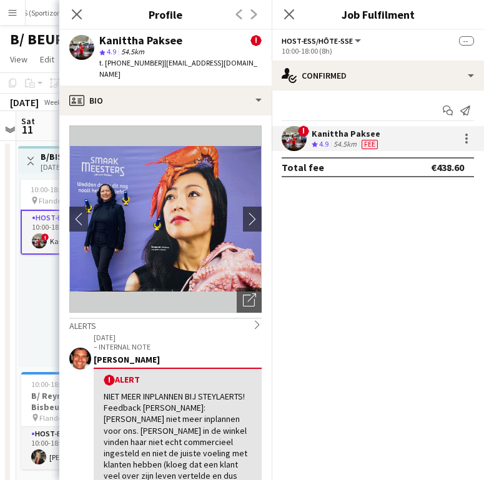
click at [160, 354] on div "Peter Desart" at bounding box center [178, 359] width 168 height 11
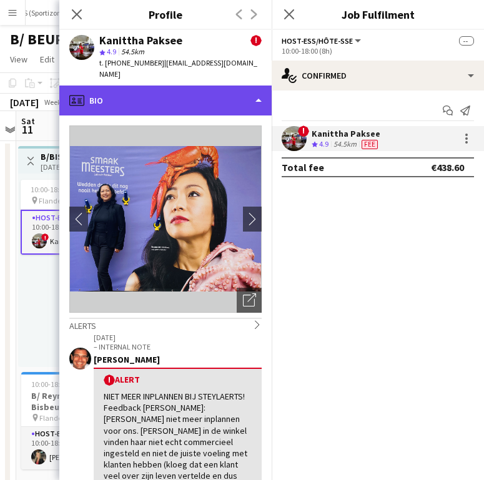
click at [208, 91] on div "profile Bio" at bounding box center [165, 100] width 212 height 30
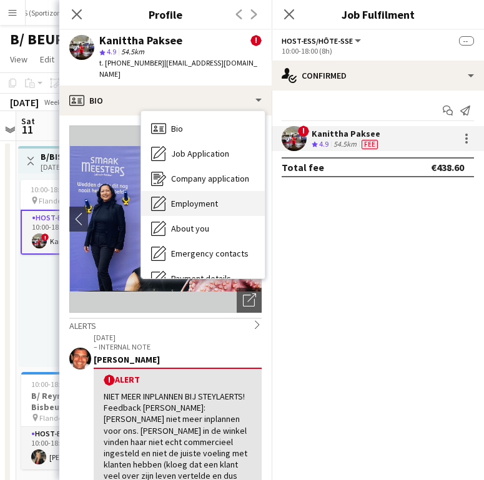
click at [195, 198] on span "Employment" at bounding box center [194, 203] width 47 height 11
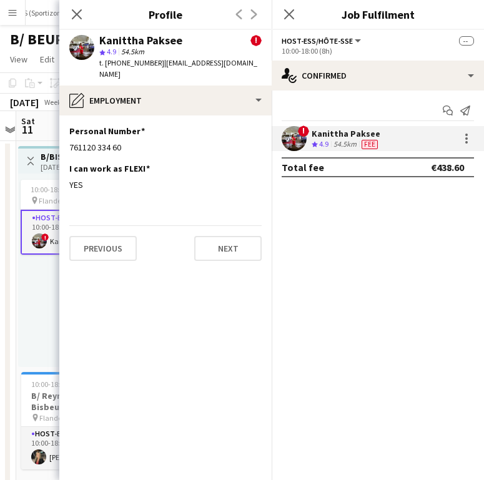
click at [195, 193] on app-section-data-types "Personal Number Edit this field 761120 334 60 I can work as FLEXI Edit this fie…" at bounding box center [165, 297] width 212 height 364
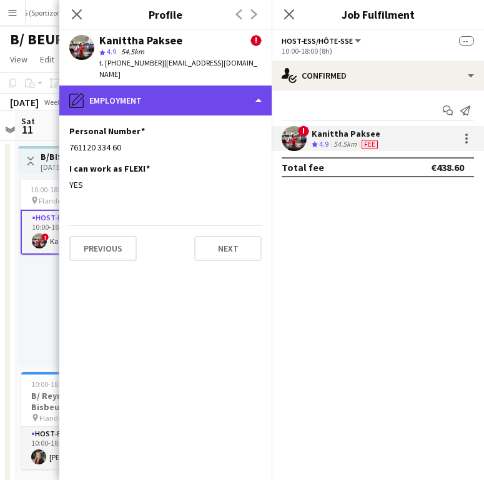
click at [187, 85] on div "pencil4 Employment" at bounding box center [165, 100] width 212 height 30
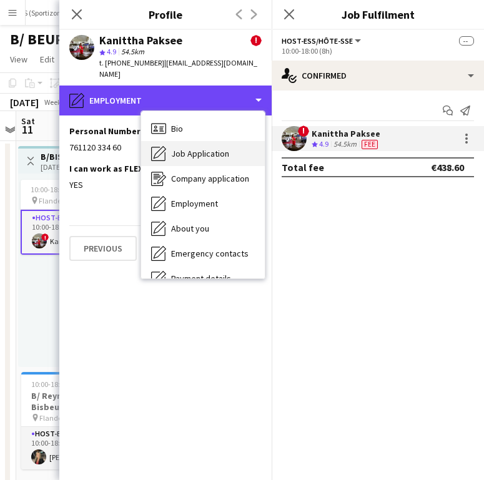
scroll to position [117, 0]
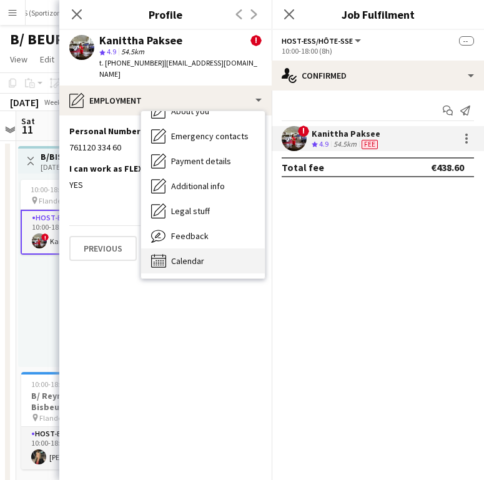
click at [198, 255] on div "Calendar Calendar" at bounding box center [203, 260] width 124 height 25
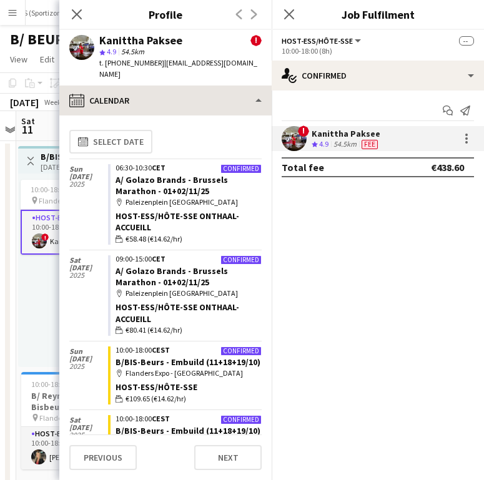
scroll to position [0, 0]
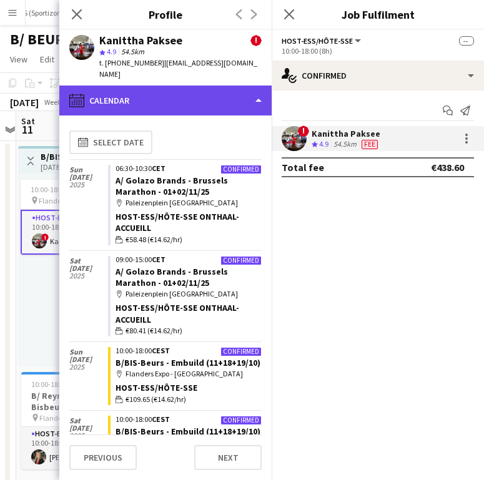
click at [180, 86] on div "calendar-full Calendar" at bounding box center [165, 100] width 212 height 30
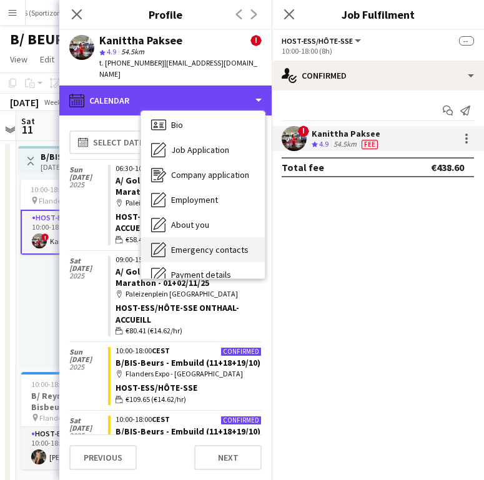
scroll to position [2, 0]
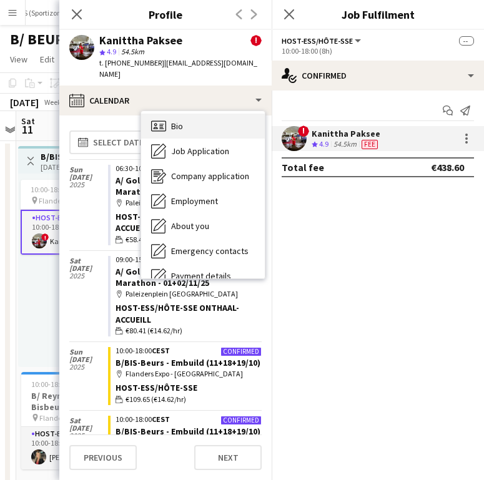
click at [188, 117] on div "Bio Bio" at bounding box center [203, 126] width 124 height 25
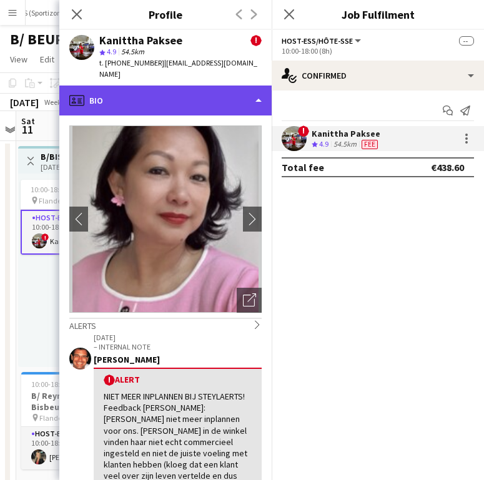
click at [130, 85] on div "profile Bio" at bounding box center [165, 100] width 212 height 30
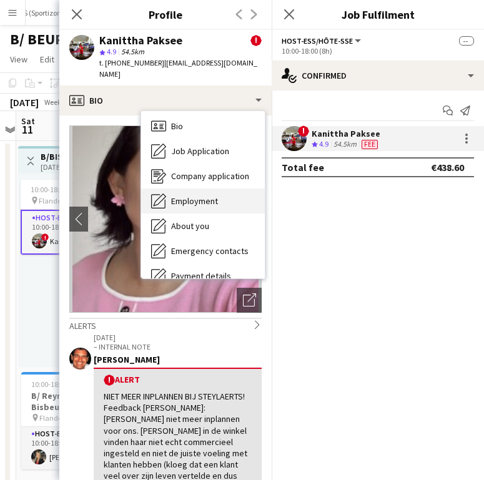
click at [199, 188] on div "Employment Employment" at bounding box center [203, 200] width 124 height 25
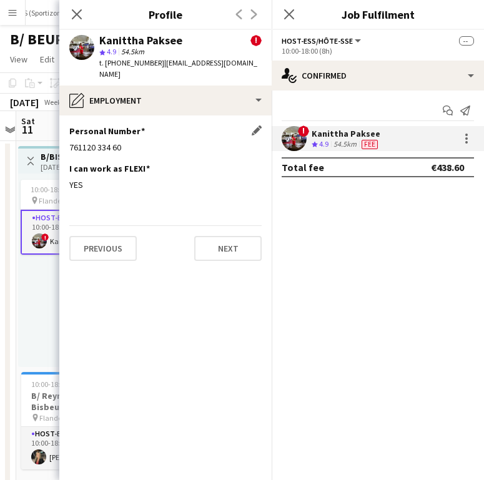
click at [102, 142] on div "761120 334 60" at bounding box center [165, 147] width 192 height 11
copy div "761120 334 60"
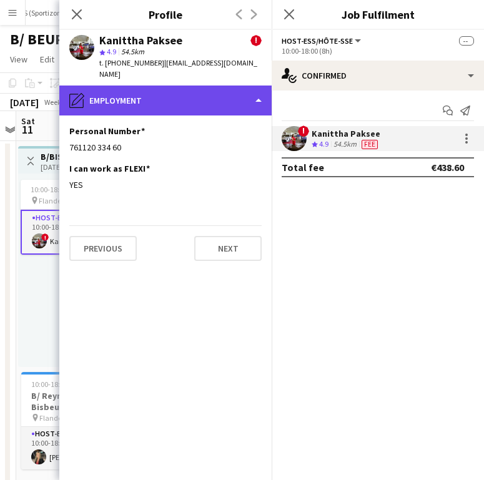
click at [136, 88] on div "pencil4 Employment" at bounding box center [165, 100] width 212 height 30
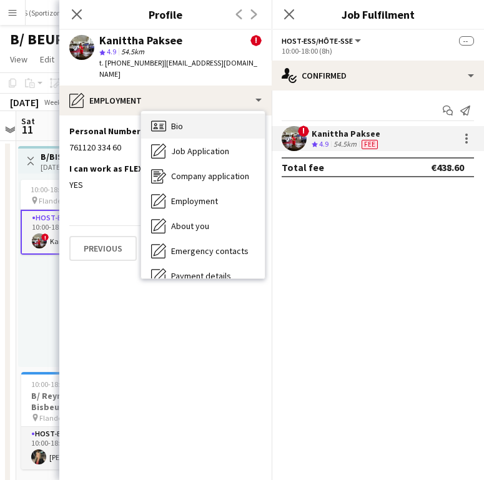
click at [182, 114] on div "Bio Bio" at bounding box center [203, 126] width 124 height 25
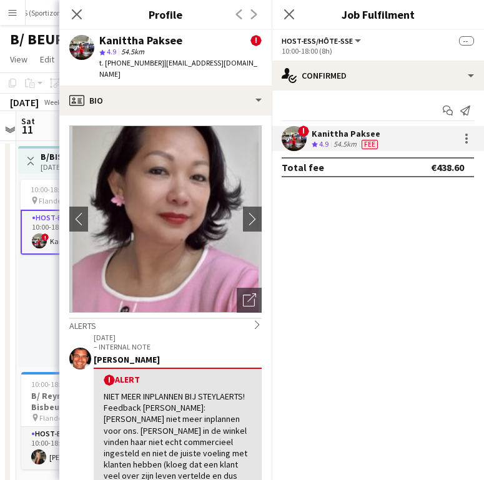
drag, startPoint x: 182, startPoint y: 105, endPoint x: 102, endPoint y: 307, distance: 216.8
click at [102, 307] on app-crew-profile-bio "chevron-left chevron-right Open photos pop-in Alerts chevron-right 21-05-2024 –…" at bounding box center [165, 297] width 212 height 364
click at [170, 354] on div "Peter Desart" at bounding box center [178, 359] width 168 height 11
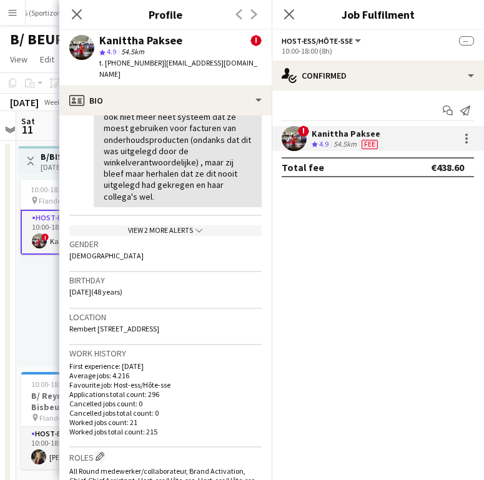
scroll to position [409, 0]
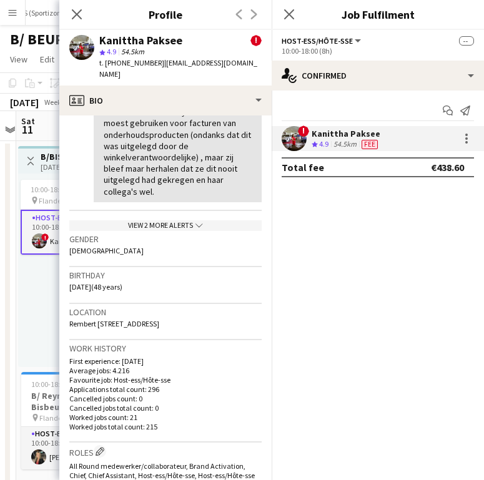
click at [139, 323] on span "Rembert Dodoensstraat 112, Mechelen, 2800" at bounding box center [114, 323] width 90 height 9
copy span "Rembert Dodoensstraat 112, Mechelen, 2800"
click at [469, 143] on div at bounding box center [466, 138] width 15 height 15
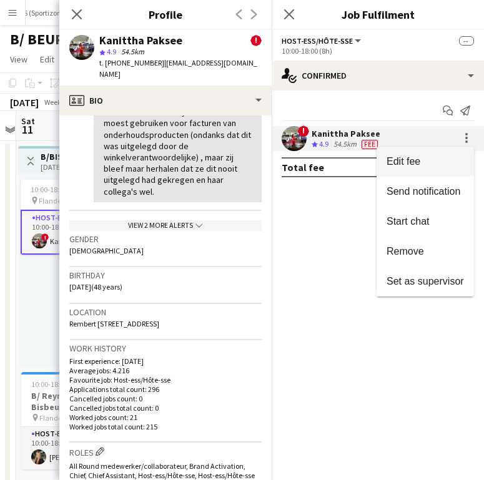
click at [444, 153] on button "Edit fee" at bounding box center [424, 162] width 97 height 30
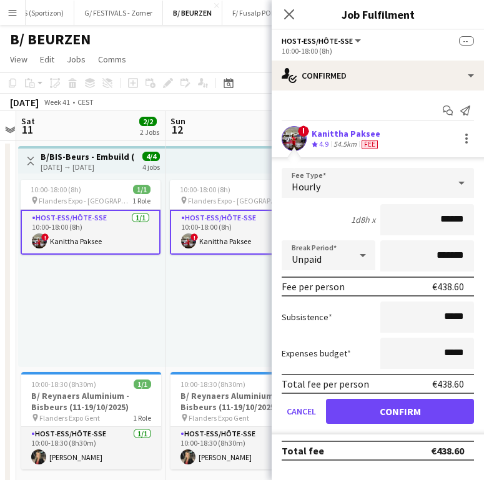
click at [155, 296] on div "10:00-18:00 (8h) 1/1 pin Flanders Expo - GENT 1 Role Host-ess/Hôte-sse 1/1 10:0…" at bounding box center [91, 269] width 147 height 193
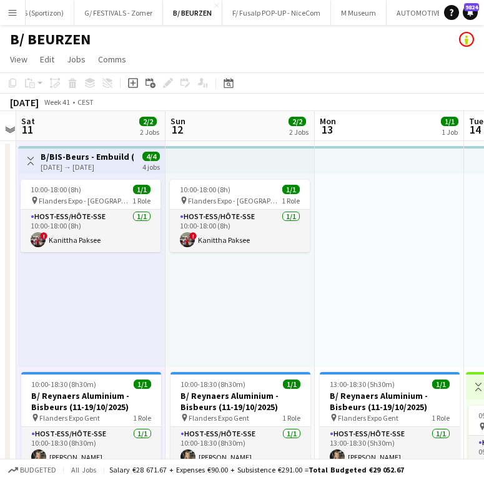
click at [109, 233] on app-card-role "Host-ess/Hôte-sse 1/1 10:00-18:00 (8h) ! Kanittha Paksee" at bounding box center [91, 231] width 140 height 42
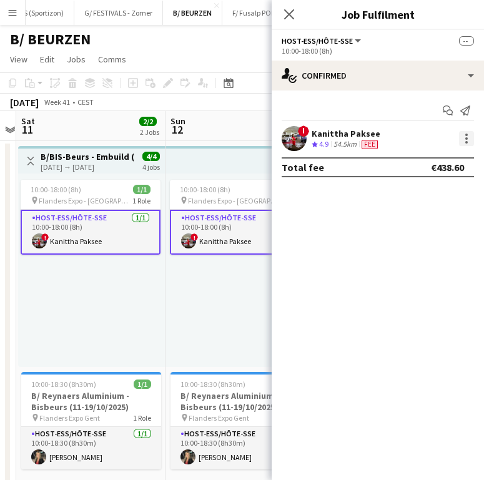
click at [464, 136] on div at bounding box center [466, 138] width 15 height 15
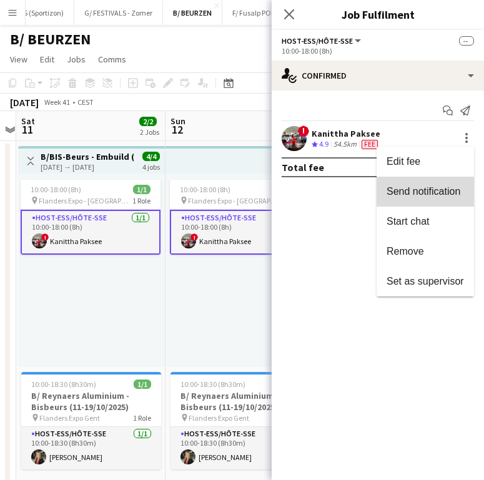
click at [436, 200] on button "Send notification" at bounding box center [424, 192] width 97 height 30
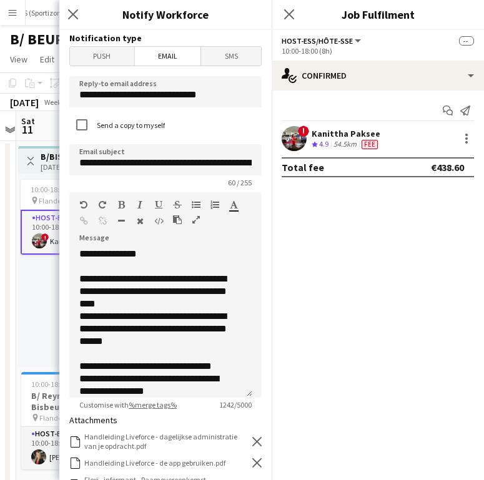
click at [31, 123] on span "11" at bounding box center [27, 129] width 16 height 14
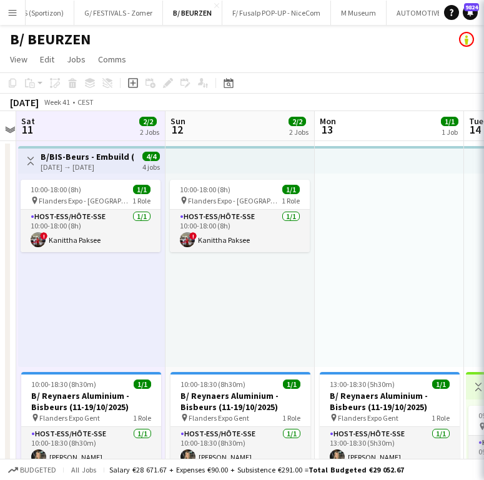
scroll to position [0, 580]
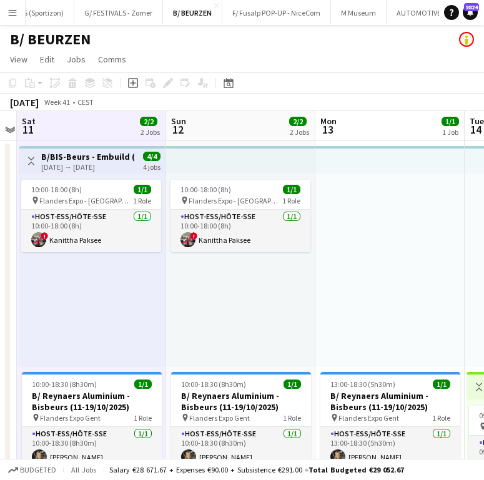
click at [85, 152] on h3 "B/BIS-Beurs - Embuild (11+18+19/10)" at bounding box center [87, 156] width 93 height 11
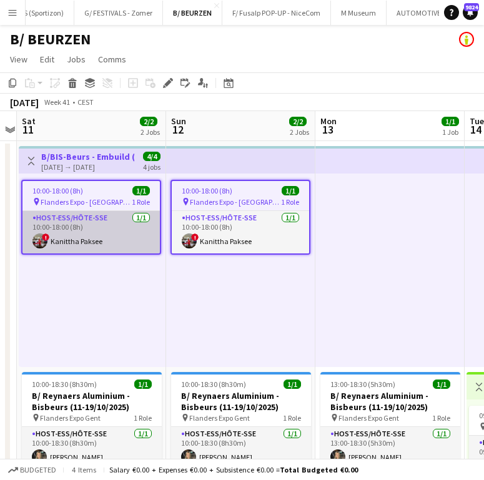
click at [114, 243] on app-card-role "Host-ess/Hôte-sse 1/1 10:00-18:00 (8h) ! Kanittha Paksee" at bounding box center [90, 232] width 137 height 42
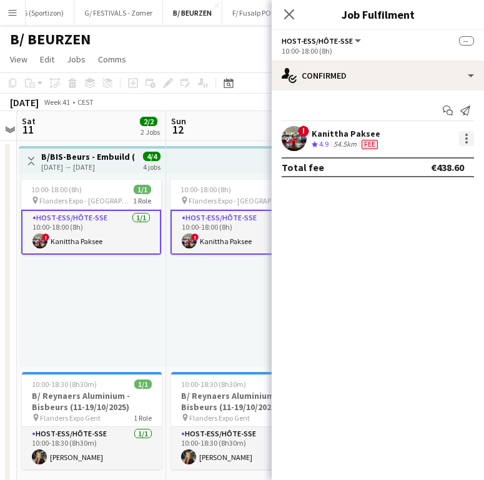
drag, startPoint x: 465, startPoint y: 152, endPoint x: 466, endPoint y: 143, distance: 8.1
click at [466, 144] on app-confirmed-crew "! Kanittha Paksee Crew rating 4.9 54.5km Fee Total fee €438.60" at bounding box center [377, 151] width 212 height 51
click at [466, 143] on div at bounding box center [466, 142] width 2 height 2
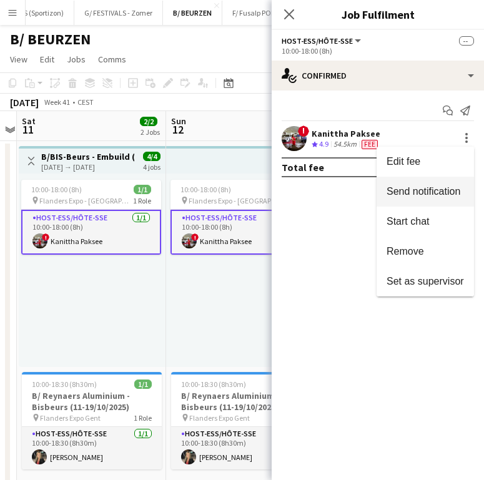
click at [440, 195] on span "Send notification" at bounding box center [423, 191] width 74 height 11
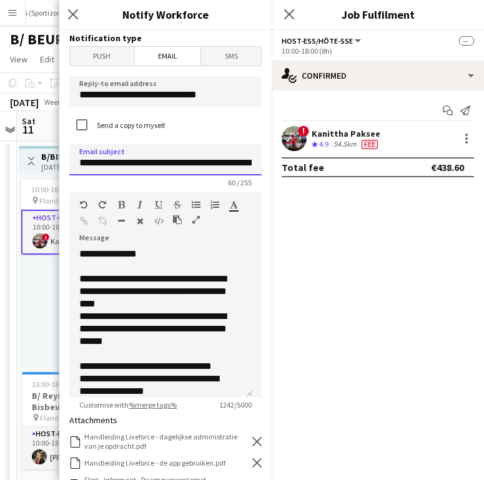
scroll to position [0, 84]
drag, startPoint x: 142, startPoint y: 163, endPoint x: 261, endPoint y: 170, distance: 120.0
click at [261, 170] on form "**********" at bounding box center [165, 407] width 212 height 754
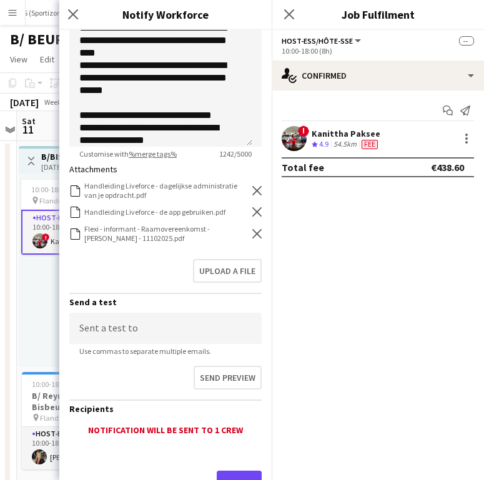
scroll to position [285, 0]
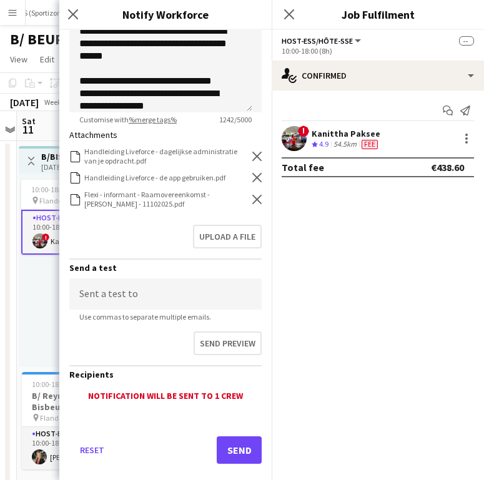
type input "**********"
click at [252, 200] on icon at bounding box center [256, 199] width 9 height 9
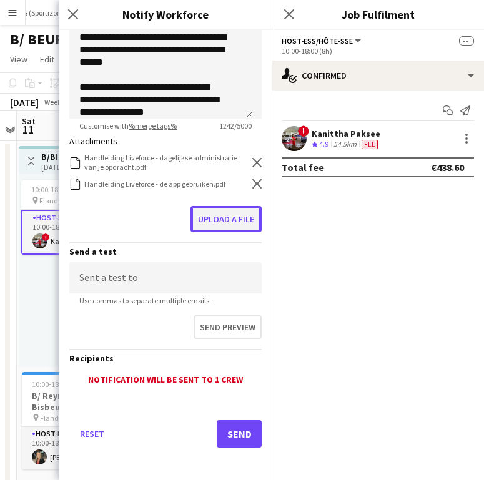
click at [234, 210] on button "Upload a file" at bounding box center [225, 219] width 71 height 26
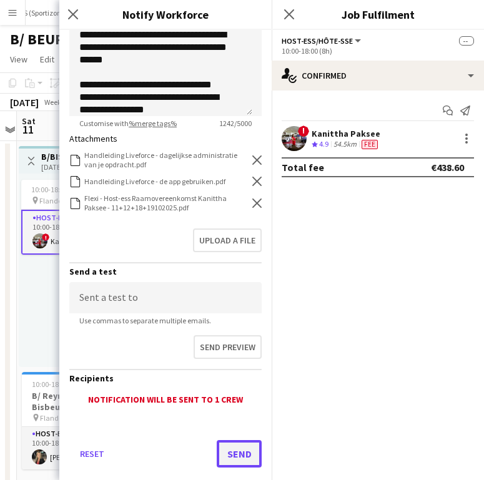
click at [231, 445] on button "Send" at bounding box center [238, 453] width 45 height 27
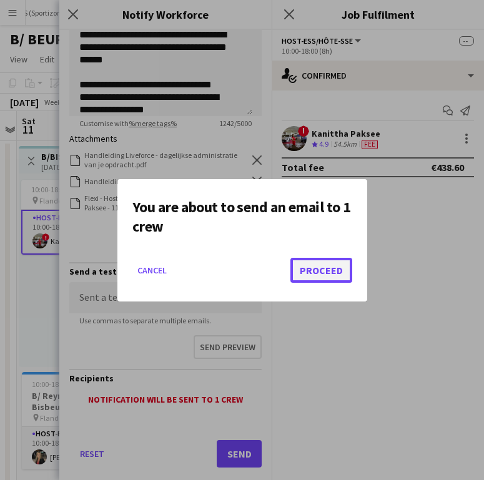
click at [314, 282] on button "Proceed" at bounding box center [321, 270] width 62 height 25
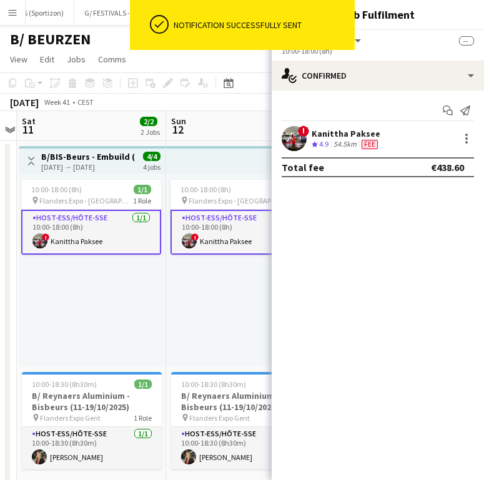
click at [140, 317] on div "10:00-18:00 (8h) 1/1 pin Flanders Expo - GENT 1 Role Host-ess/Hôte-sse 1/1 10:0…" at bounding box center [92, 269] width 147 height 193
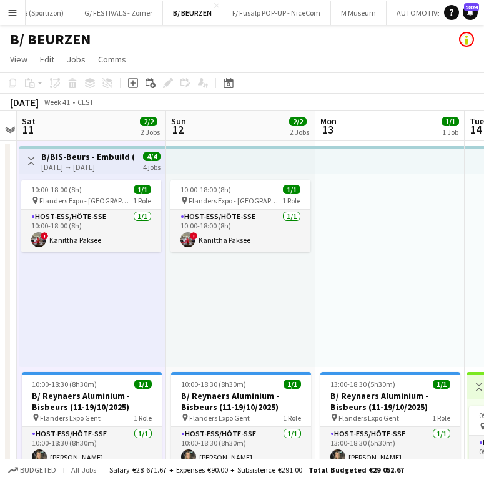
scroll to position [0, 281]
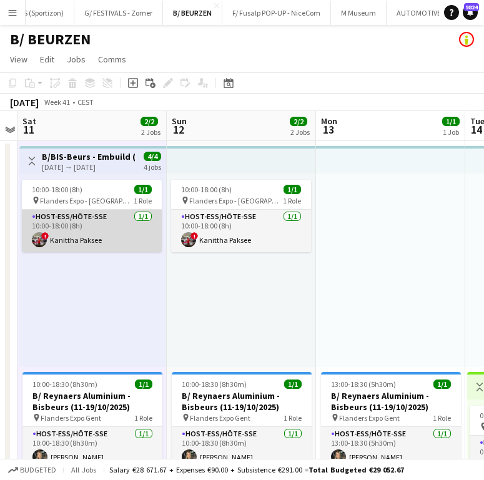
click at [56, 221] on app-card-role "Host-ess/Hôte-sse 1/1 10:00-18:00 (8h) ! Kanittha Paksee" at bounding box center [92, 231] width 140 height 42
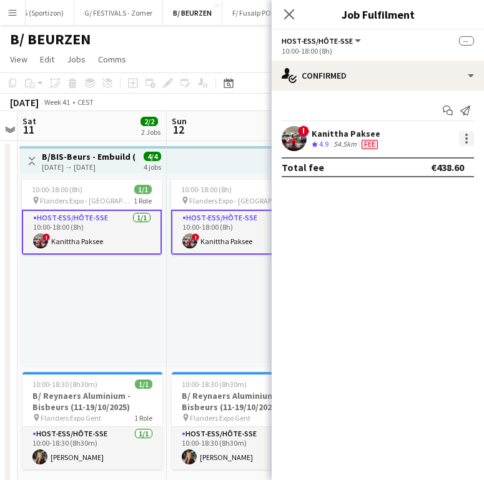
click at [464, 139] on div at bounding box center [466, 138] width 15 height 15
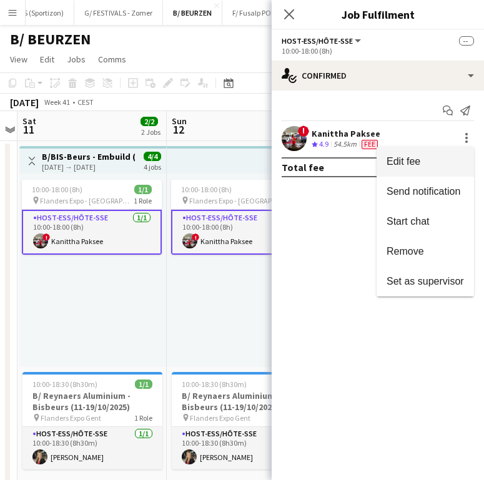
click at [427, 157] on span "Edit fee" at bounding box center [424, 161] width 77 height 11
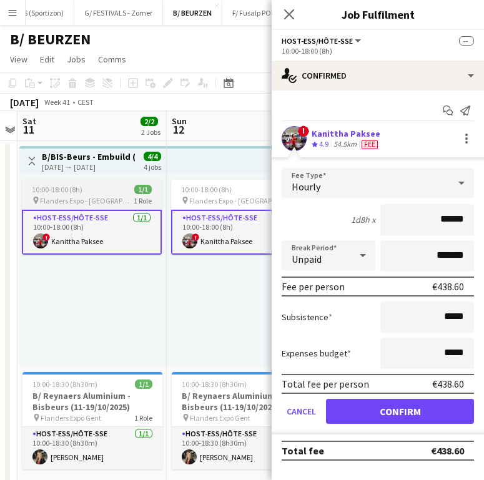
click at [122, 197] on div "pin Flanders Expo - GENT 1 Role" at bounding box center [92, 200] width 140 height 10
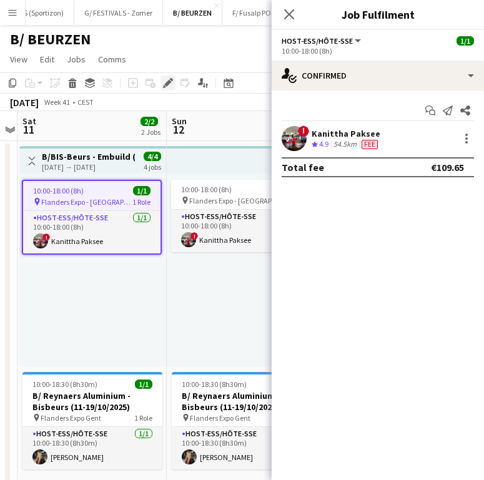
click at [165, 89] on div "Edit" at bounding box center [167, 82] width 15 height 15
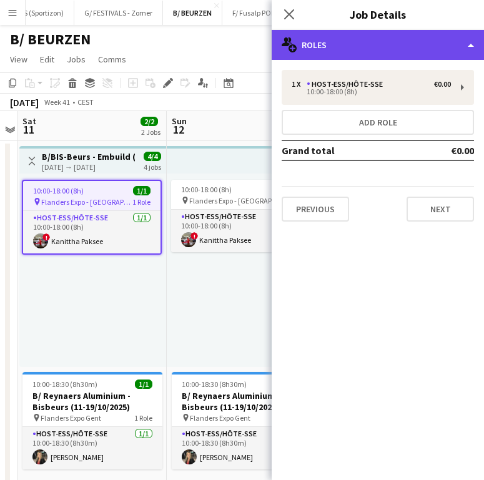
click at [387, 42] on div "multiple-users-add Roles" at bounding box center [377, 45] width 212 height 30
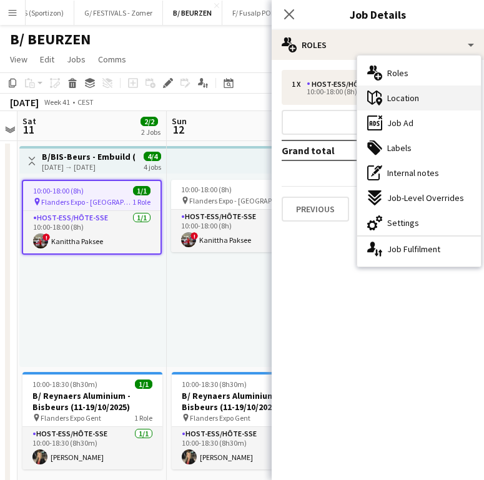
click at [419, 101] on div "maps-pin-1 Location" at bounding box center [419, 97] width 124 height 25
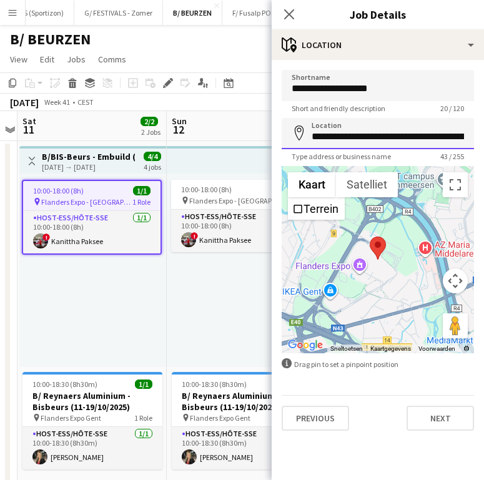
click at [386, 134] on input "**********" at bounding box center [377, 133] width 192 height 31
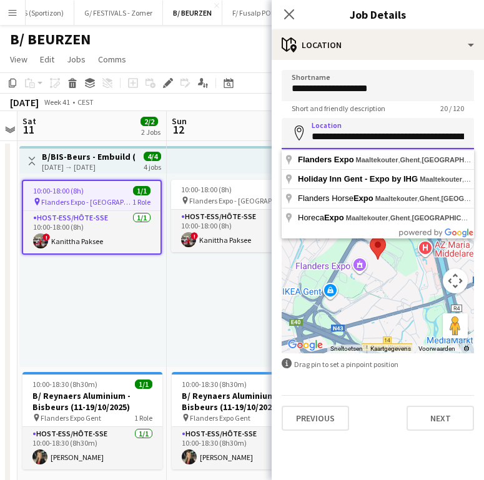
click at [386, 134] on input "**********" at bounding box center [377, 133] width 192 height 31
click at [155, 348] on div "10:00-18:00 (8h) 1/1 pin Flanders Expo - GENT 1 Role Host-ess/Hôte-sse 1/1 10:0…" at bounding box center [92, 269] width 147 height 193
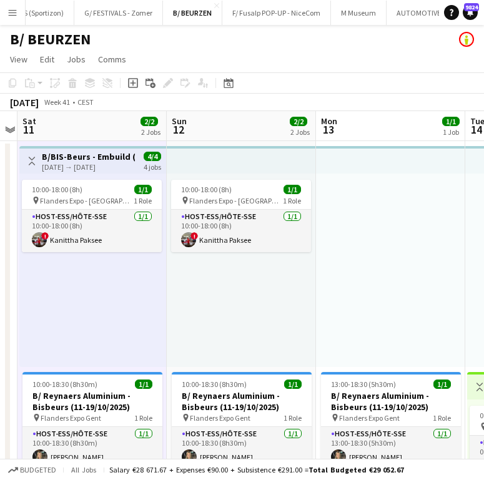
click at [150, 332] on div "10:00-18:00 (8h) 1/1 pin Flanders Expo - GENT 1 Role Host-ess/Hôte-sse 1/1 10:0…" at bounding box center [92, 269] width 147 height 193
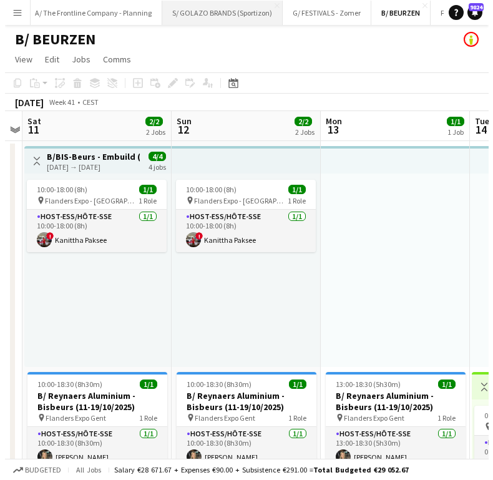
scroll to position [0, 0]
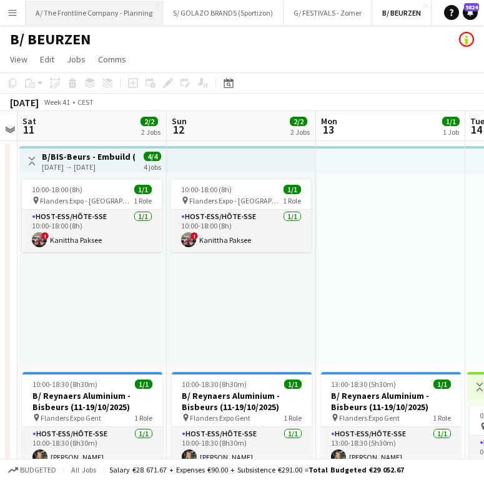
click at [72, 10] on button "A/ The Frontline Company - Planning Close" at bounding box center [94, 13] width 137 height 24
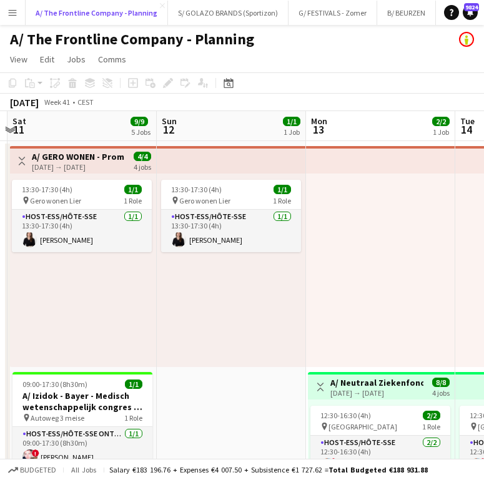
scroll to position [0, 289]
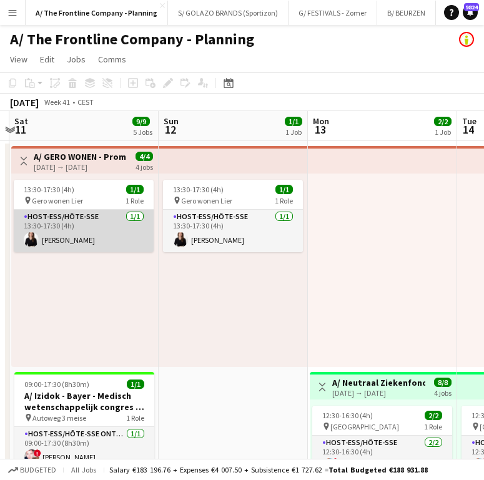
click at [105, 225] on app-card-role "Host-ess/Hôte-sse 1/1 13:30-17:30 (4h) Isabelle Vandermeeren" at bounding box center [84, 231] width 140 height 42
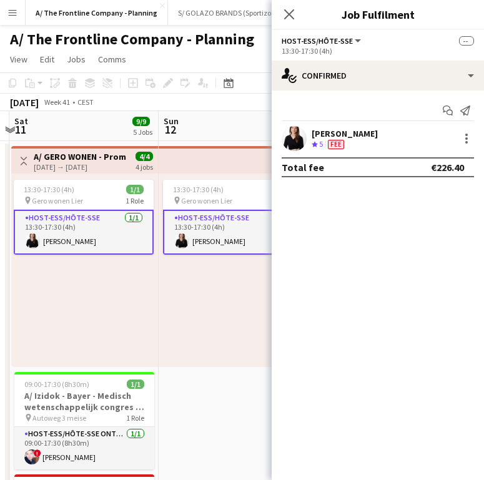
click at [372, 130] on div "[PERSON_NAME]" at bounding box center [344, 133] width 66 height 11
click at [336, 125] on div "Start chat Send notification Isabelle Vandermeeren Crew rating 5 34.1km Fee Tot…" at bounding box center [377, 138] width 212 height 97
click at [334, 144] on div "34.1km" at bounding box center [339, 144] width 28 height 11
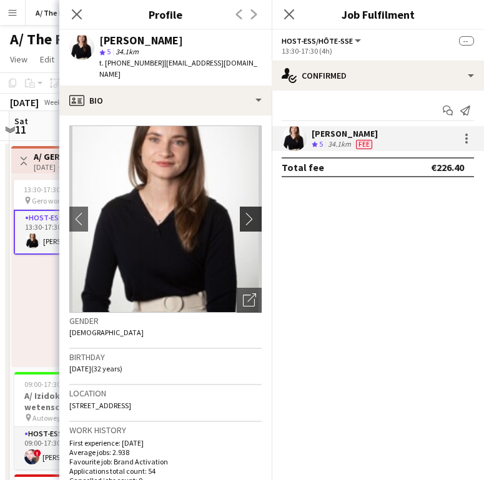
click at [249, 218] on app-icon "chevron-right" at bounding box center [252, 218] width 19 height 13
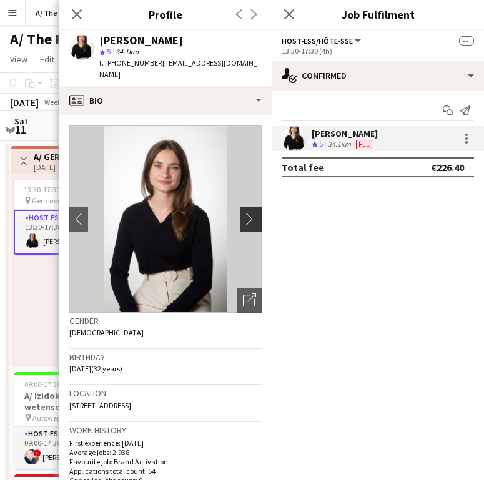
click at [249, 218] on app-icon "chevron-right" at bounding box center [252, 218] width 19 height 13
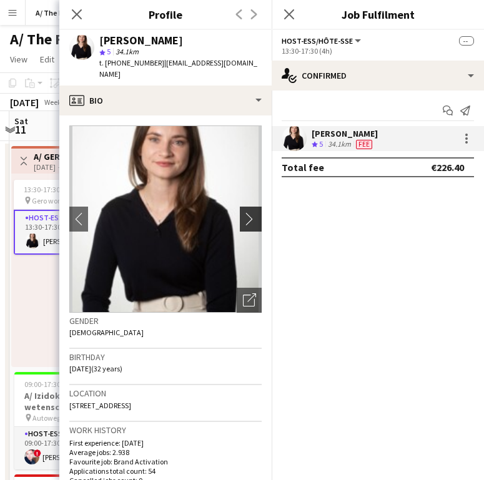
click at [249, 218] on app-icon "chevron-right" at bounding box center [252, 218] width 19 height 13
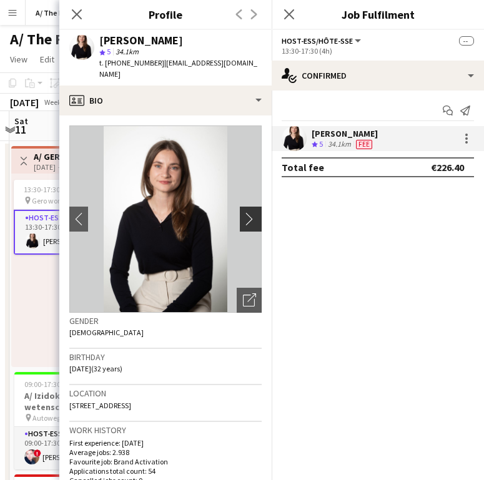
click at [249, 218] on app-icon "chevron-right" at bounding box center [252, 218] width 19 height 13
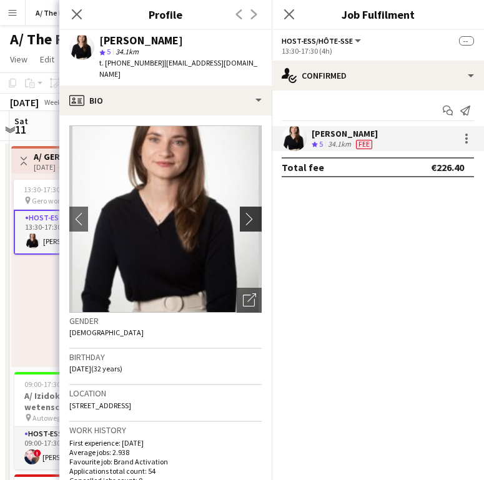
click at [249, 218] on app-icon "chevron-right" at bounding box center [252, 218] width 19 height 13
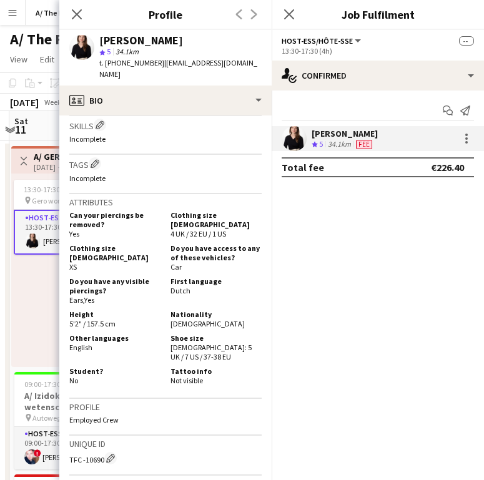
scroll to position [492, 0]
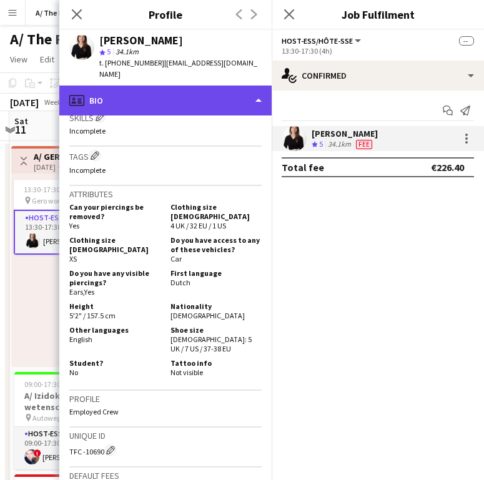
click at [190, 87] on div "profile Bio" at bounding box center [165, 100] width 212 height 30
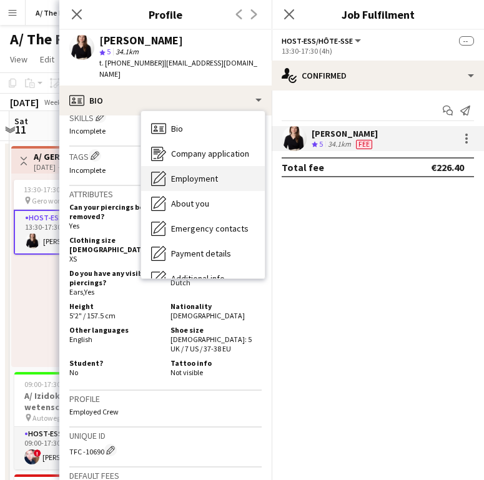
click at [198, 171] on div "Employment Employment" at bounding box center [203, 178] width 124 height 25
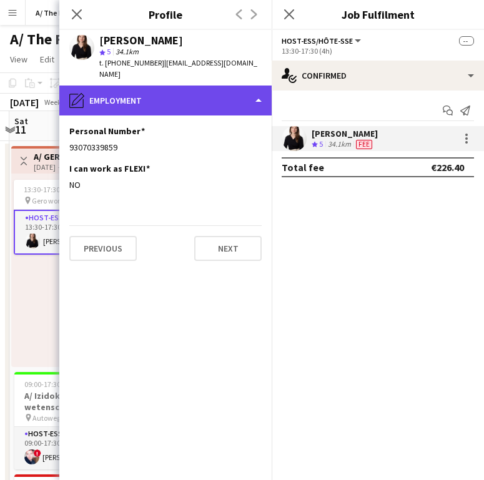
click at [168, 103] on div "pencil4 Employment" at bounding box center [165, 100] width 212 height 30
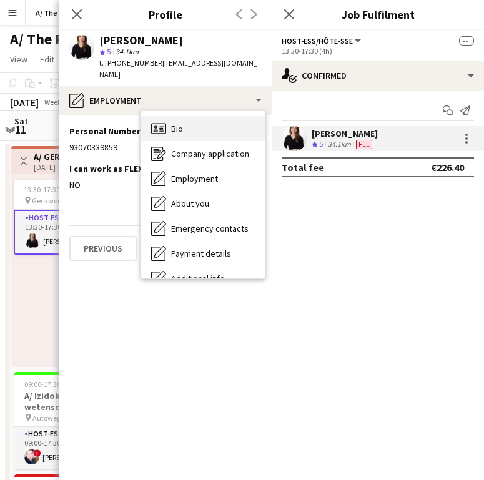
click at [177, 129] on span "Bio" at bounding box center [177, 128] width 12 height 11
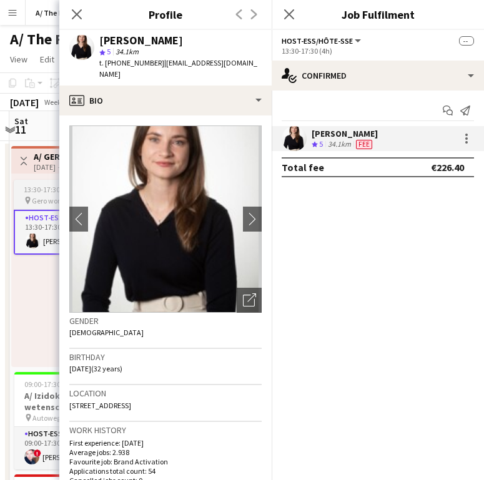
click at [49, 197] on span "Gero wonen Lier" at bounding box center [57, 200] width 51 height 9
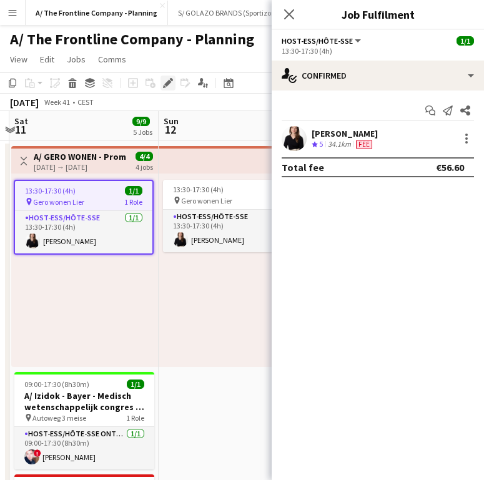
click at [162, 79] on div "Edit" at bounding box center [167, 82] width 15 height 15
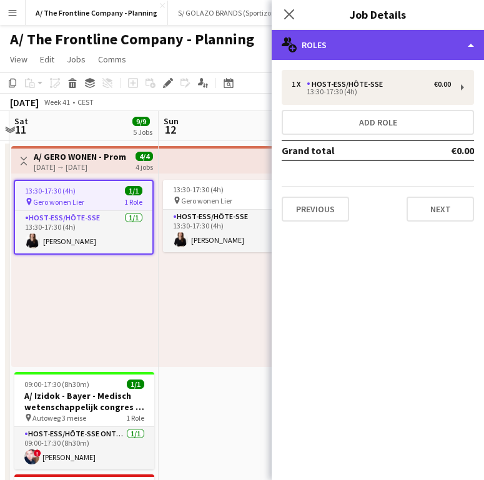
click at [395, 45] on div "multiple-users-add Roles" at bounding box center [377, 45] width 212 height 30
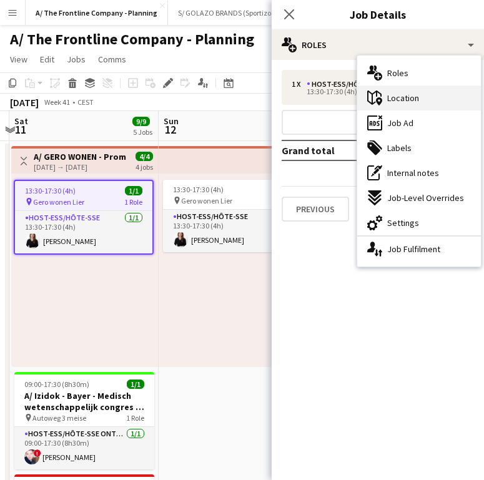
click at [414, 106] on div "maps-pin-1 Location" at bounding box center [419, 97] width 124 height 25
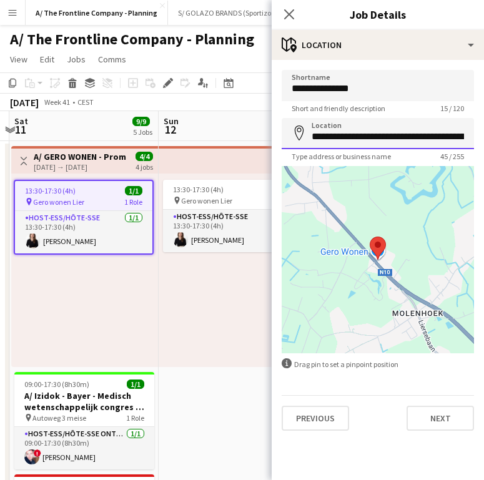
click at [385, 142] on input "**********" at bounding box center [377, 133] width 192 height 31
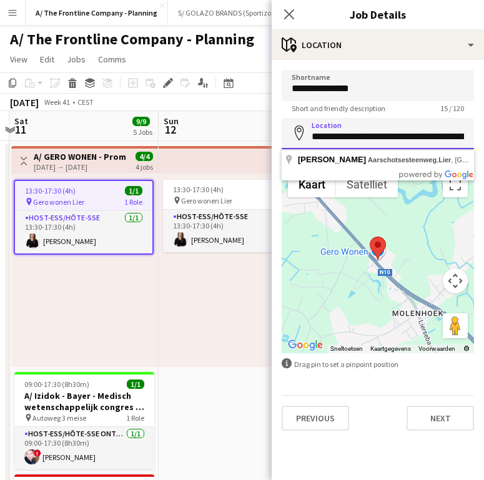
click at [385, 142] on input "**********" at bounding box center [377, 133] width 192 height 31
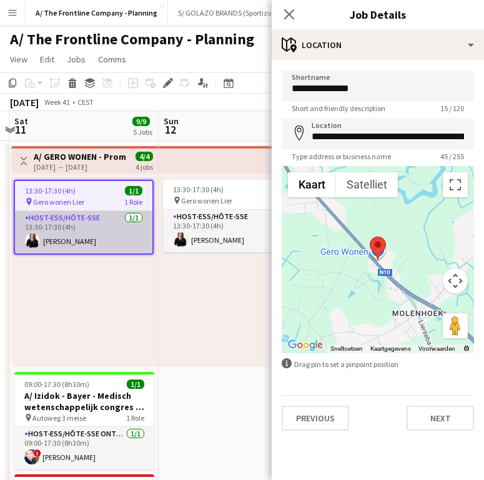
click at [106, 217] on app-card-role "Host-ess/Hôte-sse 1/1 13:30-17:30 (4h) Isabelle Vandermeeren" at bounding box center [83, 232] width 137 height 42
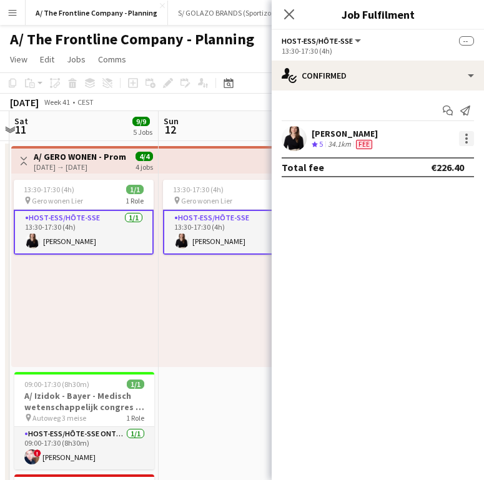
click at [467, 142] on div at bounding box center [466, 138] width 15 height 15
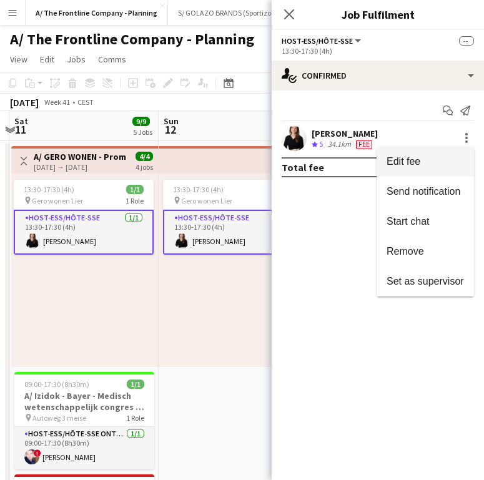
click at [432, 162] on span "Edit fee" at bounding box center [424, 161] width 77 height 11
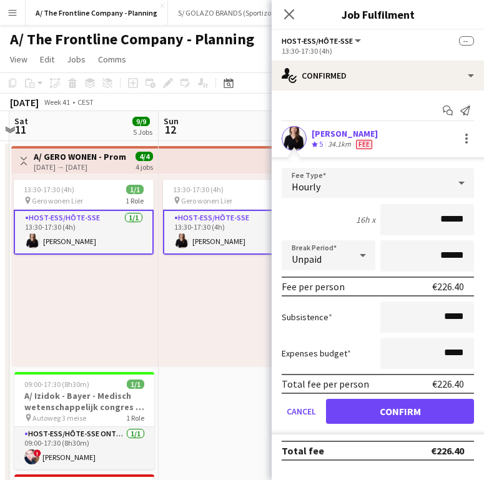
click at [137, 326] on div "13:30-17:30 (4h) 1/1 pin Gero wonen Lier 1 Role Host-ess/Hôte-sse 1/1 13:30-17:…" at bounding box center [84, 269] width 147 height 193
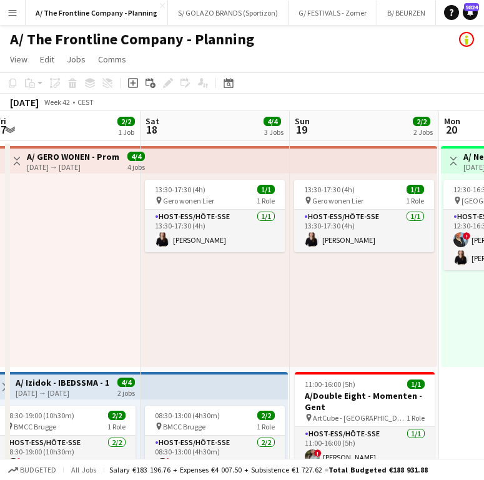
scroll to position [0, 312]
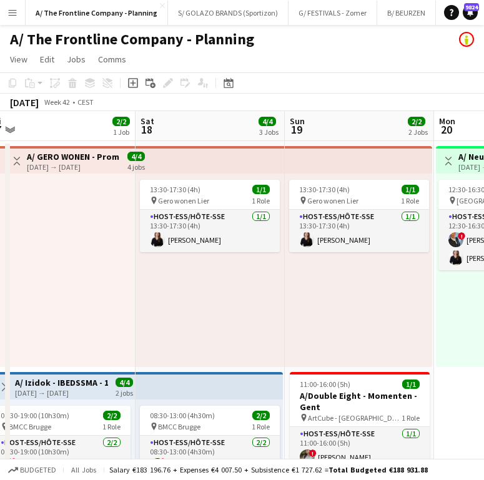
click at [87, 299] on div at bounding box center [60, 269] width 149 height 193
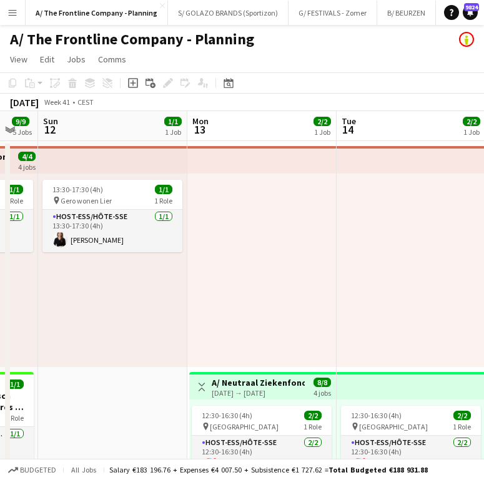
scroll to position [0, 258]
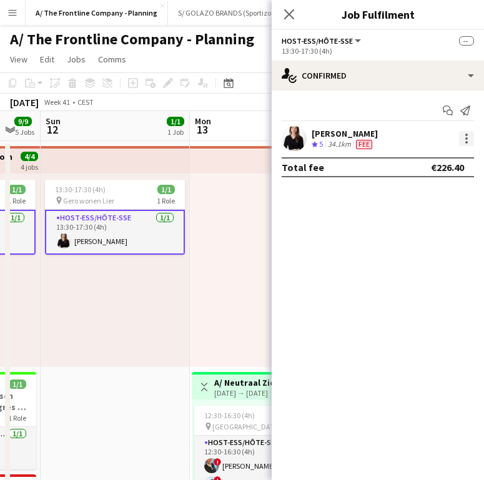
click at [466, 140] on div at bounding box center [466, 138] width 15 height 15
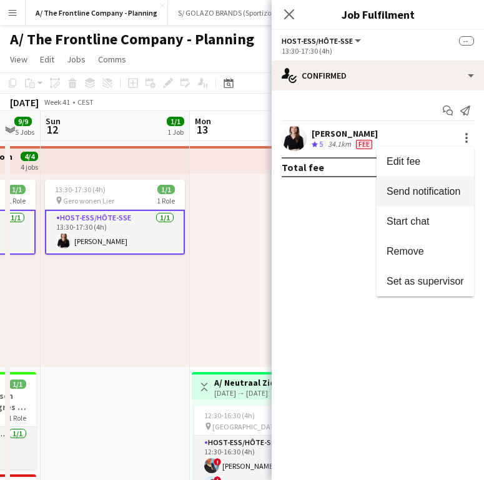
click at [449, 179] on button "Send notification" at bounding box center [424, 192] width 97 height 30
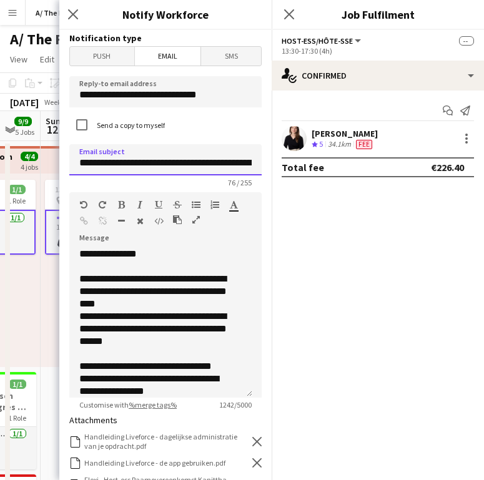
scroll to position [0, 153]
drag, startPoint x: 115, startPoint y: 162, endPoint x: 274, endPoint y: 171, distance: 158.7
drag, startPoint x: 274, startPoint y: 171, endPoint x: 248, endPoint y: 164, distance: 26.5
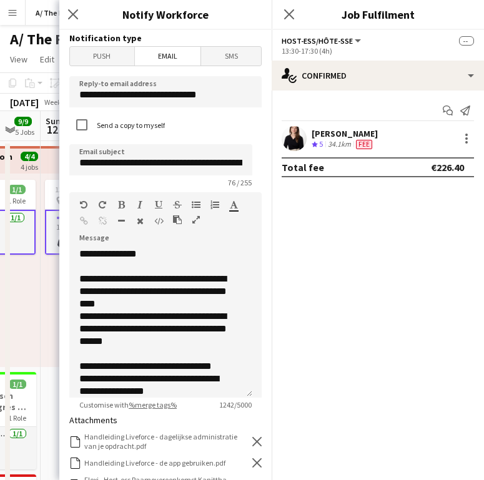
click at [190, 165] on input "**********" at bounding box center [160, 159] width 183 height 31
drag, startPoint x: 115, startPoint y: 165, endPoint x: 238, endPoint y: 167, distance: 122.3
click at [238, 167] on input "**********" at bounding box center [160, 159] width 183 height 31
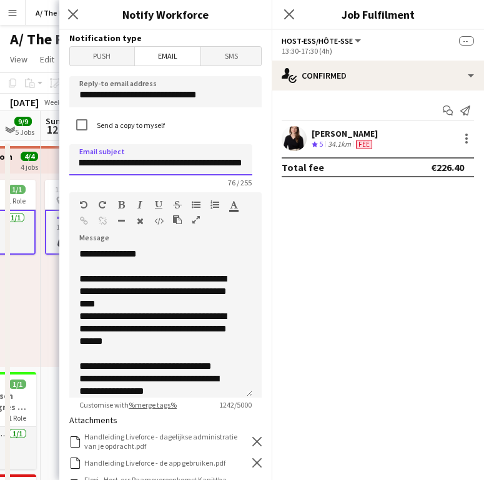
click at [238, 167] on input "**********" at bounding box center [160, 159] width 183 height 31
drag, startPoint x: 244, startPoint y: 167, endPoint x: 91, endPoint y: 162, distance: 152.9
click at [91, 162] on input "**********" at bounding box center [160, 159] width 183 height 31
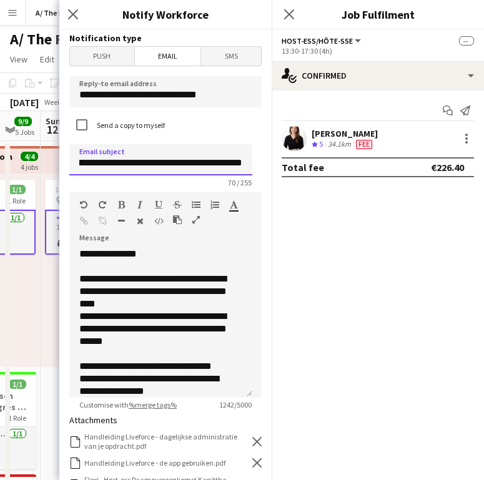
type input "**********"
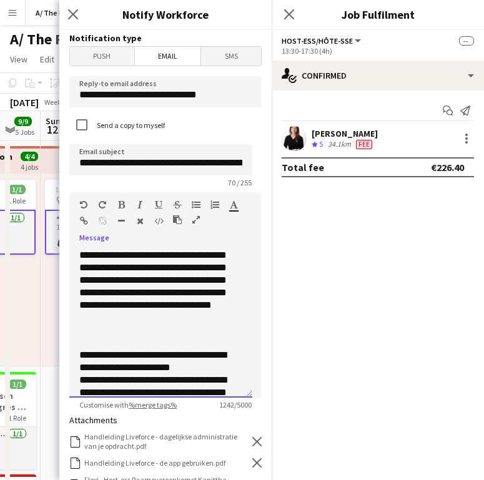
scroll to position [447, 0]
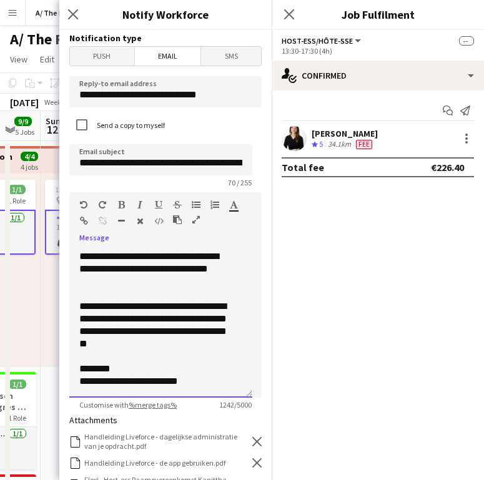
drag, startPoint x: 80, startPoint y: 280, endPoint x: 203, endPoint y: 442, distance: 203.4
click at [203, 442] on form "**********" at bounding box center [165, 407] width 212 height 754
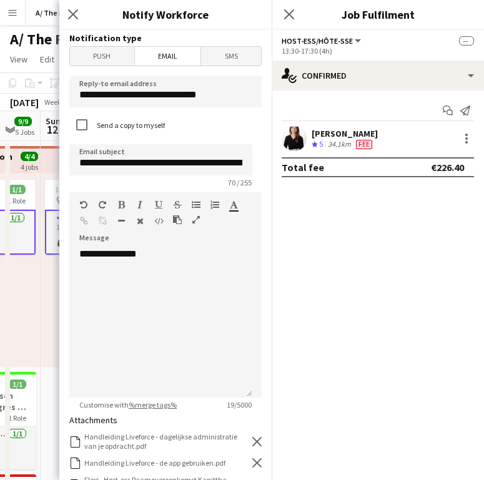
click at [217, 14] on h3 "Notify Workforce" at bounding box center [165, 14] width 212 height 16
click at [120, 297] on div "**********" at bounding box center [160, 323] width 183 height 150
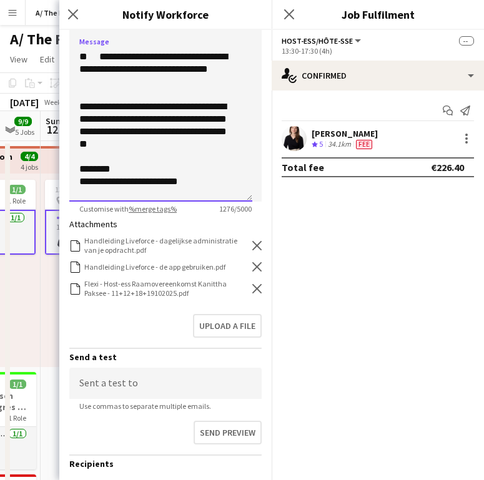
scroll to position [207, 0]
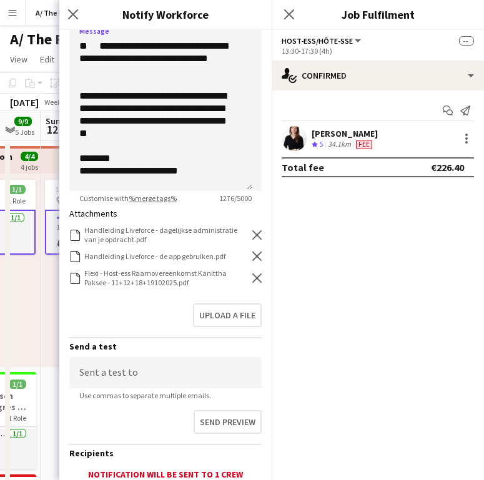
click at [252, 277] on icon "Remove" at bounding box center [256, 277] width 9 height 9
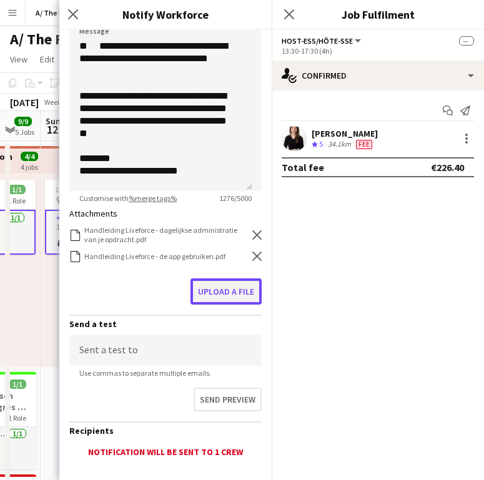
click at [226, 296] on button "Upload a file" at bounding box center [225, 291] width 71 height 26
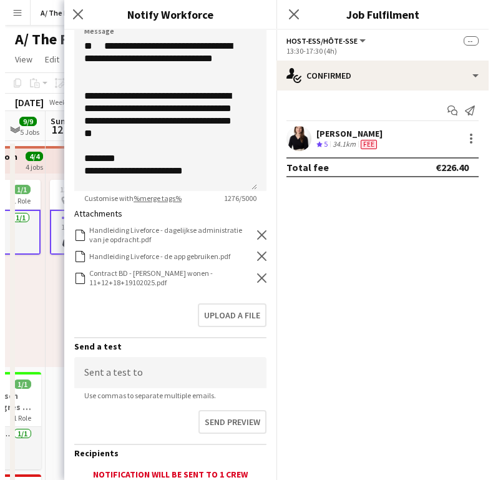
scroll to position [304, 0]
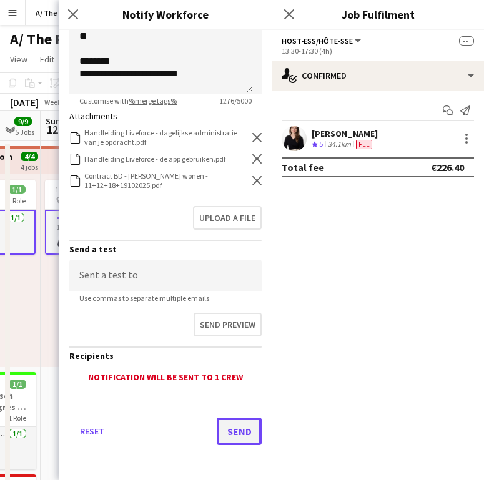
click at [238, 427] on button "Send" at bounding box center [238, 430] width 45 height 27
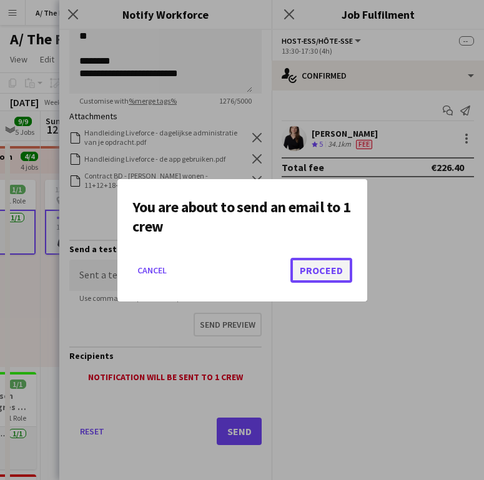
click at [320, 270] on button "Proceed" at bounding box center [321, 270] width 62 height 25
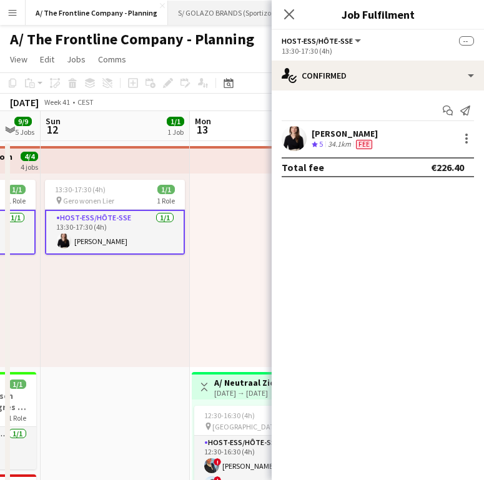
click at [246, 14] on button "S/ GOLAZO BRANDS (Sportizon) Close" at bounding box center [228, 13] width 120 height 24
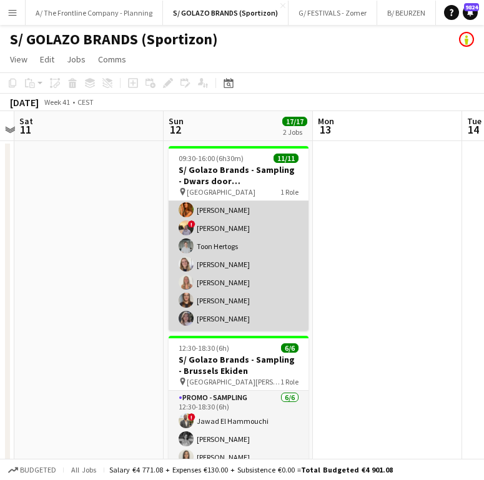
click at [216, 278] on app-card-role "Promo - Sampling 11/11 09:30-16:00 (6h30m) Laura Sergeant ! Emmy Rombaut ! Bo C…" at bounding box center [238, 218] width 140 height 223
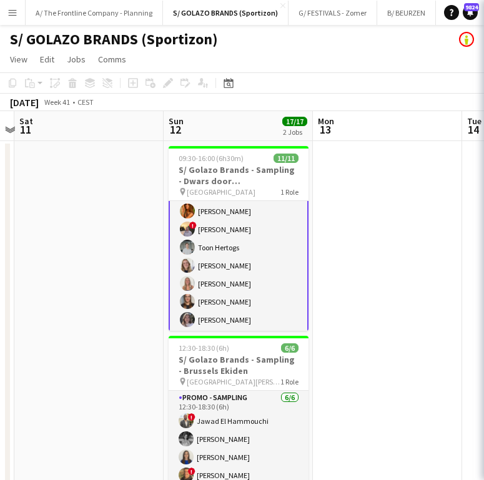
scroll to position [95, 0]
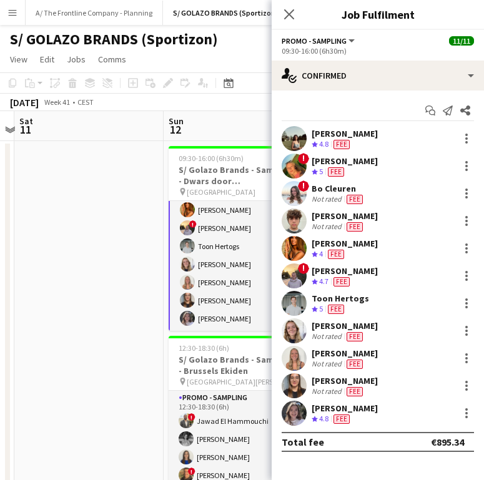
click at [94, 274] on app-date-cell at bounding box center [88, 343] width 149 height 404
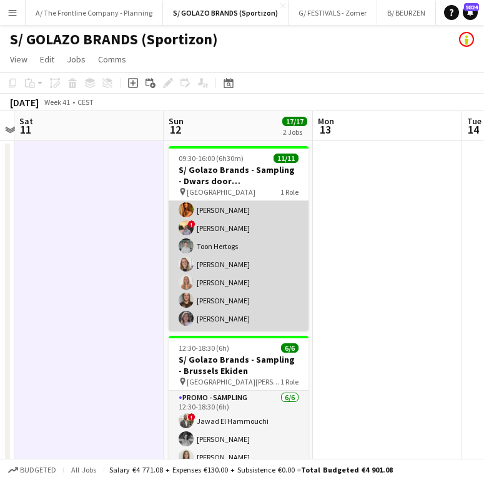
scroll to position [0, 0]
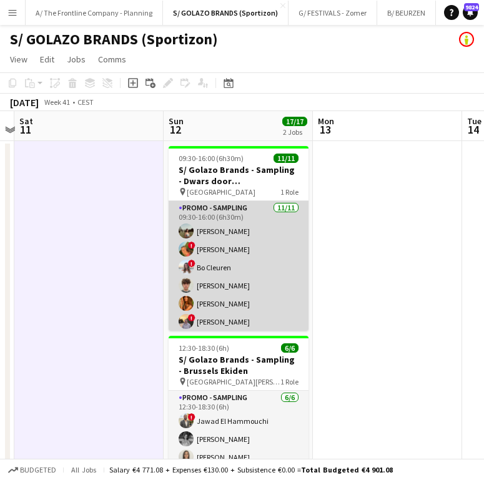
click at [235, 234] on app-card-role "Promo - Sampling 11/11 09:30-16:00 (6h30m) Laura Sergeant ! Emmy Rombaut ! Bo C…" at bounding box center [238, 312] width 140 height 223
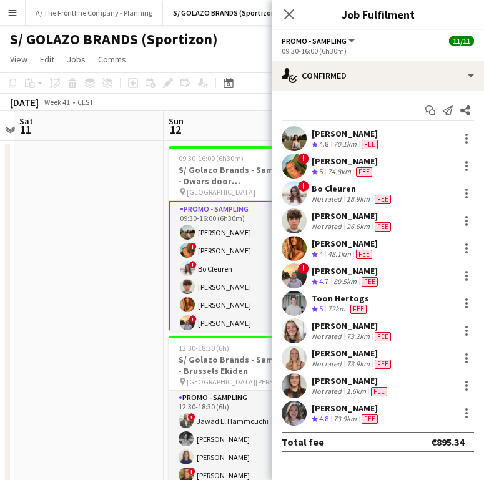
click at [341, 129] on div "[PERSON_NAME]" at bounding box center [345, 133] width 69 height 11
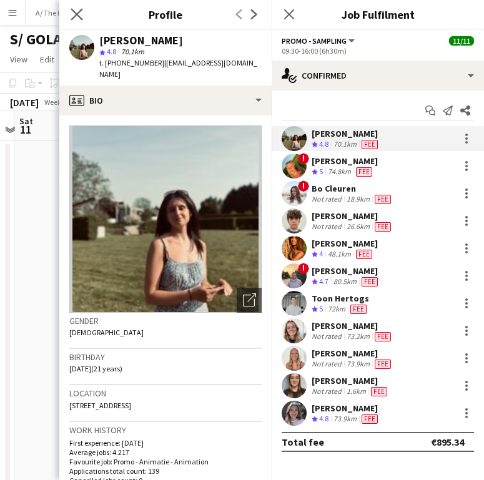
click at [83, 14] on app-icon "Close pop-in" at bounding box center [77, 15] width 18 height 18
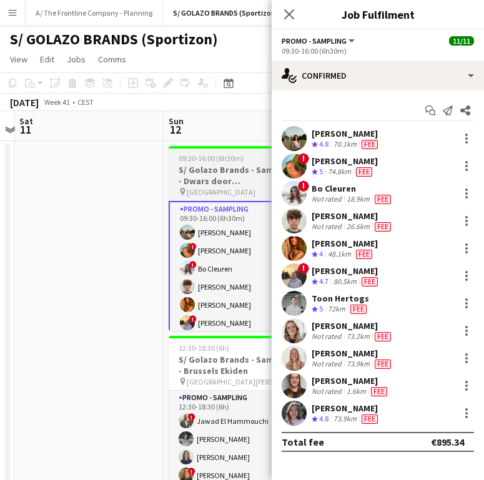
click at [240, 158] on span "09:30-16:00 (6h30m)" at bounding box center [210, 157] width 65 height 9
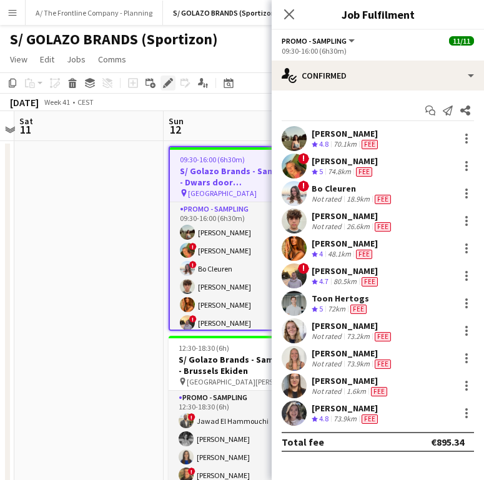
click at [165, 89] on div "Edit" at bounding box center [167, 82] width 15 height 15
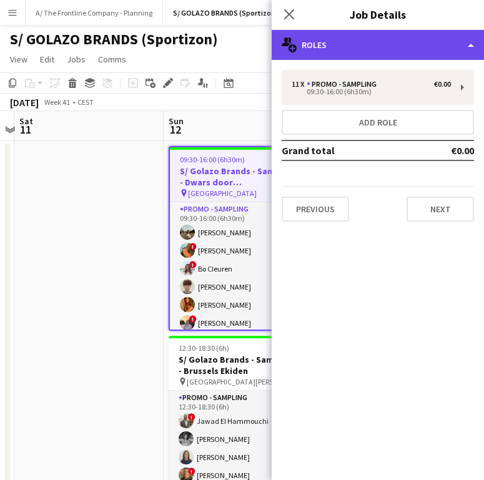
click at [410, 51] on div "multiple-users-add Roles" at bounding box center [377, 45] width 212 height 30
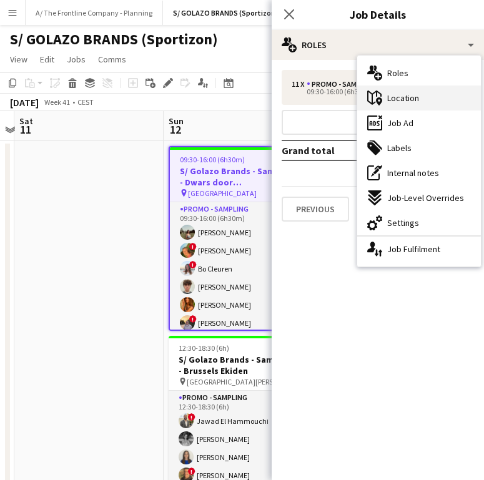
click at [423, 104] on div "maps-pin-1 Location" at bounding box center [419, 97] width 124 height 25
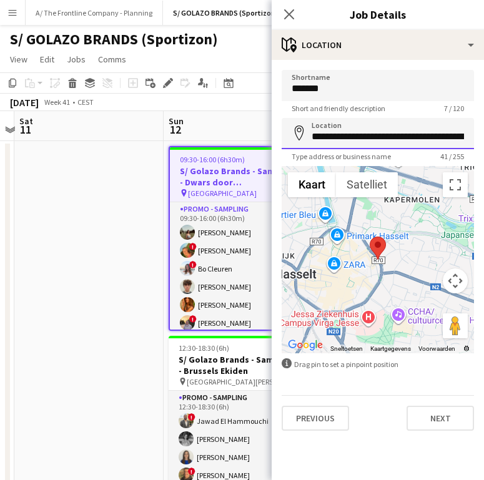
click at [380, 127] on input "**********" at bounding box center [377, 133] width 192 height 31
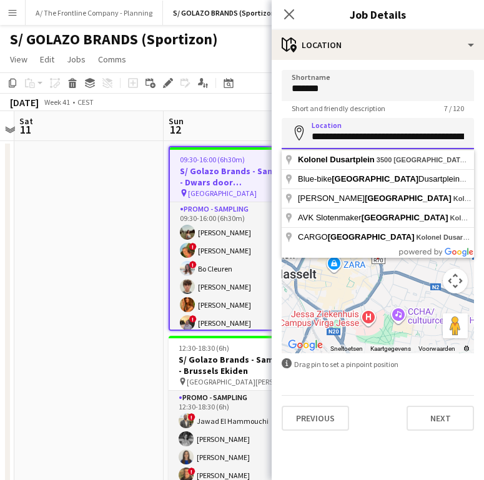
click at [380, 127] on input "**********" at bounding box center [377, 133] width 192 height 31
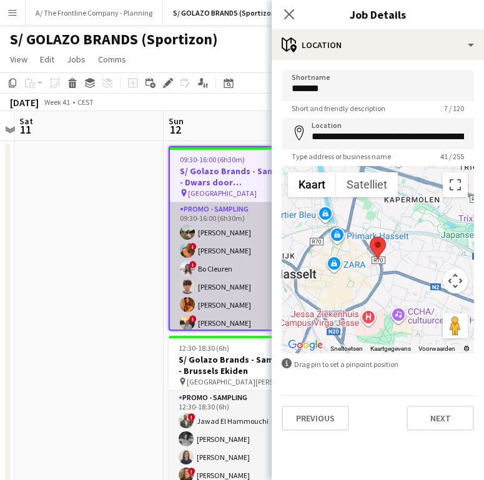
click at [206, 250] on app-card-role "Promo - Sampling 11/11 09:30-16:00 (6h30m) Laura Sergeant ! Emmy Rombaut ! Bo C…" at bounding box center [238, 313] width 137 height 223
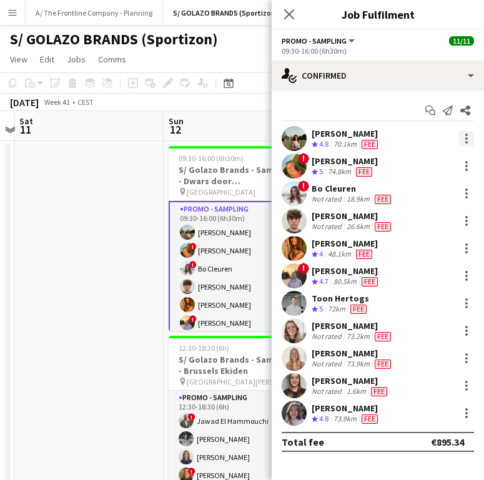
click at [468, 137] on div at bounding box center [466, 138] width 15 height 15
click at [468, 135] on body "Menu Boards Boards Boards All jobs Status Workforce Workforce My Workforce Recr…" at bounding box center [242, 283] width 484 height 567
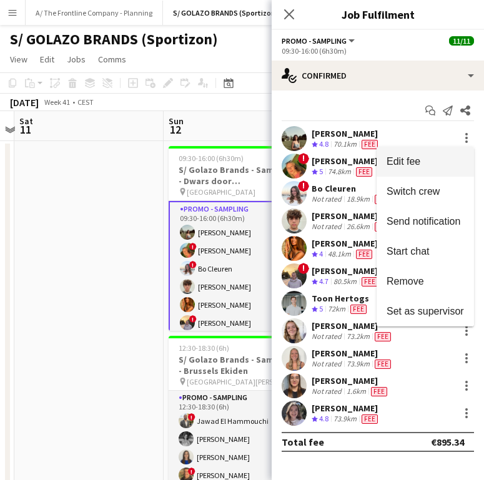
drag, startPoint x: 468, startPoint y: 135, endPoint x: 444, endPoint y: 155, distance: 31.4
click at [444, 155] on div "Edit fee Switch crew Send notification Start chat Remove Set as supervisor" at bounding box center [242, 240] width 484 height 480
click at [424, 162] on span "Edit fee" at bounding box center [424, 161] width 77 height 11
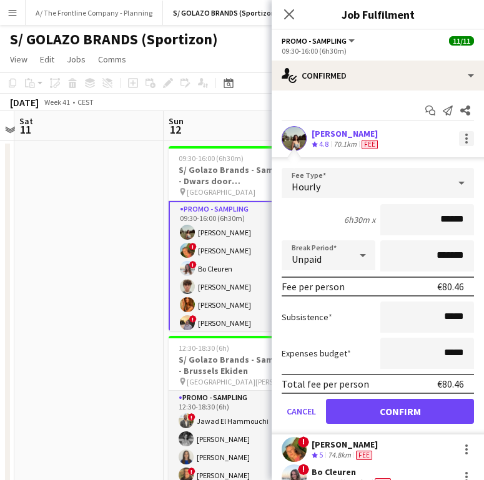
click at [463, 136] on div at bounding box center [466, 138] width 15 height 15
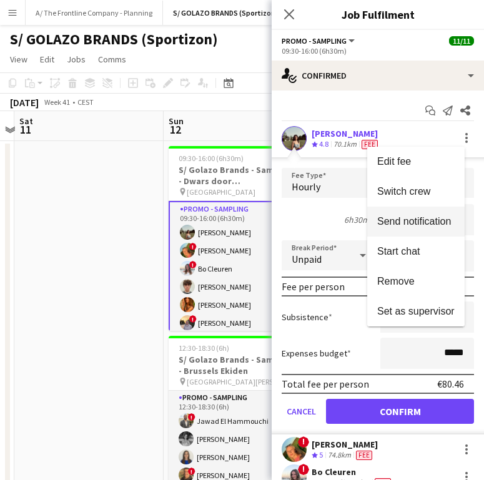
click at [417, 214] on button "Send notification" at bounding box center [415, 222] width 97 height 30
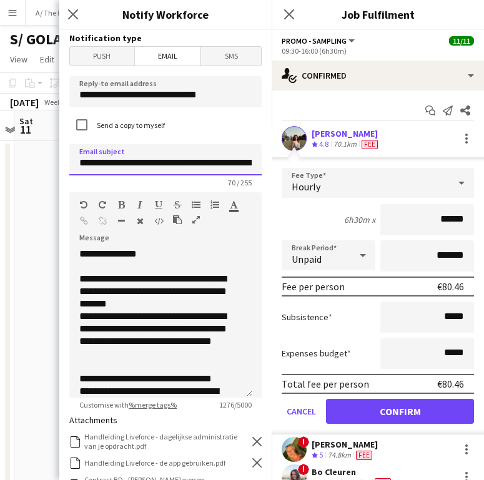
scroll to position [0, 144]
drag, startPoint x: 115, startPoint y: 167, endPoint x: 248, endPoint y: 176, distance: 133.2
click at [248, 176] on app-form-group "**********" at bounding box center [165, 165] width 192 height 43
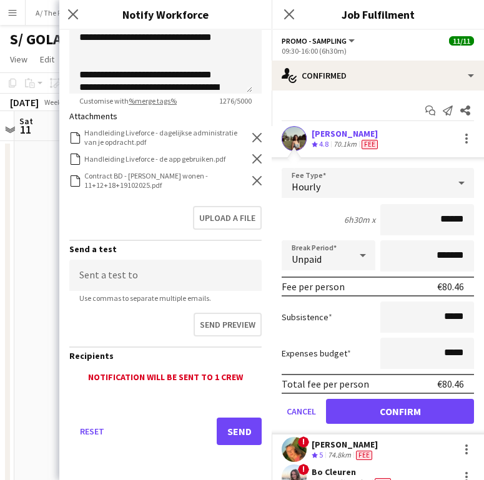
type input "**********"
click at [252, 182] on icon at bounding box center [256, 180] width 9 height 9
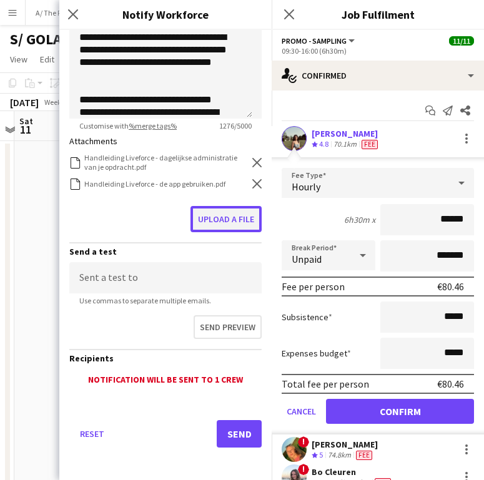
click at [207, 221] on button "Upload a file" at bounding box center [225, 219] width 71 height 26
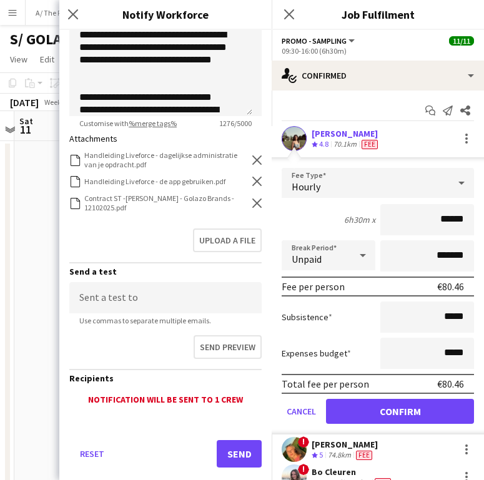
scroll to position [304, 0]
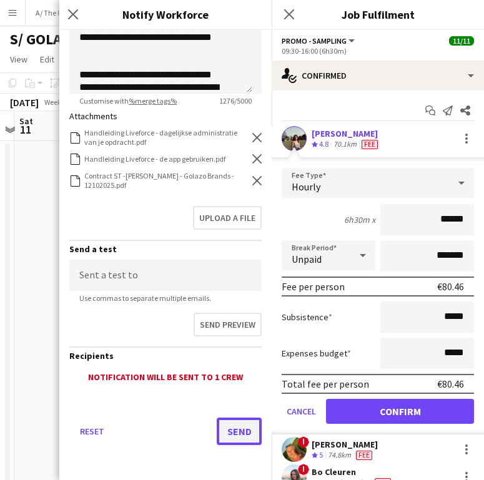
click at [226, 425] on button "Send" at bounding box center [238, 430] width 45 height 27
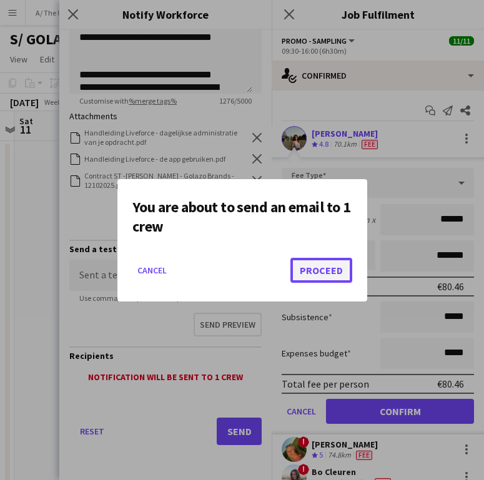
click at [307, 273] on button "Proceed" at bounding box center [321, 270] width 62 height 25
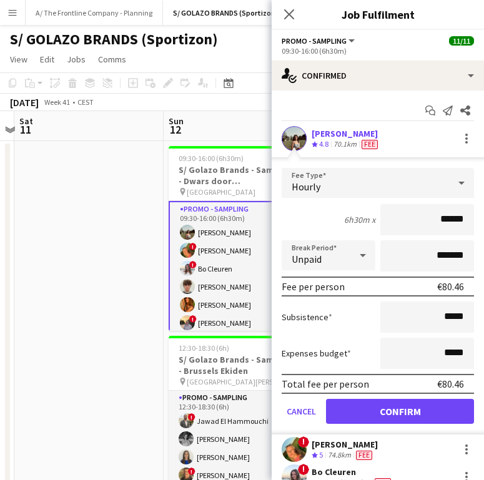
click at [338, 445] on div "[PERSON_NAME]" at bounding box center [344, 444] width 66 height 11
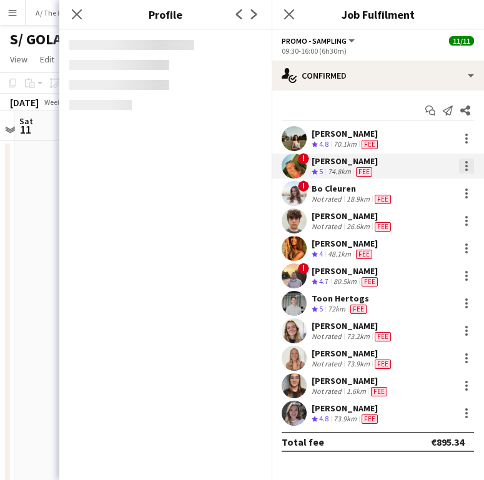
click at [465, 165] on div at bounding box center [466, 166] width 2 height 2
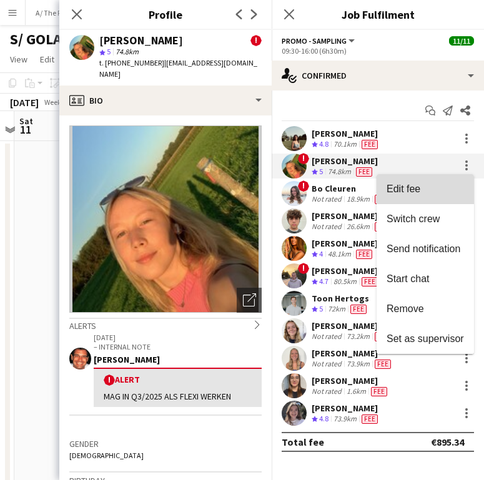
click at [434, 185] on span "Edit fee" at bounding box center [424, 188] width 77 height 11
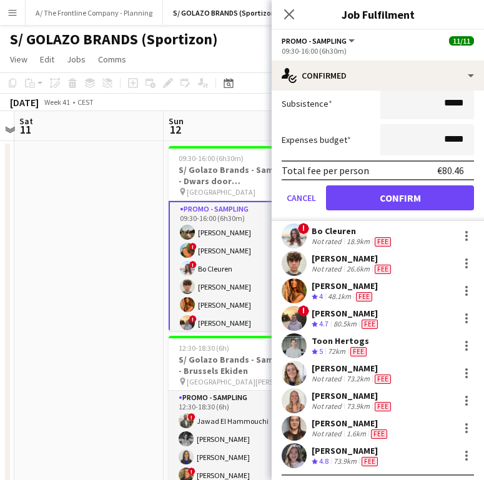
scroll to position [265, 0]
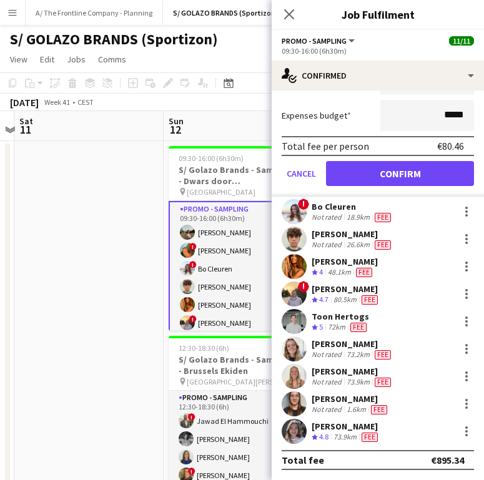
click at [344, 425] on div "[PERSON_NAME]" at bounding box center [345, 426] width 69 height 11
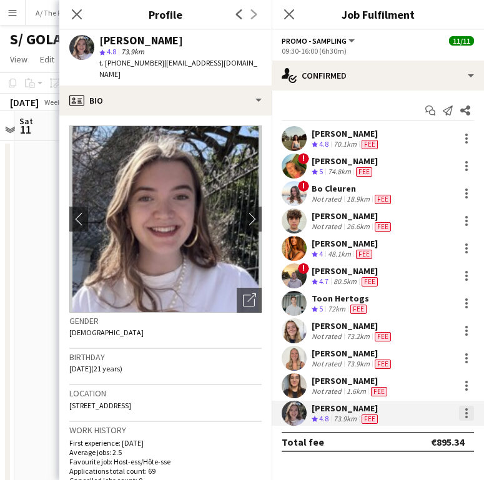
click at [464, 419] on div at bounding box center [466, 413] width 15 height 15
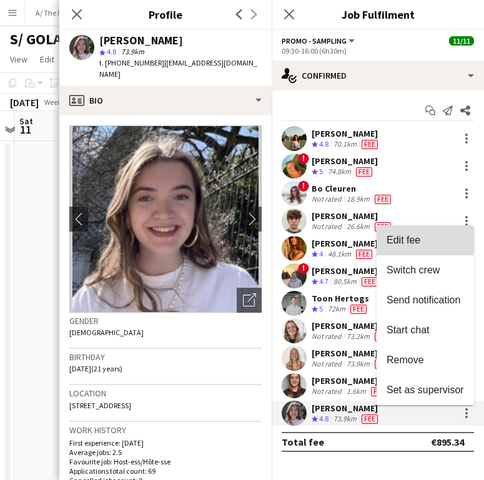
click at [428, 241] on span "Edit fee" at bounding box center [424, 240] width 77 height 11
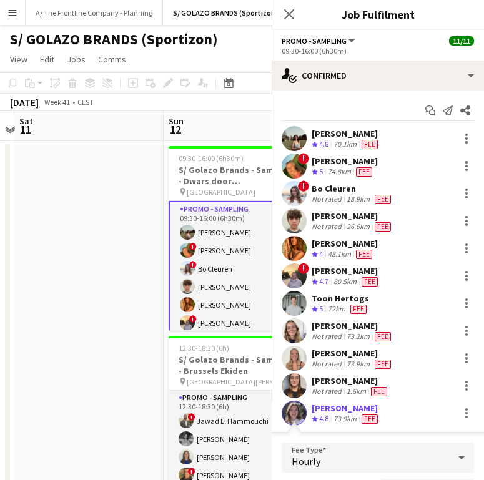
scroll to position [30, 0]
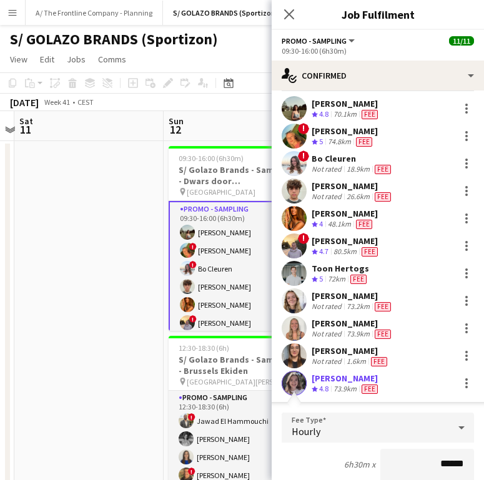
click at [68, 271] on app-date-cell at bounding box center [88, 343] width 149 height 404
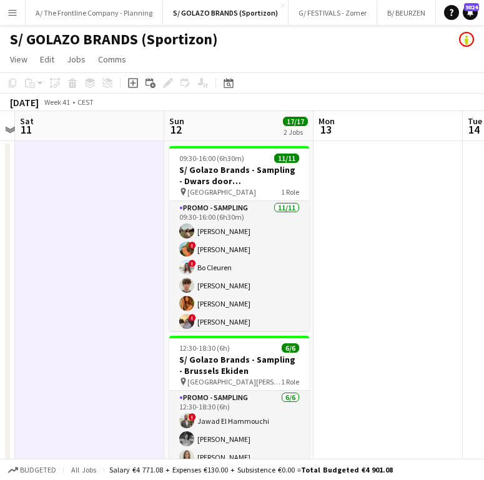
click at [220, 263] on app-card-role "Promo - Sampling 11/11 09:30-16:00 (6h30m) Laura Sergeant ! Emmy Rombaut ! Bo C…" at bounding box center [239, 312] width 140 height 223
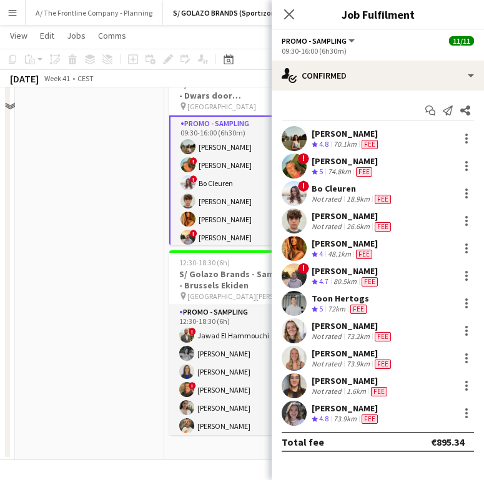
scroll to position [85, 0]
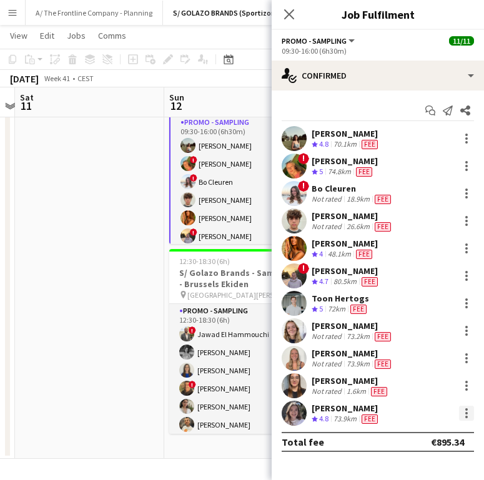
click at [463, 419] on div at bounding box center [466, 413] width 15 height 15
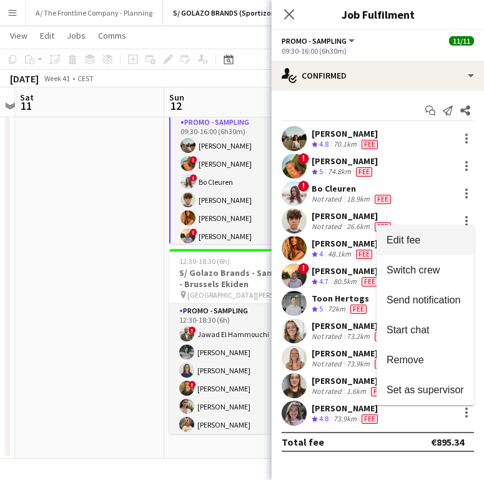
click at [433, 245] on span "Edit fee" at bounding box center [424, 240] width 77 height 11
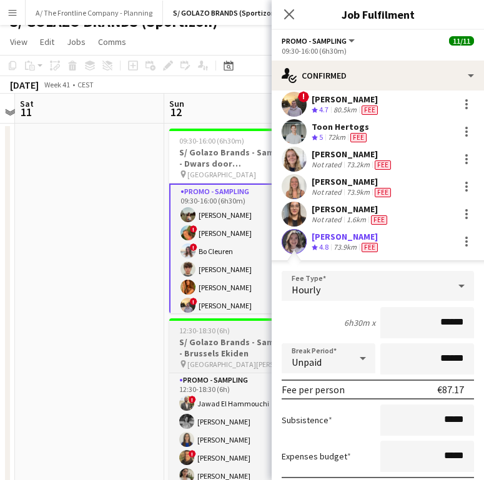
scroll to position [0, 0]
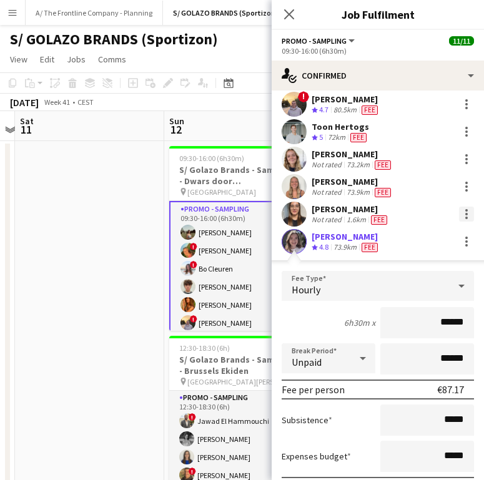
click at [459, 213] on div at bounding box center [466, 214] width 15 height 15
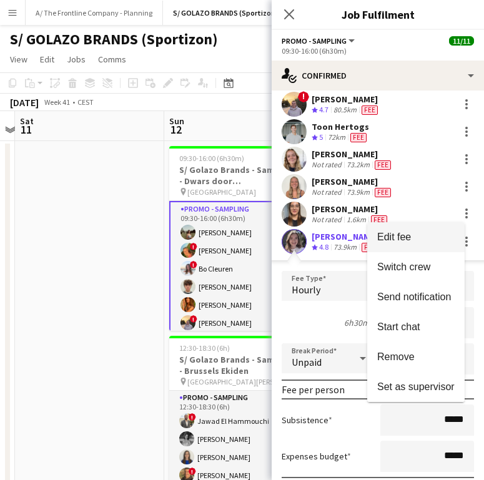
click at [419, 233] on span "Edit fee" at bounding box center [415, 236] width 77 height 11
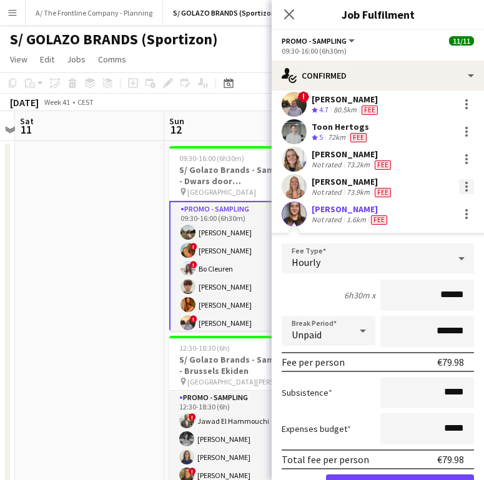
click at [459, 188] on div at bounding box center [466, 186] width 15 height 15
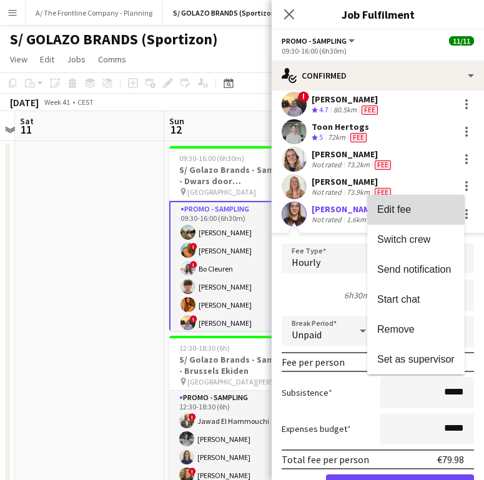
click at [446, 212] on span "Edit fee" at bounding box center [415, 209] width 77 height 11
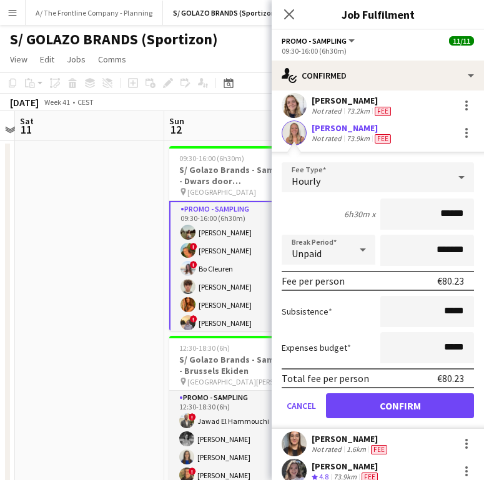
scroll to position [265, 0]
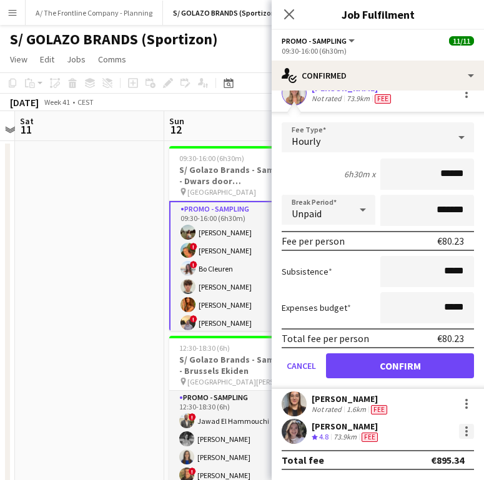
click at [465, 430] on div at bounding box center [466, 431] width 2 height 2
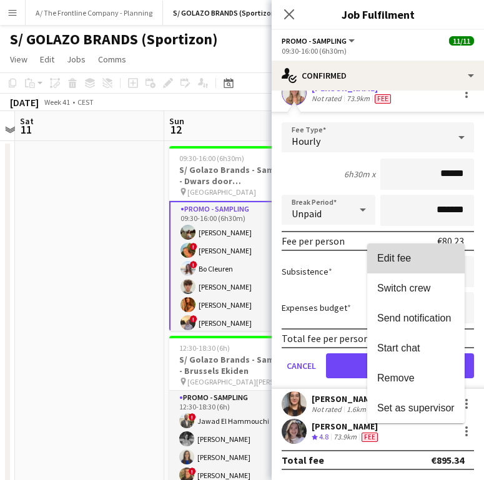
click at [413, 266] on button "Edit fee" at bounding box center [415, 258] width 97 height 30
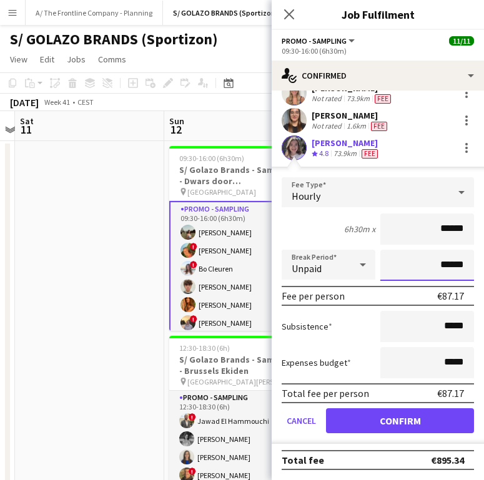
click at [428, 266] on input "******" at bounding box center [427, 265] width 94 height 31
type input "*******"
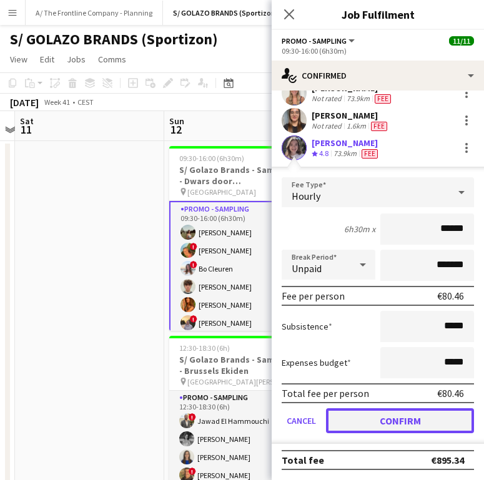
click at [389, 417] on button "Confirm" at bounding box center [400, 420] width 148 height 25
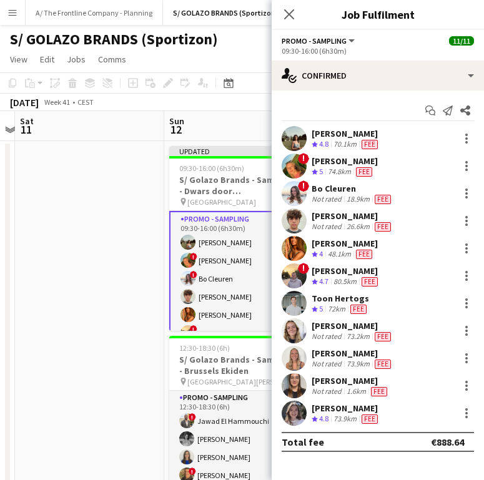
scroll to position [0, 0]
click at [288, 16] on icon at bounding box center [289, 14] width 12 height 12
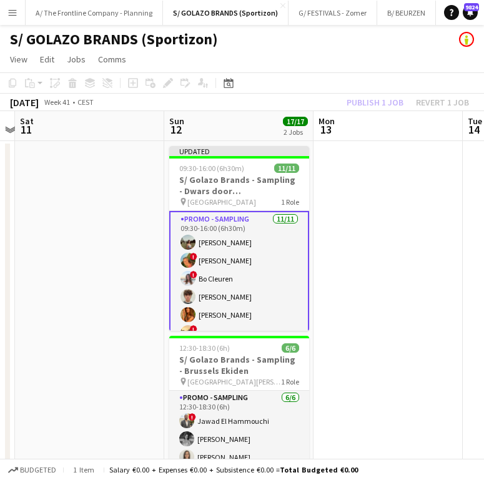
click at [346, 72] on app-page-menu "View Day view expanded Day view collapsed Month view Date picker Jump to today …" at bounding box center [242, 61] width 484 height 24
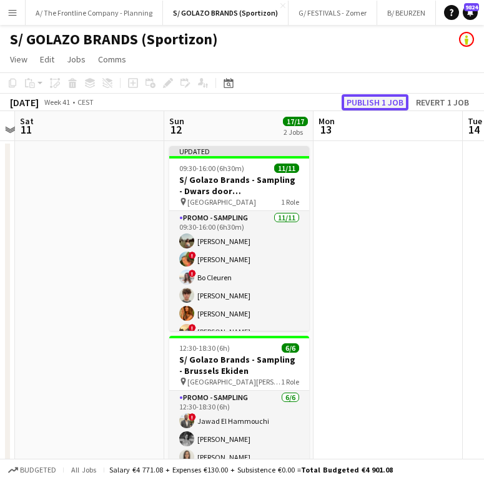
click at [387, 104] on button "Publish 1 job" at bounding box center [374, 102] width 67 height 16
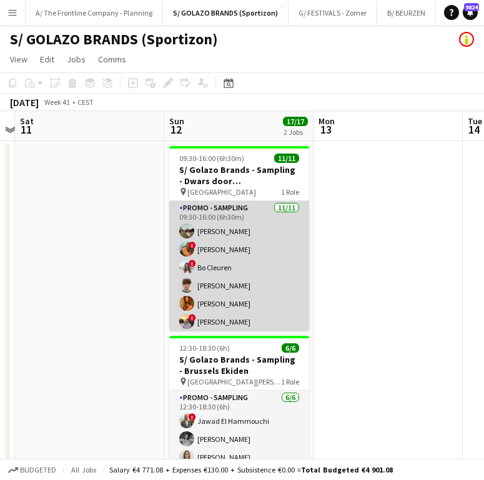
click at [238, 306] on app-card-role "Promo - Sampling 11/11 09:30-16:00 (6h30m) Laura Sergeant ! Emmy Rombaut ! Bo C…" at bounding box center [239, 312] width 140 height 223
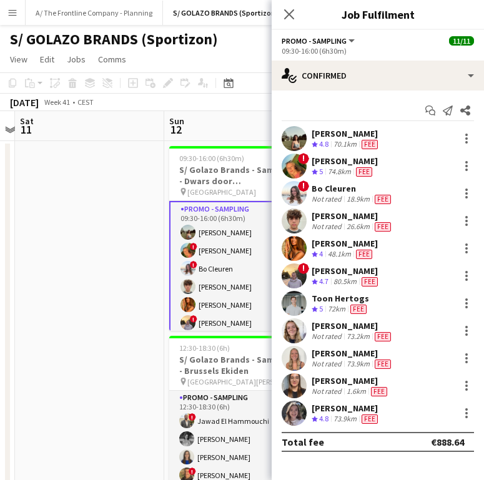
click at [336, 245] on div "[PERSON_NAME]" at bounding box center [344, 243] width 66 height 11
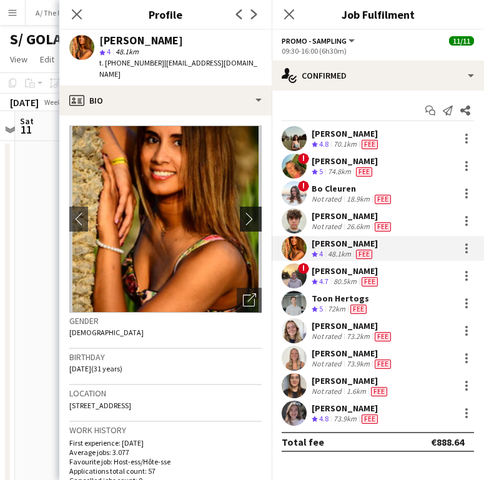
click at [243, 212] on app-icon "chevron-right" at bounding box center [252, 218] width 19 height 13
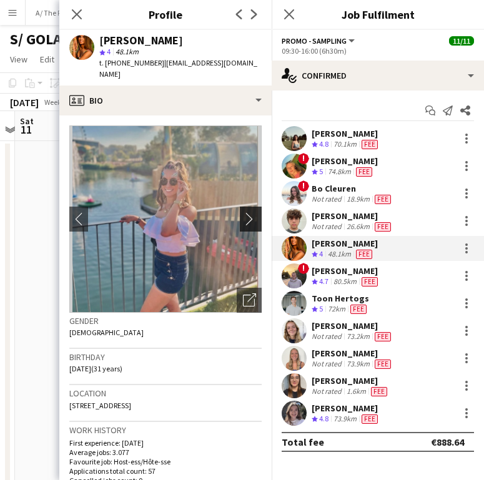
click at [243, 212] on app-icon "chevron-right" at bounding box center [252, 218] width 19 height 13
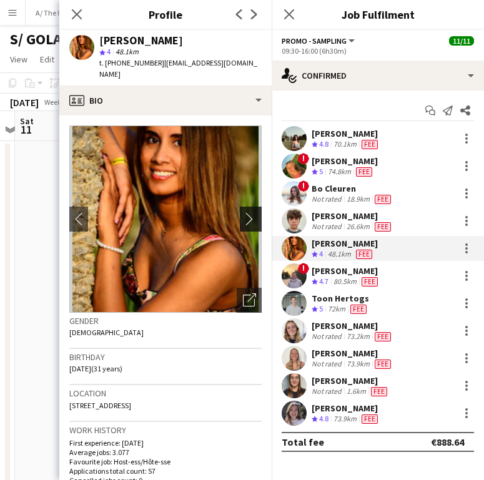
click at [243, 212] on app-icon "chevron-right" at bounding box center [252, 218] width 19 height 13
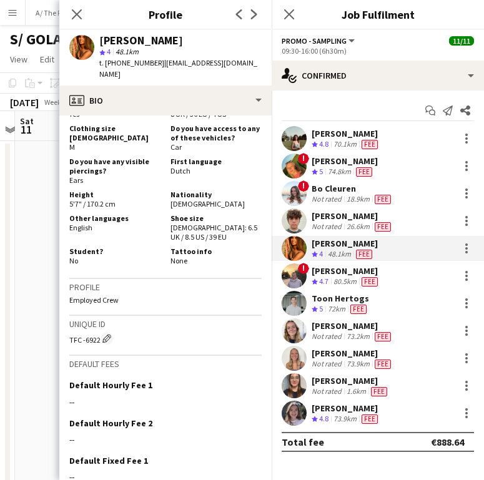
scroll to position [573, 0]
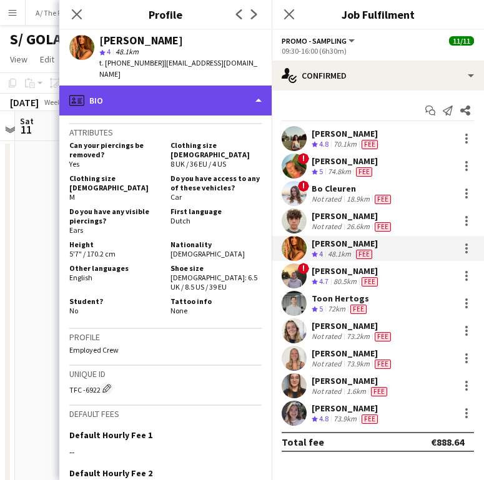
click at [172, 85] on div "profile Bio" at bounding box center [165, 100] width 212 height 30
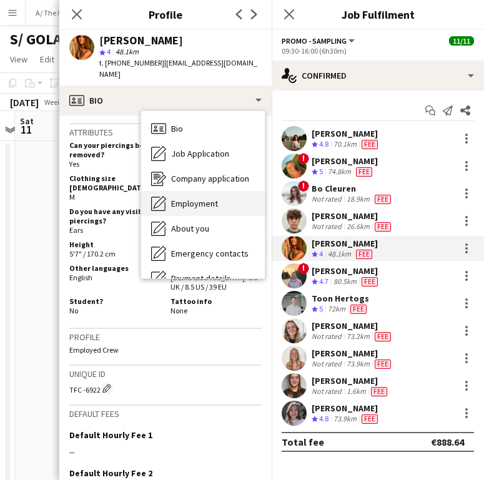
click at [198, 191] on div "Employment Employment" at bounding box center [203, 203] width 124 height 25
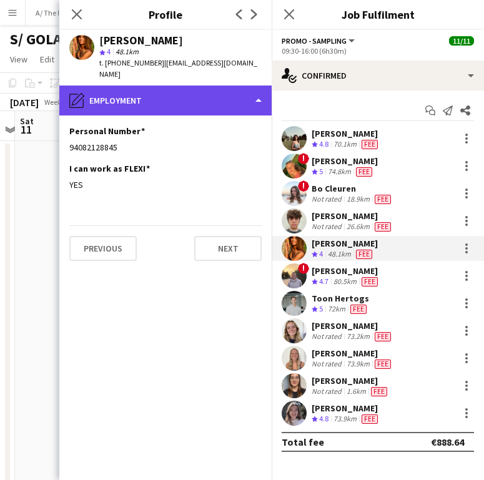
click at [158, 91] on div "pencil4 Employment" at bounding box center [165, 100] width 212 height 30
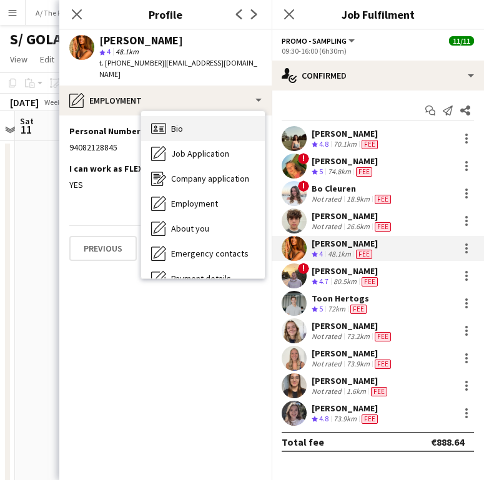
click at [180, 123] on span "Bio" at bounding box center [177, 128] width 12 height 11
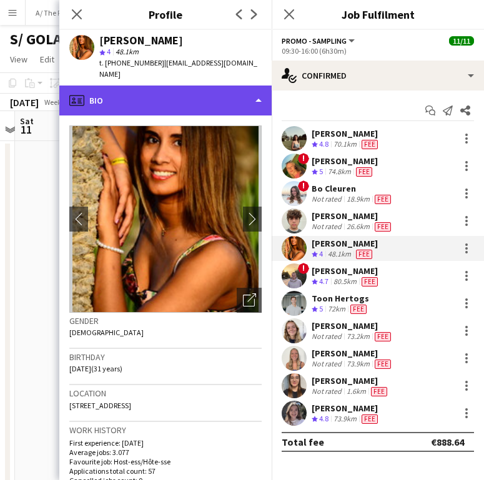
click at [175, 89] on div "profile Bio" at bounding box center [165, 100] width 212 height 30
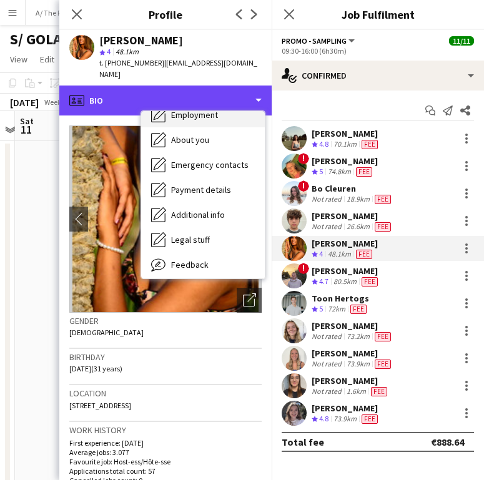
scroll to position [117, 0]
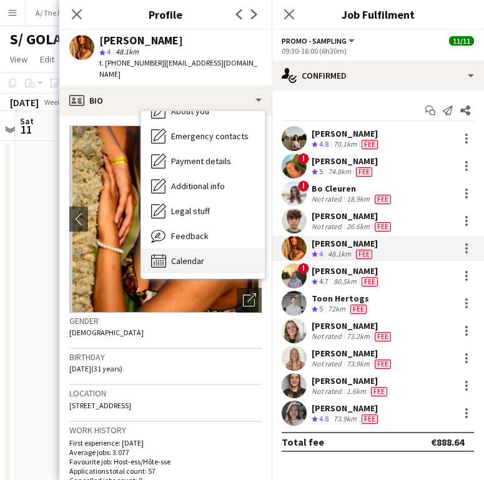
click at [189, 255] on span "Calendar" at bounding box center [187, 260] width 33 height 11
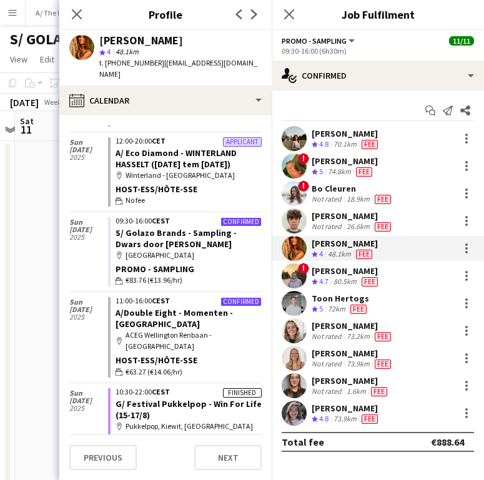
scroll to position [188, 0]
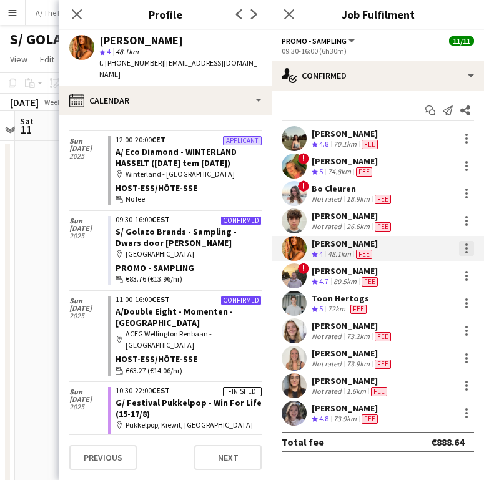
click at [459, 248] on div at bounding box center [466, 248] width 15 height 15
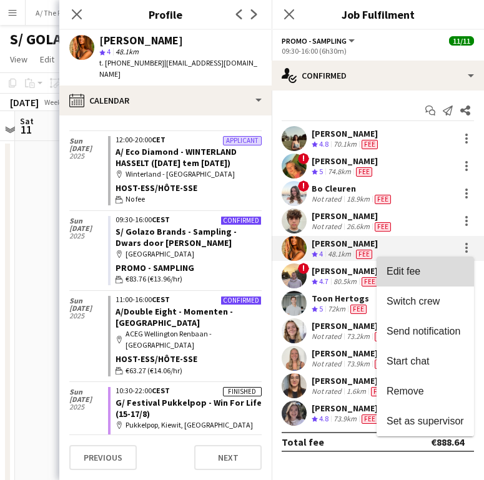
click at [430, 283] on button "Edit fee" at bounding box center [424, 271] width 97 height 30
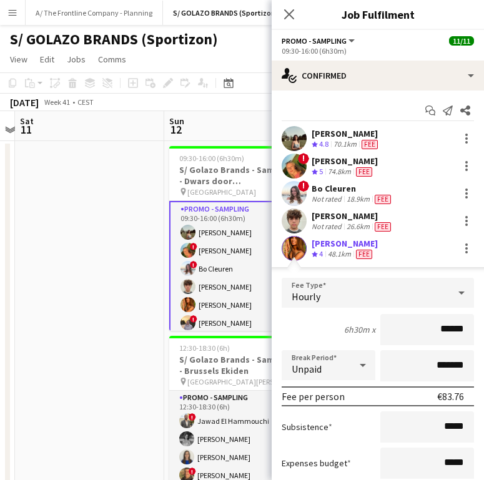
click at [328, 251] on div "48.1km" at bounding box center [339, 254] width 28 height 11
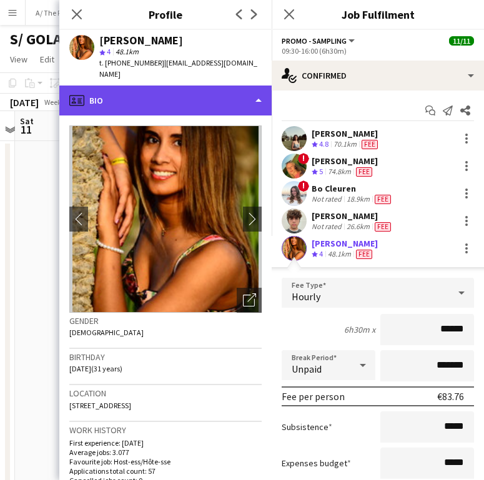
click at [200, 85] on div "profile Bio" at bounding box center [165, 100] width 212 height 30
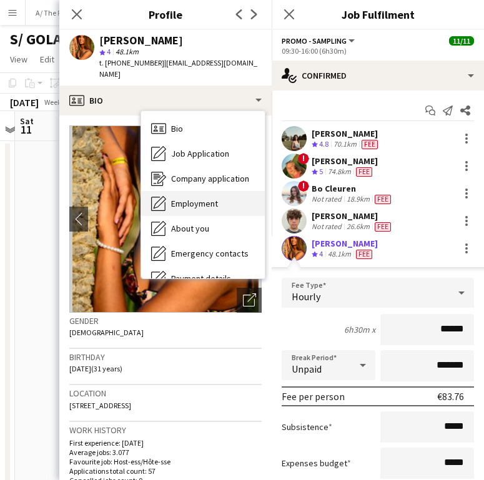
click at [192, 198] on span "Employment" at bounding box center [194, 203] width 47 height 11
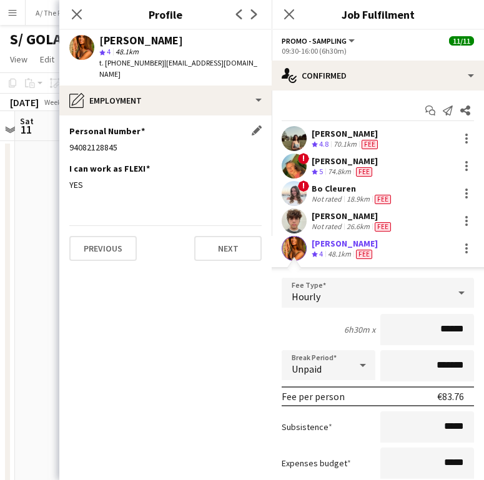
click at [100, 142] on div "94082128845" at bounding box center [165, 147] width 192 height 11
copy div "94082128845"
click at [344, 197] on div "18.9km" at bounding box center [358, 199] width 28 height 10
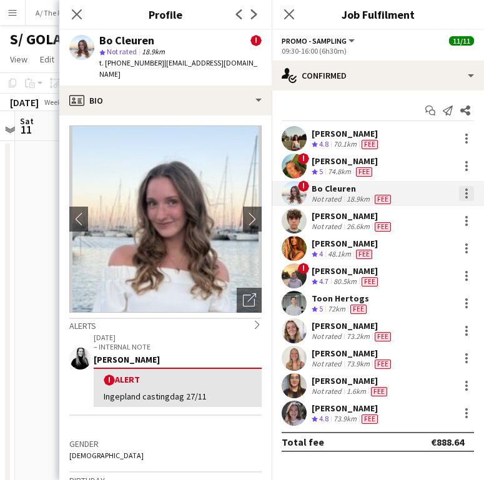
click at [464, 190] on div at bounding box center [466, 193] width 15 height 15
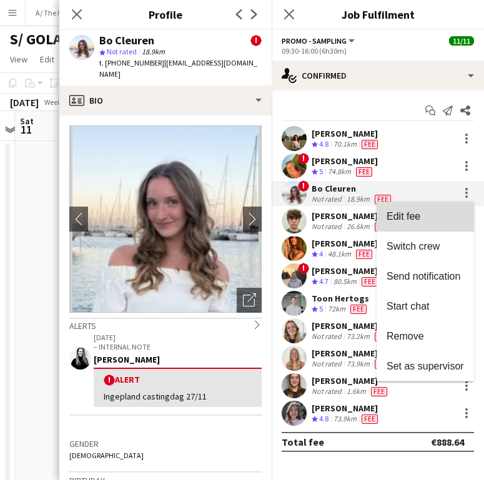
click at [446, 206] on button "Edit fee" at bounding box center [424, 217] width 97 height 30
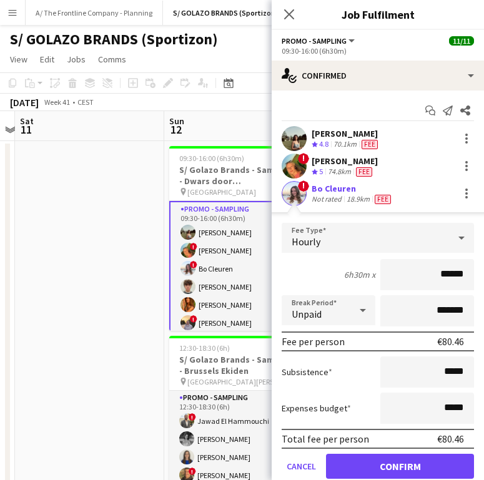
click at [407, 203] on div "! Bo Cleuren Not rated 18.9km Fee" at bounding box center [377, 193] width 212 height 25
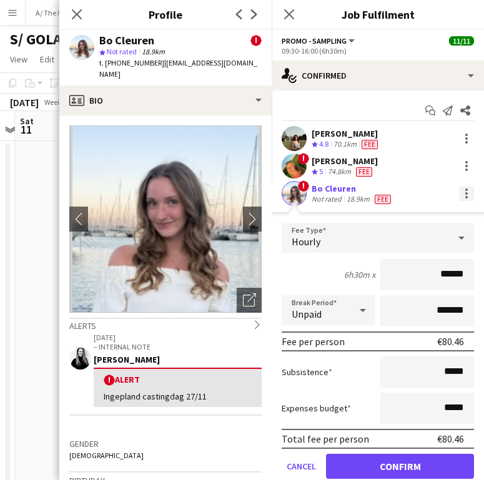
click at [465, 197] on div at bounding box center [466, 197] width 2 height 2
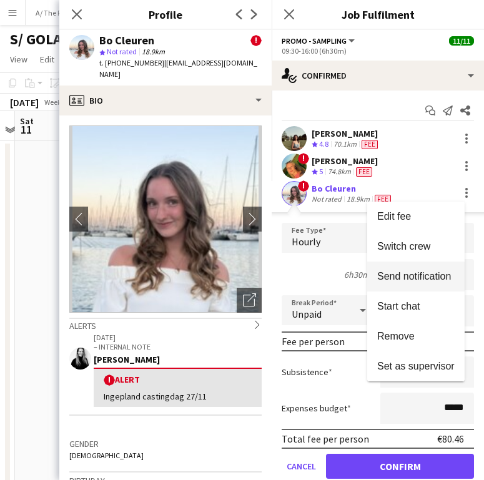
click at [424, 282] on span "Send notification" at bounding box center [415, 276] width 77 height 11
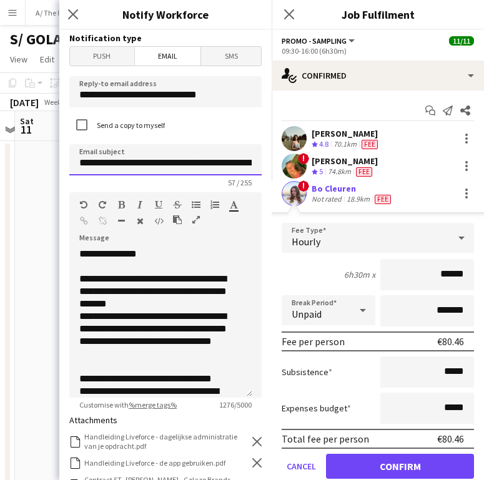
click at [195, 164] on input "**********" at bounding box center [165, 159] width 192 height 31
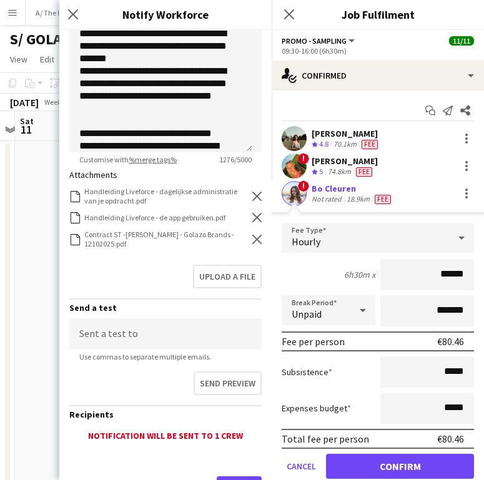
type input "**********"
click at [252, 235] on icon "Remove" at bounding box center [256, 239] width 9 height 9
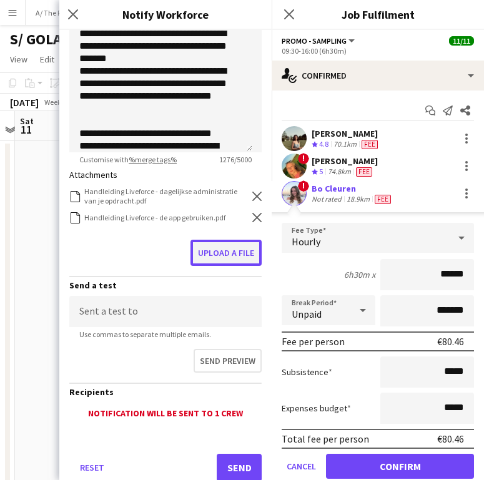
click at [231, 250] on button "Upload a file" at bounding box center [225, 253] width 71 height 26
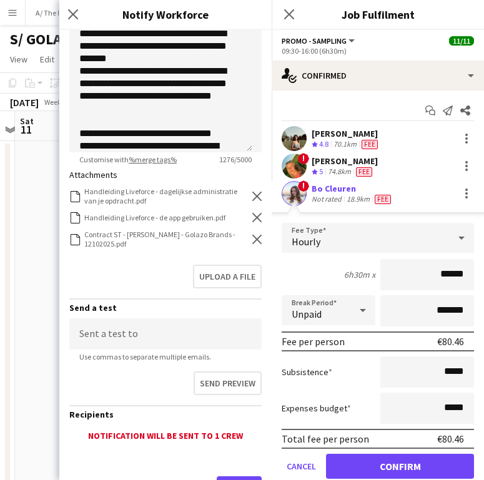
scroll to position [304, 0]
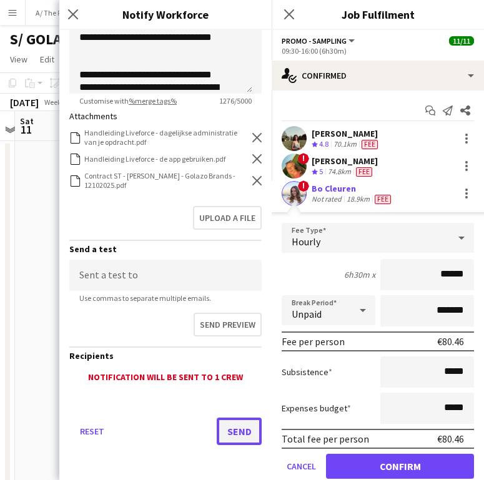
click at [232, 430] on button "Send" at bounding box center [238, 430] width 45 height 27
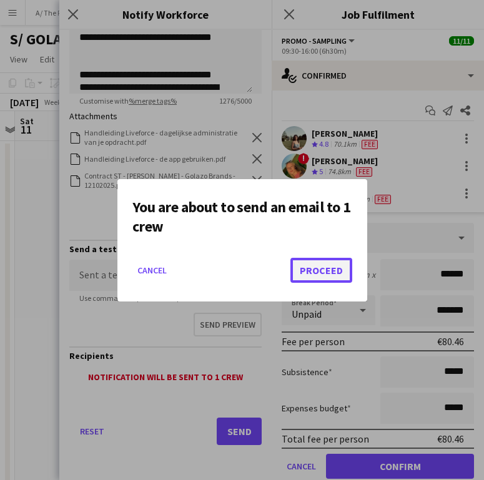
click at [337, 266] on button "Proceed" at bounding box center [321, 270] width 62 height 25
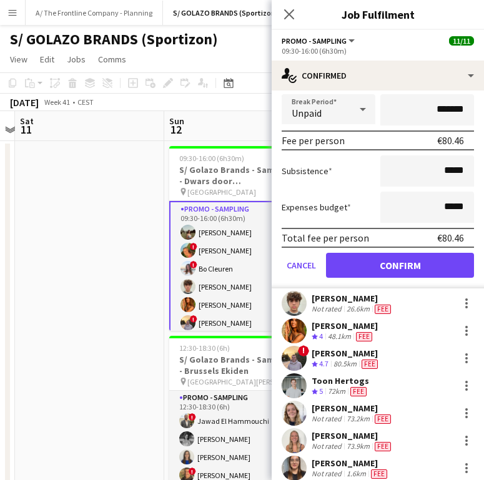
scroll to position [206, 0]
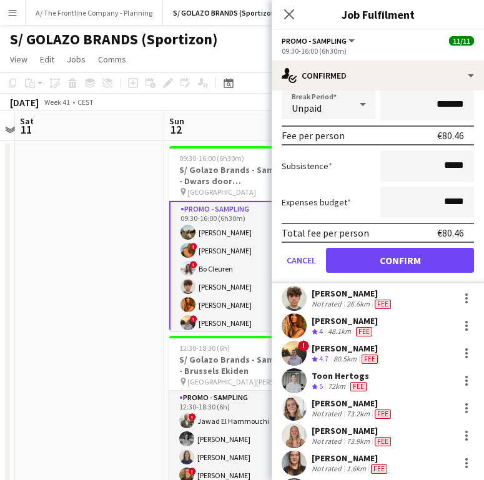
click at [336, 303] on div "Not rated" at bounding box center [327, 304] width 32 height 10
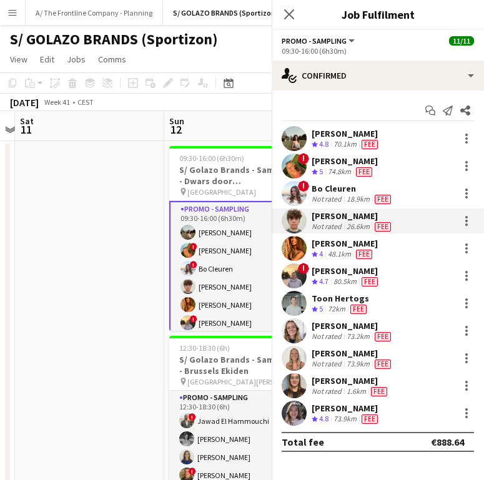
scroll to position [0, 0]
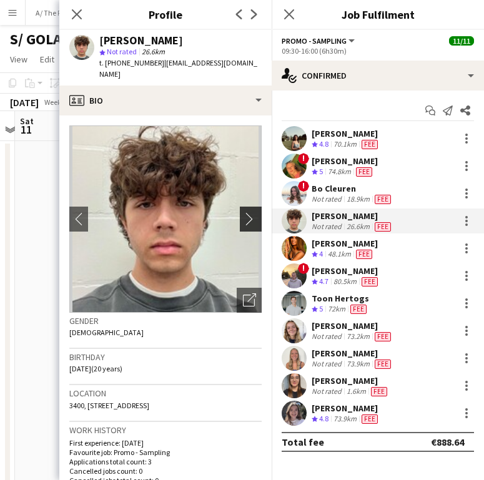
click at [243, 212] on app-icon "chevron-right" at bounding box center [252, 218] width 19 height 13
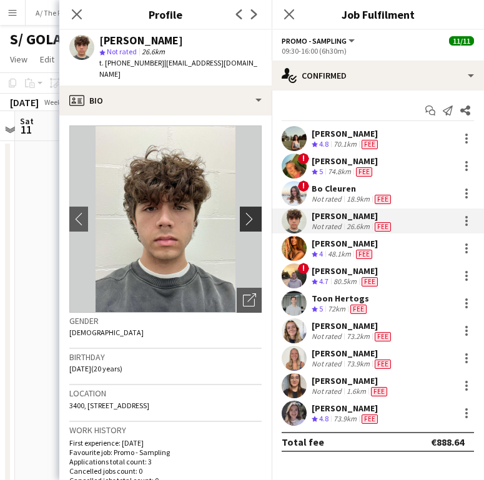
click at [243, 212] on app-icon "chevron-right" at bounding box center [252, 218] width 19 height 13
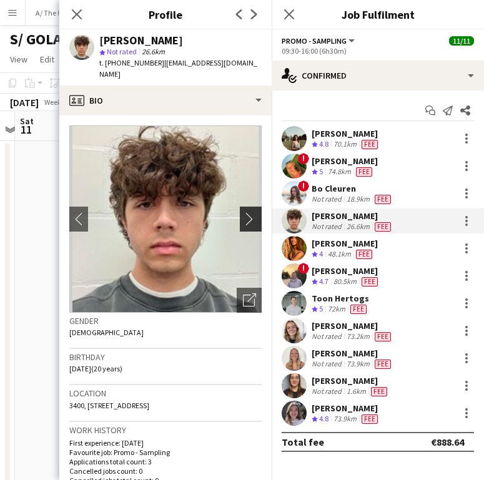
click at [243, 212] on app-icon "chevron-right" at bounding box center [252, 218] width 19 height 13
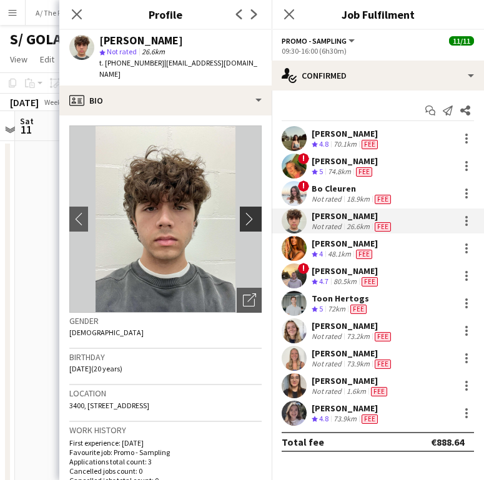
click at [243, 212] on app-icon "chevron-right" at bounding box center [252, 218] width 19 height 13
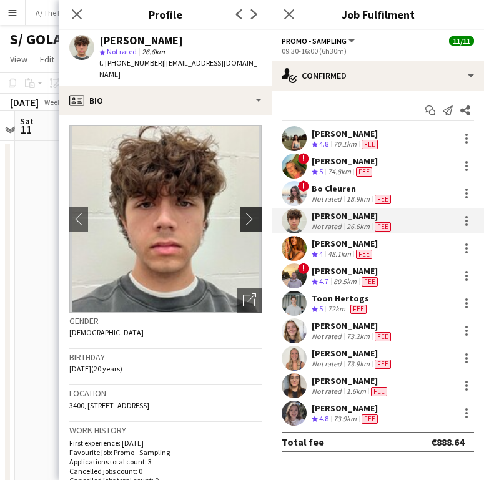
click at [243, 212] on app-icon "chevron-right" at bounding box center [252, 218] width 19 height 13
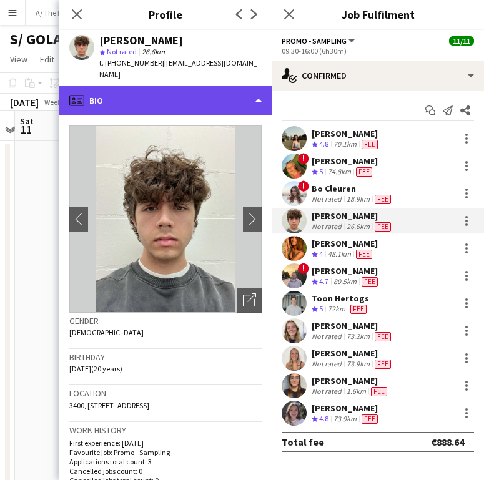
click at [199, 101] on div "profile Bio" at bounding box center [165, 100] width 212 height 30
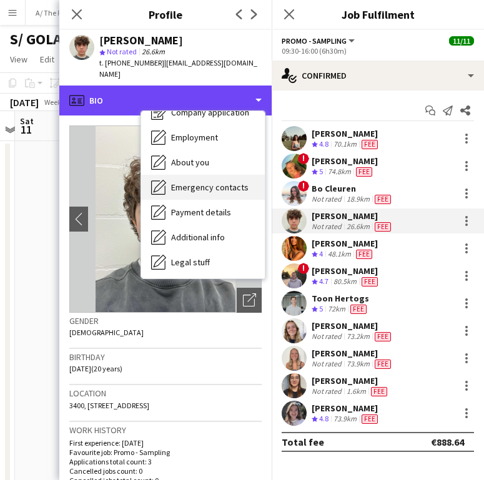
scroll to position [117, 0]
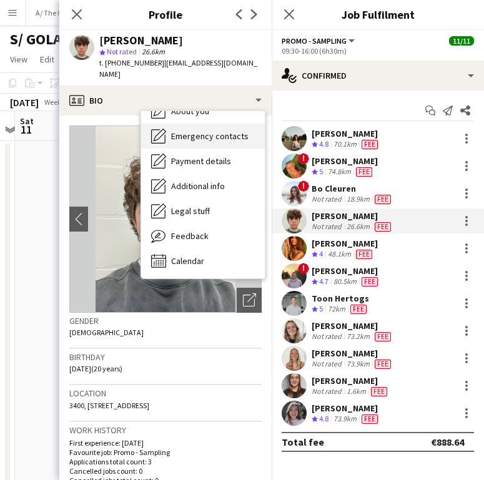
click at [193, 255] on span "Calendar" at bounding box center [187, 260] width 33 height 11
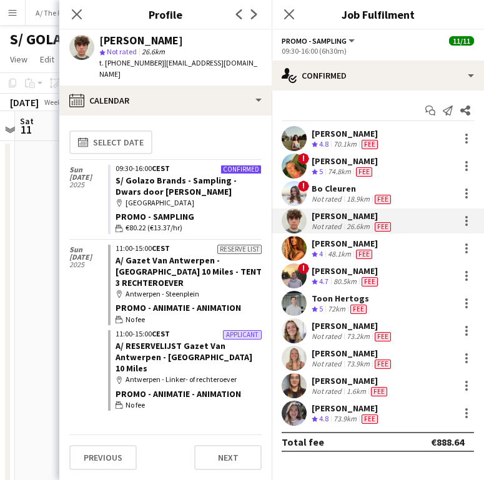
scroll to position [85, 0]
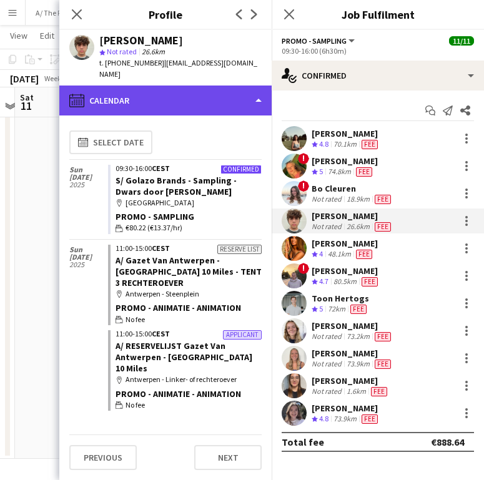
click at [145, 85] on div "calendar-full Calendar" at bounding box center [165, 100] width 212 height 30
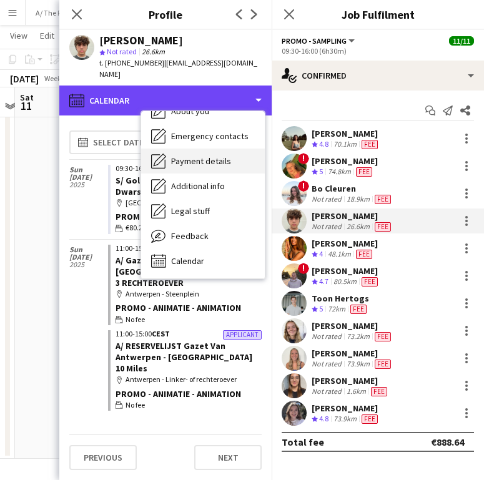
scroll to position [0, 0]
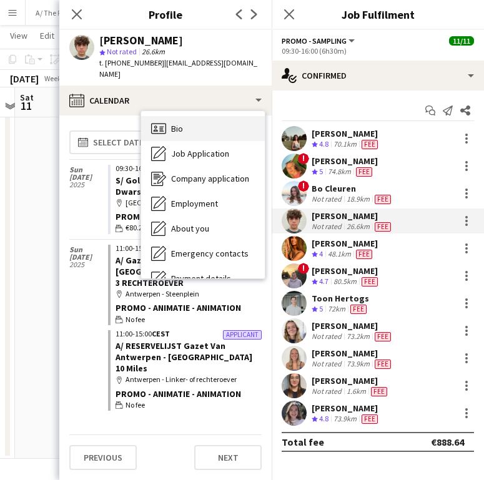
click at [206, 116] on div "Bio Bio" at bounding box center [203, 128] width 124 height 25
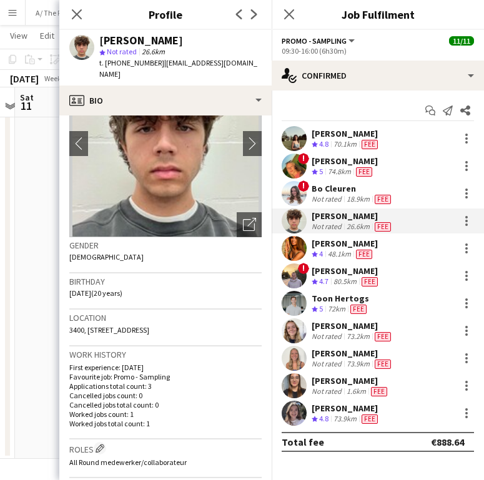
scroll to position [89, 0]
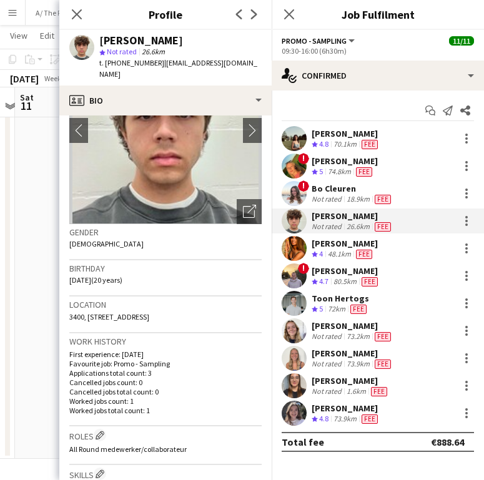
drag, startPoint x: 70, startPoint y: 308, endPoint x: 210, endPoint y: 314, distance: 140.5
click at [210, 314] on div "Location 3400, Slachthuisplein 5, LANDEN, 3400" at bounding box center [165, 314] width 192 height 36
copy span "3400, Slachthuisplein 5, LANDEN, 3400"
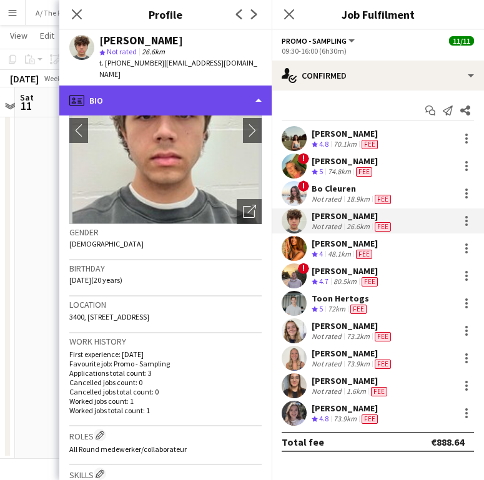
click at [134, 85] on div "profile Bio" at bounding box center [165, 100] width 212 height 30
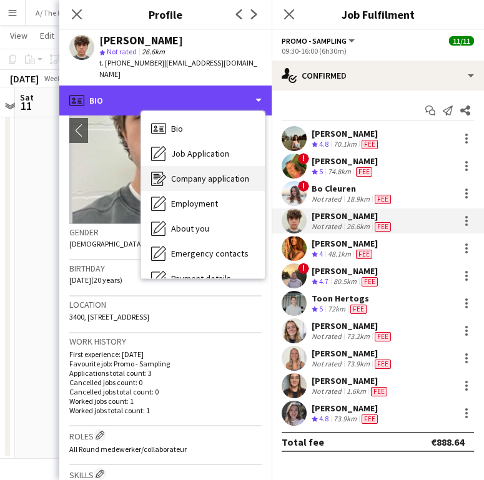
scroll to position [117, 0]
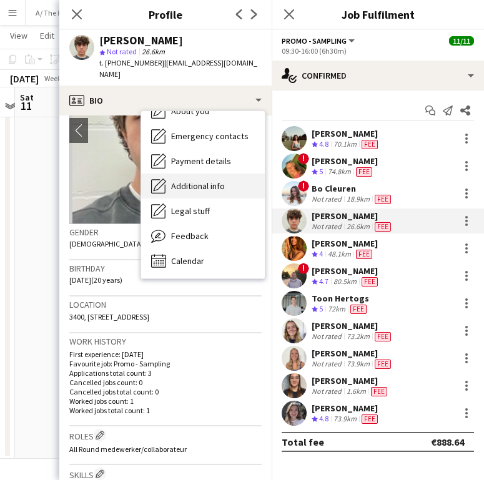
click at [210, 180] on span "Additional info" at bounding box center [198, 185] width 54 height 11
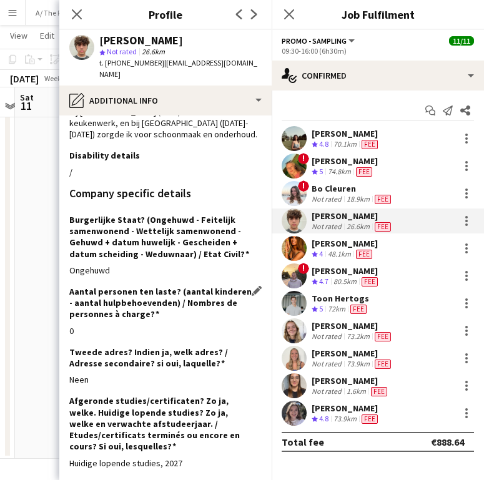
scroll to position [203, 0]
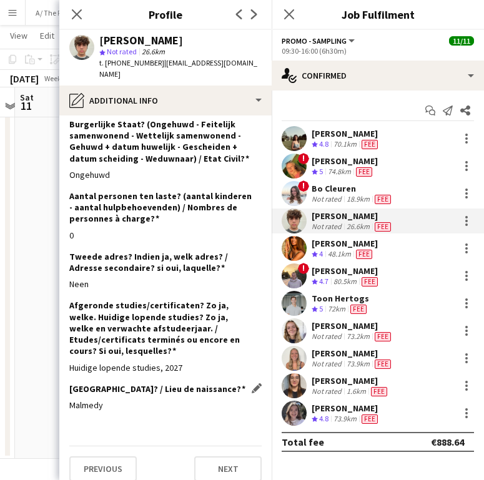
click at [77, 399] on div "Malmedy" at bounding box center [165, 404] width 192 height 11
copy div "Malmedy"
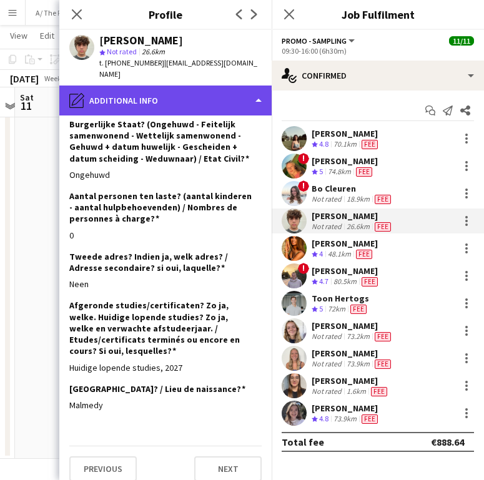
click at [117, 85] on div "pencil4 Additional info" at bounding box center [165, 100] width 212 height 30
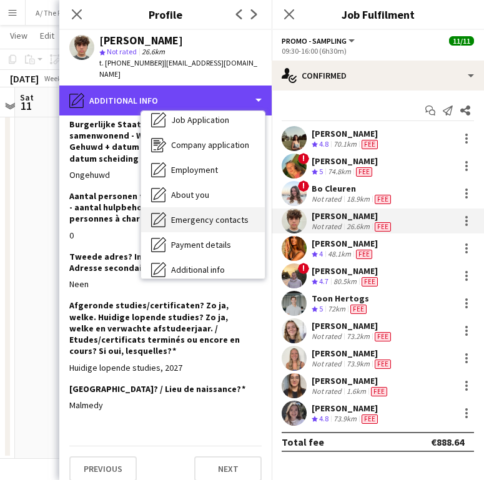
scroll to position [25, 0]
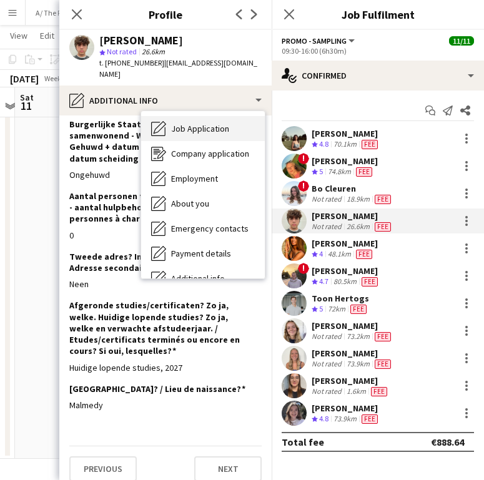
click at [195, 116] on div "Job Application Job Application" at bounding box center [203, 128] width 124 height 25
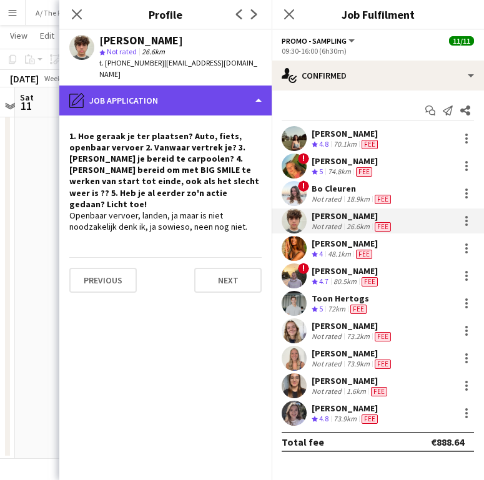
click at [185, 94] on div "pencil4 Job Application" at bounding box center [165, 100] width 212 height 30
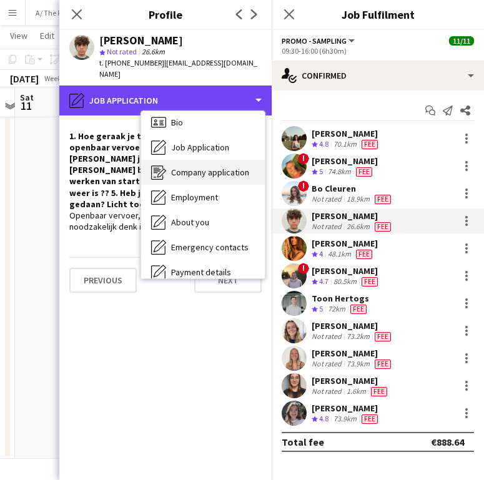
scroll to position [0, 0]
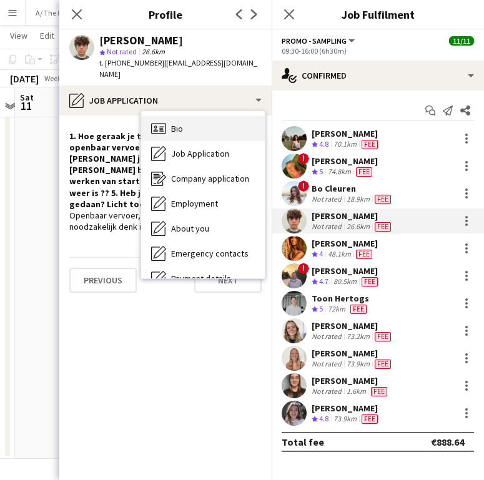
click at [197, 117] on div "Bio Bio" at bounding box center [203, 128] width 124 height 25
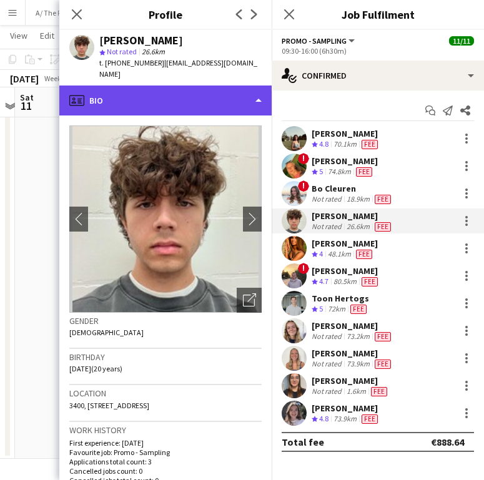
click at [177, 94] on div "profile Bio" at bounding box center [165, 100] width 212 height 30
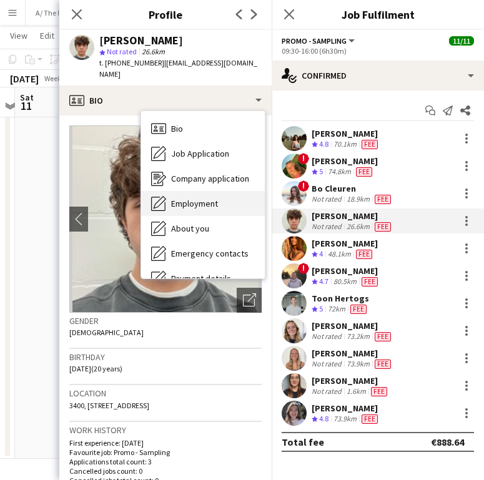
click at [179, 200] on div "Employment Employment" at bounding box center [203, 203] width 124 height 25
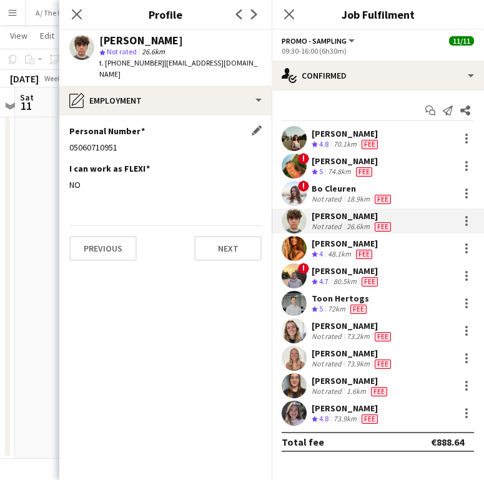
click at [91, 142] on div "05060710951" at bounding box center [165, 147] width 192 height 11
copy div "05060710951"
click at [467, 224] on div at bounding box center [466, 224] width 2 height 2
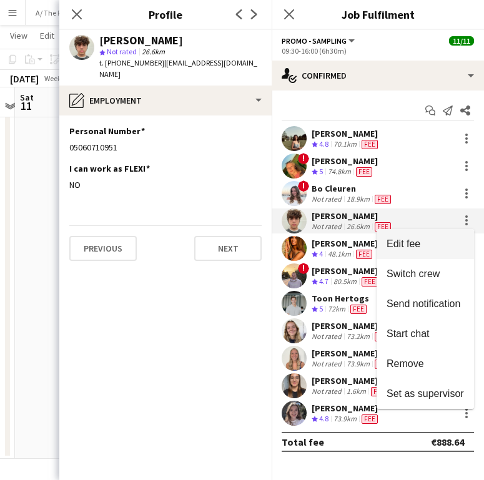
click at [424, 246] on span "Edit fee" at bounding box center [424, 243] width 77 height 11
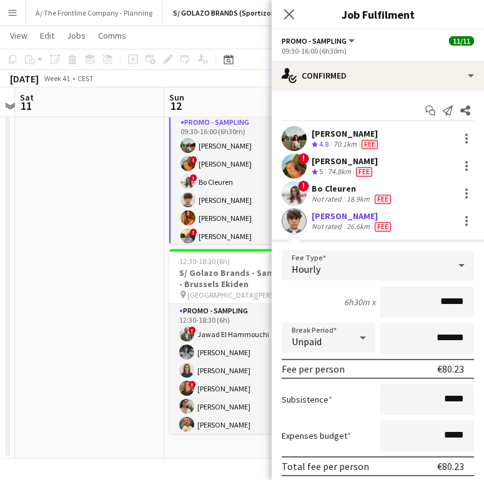
click at [349, 225] on div "26.6km" at bounding box center [358, 226] width 28 height 10
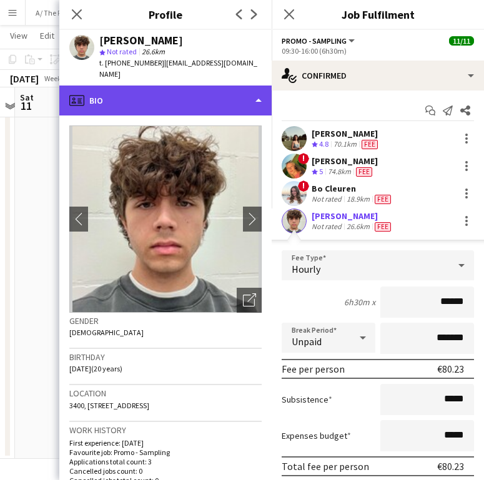
click at [229, 94] on div "profile Bio" at bounding box center [165, 100] width 212 height 30
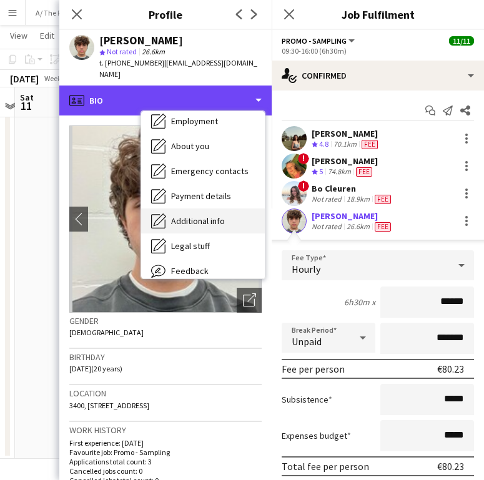
scroll to position [83, 0]
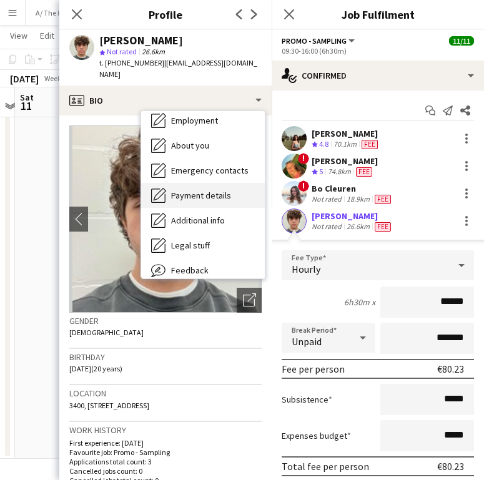
click at [224, 183] on div "Payment details Payment details" at bounding box center [203, 195] width 124 height 25
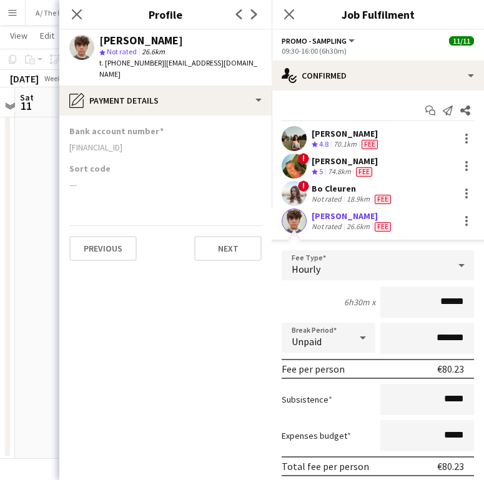
click at [79, 142] on div "BE71 0019 3732 0069" at bounding box center [165, 147] width 192 height 11
copy div "BE71 0019 3732 0069"
click at [83, 17] on app-icon "Close pop-in" at bounding box center [77, 15] width 18 height 18
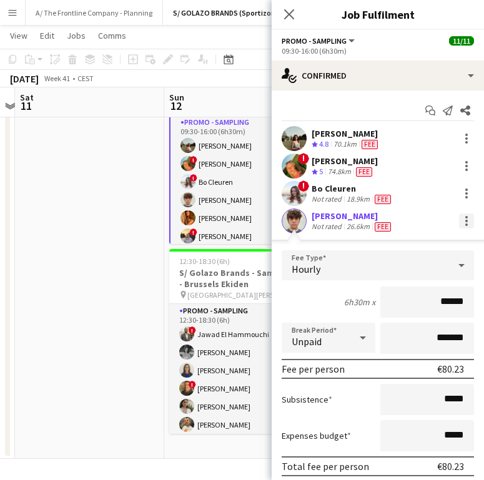
click at [459, 218] on div at bounding box center [466, 220] width 15 height 15
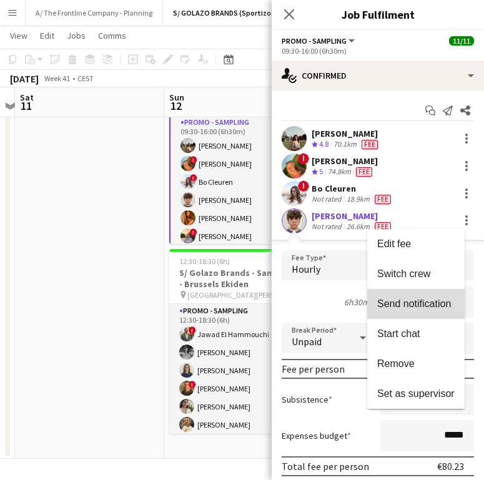
click at [413, 298] on span "Send notification" at bounding box center [414, 303] width 74 height 11
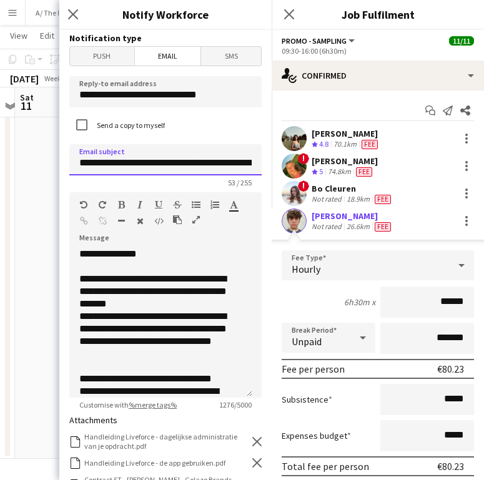
click at [178, 163] on input "**********" at bounding box center [165, 159] width 192 height 31
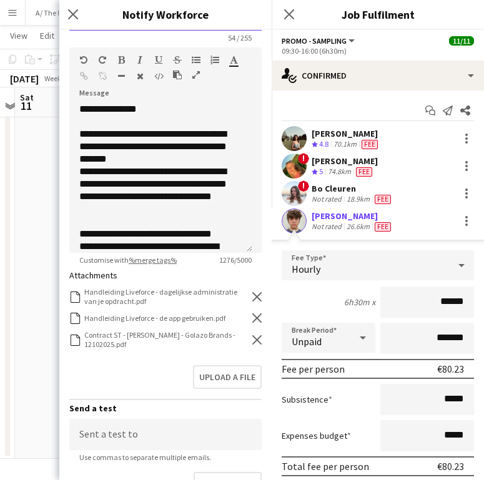
scroll to position [176, 0]
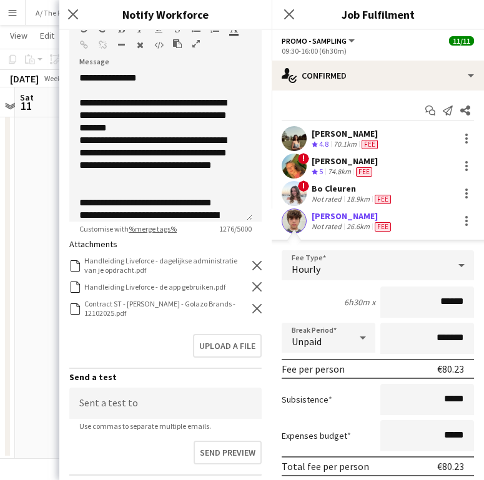
type input "**********"
click at [252, 306] on icon "Remove" at bounding box center [256, 308] width 9 height 9
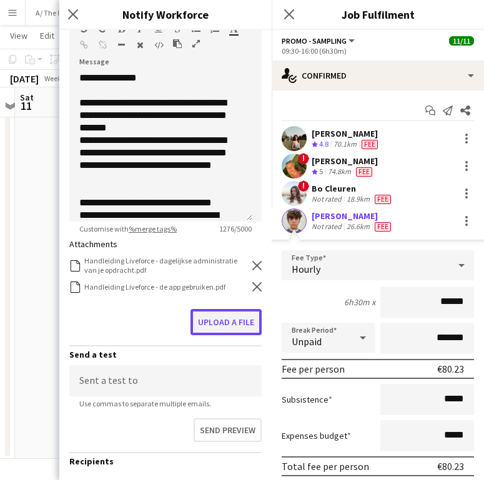
click at [215, 321] on button "Upload a file" at bounding box center [225, 322] width 71 height 26
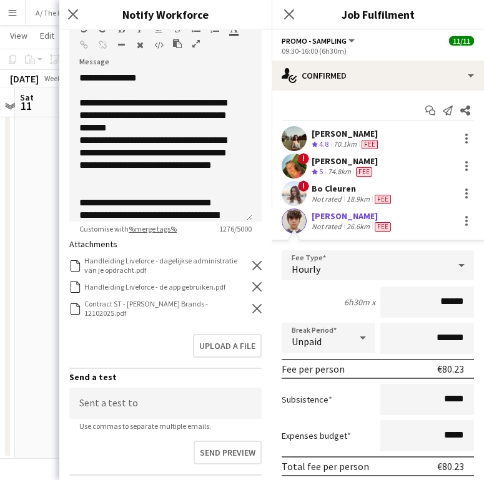
scroll to position [304, 0]
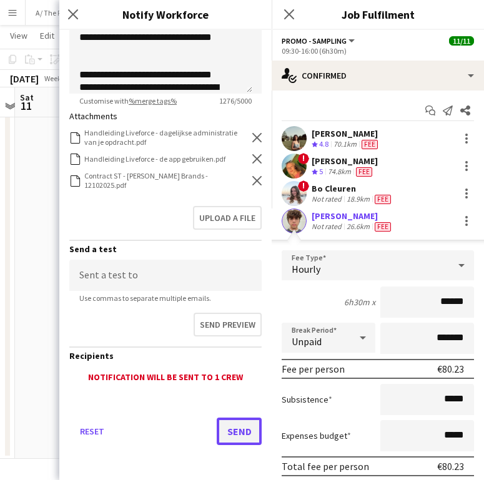
click at [246, 433] on button "Send" at bounding box center [238, 430] width 45 height 27
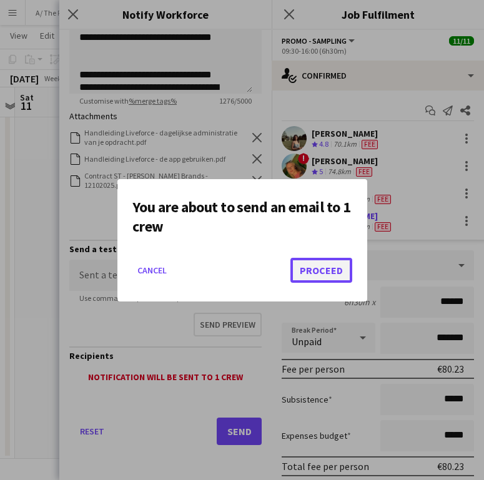
click at [318, 261] on button "Proceed" at bounding box center [321, 270] width 62 height 25
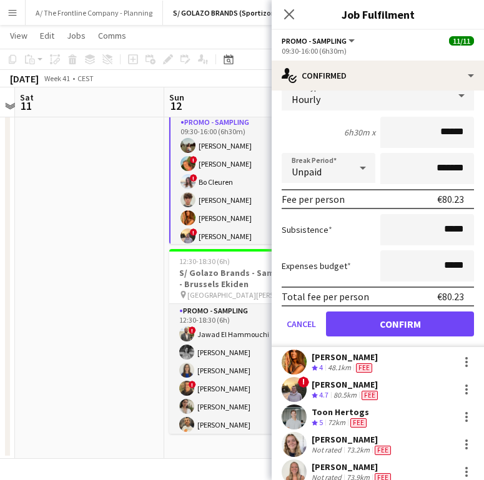
scroll to position [265, 0]
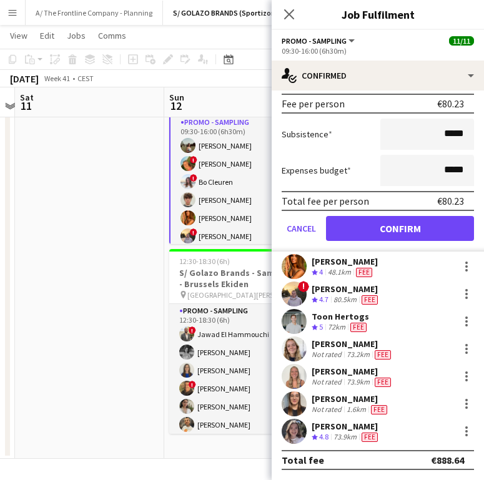
click at [333, 293] on div "[PERSON_NAME]" at bounding box center [345, 288] width 69 height 11
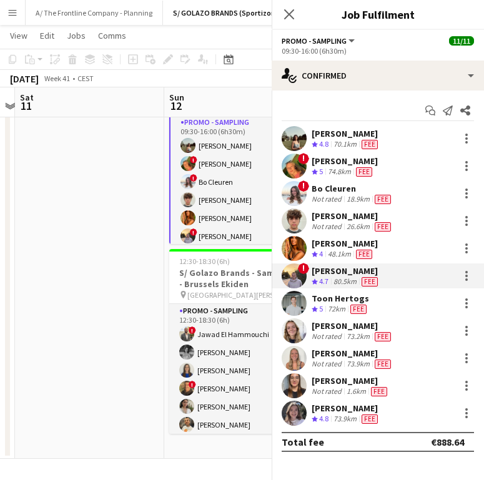
scroll to position [0, 0]
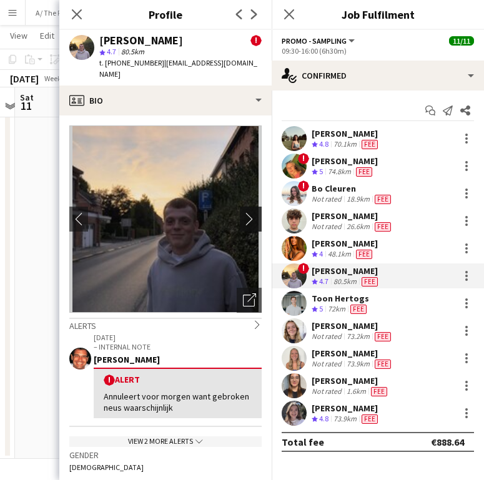
click at [243, 207] on button "chevron-right" at bounding box center [252, 219] width 25 height 25
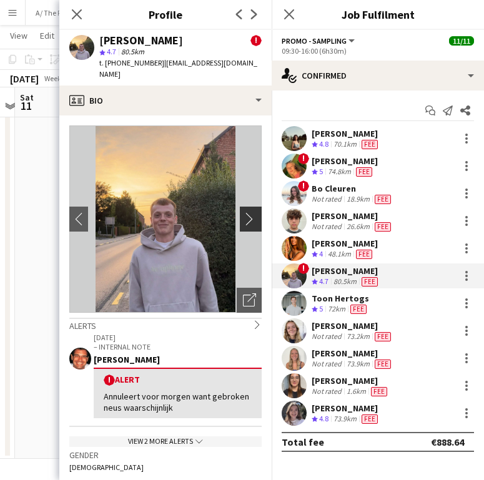
click at [243, 207] on button "chevron-right" at bounding box center [252, 219] width 25 height 25
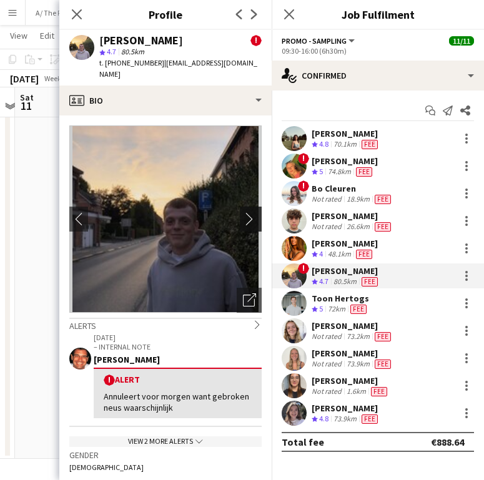
click at [243, 207] on button "chevron-right" at bounding box center [252, 219] width 25 height 25
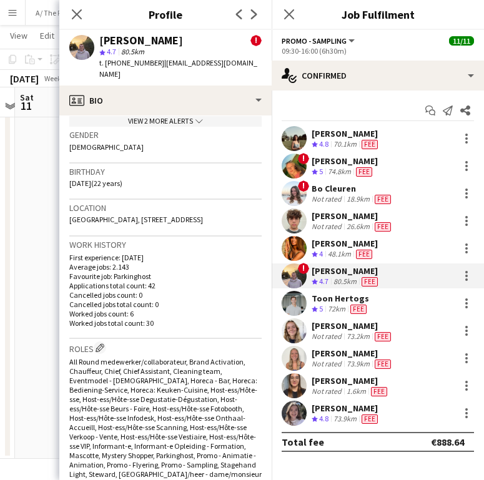
scroll to position [263, 0]
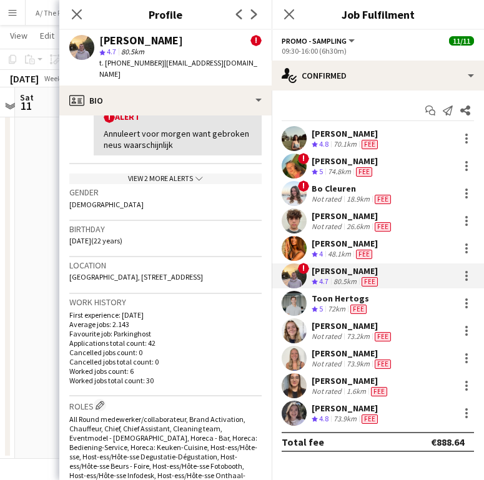
click at [192, 184] on div "Gender Male" at bounding box center [165, 202] width 192 height 36
click at [197, 175] on icon "chevron-down" at bounding box center [198, 178] width 7 height 7
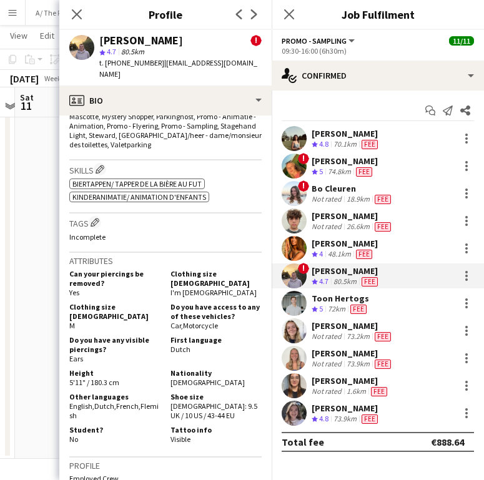
scroll to position [996, 0]
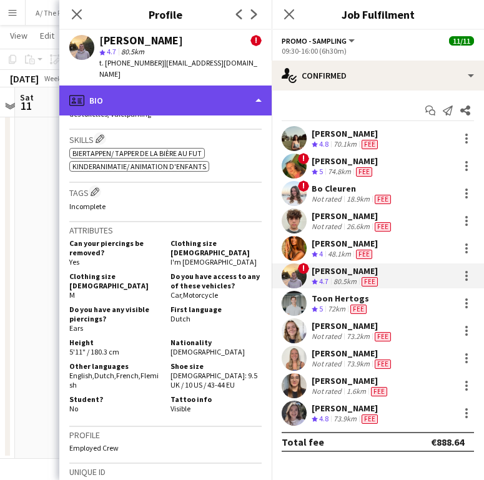
click at [203, 85] on div "profile Bio" at bounding box center [165, 100] width 212 height 30
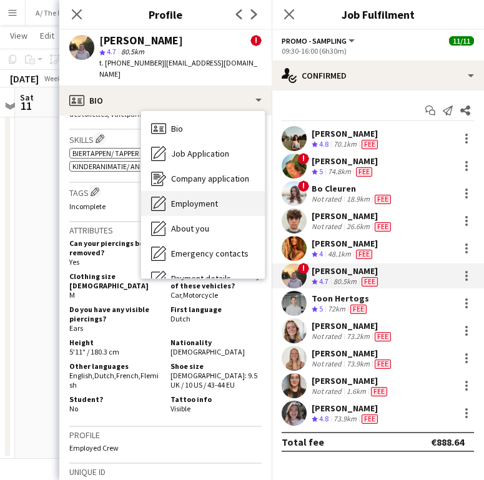
click at [202, 191] on div "Employment Employment" at bounding box center [203, 203] width 124 height 25
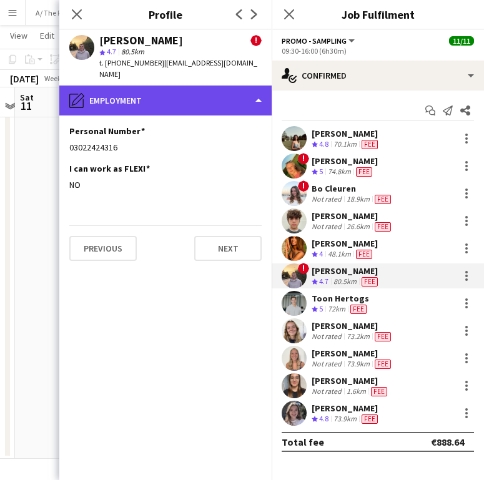
click at [168, 92] on div "pencil4 Employment" at bounding box center [165, 100] width 212 height 30
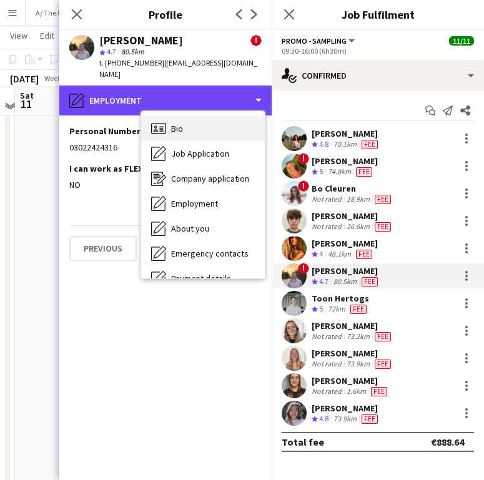
scroll to position [54, 0]
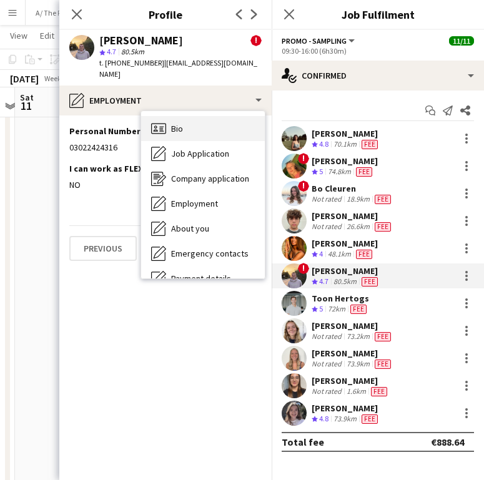
click at [172, 123] on span "Bio" at bounding box center [177, 128] width 12 height 11
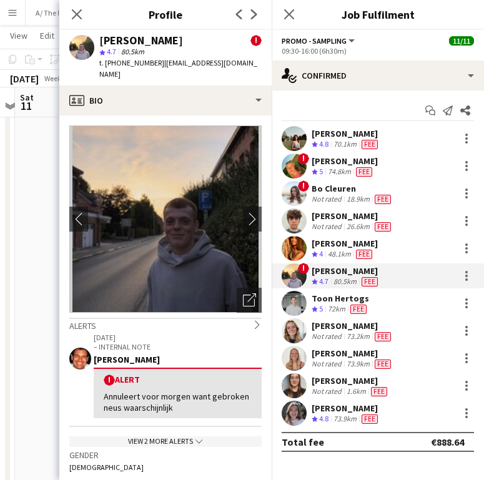
click at [153, 342] on p "– INTERNAL NOTE" at bounding box center [178, 346] width 168 height 9
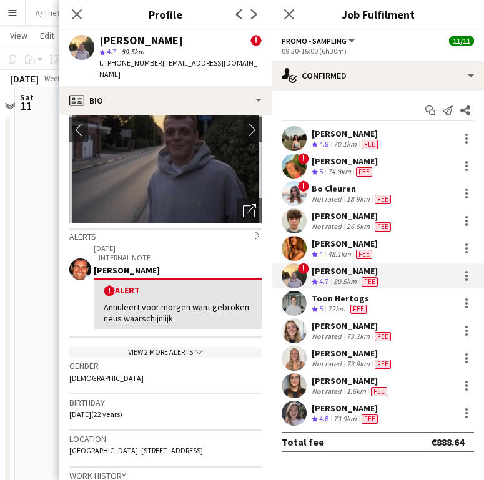
scroll to position [124, 0]
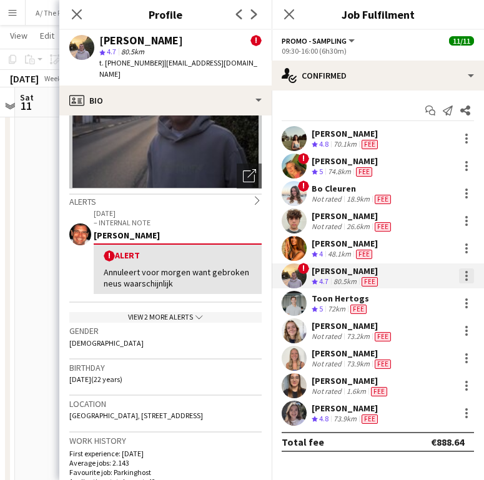
click at [461, 272] on div at bounding box center [466, 275] width 15 height 15
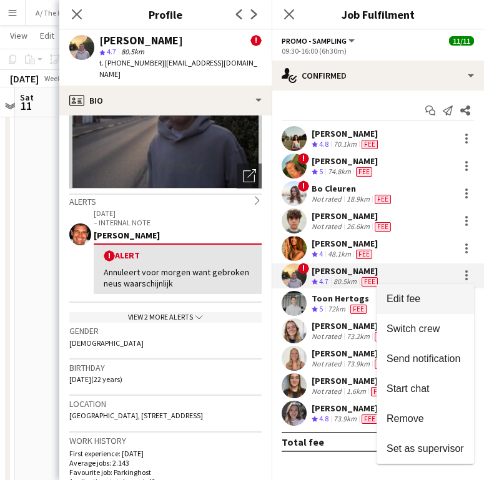
click at [438, 296] on span "Edit fee" at bounding box center [424, 298] width 77 height 11
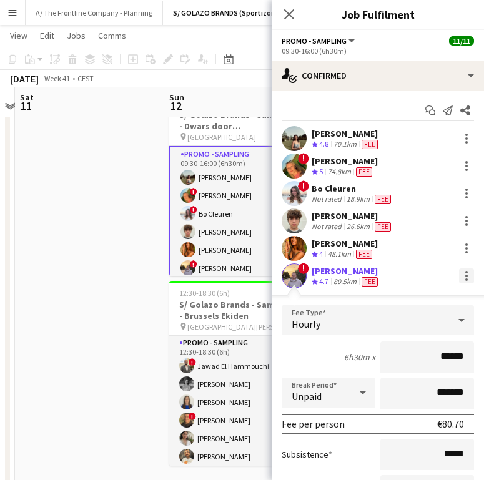
click at [459, 278] on div at bounding box center [466, 275] width 15 height 15
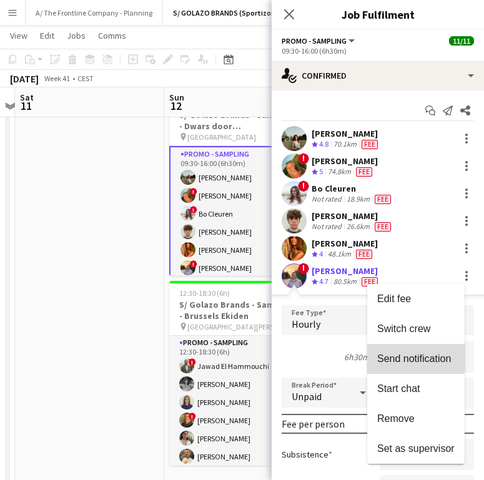
click at [410, 349] on button "Send notification" at bounding box center [415, 359] width 97 height 30
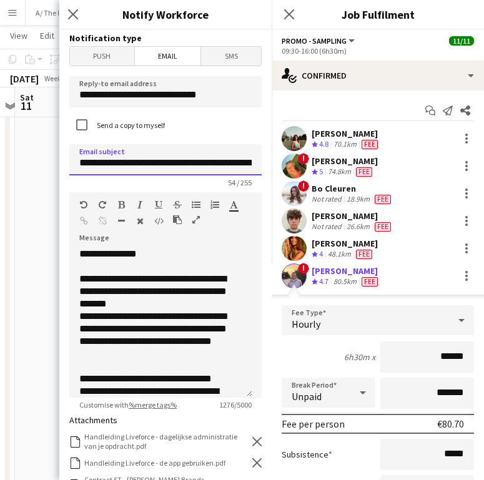
click at [180, 163] on input "**********" at bounding box center [165, 159] width 192 height 31
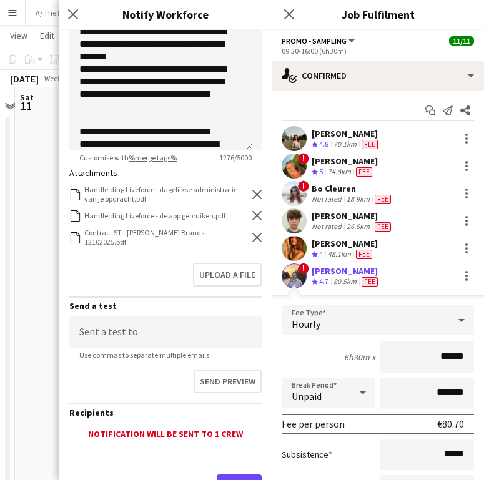
scroll to position [304, 0]
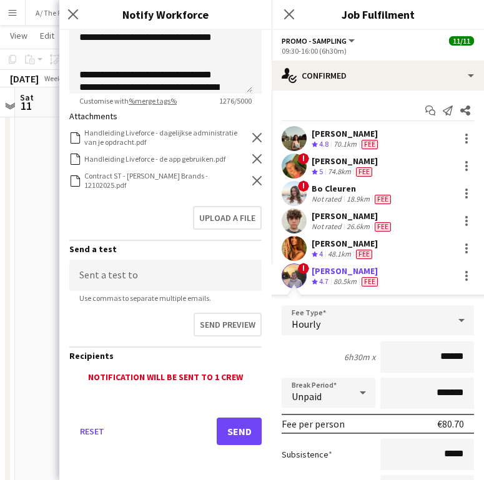
type input "**********"
click at [252, 178] on icon at bounding box center [256, 180] width 9 height 9
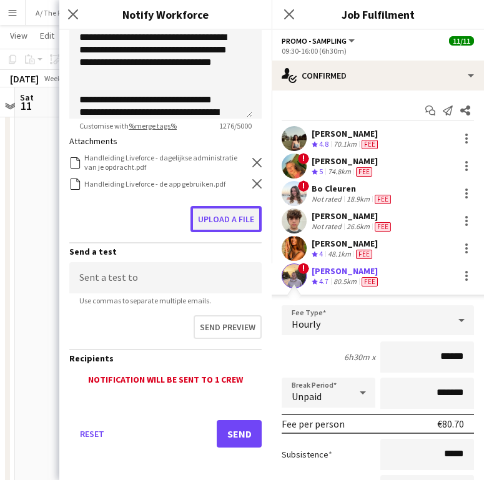
click at [218, 213] on button "Upload a file" at bounding box center [225, 219] width 71 height 26
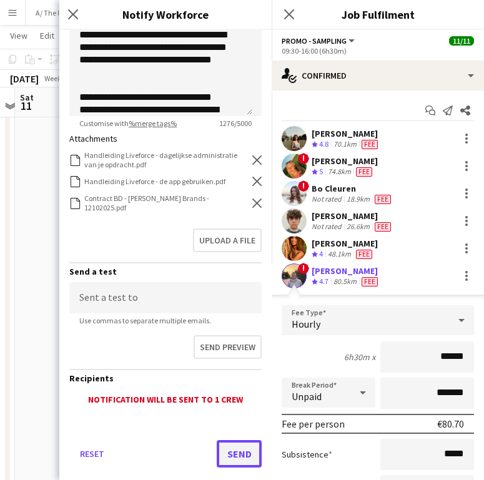
click at [235, 467] on button "Send" at bounding box center [238, 453] width 45 height 27
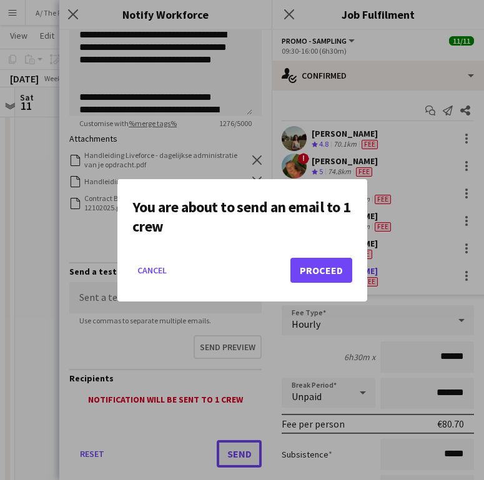
scroll to position [0, 0]
click at [310, 266] on button "Proceed" at bounding box center [321, 270] width 62 height 25
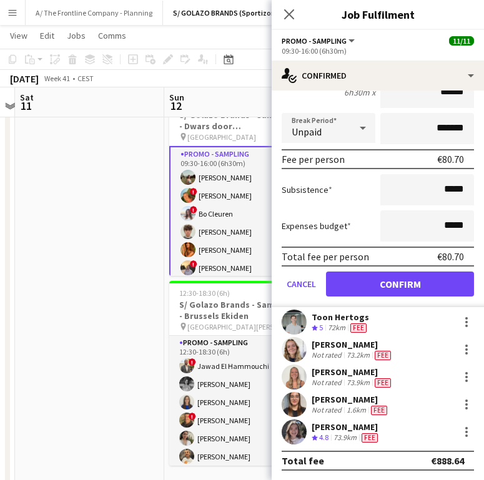
scroll to position [265, 0]
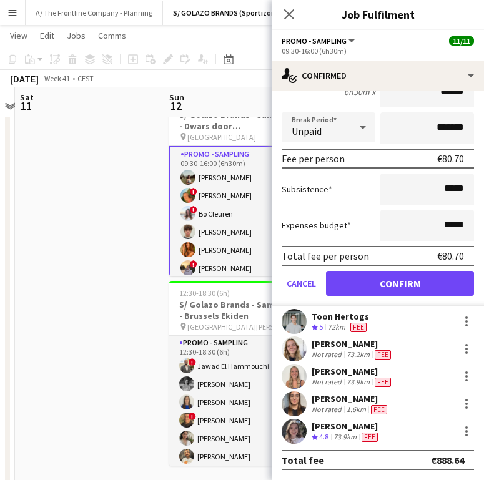
click at [329, 318] on div "Toon Hertogs" at bounding box center [339, 316] width 57 height 11
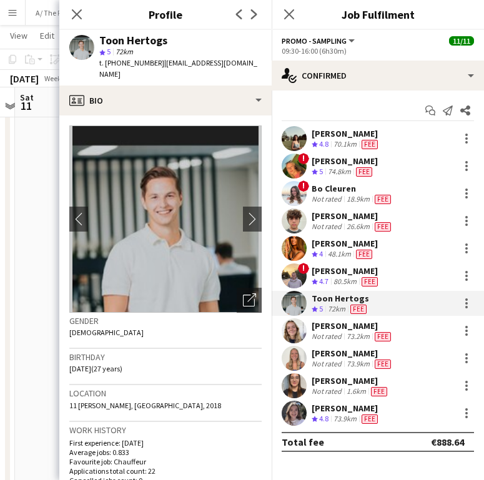
click at [230, 206] on img at bounding box center [165, 218] width 192 height 187
click at [248, 212] on app-icon "chevron-right" at bounding box center [252, 218] width 19 height 13
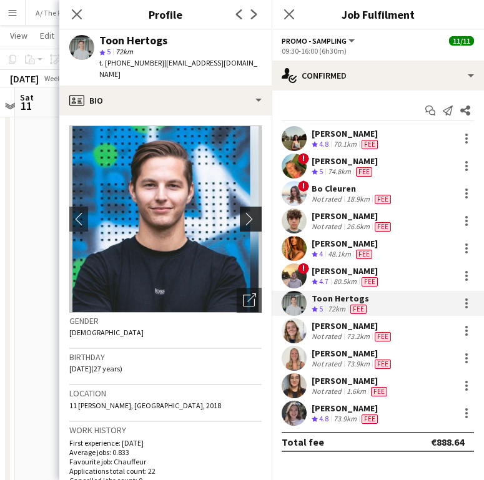
click at [248, 212] on app-icon "chevron-right" at bounding box center [252, 218] width 19 height 13
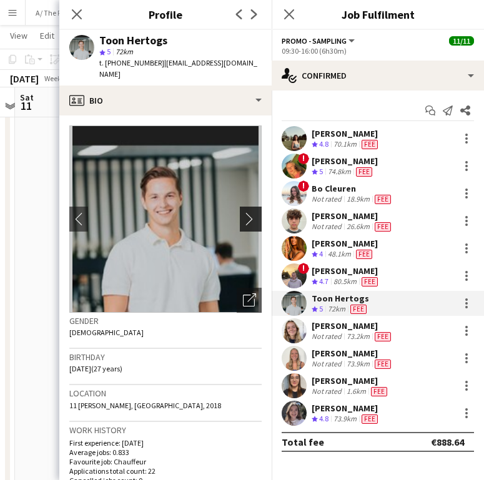
click at [248, 212] on app-icon "chevron-right" at bounding box center [252, 218] width 19 height 13
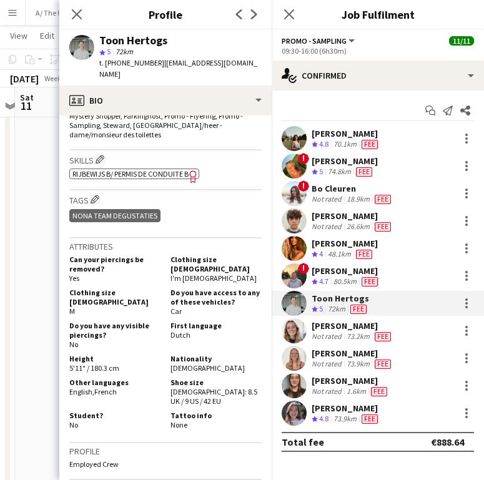
scroll to position [480, 0]
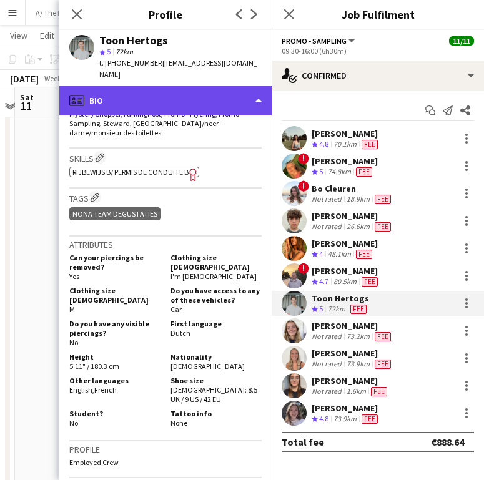
click at [218, 90] on div "profile Bio" at bounding box center [165, 100] width 212 height 30
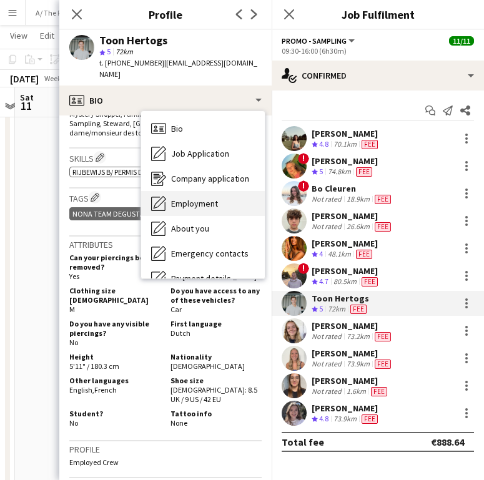
click at [204, 198] on span "Employment" at bounding box center [194, 203] width 47 height 11
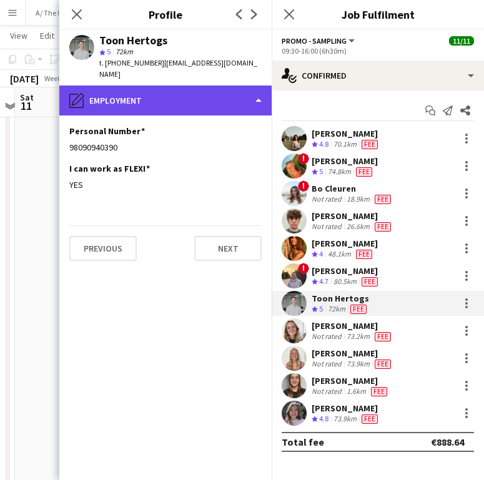
click at [178, 86] on div "pencil4 Employment" at bounding box center [165, 100] width 212 height 30
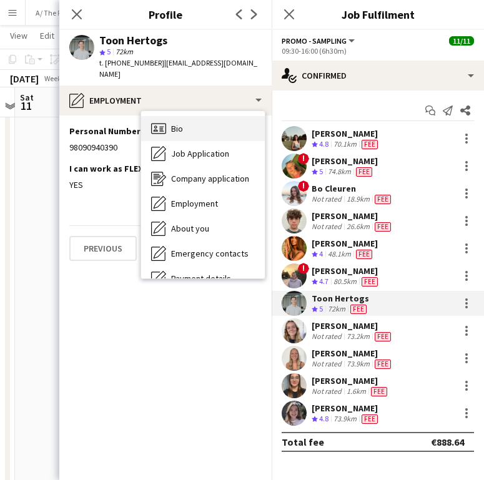
click at [210, 116] on div "Bio Bio" at bounding box center [203, 128] width 124 height 25
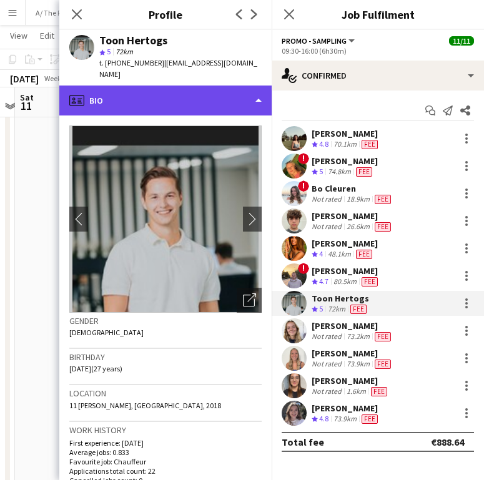
click at [171, 91] on div "profile Bio" at bounding box center [165, 100] width 212 height 30
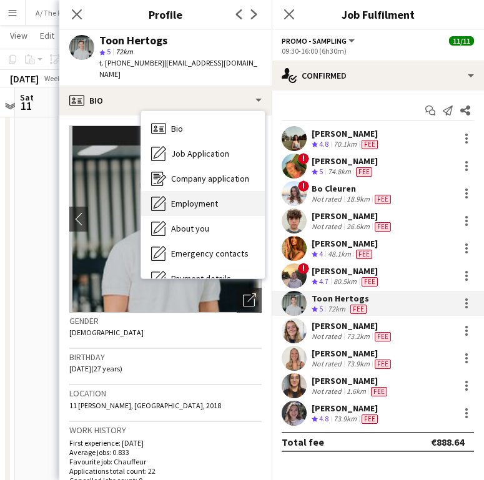
click at [193, 198] on span "Employment" at bounding box center [194, 203] width 47 height 11
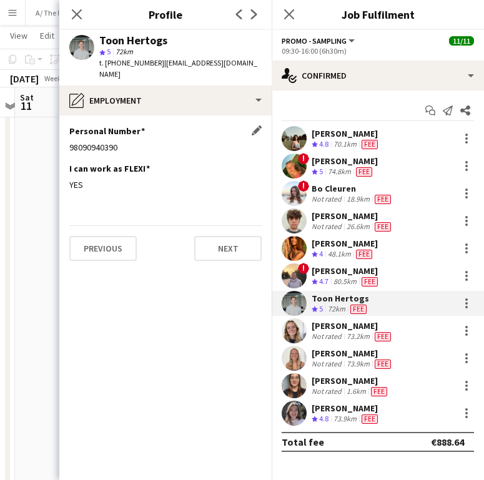
click at [107, 142] on div "98090940390" at bounding box center [165, 147] width 192 height 11
copy div "98090940390"
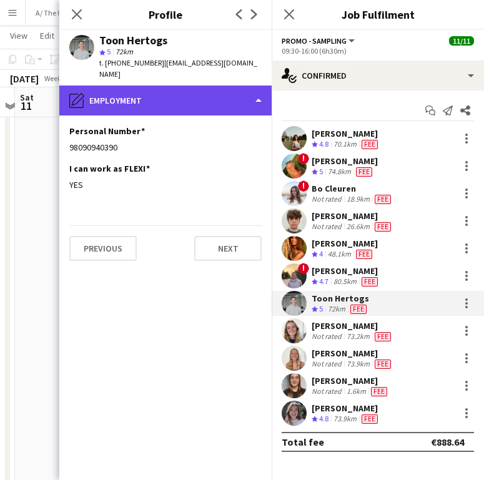
click at [195, 88] on div "pencil4 Employment" at bounding box center [165, 100] width 212 height 30
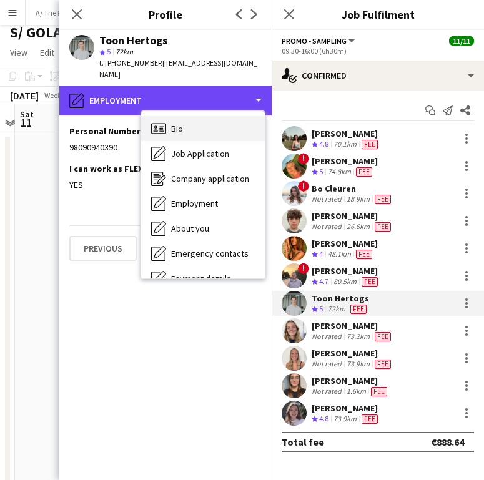
scroll to position [0, 0]
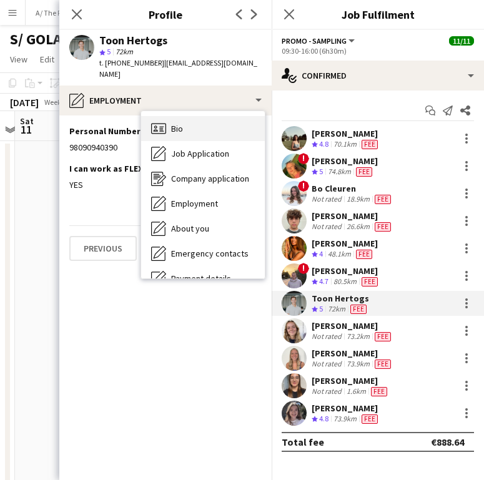
click at [194, 127] on div "Bio Bio" at bounding box center [203, 128] width 124 height 25
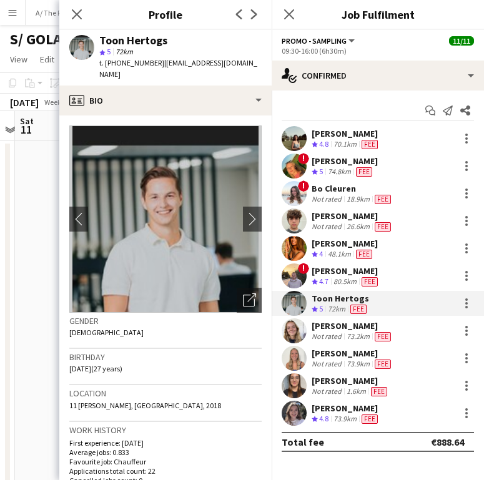
click at [117, 401] on span "11 Quinten Matsijslei, Antwerpen, 2018" at bounding box center [145, 405] width 152 height 9
copy span "11 Quinten Matsijslei, Antwerpen, 2018"
click at [466, 303] on div at bounding box center [466, 303] width 2 height 2
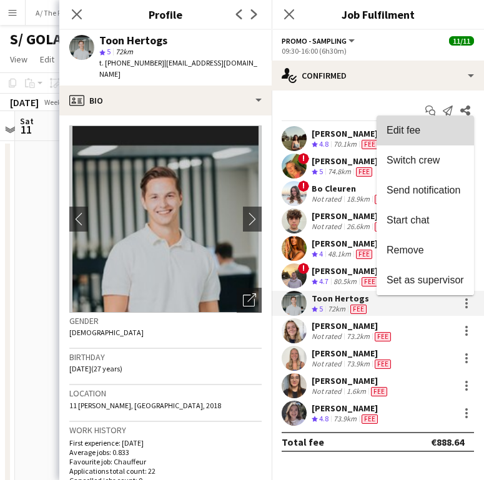
click at [416, 131] on span "Edit fee" at bounding box center [403, 130] width 34 height 11
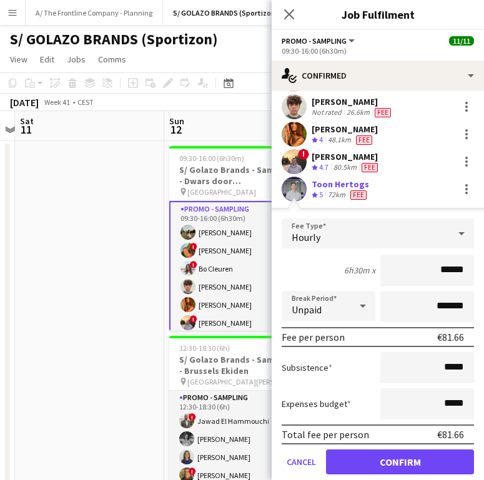
scroll to position [145, 0]
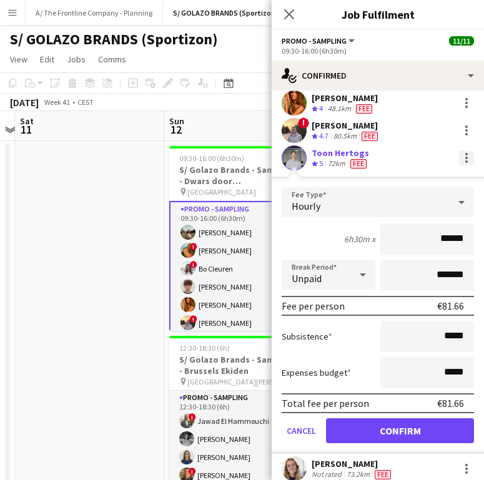
click at [459, 163] on div at bounding box center [466, 157] width 15 height 15
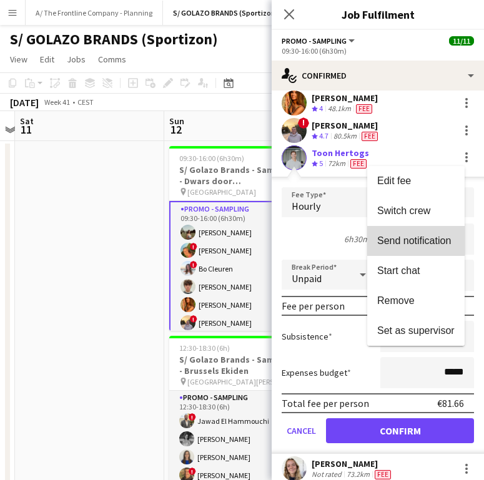
click at [426, 246] on span "Send notification" at bounding box center [415, 240] width 77 height 11
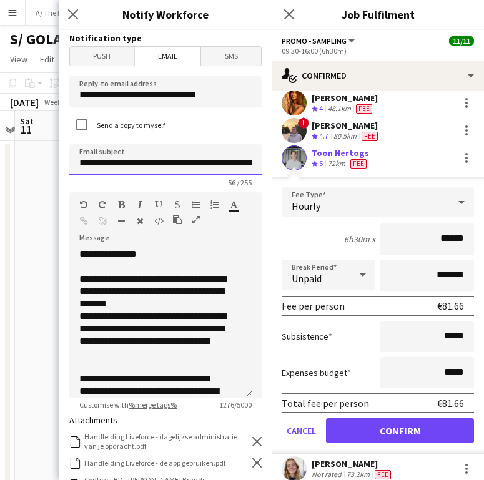
click at [185, 165] on input "**********" at bounding box center [165, 159] width 192 height 31
type input "**********"
click at [96, 268] on div at bounding box center [160, 266] width 163 height 12
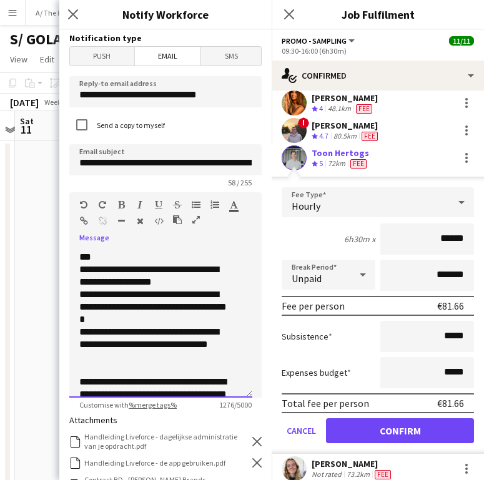
scroll to position [472, 0]
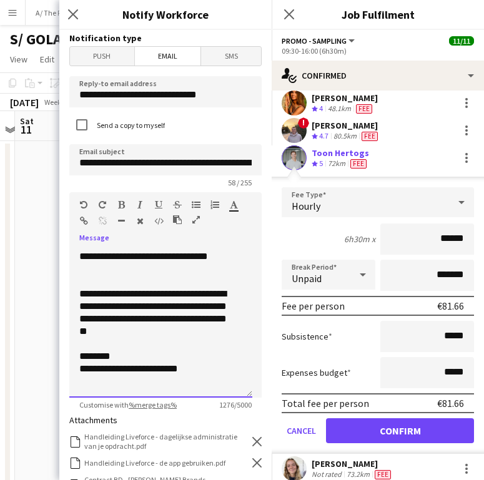
drag, startPoint x: 82, startPoint y: 282, endPoint x: 195, endPoint y: 419, distance: 177.7
click at [195, 419] on form "**********" at bounding box center [165, 407] width 212 height 754
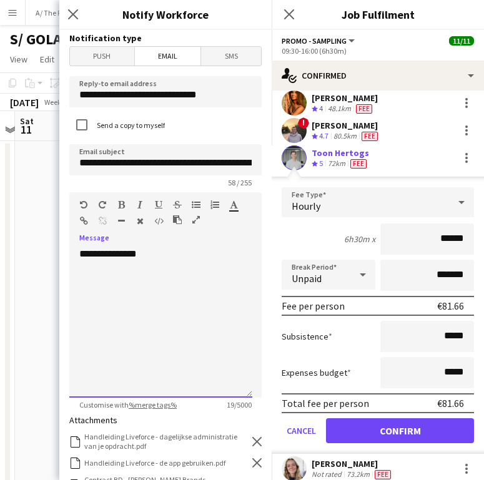
scroll to position [0, 0]
click at [217, 2] on div "Close pop-in Notify Workforce" at bounding box center [165, 15] width 212 height 30
click at [114, 288] on div "**********" at bounding box center [160, 323] width 183 height 150
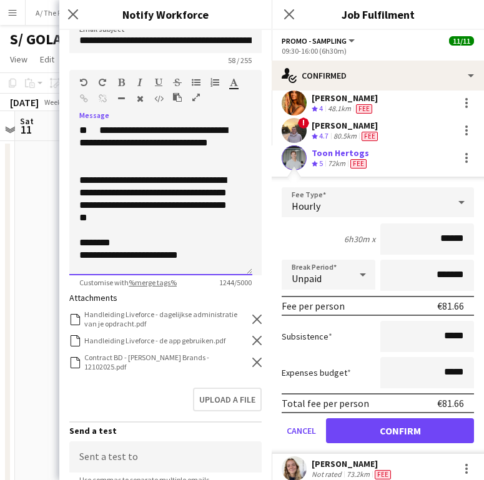
scroll to position [162, 0]
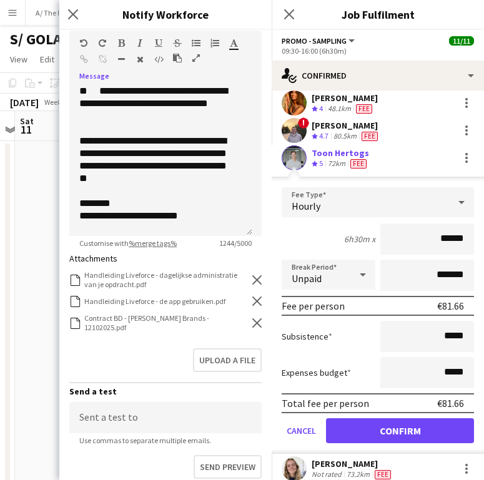
click at [252, 326] on icon "Remove" at bounding box center [256, 322] width 9 height 9
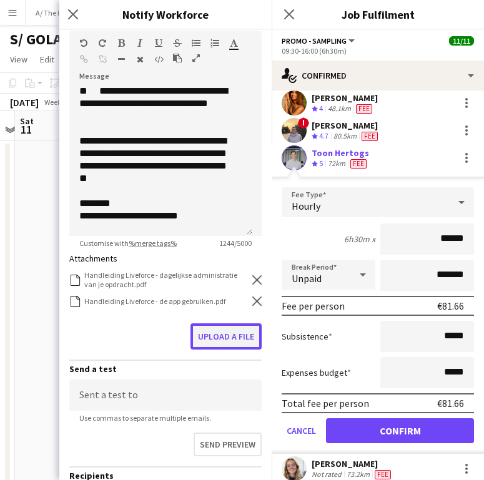
click at [234, 330] on button "Upload a file" at bounding box center [225, 336] width 71 height 26
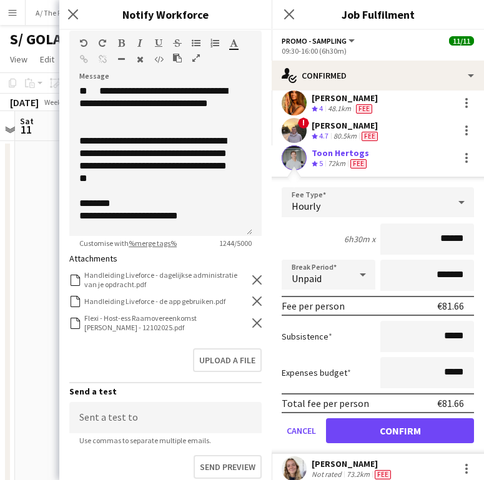
scroll to position [304, 0]
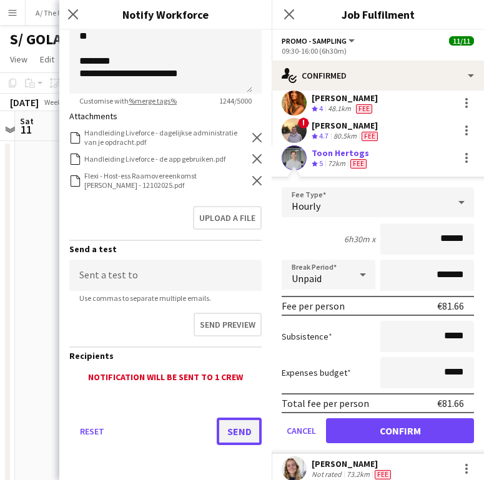
click at [226, 423] on button "Send" at bounding box center [238, 430] width 45 height 27
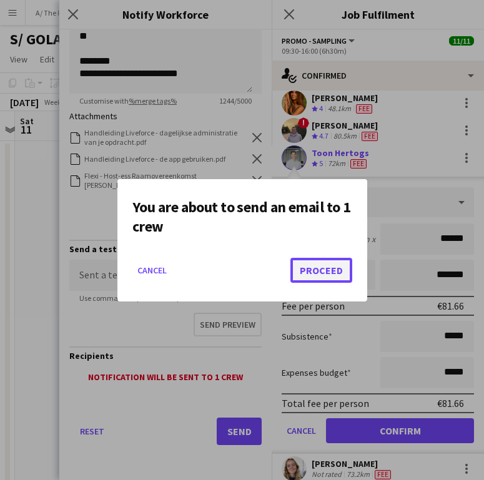
click at [313, 265] on button "Proceed" at bounding box center [321, 270] width 62 height 25
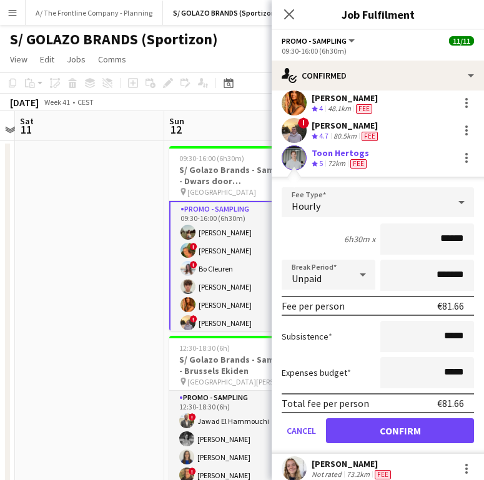
drag, startPoint x: 463, startPoint y: 146, endPoint x: 415, endPoint y: 147, distance: 48.0
click at [415, 147] on div "Toon Hertogs Crew rating 5 72km Fee" at bounding box center [377, 157] width 212 height 25
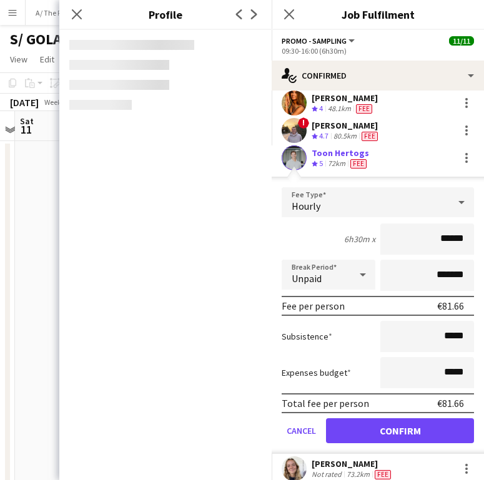
click at [376, 164] on div "Toon Hertogs Crew rating 5 72km Fee" at bounding box center [377, 157] width 212 height 25
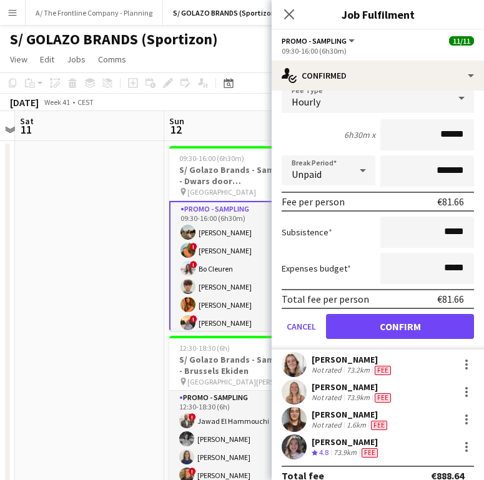
scroll to position [252, 0]
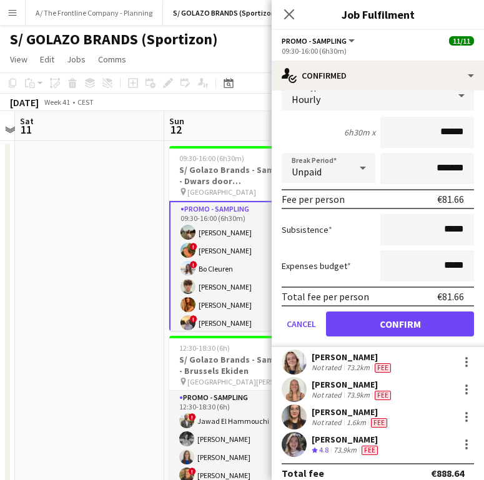
click at [352, 362] on div "73.2km" at bounding box center [358, 367] width 28 height 10
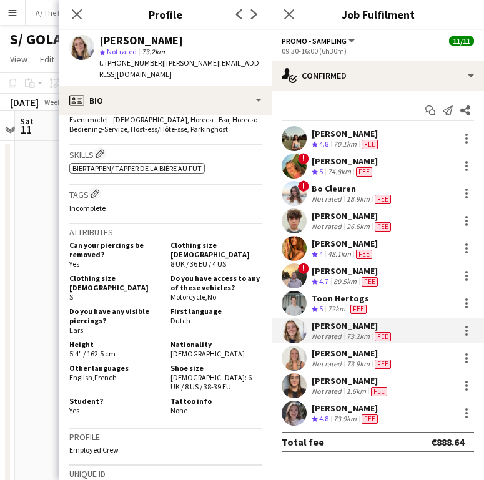
scroll to position [504, 0]
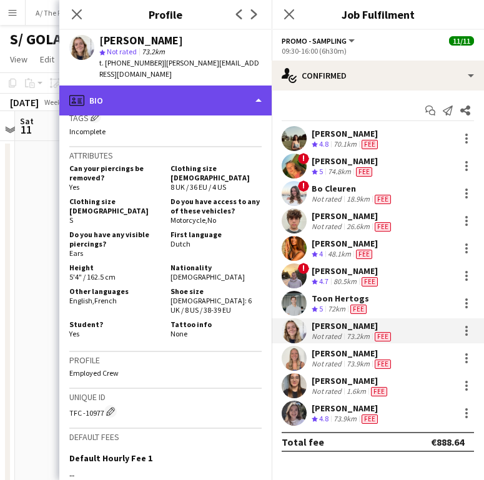
click at [235, 89] on div "profile Bio" at bounding box center [165, 100] width 212 height 30
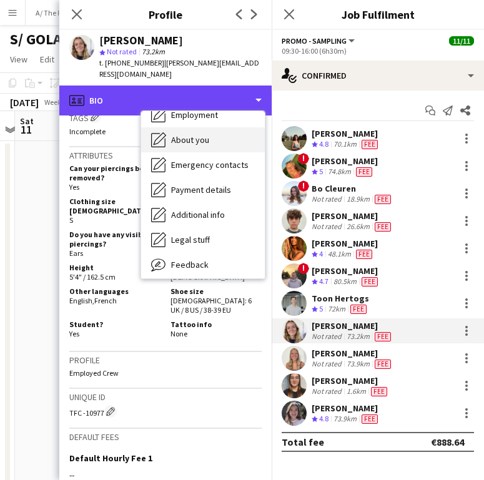
scroll to position [117, 0]
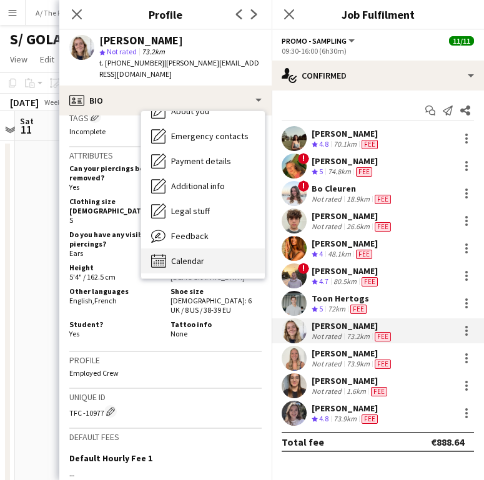
click at [188, 255] on span "Calendar" at bounding box center [187, 260] width 33 height 11
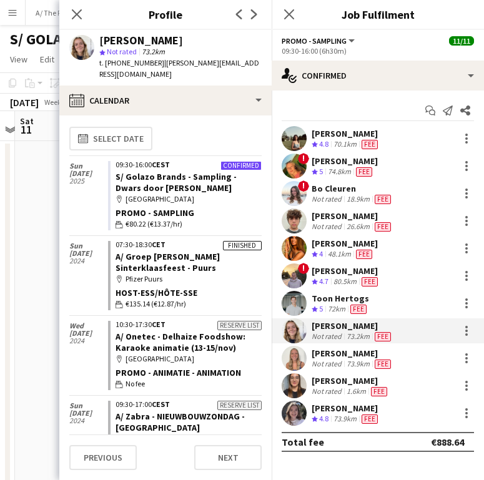
scroll to position [7, 0]
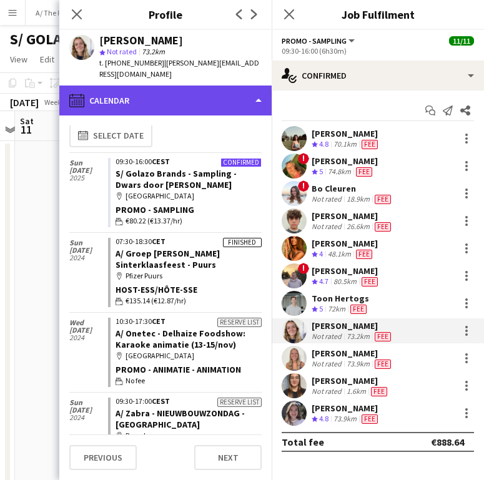
click at [198, 85] on div "calendar-full Calendar" at bounding box center [165, 100] width 212 height 30
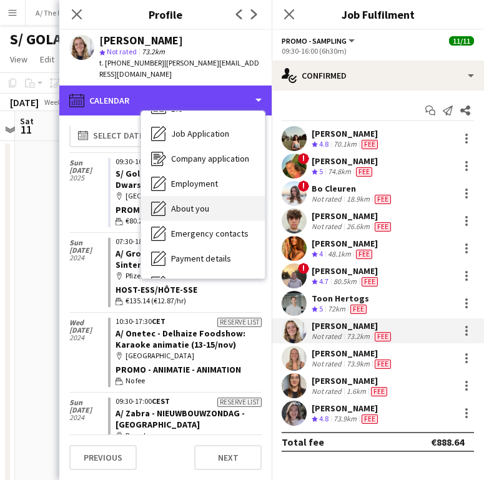
scroll to position [10, 0]
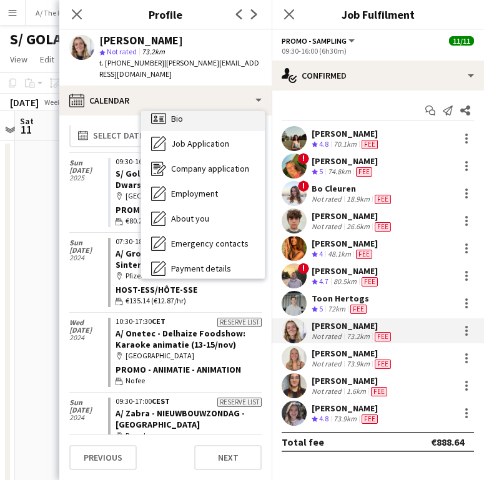
click at [200, 110] on div "Bio Bio" at bounding box center [203, 118] width 124 height 25
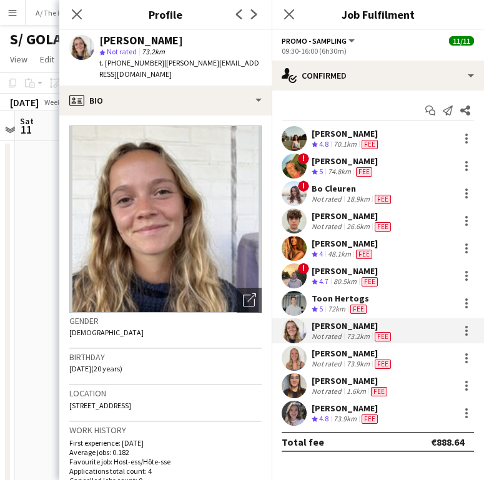
click at [104, 401] on span "30 Groenstraat, Antwerpen, 2610" at bounding box center [100, 405] width 62 height 9
copy span "30 Groenstraat, Antwerpen, 2610"
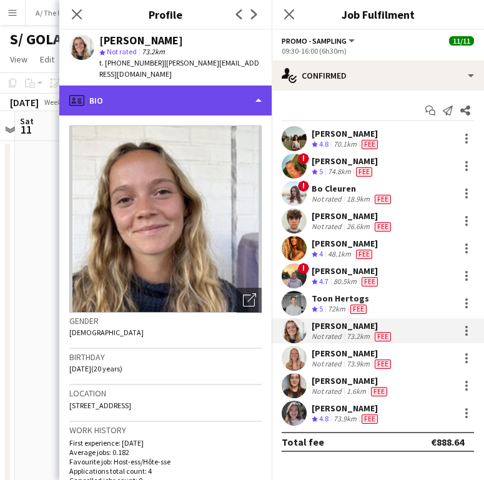
click at [135, 85] on div "profile Bio" at bounding box center [165, 100] width 212 height 30
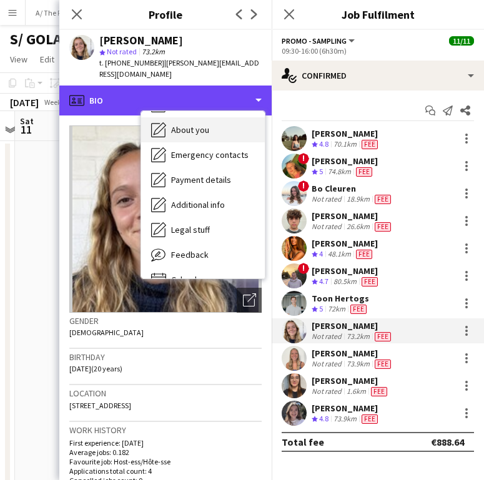
scroll to position [117, 0]
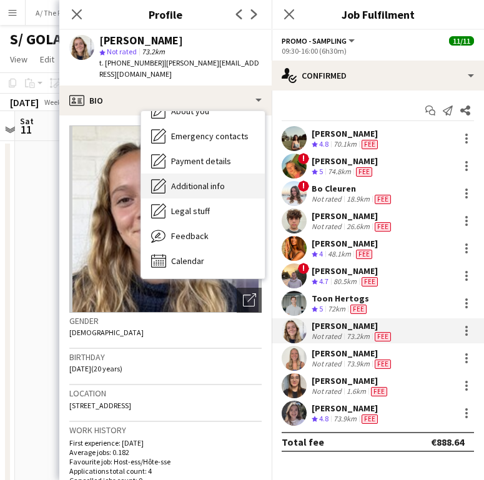
click at [218, 180] on span "Additional info" at bounding box center [198, 185] width 54 height 11
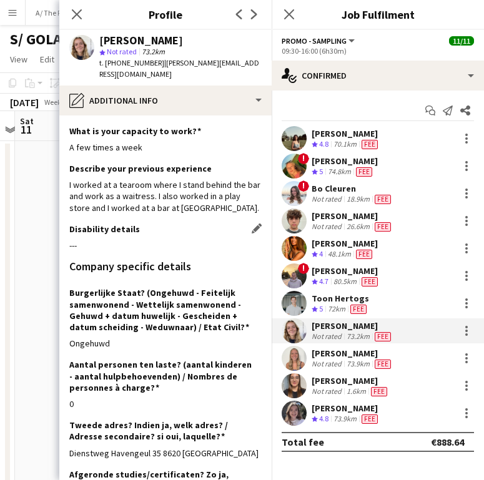
scroll to position [168, 0]
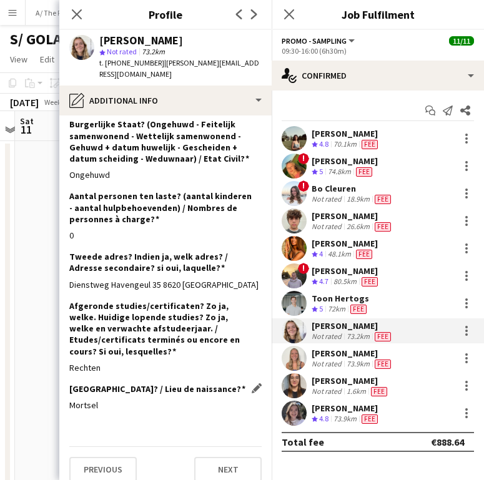
click at [88, 399] on div "Mortsel" at bounding box center [165, 404] width 192 height 11
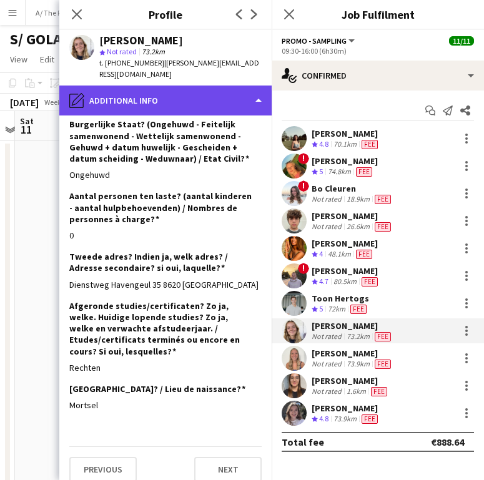
click at [157, 85] on div "pencil4 Additional info" at bounding box center [165, 100] width 212 height 30
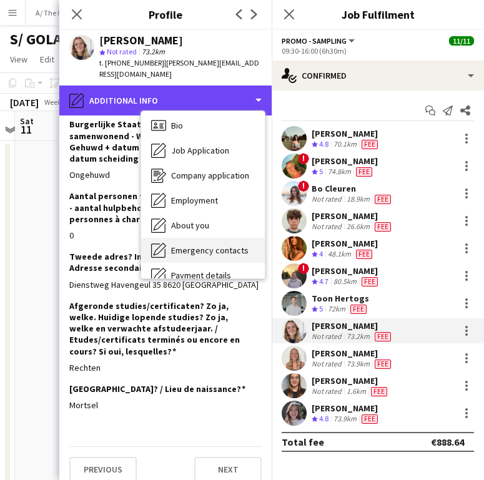
scroll to position [4, 0]
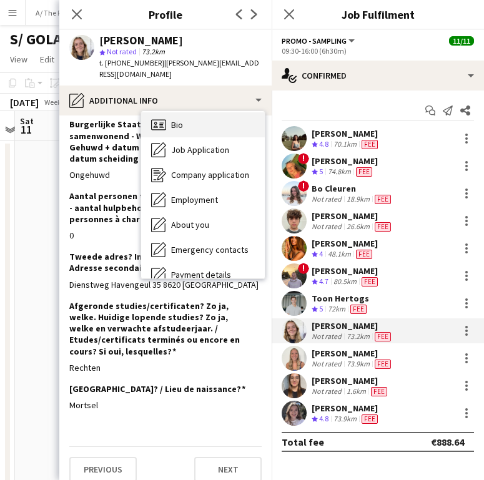
click at [197, 114] on div "Bio Bio" at bounding box center [203, 124] width 124 height 25
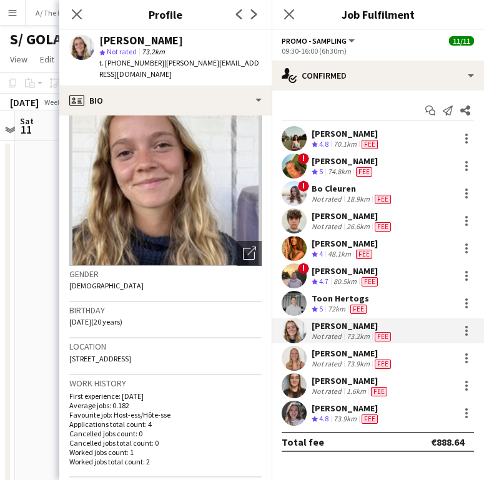
scroll to position [49, 0]
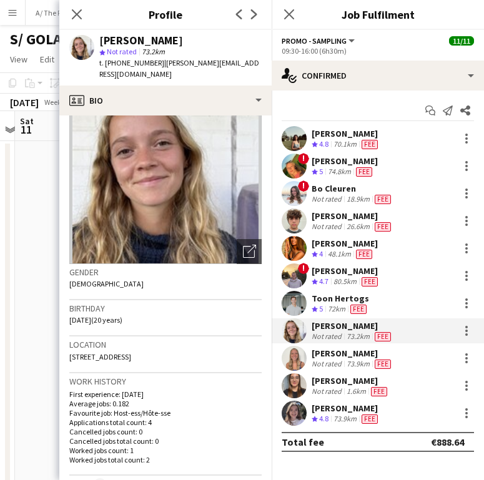
click at [131, 352] on span "30 Groenstraat, Antwerpen, 2610" at bounding box center [100, 356] width 62 height 9
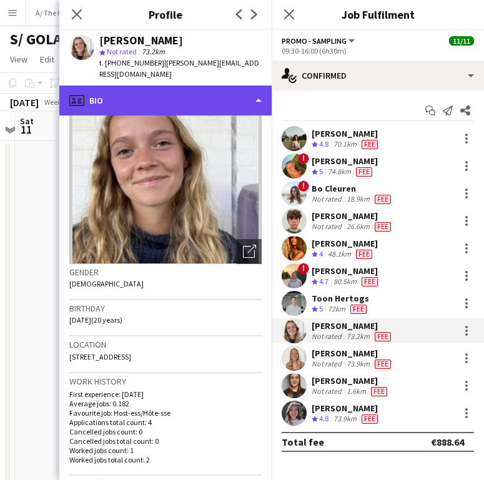
click at [109, 85] on div "profile Bio" at bounding box center [165, 100] width 212 height 30
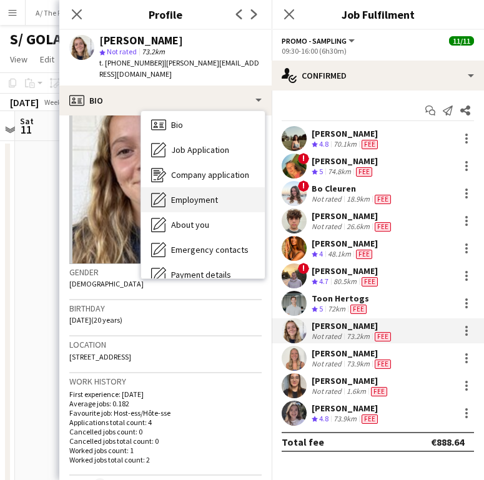
click at [212, 194] on span "Employment" at bounding box center [194, 199] width 47 height 11
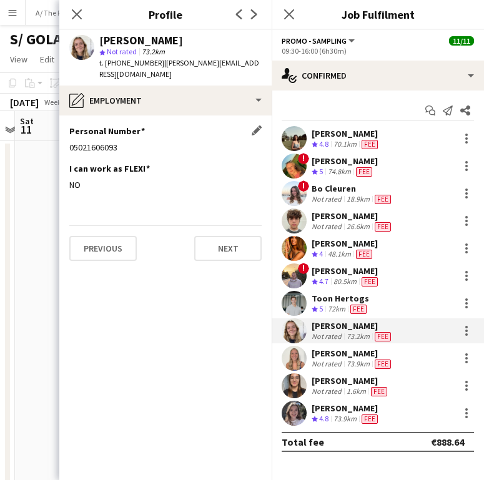
click at [84, 142] on div "05021606093" at bounding box center [165, 147] width 192 height 11
click at [470, 328] on div at bounding box center [466, 330] width 15 height 15
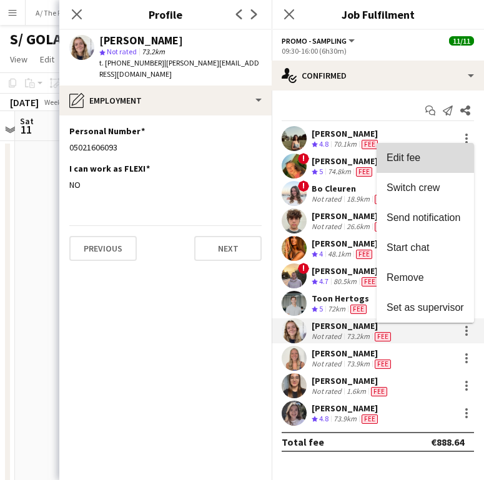
click at [437, 165] on button "Edit fee" at bounding box center [424, 158] width 97 height 30
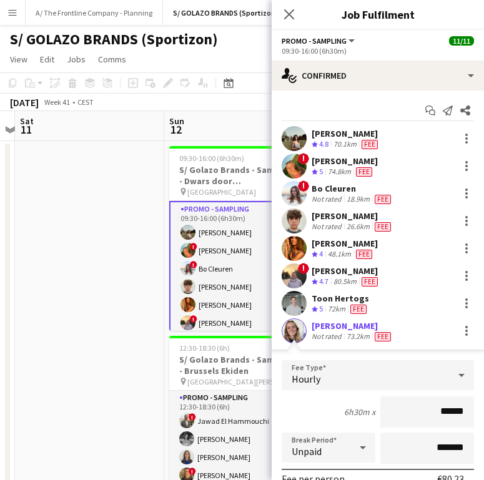
click at [324, 324] on div "[PERSON_NAME]" at bounding box center [352, 325] width 82 height 11
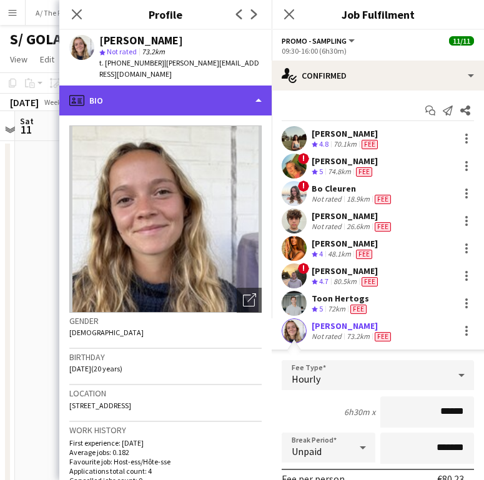
click at [228, 87] on div "profile Bio" at bounding box center [165, 100] width 212 height 30
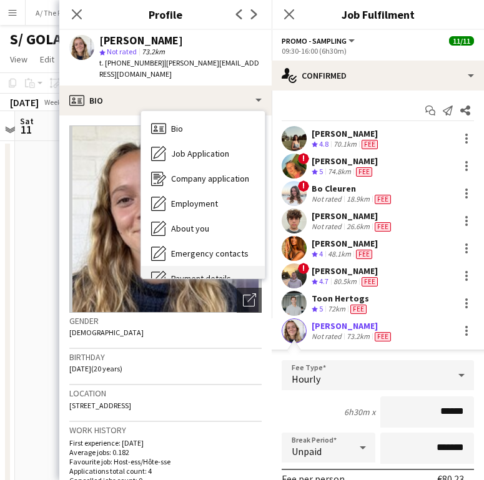
click at [212, 273] on span "Payment details" at bounding box center [201, 278] width 60 height 11
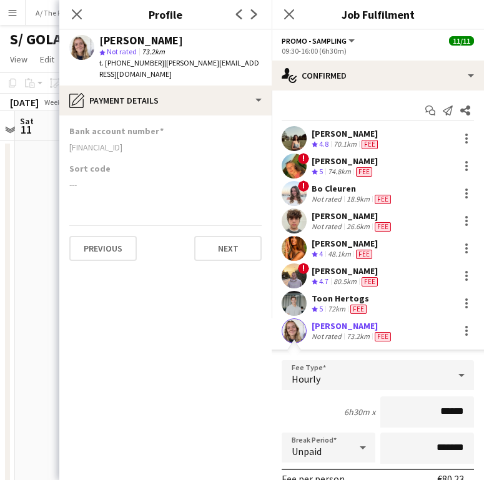
click at [120, 127] on div "Bank account number BE63363068071408" at bounding box center [165, 143] width 192 height 37
click at [120, 142] on div "BE63363068071408" at bounding box center [165, 147] width 192 height 11
click at [465, 328] on div at bounding box center [466, 327] width 2 height 2
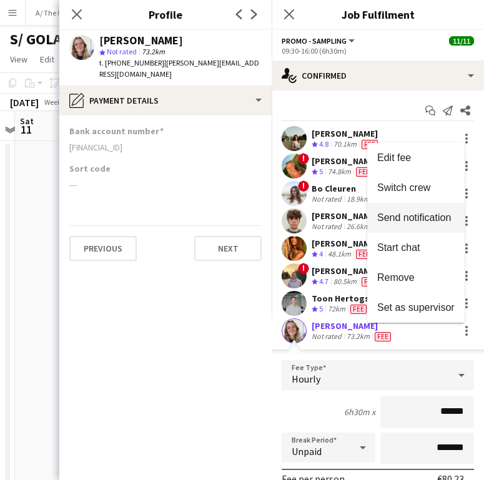
click at [434, 211] on button "Send notification" at bounding box center [415, 218] width 97 height 30
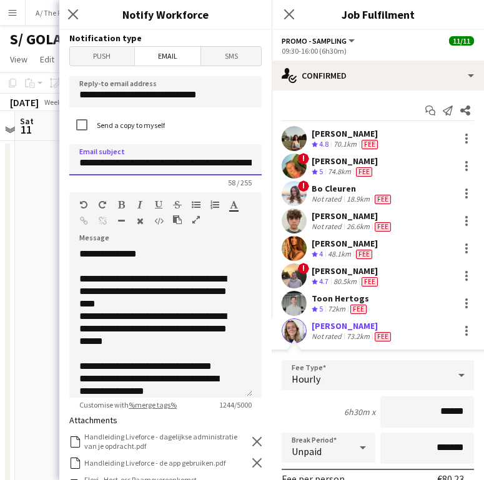
click at [196, 162] on input "**********" at bounding box center [165, 159] width 192 height 31
type input "**********"
drag, startPoint x: 83, startPoint y: 280, endPoint x: 140, endPoint y: 328, distance: 74.5
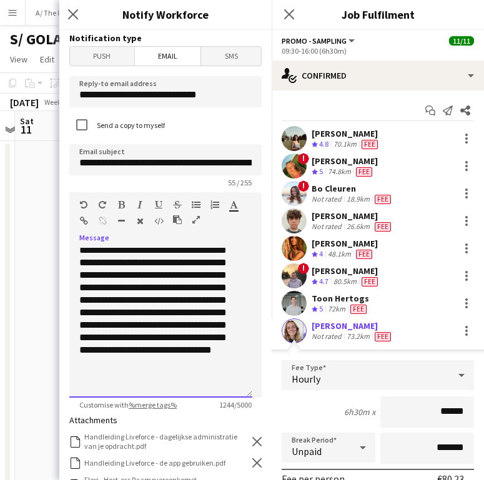
scroll to position [459, 0]
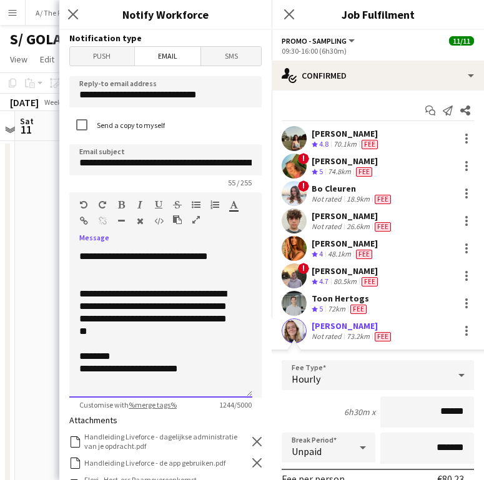
drag, startPoint x: 79, startPoint y: 276, endPoint x: 199, endPoint y: 430, distance: 196.1
click at [199, 430] on form "**********" at bounding box center [165, 407] width 212 height 754
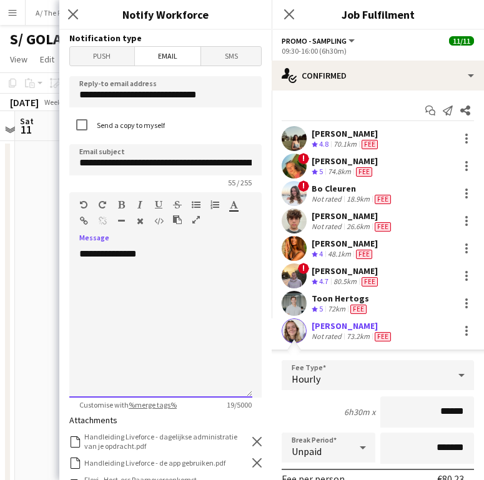
scroll to position [0, 0]
click at [202, 23] on div "Close pop-in Notify Workforce" at bounding box center [165, 15] width 212 height 30
click at [91, 289] on div "**********" at bounding box center [160, 323] width 183 height 150
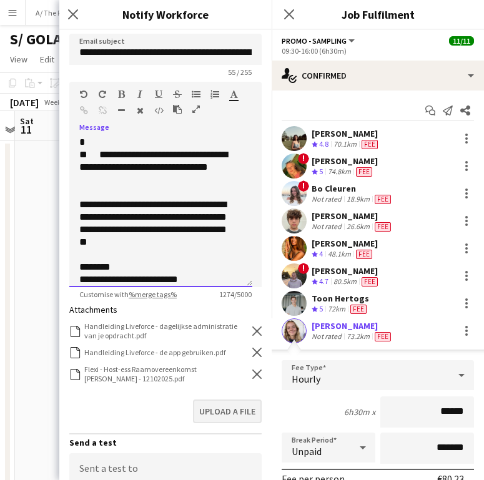
scroll to position [111, 0]
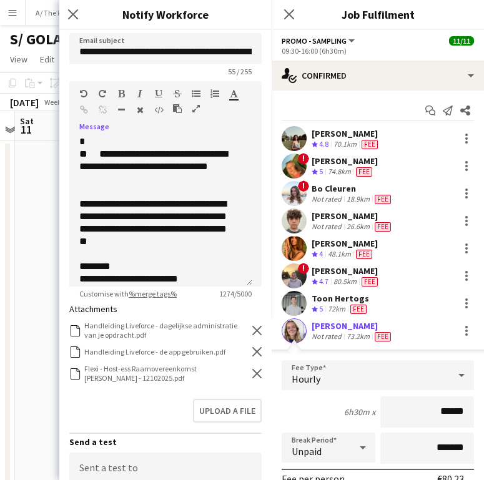
click at [252, 374] on icon at bounding box center [256, 373] width 9 height 9
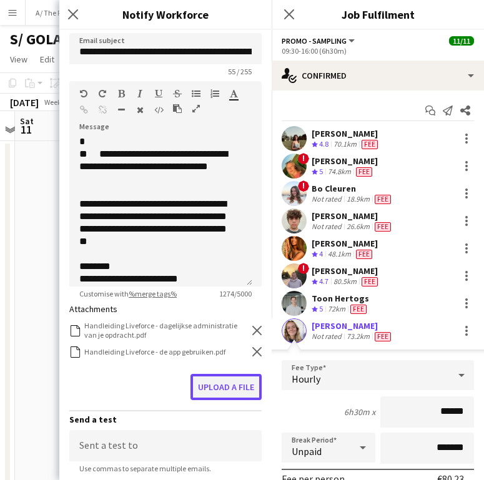
click at [232, 382] on button "Upload a file" at bounding box center [225, 387] width 71 height 26
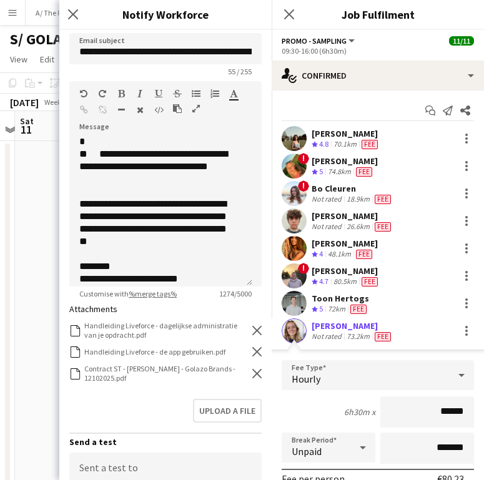
scroll to position [304, 0]
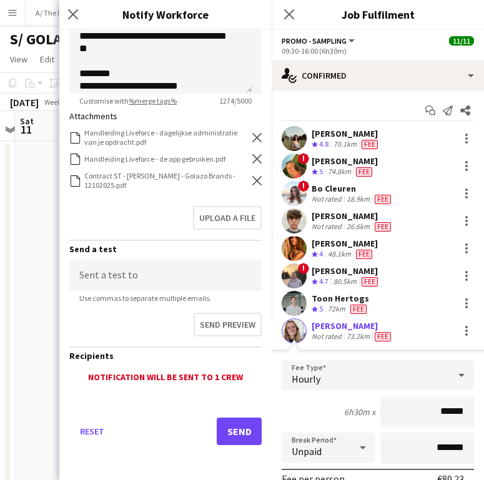
click at [225, 445] on div "Reset Send" at bounding box center [165, 435] width 192 height 87
click at [227, 427] on button "Send" at bounding box center [238, 430] width 45 height 27
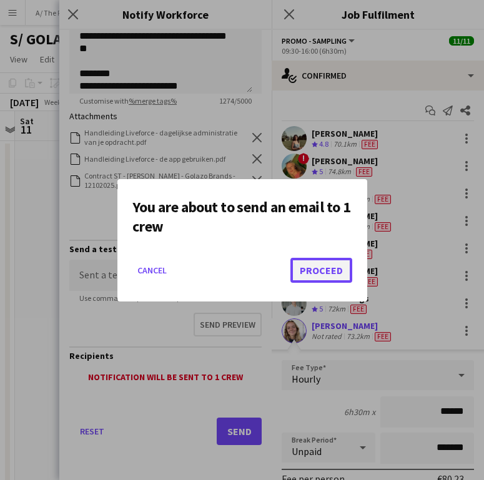
click at [308, 269] on button "Proceed" at bounding box center [321, 270] width 62 height 25
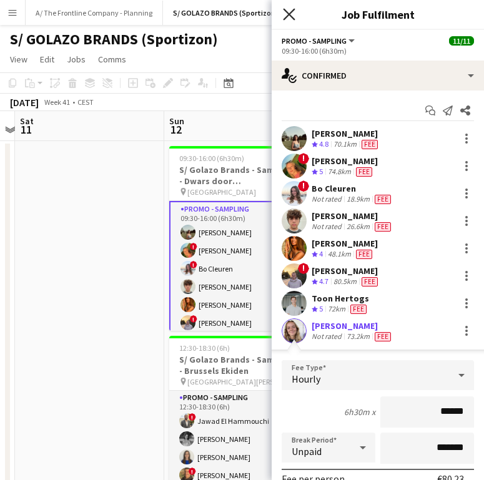
click at [293, 9] on icon "Close pop-in" at bounding box center [289, 14] width 12 height 12
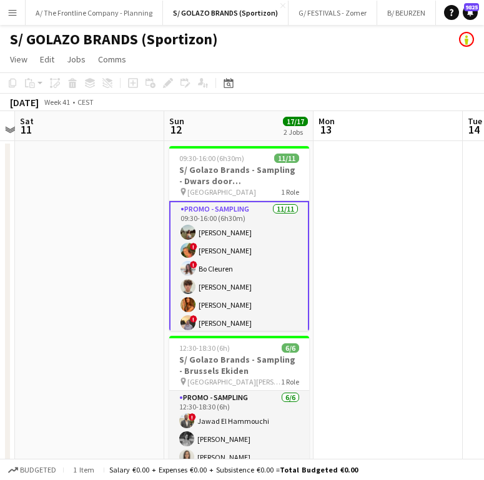
click at [185, 300] on app-user-avatar at bounding box center [187, 304] width 15 height 15
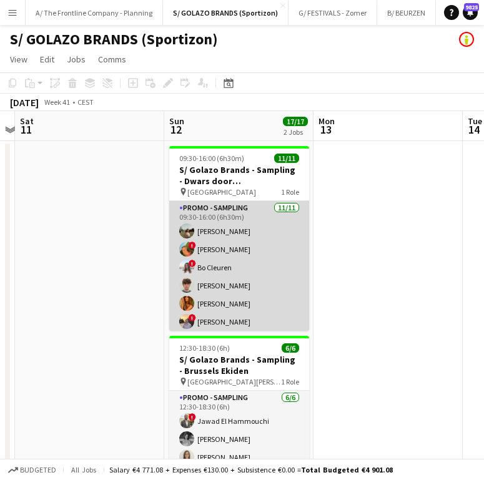
click at [258, 263] on app-card-role "Promo - Sampling 11/11 09:30-16:00 (6h30m) Laura Sergeant ! Emmy Rombaut ! Bo C…" at bounding box center [239, 312] width 140 height 223
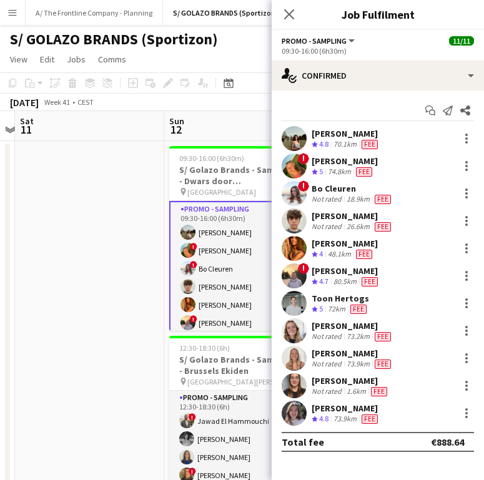
click at [346, 358] on div "[PERSON_NAME]" at bounding box center [352, 353] width 82 height 11
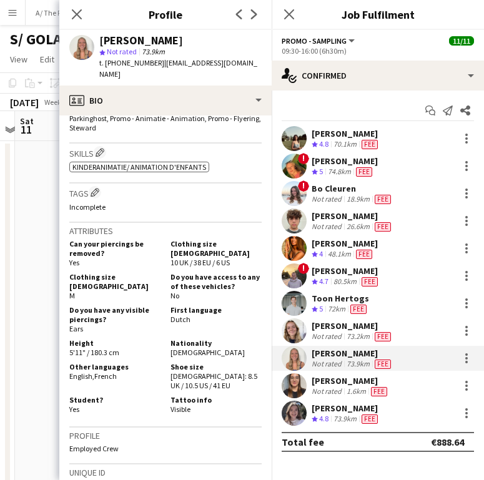
scroll to position [0, 0]
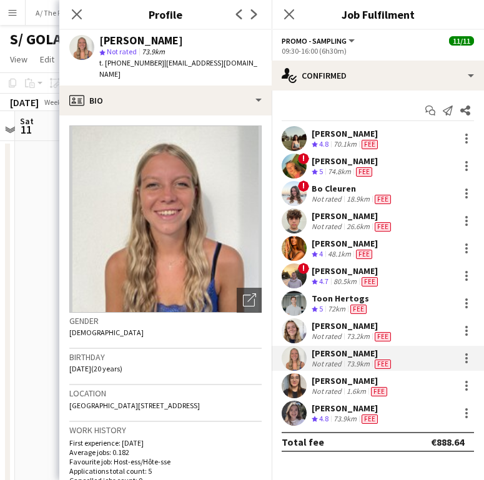
drag, startPoint x: 115, startPoint y: 392, endPoint x: 220, endPoint y: 396, distance: 104.9
click at [220, 396] on div "Location 120 Parijslaan, 120 Parijslaan, Antwerpen, 2660" at bounding box center [165, 403] width 192 height 36
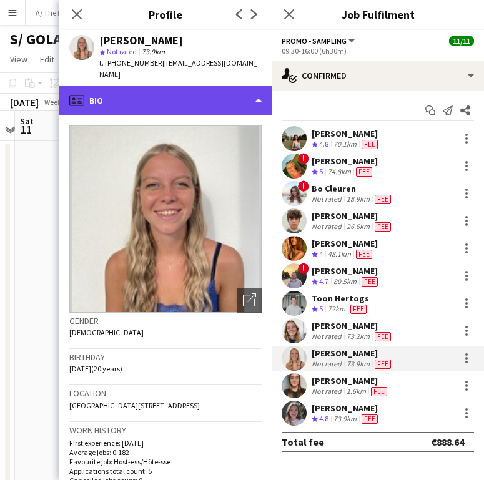
click at [141, 87] on div "profile Bio" at bounding box center [165, 100] width 212 height 30
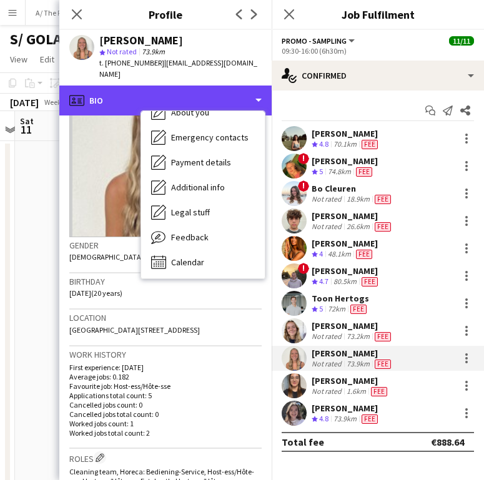
scroll to position [117, 0]
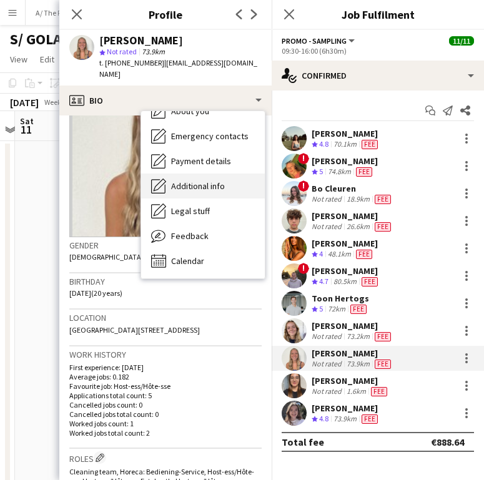
click at [205, 180] on span "Additional info" at bounding box center [198, 185] width 54 height 11
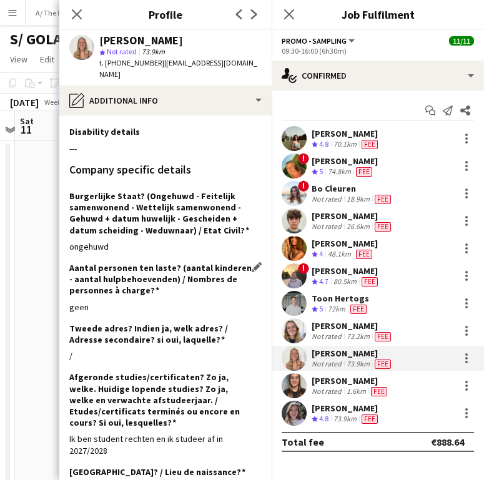
scroll to position [157, 0]
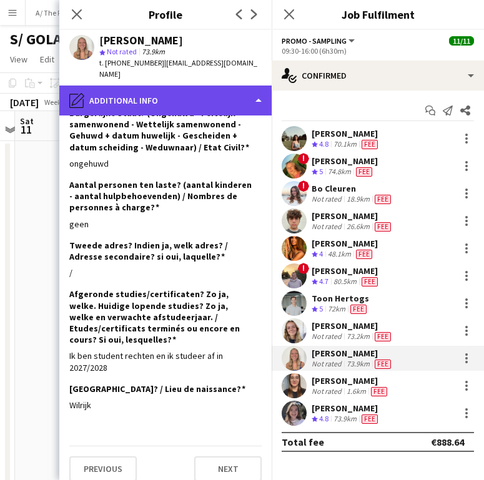
click at [161, 99] on div "pencil4 Additional info" at bounding box center [165, 100] width 212 height 30
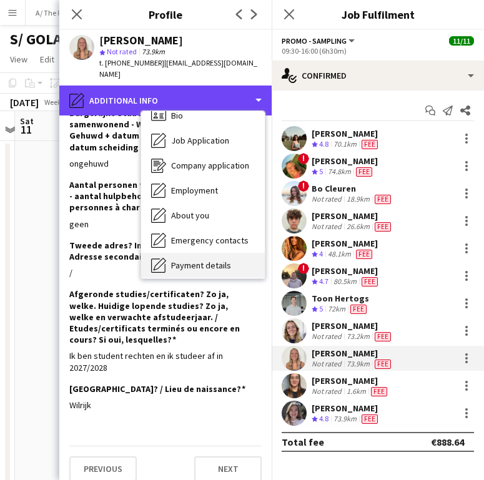
scroll to position [7, 0]
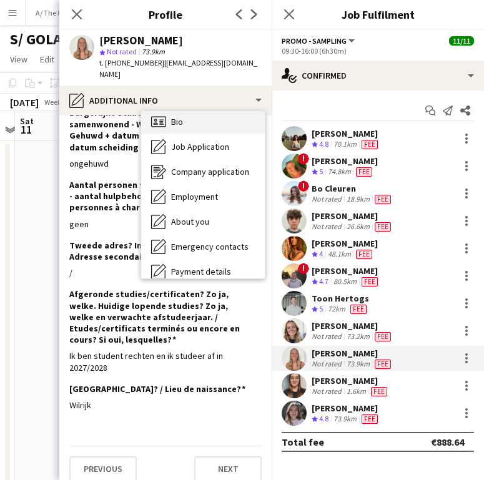
click at [196, 109] on div "Bio Bio" at bounding box center [203, 121] width 124 height 25
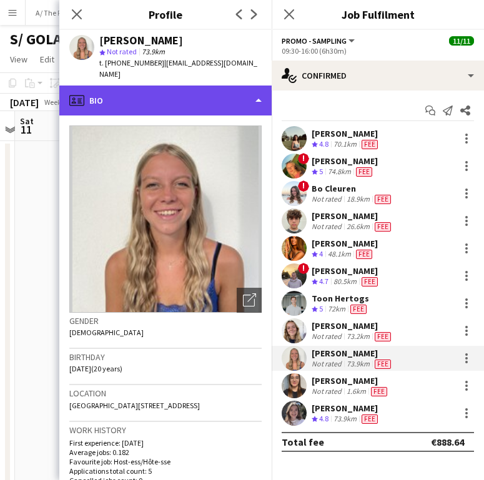
click at [146, 102] on div "profile Bio" at bounding box center [165, 100] width 212 height 30
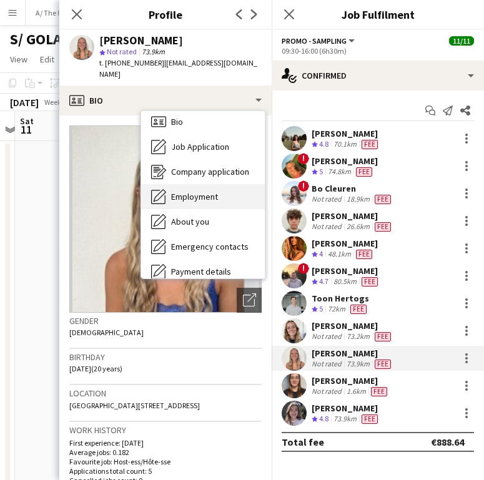
click at [193, 194] on div "Employment Employment" at bounding box center [203, 196] width 124 height 25
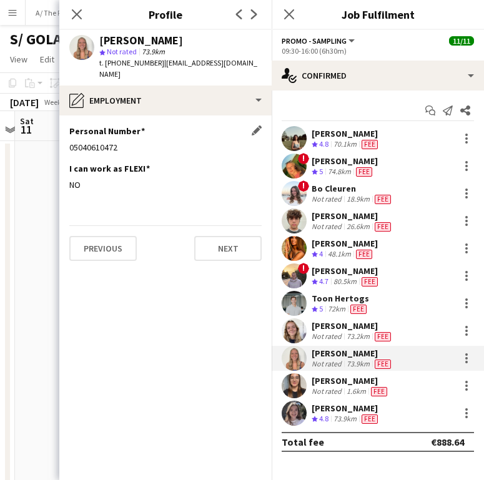
click at [93, 142] on div "05040610472" at bounding box center [165, 147] width 192 height 11
click at [472, 362] on div at bounding box center [466, 358] width 15 height 15
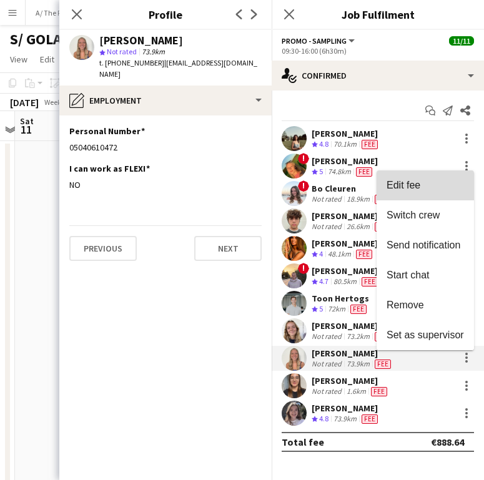
click at [425, 190] on span "Edit fee" at bounding box center [424, 185] width 77 height 11
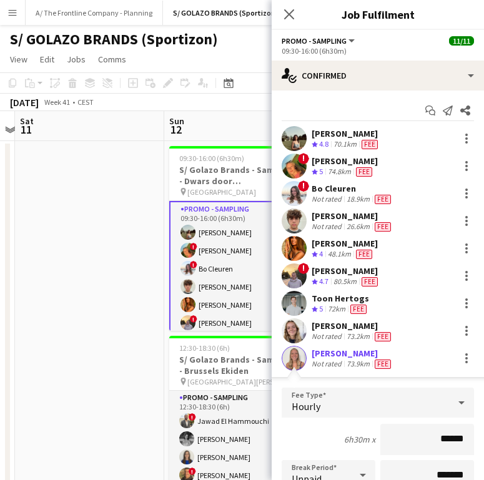
click at [334, 362] on div "Not rated" at bounding box center [327, 364] width 32 height 10
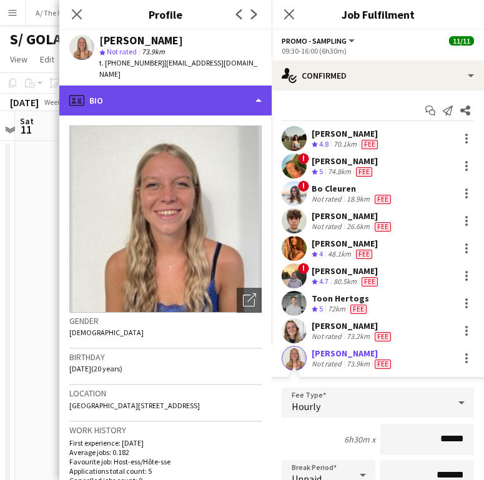
click at [175, 85] on div "profile Bio" at bounding box center [165, 100] width 212 height 30
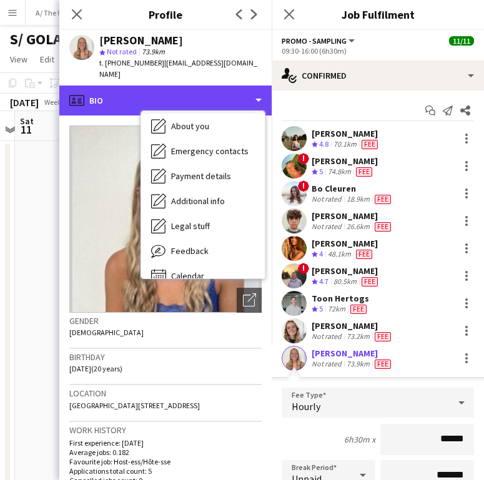
scroll to position [117, 0]
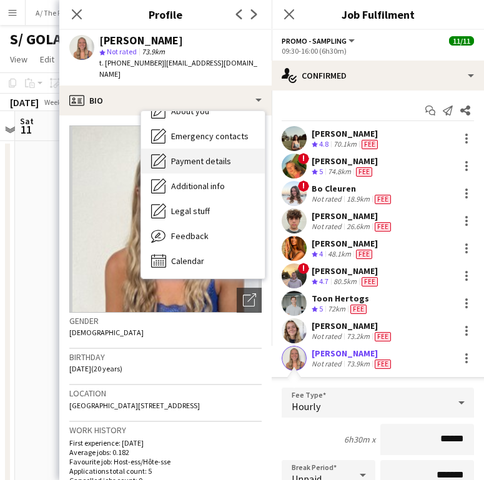
click at [212, 155] on span "Payment details" at bounding box center [201, 160] width 60 height 11
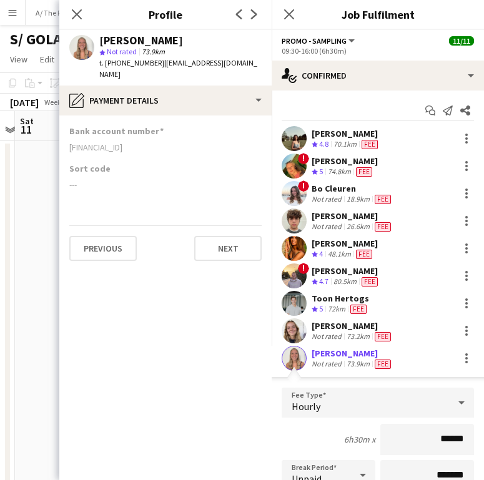
click at [89, 142] on div "BE23973179213291" at bounding box center [165, 147] width 192 height 11
click at [459, 360] on div at bounding box center [466, 358] width 15 height 15
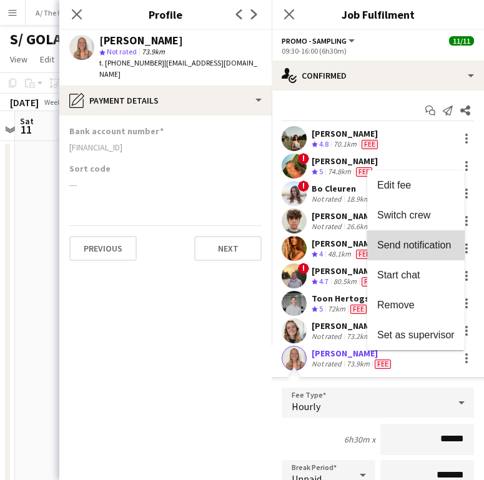
click at [421, 241] on span "Send notification" at bounding box center [414, 245] width 74 height 11
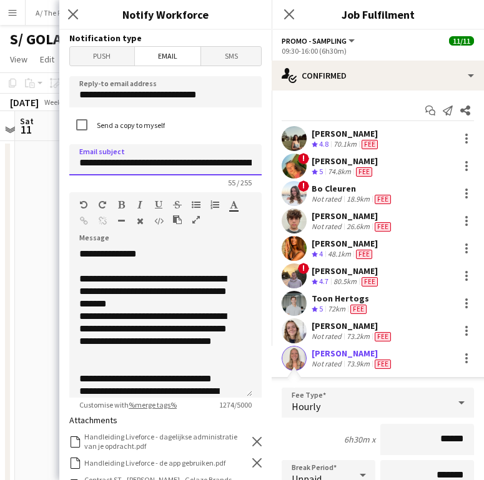
drag, startPoint x: 136, startPoint y: 164, endPoint x: 191, endPoint y: 167, distance: 55.0
click at [191, 167] on input "**********" at bounding box center [165, 159] width 192 height 31
click at [192, 167] on input "**********" at bounding box center [165, 159] width 192 height 31
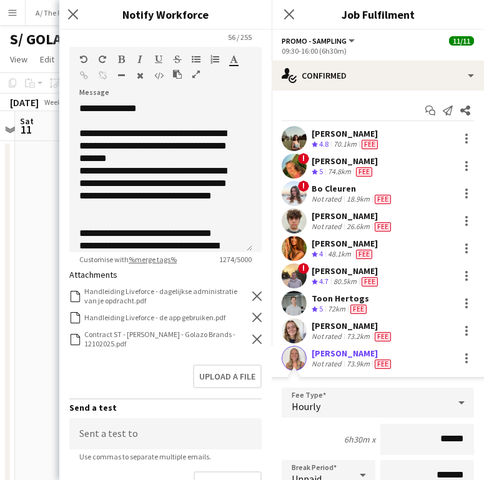
scroll to position [266, 0]
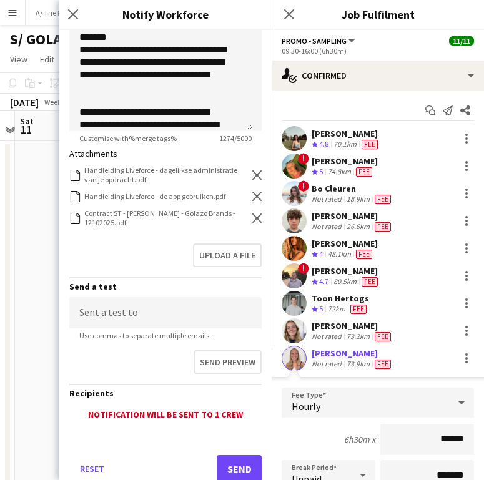
type input "**********"
click at [252, 216] on icon at bounding box center [256, 217] width 9 height 9
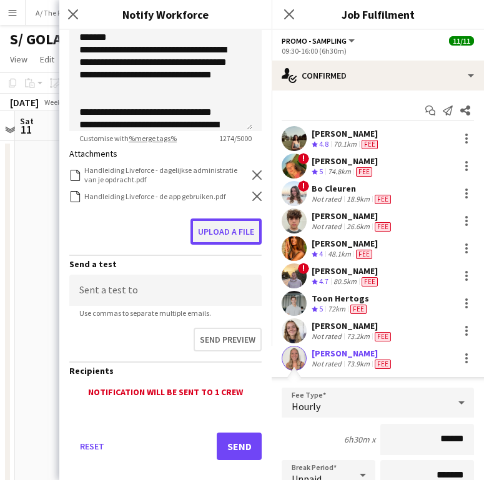
click at [230, 230] on button "Upload a file" at bounding box center [225, 231] width 71 height 26
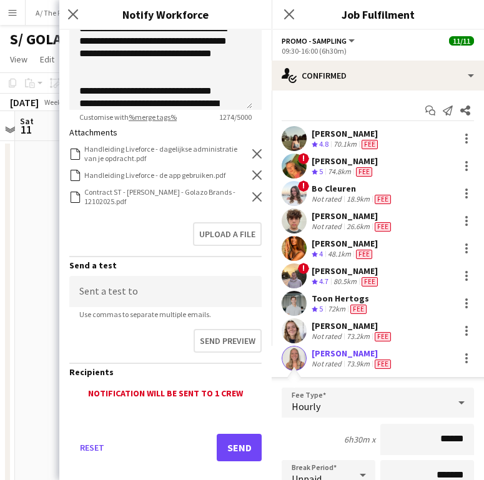
scroll to position [304, 0]
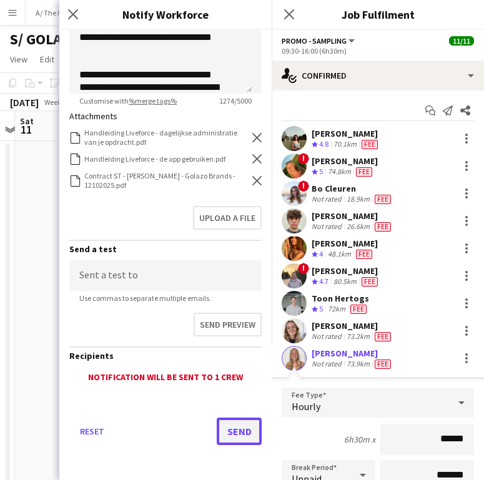
click at [247, 430] on button "Send" at bounding box center [238, 430] width 45 height 27
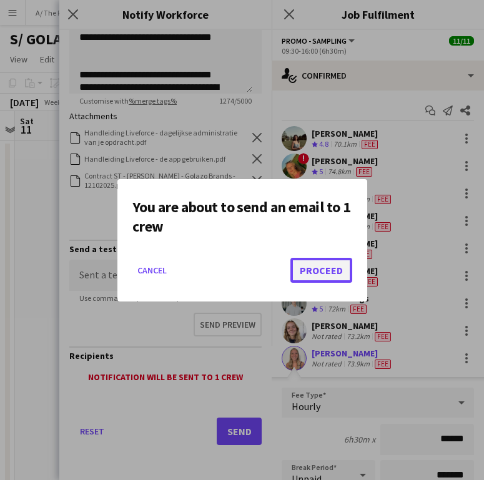
click at [330, 260] on button "Proceed" at bounding box center [321, 270] width 62 height 25
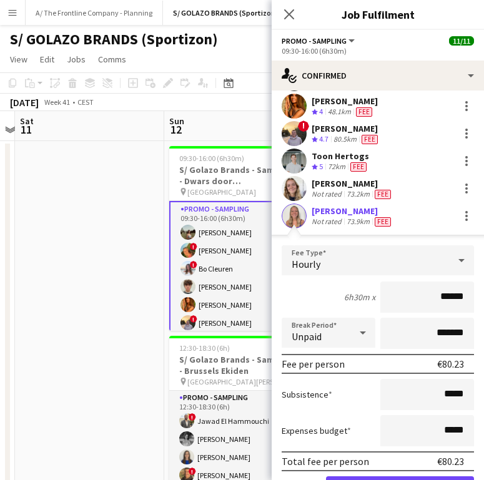
scroll to position [265, 0]
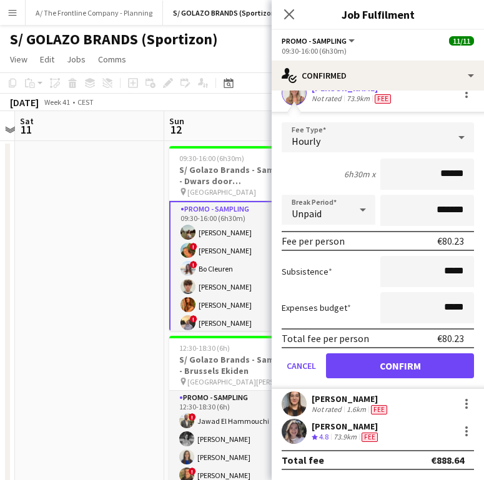
click at [335, 398] on div "[PERSON_NAME]" at bounding box center [350, 398] width 78 height 11
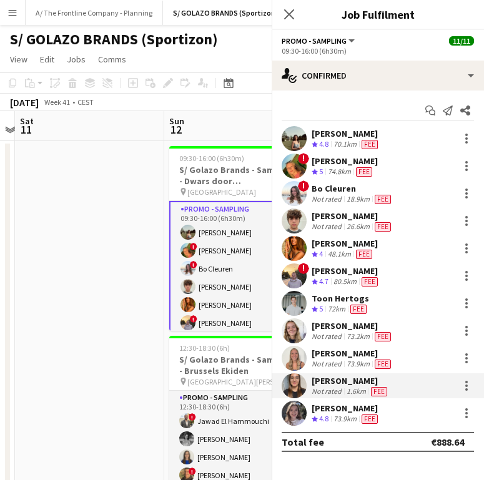
scroll to position [0, 0]
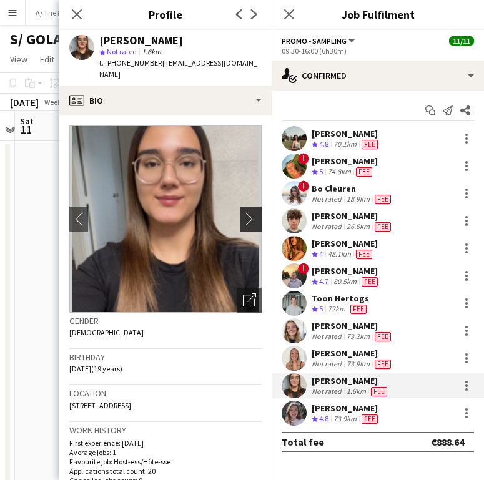
click at [245, 212] on app-icon "chevron-right" at bounding box center [252, 218] width 19 height 13
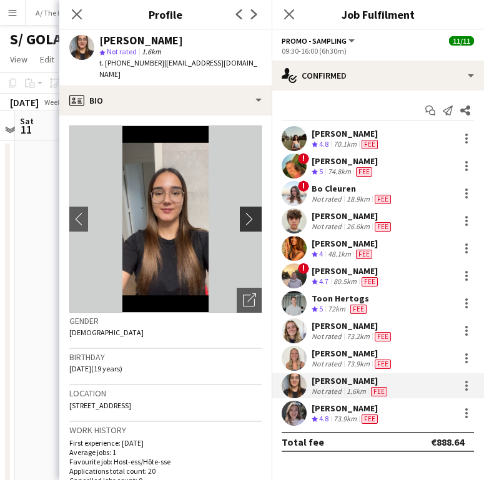
click at [243, 212] on app-icon "chevron-right" at bounding box center [252, 218] width 19 height 13
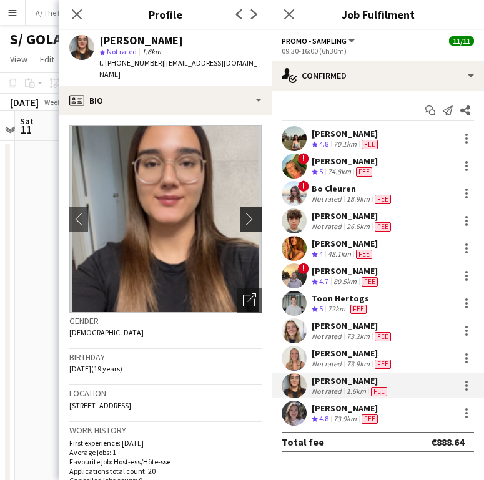
click at [243, 212] on app-icon "chevron-right" at bounding box center [252, 218] width 19 height 13
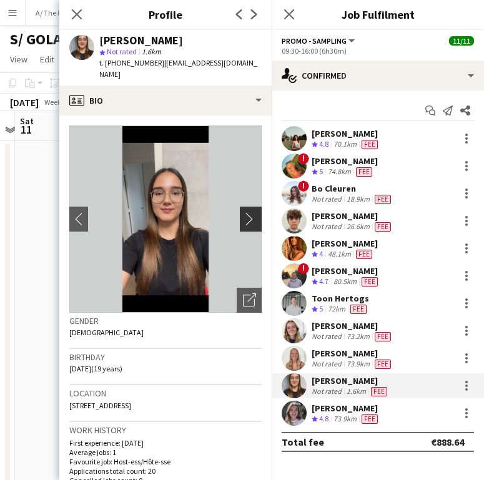
click at [240, 207] on button "chevron-right" at bounding box center [252, 219] width 25 height 25
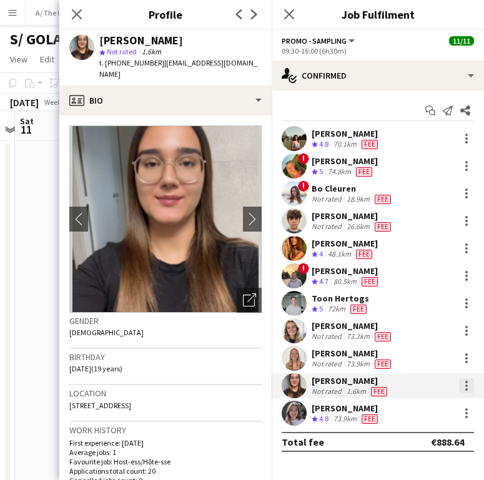
click at [461, 381] on div at bounding box center [466, 385] width 15 height 15
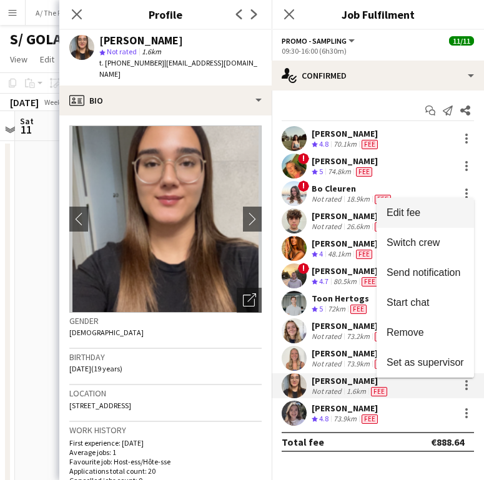
click at [435, 207] on span "Edit fee" at bounding box center [424, 212] width 77 height 11
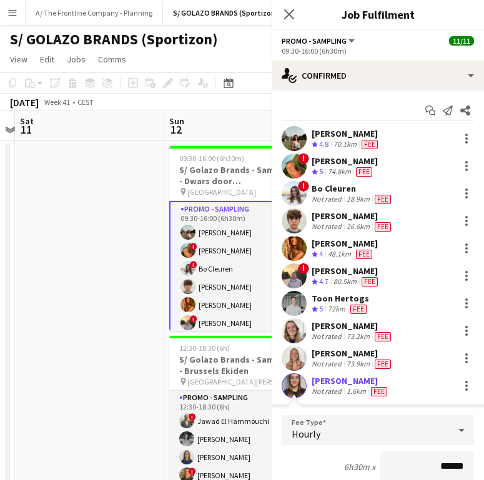
scroll to position [2, 0]
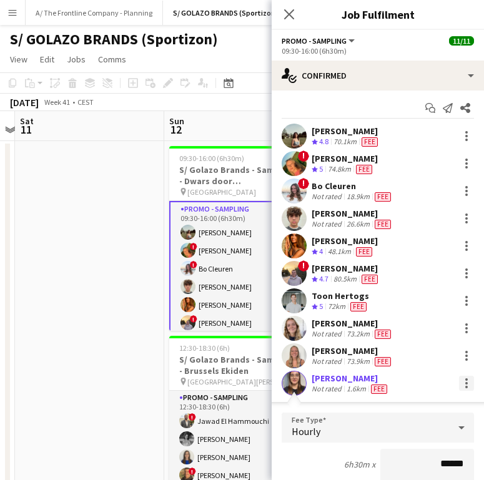
click at [465, 379] on div at bounding box center [466, 379] width 2 height 2
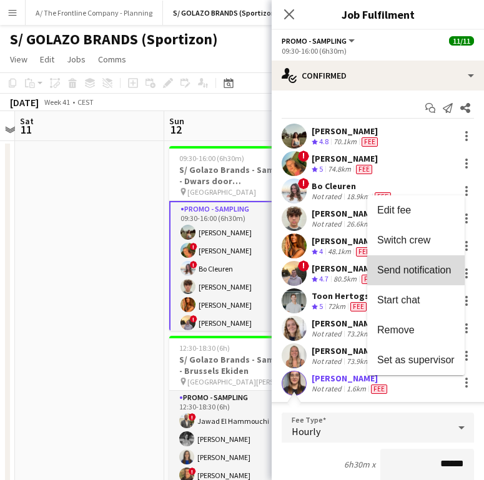
click at [411, 263] on button "Send notification" at bounding box center [415, 270] width 97 height 30
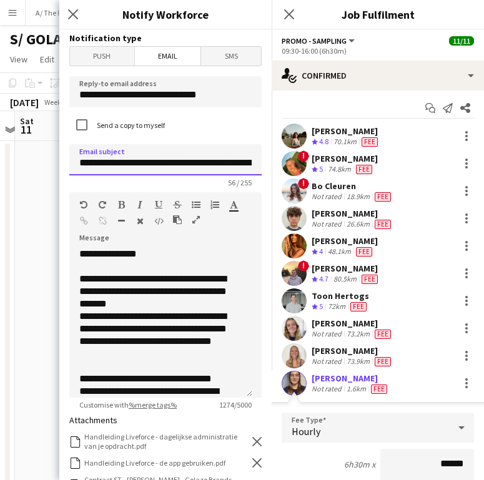
drag, startPoint x: 193, startPoint y: 163, endPoint x: 136, endPoint y: 160, distance: 56.9
click at [136, 160] on input "**********" at bounding box center [165, 159] width 192 height 31
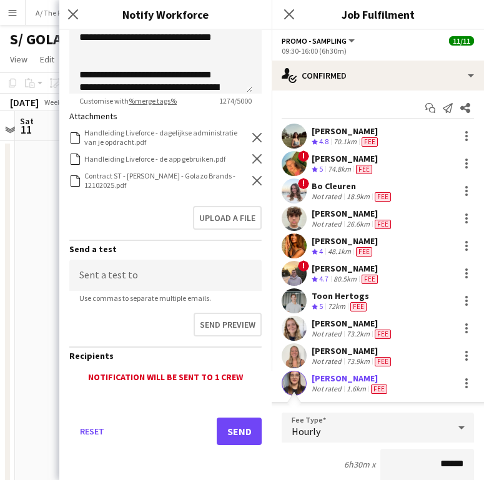
type input "**********"
click at [239, 182] on div "Contract ST - Lynn Verboven - Golazo Brands - 12102025.pdf" at bounding box center [166, 180] width 165 height 19
click at [252, 179] on icon at bounding box center [256, 180] width 9 height 9
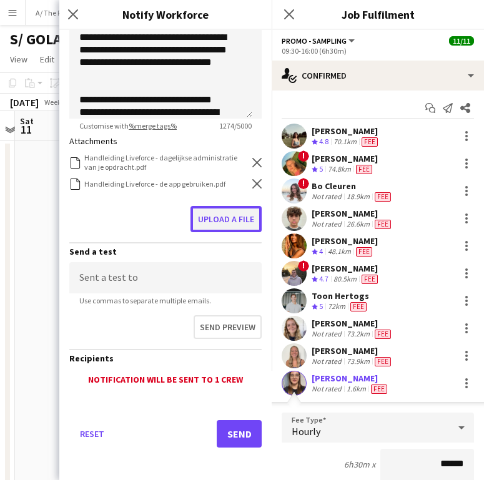
click at [205, 213] on button "Upload a file" at bounding box center [225, 219] width 71 height 26
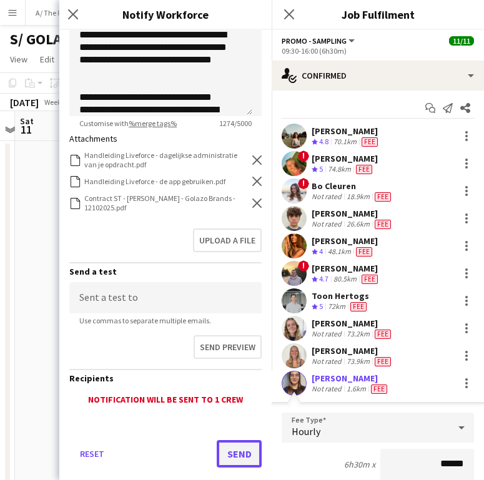
click at [234, 449] on button "Send" at bounding box center [238, 453] width 45 height 27
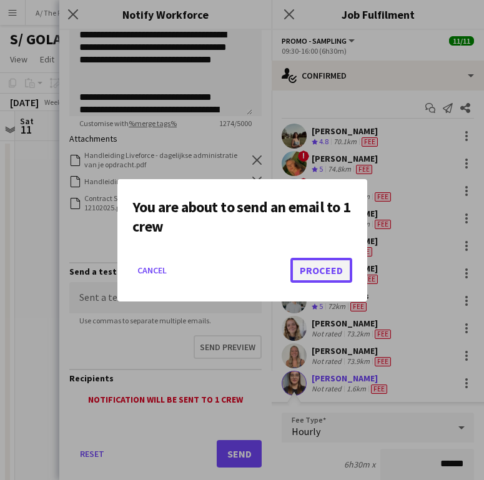
click at [330, 270] on button "Proceed" at bounding box center [321, 270] width 62 height 25
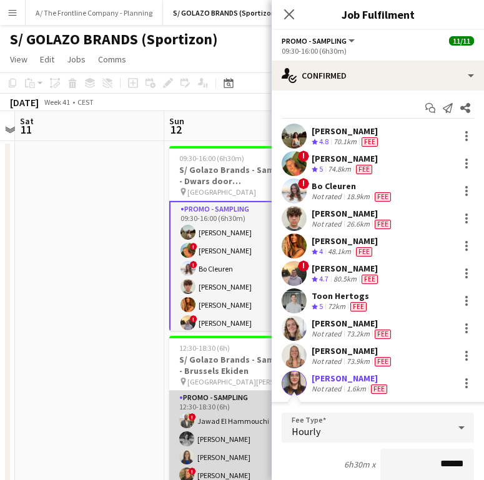
click at [203, 436] on app-card-role "Promo - Sampling 6/6 12:30-18:30 (6h) ! Jawad El Hammouchi Manon Leurquin Alici…" at bounding box center [239, 457] width 140 height 133
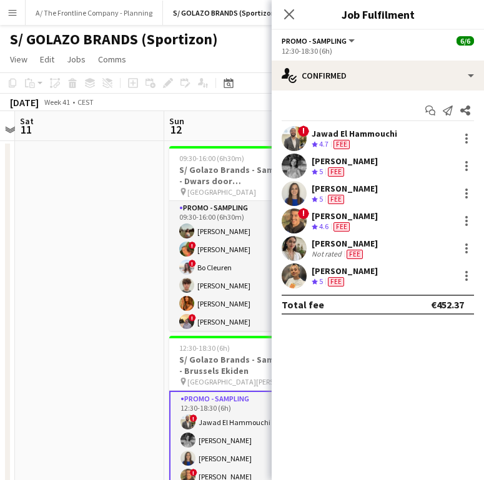
scroll to position [0, 0]
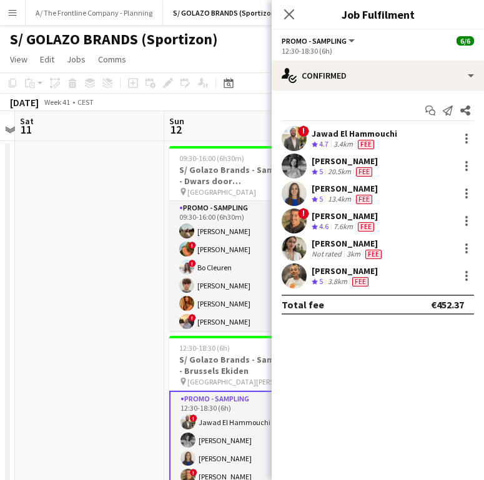
click at [361, 147] on span "Fee" at bounding box center [365, 144] width 16 height 9
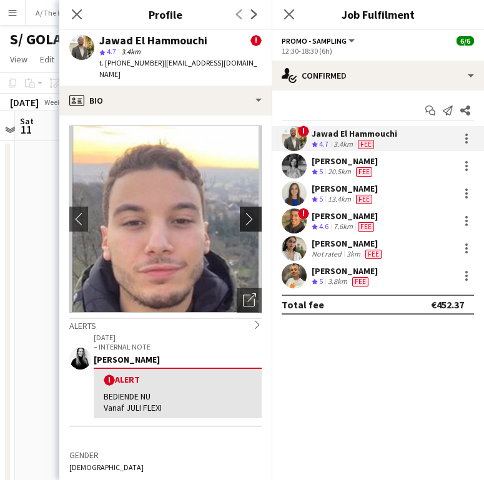
click at [244, 218] on button "chevron-right" at bounding box center [252, 219] width 25 height 25
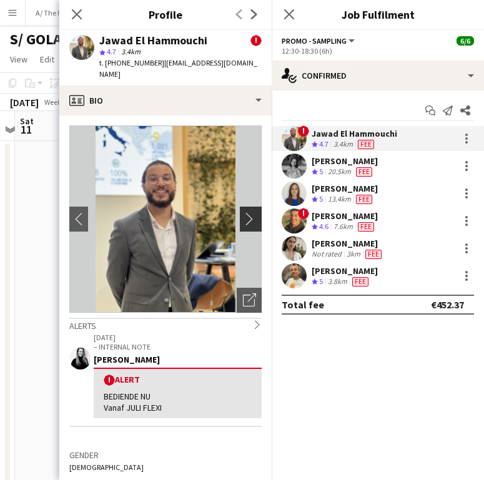
click at [244, 218] on button "chevron-right" at bounding box center [252, 219] width 25 height 25
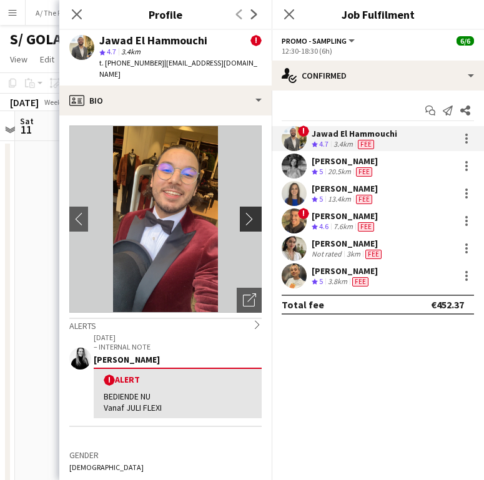
click at [244, 218] on button "chevron-right" at bounding box center [252, 219] width 25 height 25
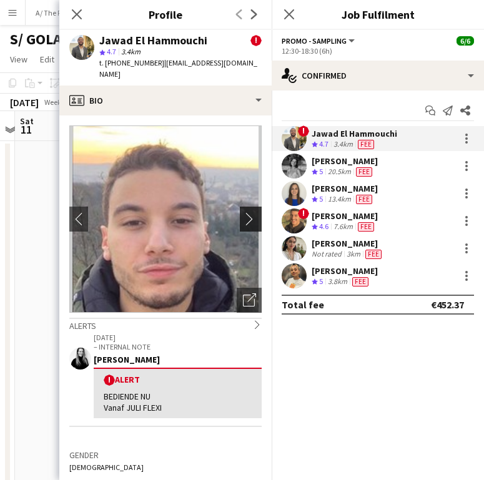
click at [244, 218] on button "chevron-right" at bounding box center [252, 219] width 25 height 25
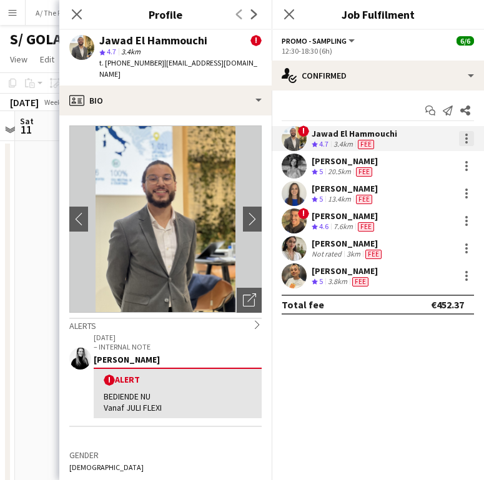
click at [463, 137] on div at bounding box center [466, 138] width 15 height 15
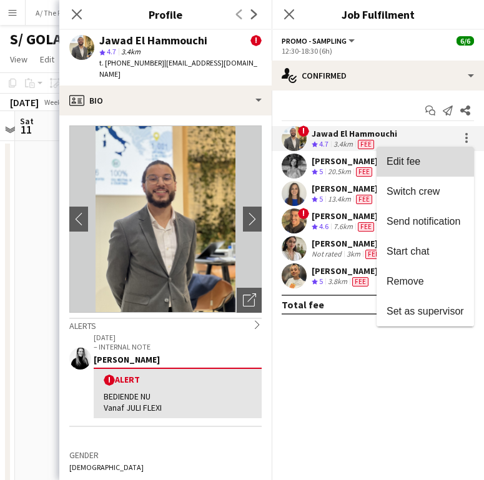
click at [442, 153] on button "Edit fee" at bounding box center [424, 162] width 97 height 30
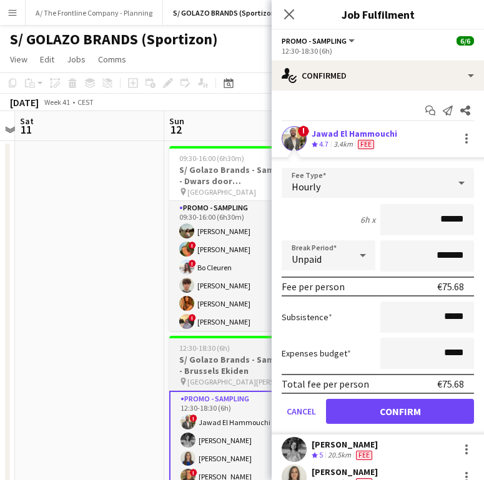
click at [218, 379] on span "[PERSON_NAME][GEOGRAPHIC_DATA][PERSON_NAME] - [GEOGRAPHIC_DATA]" at bounding box center [234, 381] width 94 height 9
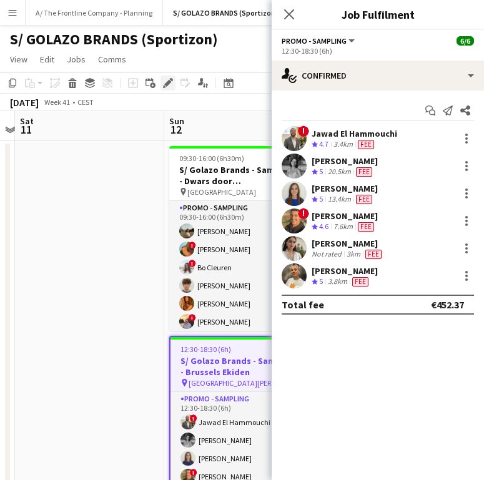
click at [165, 80] on icon "Edit" at bounding box center [168, 83] width 10 height 10
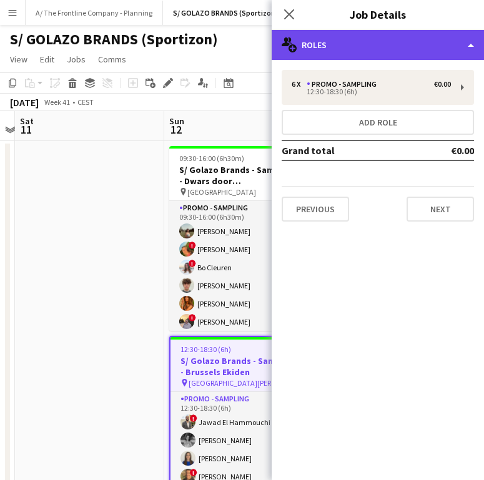
click at [405, 53] on div "multiple-users-add Roles" at bounding box center [377, 45] width 212 height 30
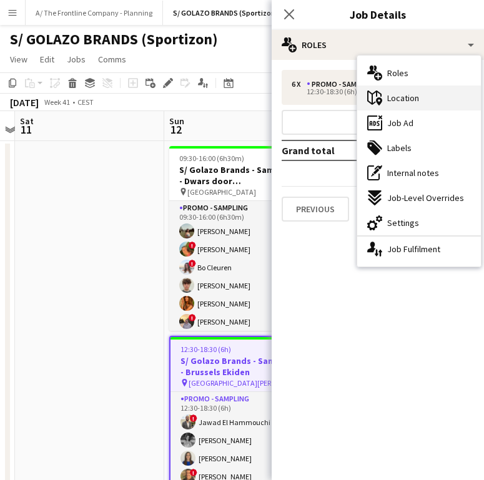
click at [431, 102] on div "maps-pin-1 Location" at bounding box center [419, 97] width 124 height 25
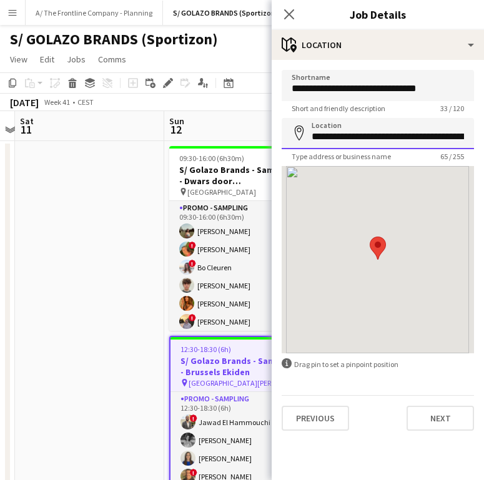
click at [362, 132] on input "**********" at bounding box center [377, 133] width 192 height 31
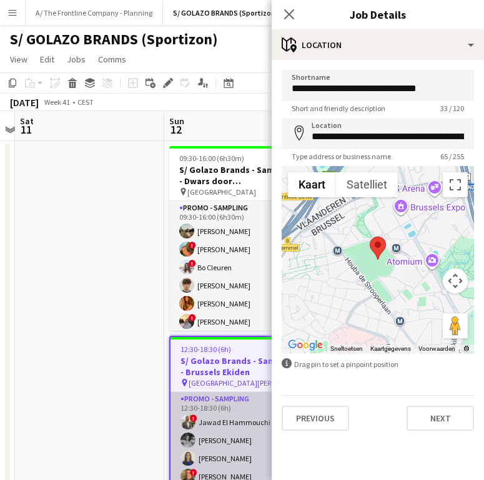
click at [200, 419] on app-card-role "Promo - Sampling 6/6 12:30-18:30 (6h) ! Jawad El Hammouchi Manon Leurquin Alici…" at bounding box center [238, 458] width 137 height 133
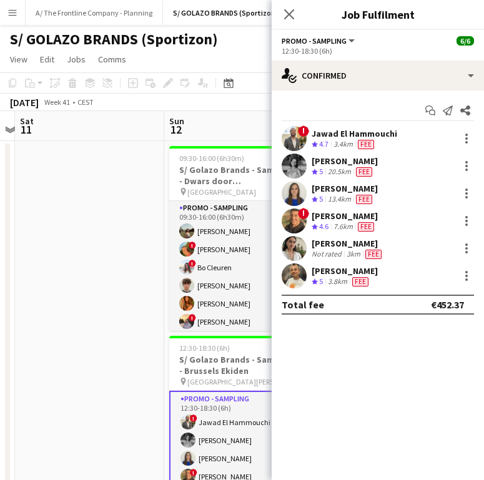
click at [340, 176] on div "20.5km" at bounding box center [339, 172] width 28 height 11
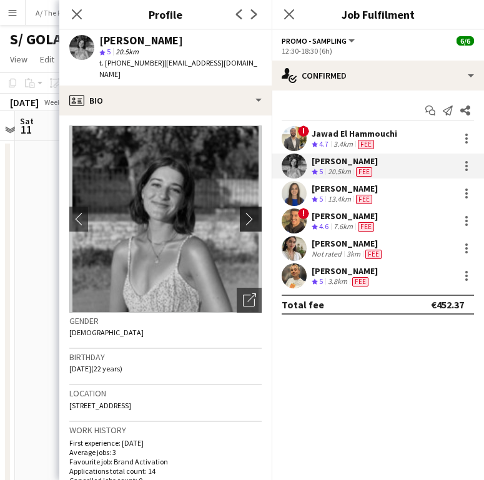
click at [240, 213] on button "chevron-right" at bounding box center [252, 219] width 25 height 25
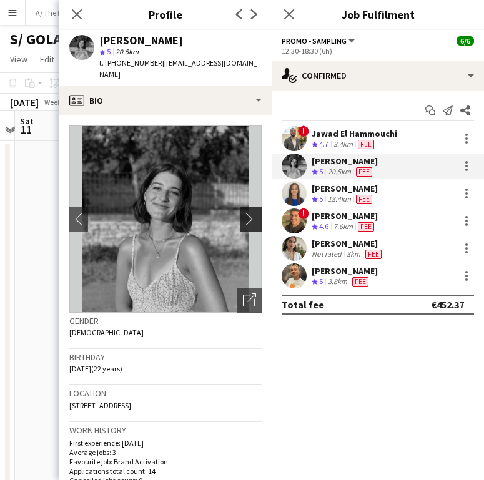
click at [240, 213] on button "chevron-right" at bounding box center [252, 219] width 25 height 25
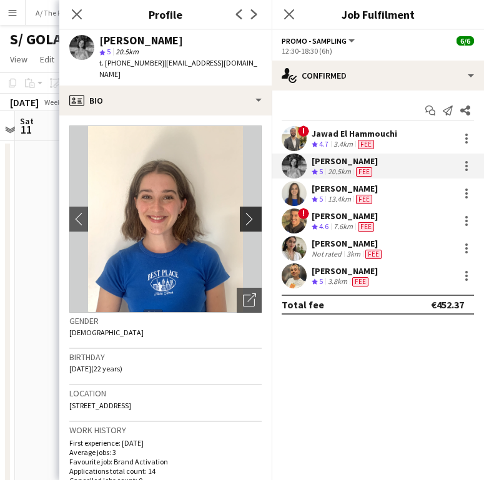
click at [243, 212] on app-icon "chevron-right" at bounding box center [252, 218] width 19 height 13
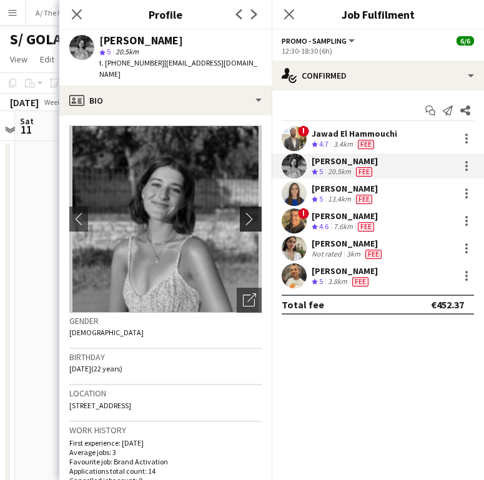
click at [243, 212] on app-icon "chevron-right" at bounding box center [252, 218] width 19 height 13
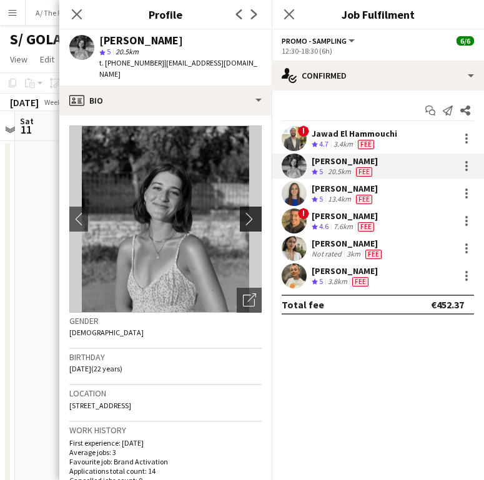
click at [243, 212] on app-icon "chevron-right" at bounding box center [252, 218] width 19 height 13
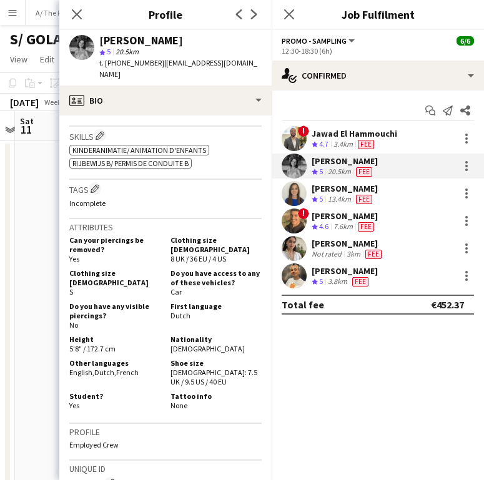
scroll to position [476, 0]
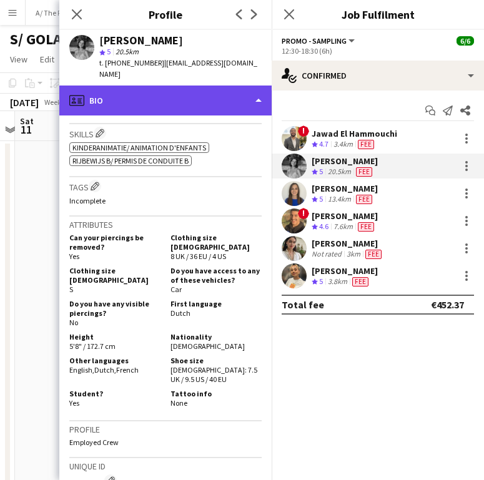
click at [194, 94] on div "profile Bio" at bounding box center [165, 100] width 212 height 30
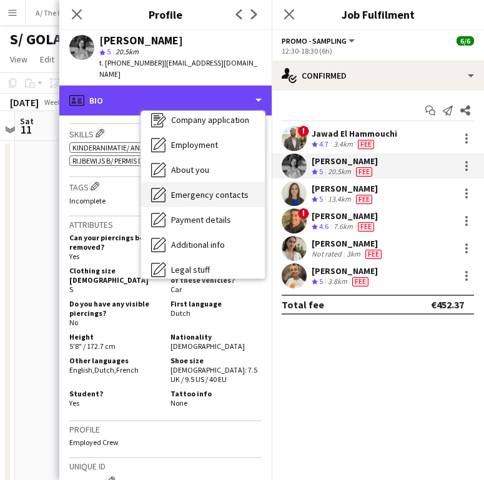
scroll to position [117, 0]
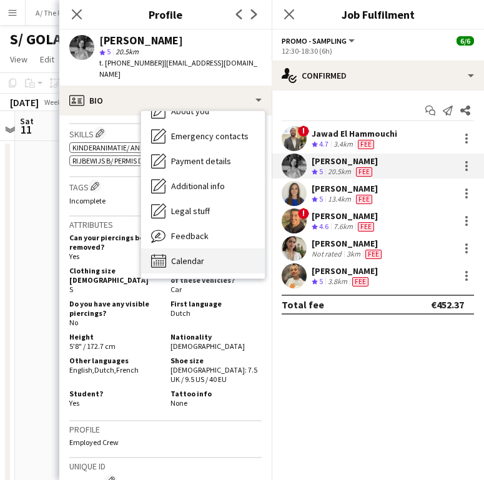
click at [195, 248] on div "Calendar Calendar" at bounding box center [203, 260] width 124 height 25
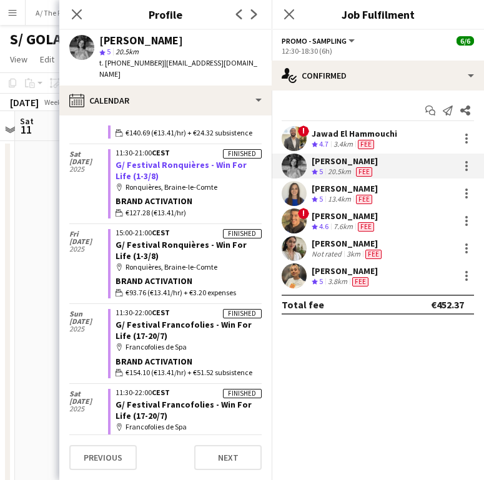
scroll to position [270, 0]
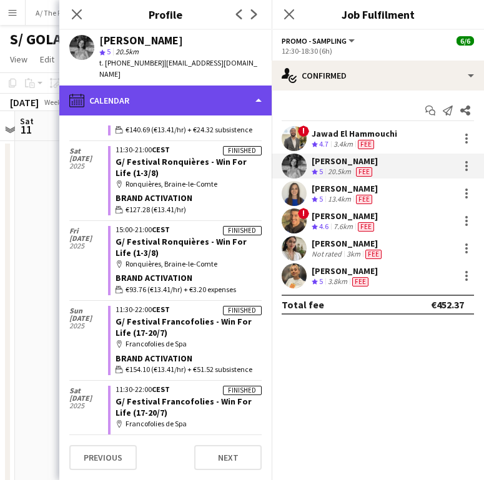
click at [207, 92] on div "calendar-full Calendar" at bounding box center [165, 100] width 212 height 30
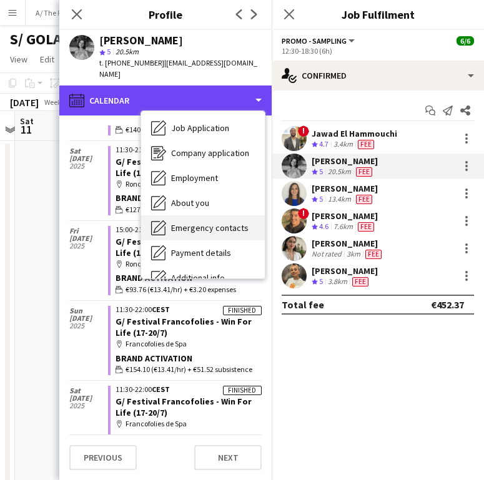
scroll to position [24, 0]
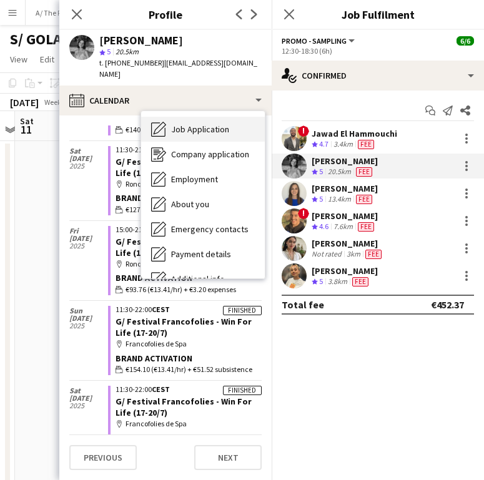
click at [192, 124] on span "Job Application" at bounding box center [200, 129] width 58 height 11
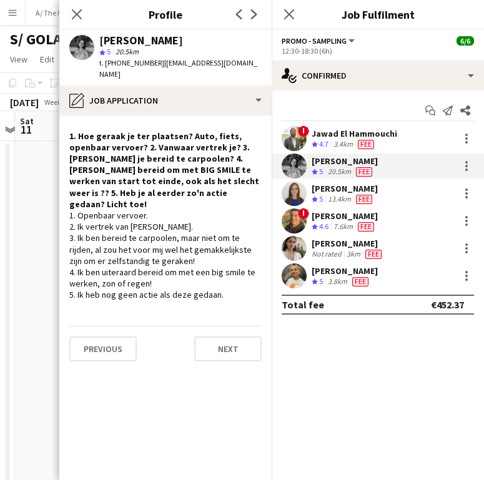
click at [85, 218] on div "1. Openbaar vervoer. 2. Ik vertrek van Overijse. 3. Ik ben bereid te carpoolen,…" at bounding box center [165, 255] width 192 height 91
click at [188, 210] on div "1. Openbaar vervoer. 2. Ik vertrek van Overijse. 3. Ik ben bereid te carpoolen,…" at bounding box center [165, 255] width 192 height 91
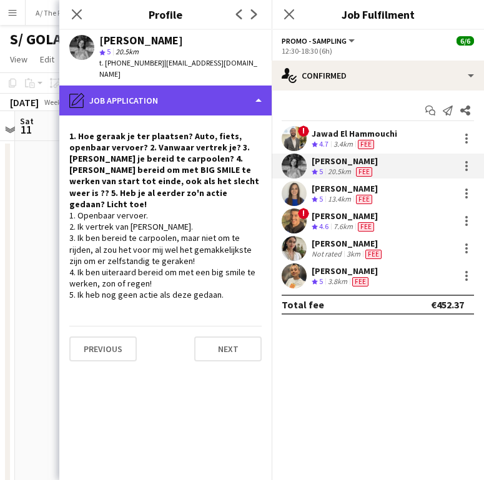
click at [193, 93] on div "pencil4 Job Application" at bounding box center [165, 100] width 212 height 30
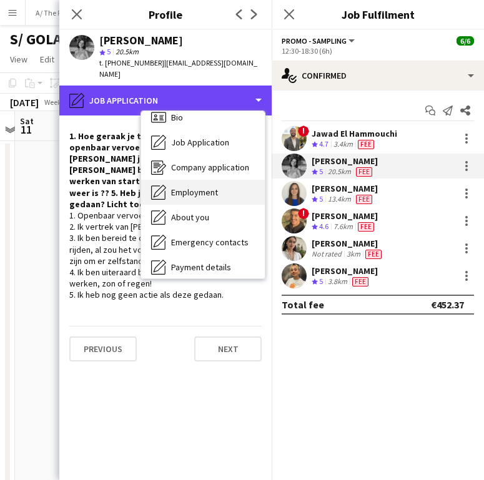
scroll to position [0, 0]
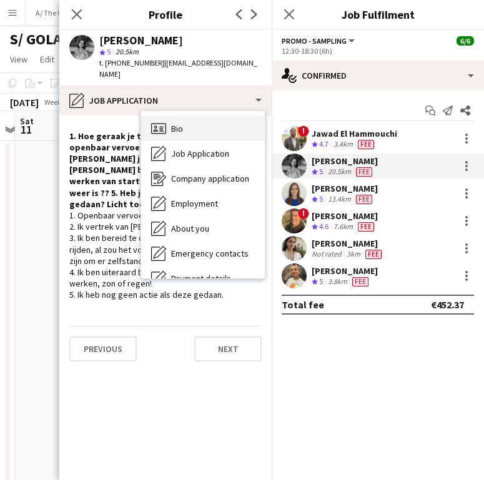
click at [189, 116] on div "Bio Bio" at bounding box center [203, 128] width 124 height 25
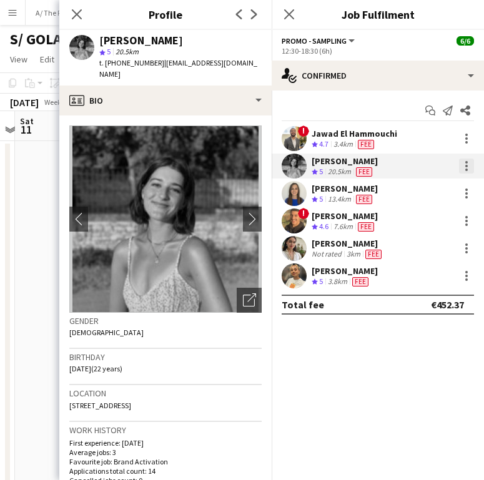
click at [462, 163] on div at bounding box center [466, 165] width 15 height 15
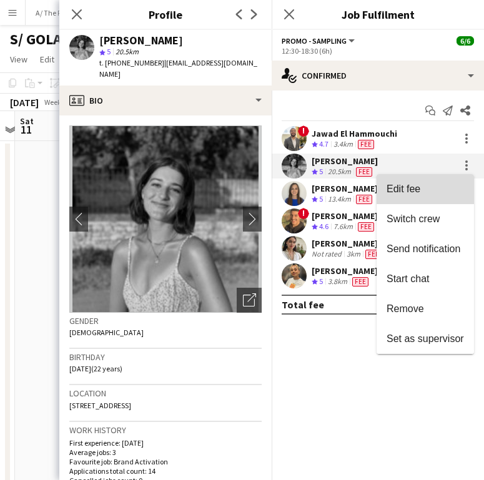
click at [437, 186] on span "Edit fee" at bounding box center [424, 188] width 77 height 11
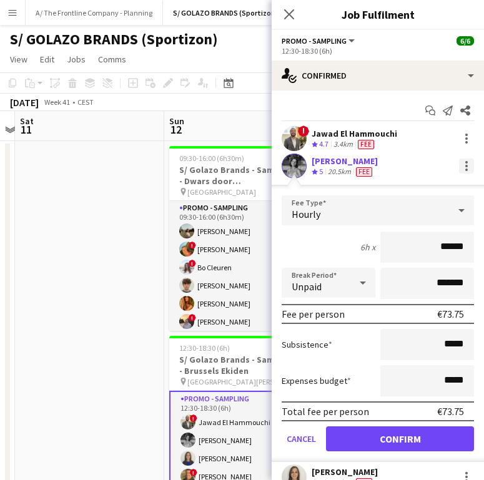
click at [460, 164] on div at bounding box center [466, 165] width 15 height 15
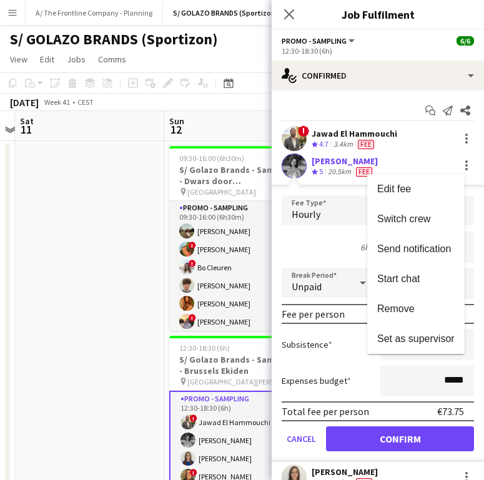
drag, startPoint x: 438, startPoint y: 245, endPoint x: 313, endPoint y: 192, distance: 136.4
click at [438, 245] on span "Send notification" at bounding box center [414, 248] width 74 height 11
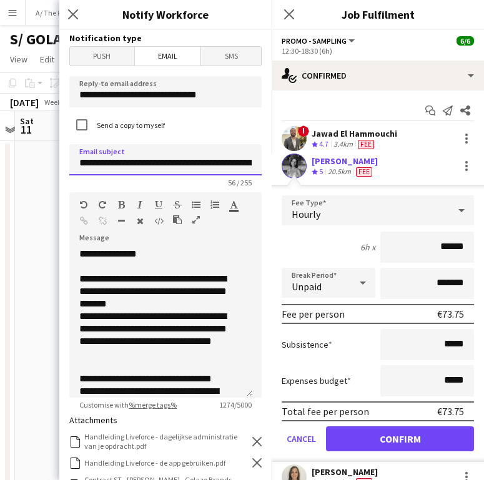
click at [189, 158] on input "**********" at bounding box center [165, 159] width 192 height 31
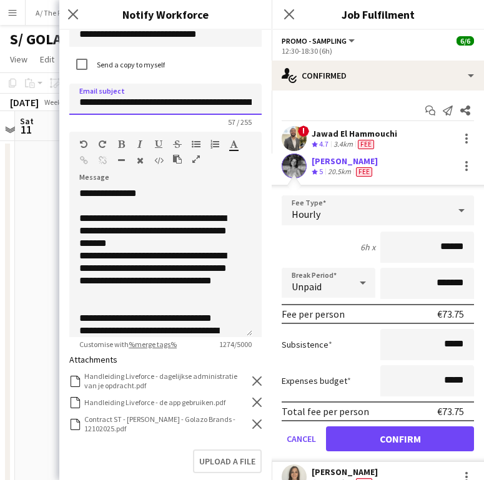
scroll to position [62, 0]
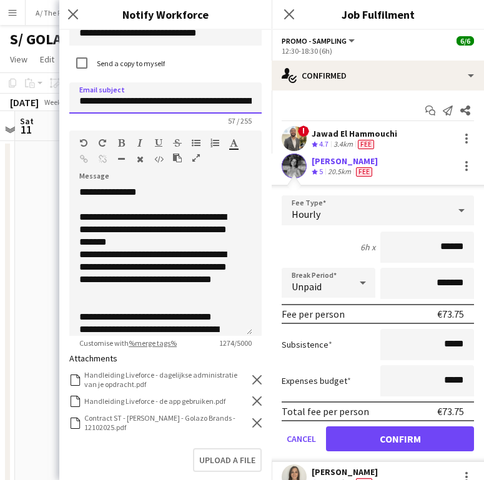
type input "**********"
click at [253, 424] on form "**********" at bounding box center [165, 345] width 212 height 754
click at [252, 423] on icon "Remove" at bounding box center [256, 422] width 9 height 9
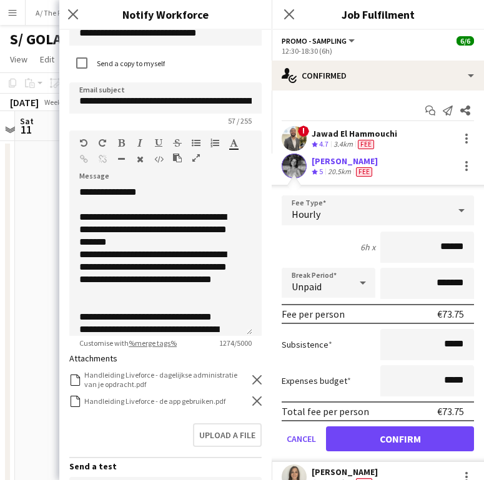
click at [252, 424] on form "**********" at bounding box center [165, 332] width 212 height 729
drag, startPoint x: 252, startPoint y: 424, endPoint x: 240, endPoint y: 429, distance: 13.4
click at [240, 429] on form "**********" at bounding box center [165, 332] width 212 height 729
click at [221, 434] on button "Upload a file" at bounding box center [225, 436] width 71 height 26
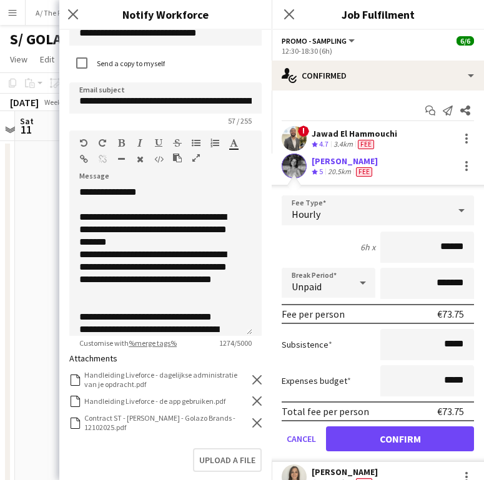
scroll to position [304, 0]
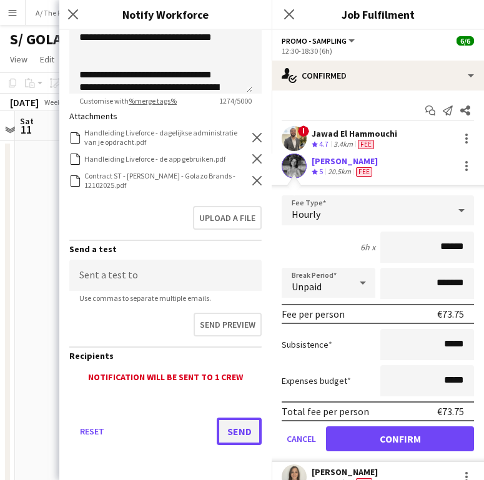
click at [233, 432] on button "Send" at bounding box center [238, 430] width 45 height 27
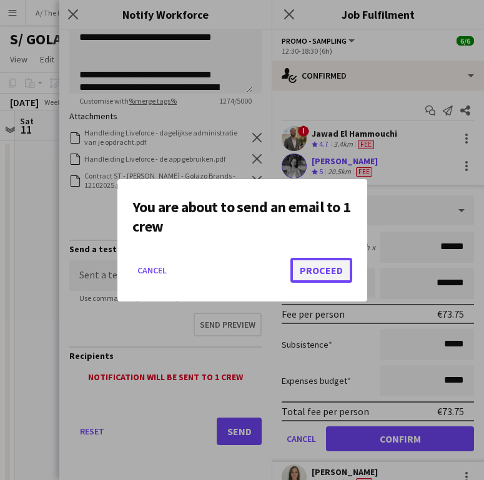
click at [319, 263] on button "Proceed" at bounding box center [321, 270] width 62 height 25
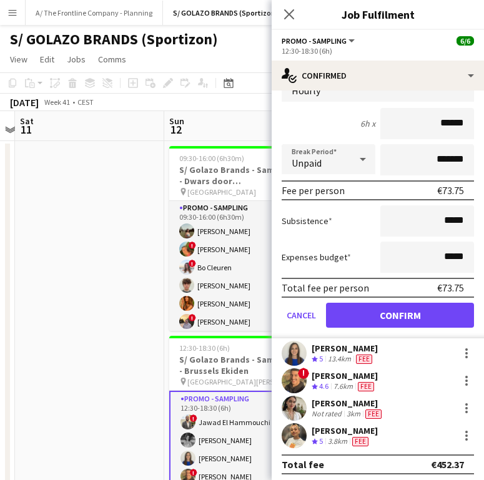
scroll to position [128, 0]
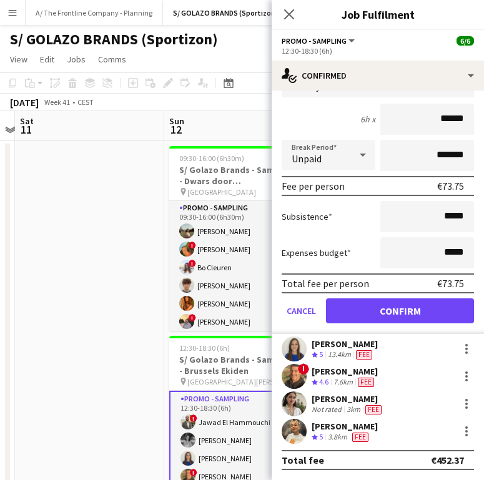
click at [333, 432] on div "3.8km" at bounding box center [337, 437] width 24 height 11
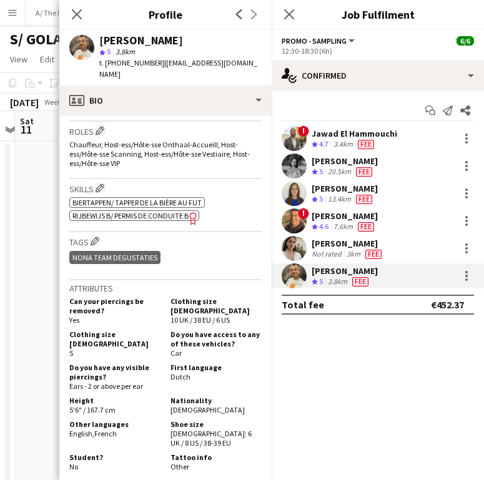
scroll to position [459, 0]
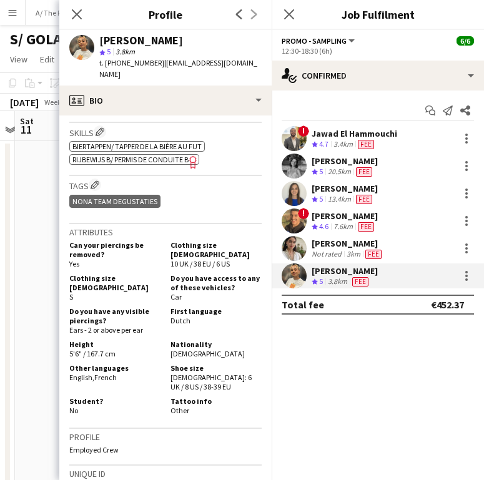
click at [184, 384] on div "Can your piercings be removed? Yes Clothing size FEMALE 10 UK / 38 EU / 6 US Cl…" at bounding box center [165, 328] width 192 height 180
click at [185, 373] on div "Can your piercings be removed? Yes Clothing size FEMALE 10 UK / 38 EU / 6 US Cl…" at bounding box center [165, 328] width 192 height 180
click at [199, 290] on div "Can your piercings be removed? Yes Clothing size FEMALE 10 UK / 38 EU / 6 US Cl…" at bounding box center [165, 328] width 192 height 180
click at [204, 192] on div "NONA TEAM Degustaties" at bounding box center [165, 202] width 192 height 21
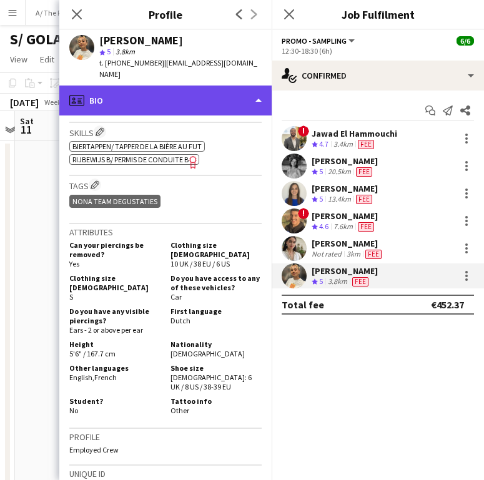
click at [202, 85] on div "profile Bio" at bounding box center [165, 100] width 212 height 30
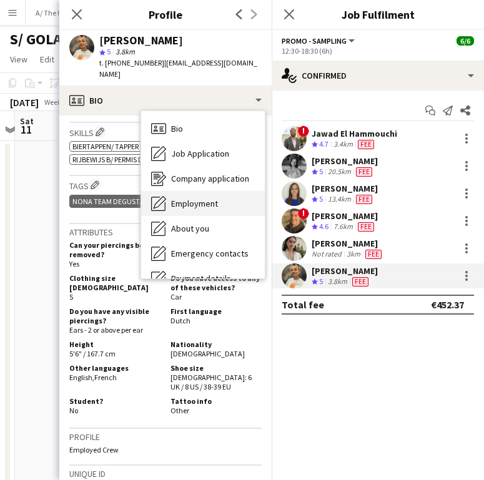
click at [208, 199] on div "Employment Employment" at bounding box center [203, 203] width 124 height 25
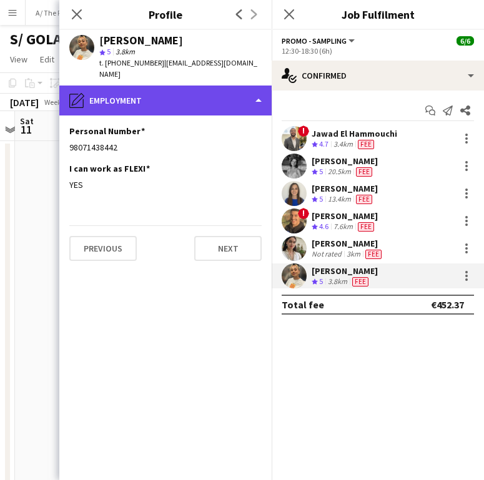
click at [132, 85] on div "pencil4 Employment" at bounding box center [165, 100] width 212 height 30
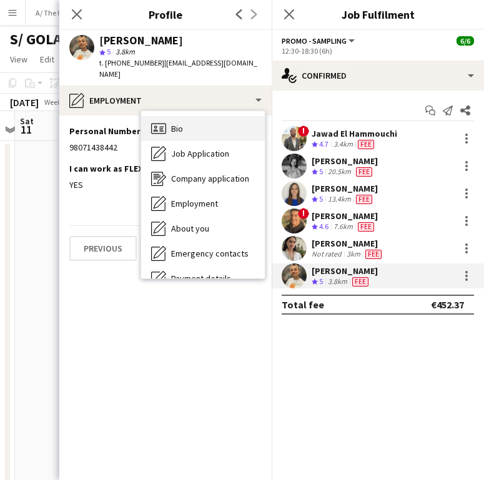
click at [178, 123] on span "Bio" at bounding box center [177, 128] width 12 height 11
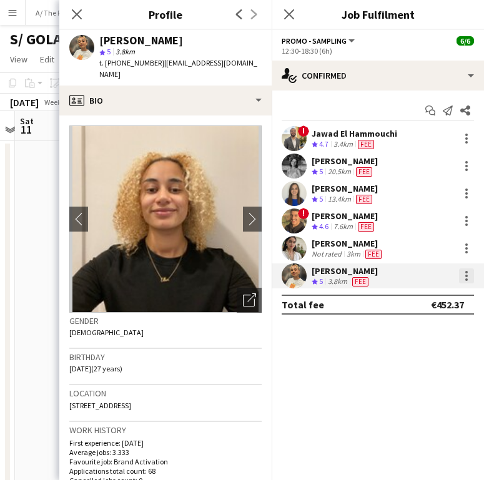
click at [468, 274] on div at bounding box center [466, 275] width 15 height 15
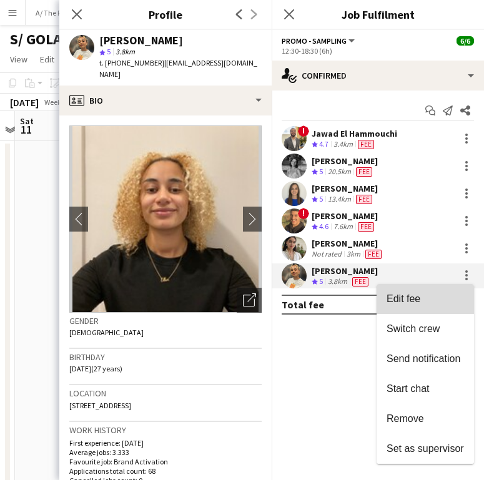
click at [422, 308] on button "Edit fee" at bounding box center [424, 299] width 97 height 30
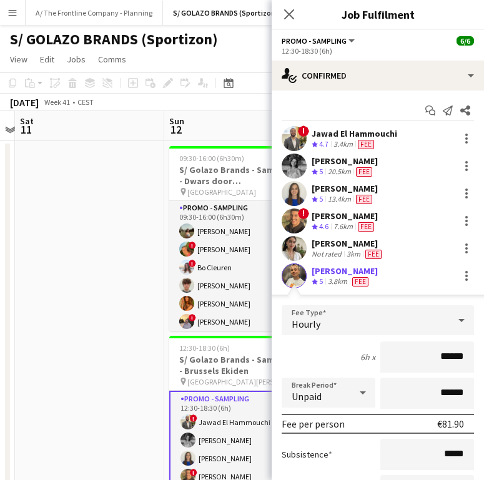
click at [331, 187] on div "[PERSON_NAME]" at bounding box center [344, 188] width 66 height 11
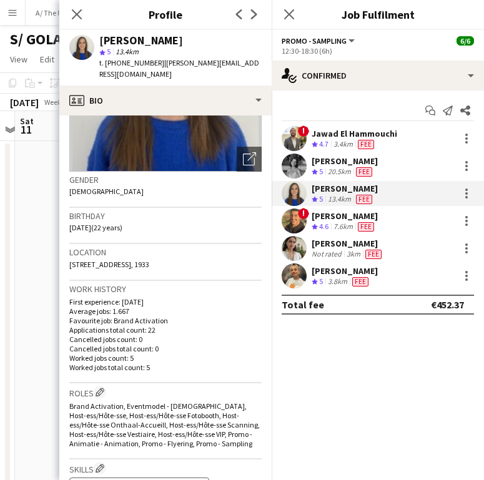
scroll to position [149, 0]
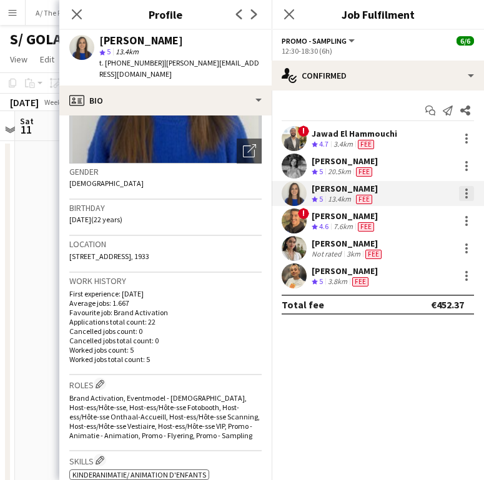
click at [470, 191] on div at bounding box center [466, 193] width 15 height 15
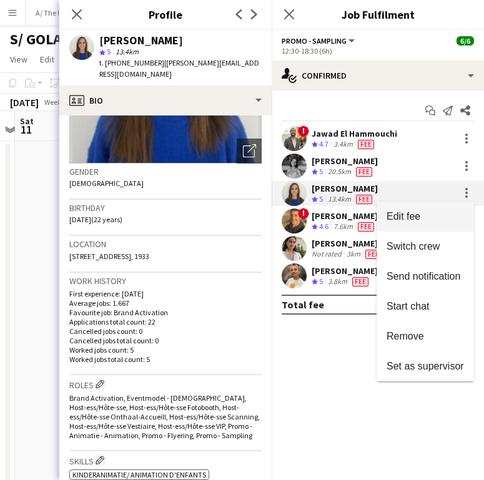
click at [433, 212] on span "Edit fee" at bounding box center [424, 216] width 77 height 11
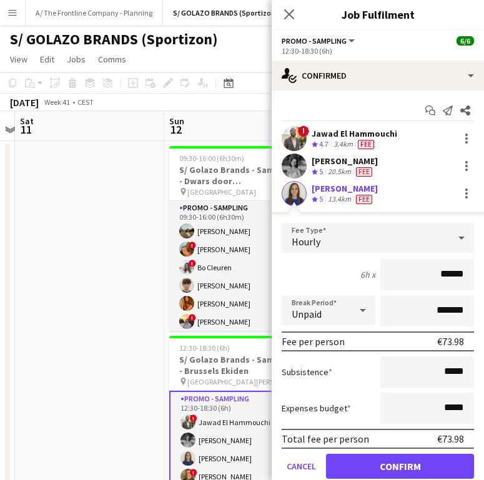
click at [379, 185] on div "Alicia Mertens Crew rating 5 13.4km Fee" at bounding box center [377, 193] width 212 height 25
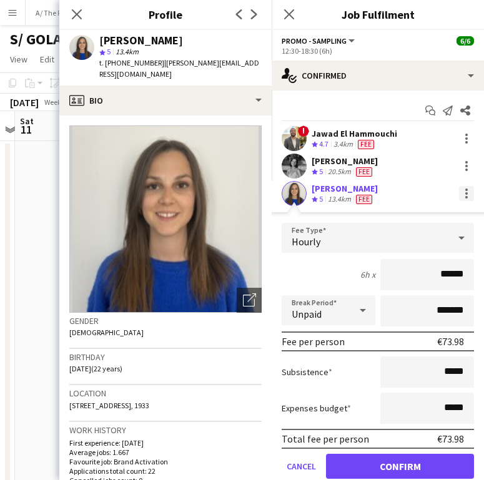
click at [459, 198] on div at bounding box center [466, 193] width 15 height 15
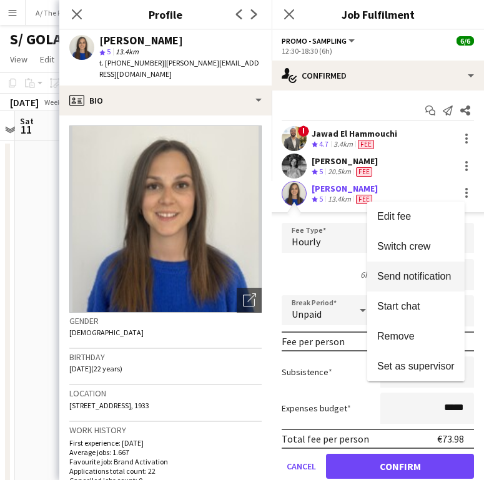
click at [425, 276] on span "Send notification" at bounding box center [414, 276] width 74 height 11
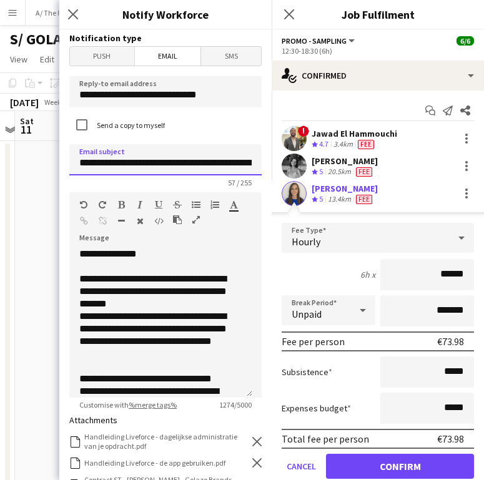
drag, startPoint x: 200, startPoint y: 167, endPoint x: 137, endPoint y: 165, distance: 62.4
click at [137, 165] on input "**********" at bounding box center [165, 159] width 192 height 31
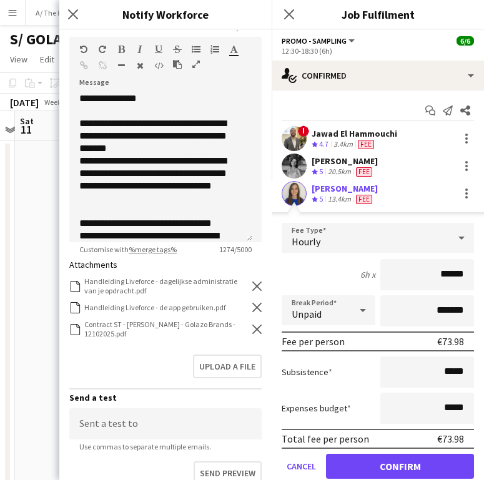
type input "**********"
click at [252, 330] on icon at bounding box center [256, 328] width 9 height 9
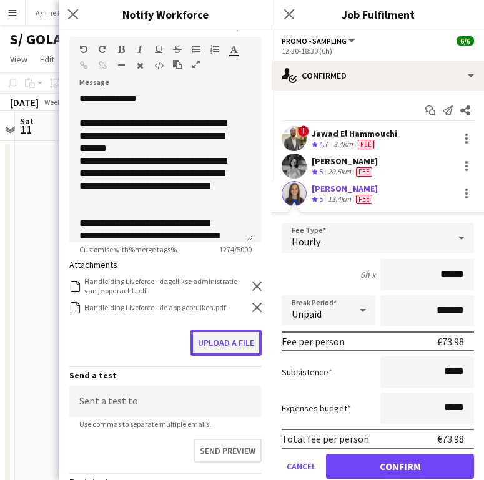
click at [238, 338] on button "Upload a file" at bounding box center [225, 342] width 71 height 26
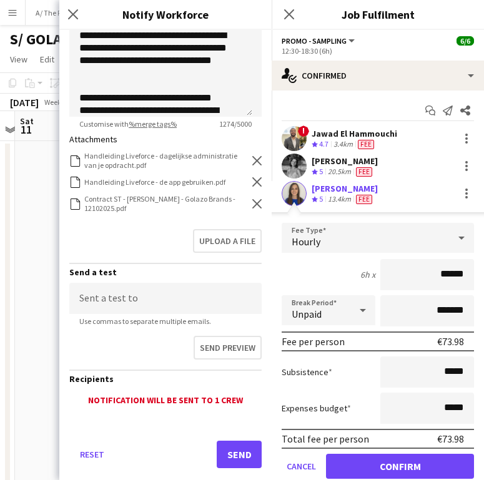
scroll to position [304, 0]
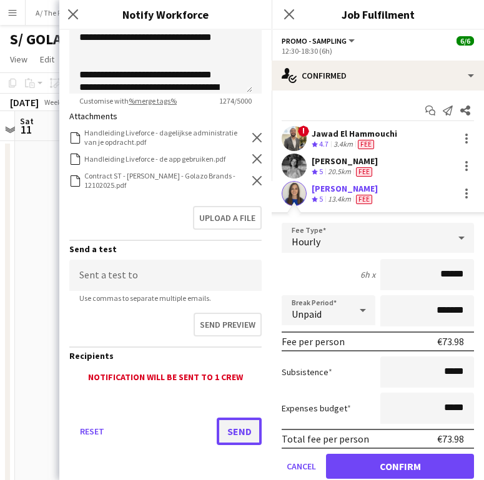
click at [228, 429] on button "Send" at bounding box center [238, 430] width 45 height 27
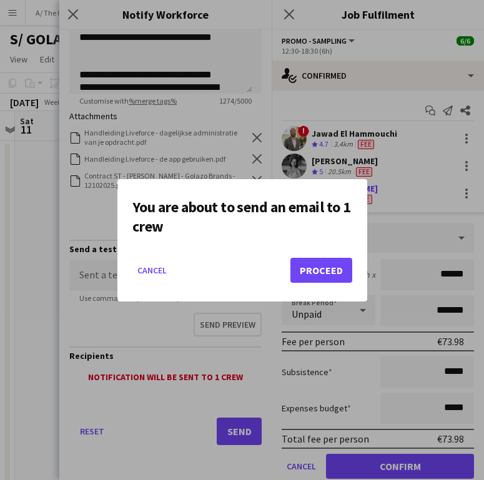
click at [322, 283] on mat-dialog-actions "Cancel Proceed" at bounding box center [242, 274] width 220 height 53
click at [308, 276] on button "Proceed" at bounding box center [321, 270] width 62 height 25
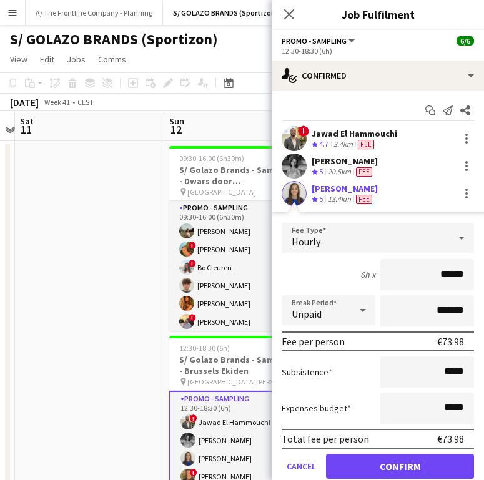
scroll to position [128, 0]
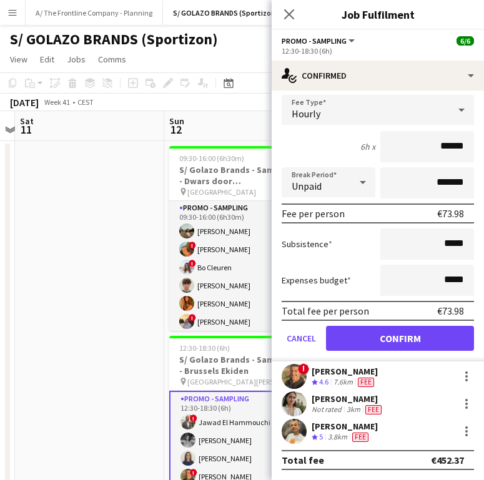
click at [328, 379] on span "4.6" at bounding box center [323, 381] width 9 height 9
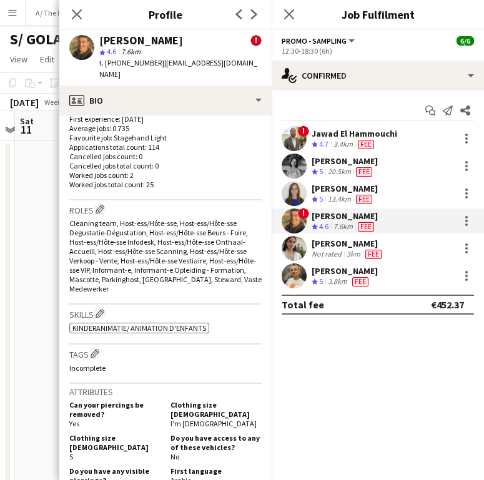
scroll to position [507, 0]
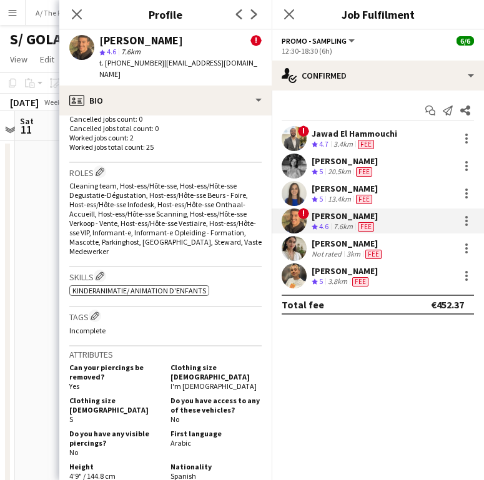
click at [276, 318] on div "Start chat Send notification Share ! Jawad El Hammouchi Crew rating 4.7 3.4km F…" at bounding box center [377, 207] width 212 height 234
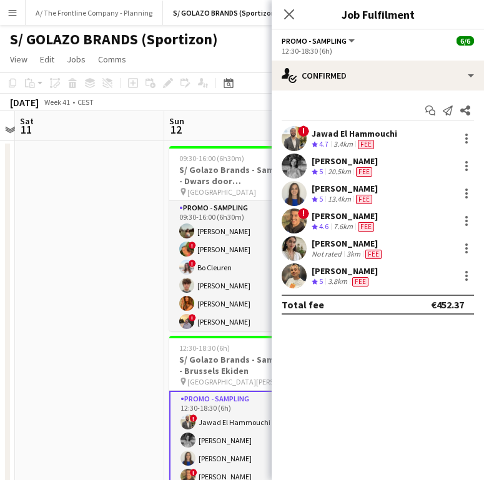
click at [333, 228] on div "7.6km" at bounding box center [343, 226] width 24 height 11
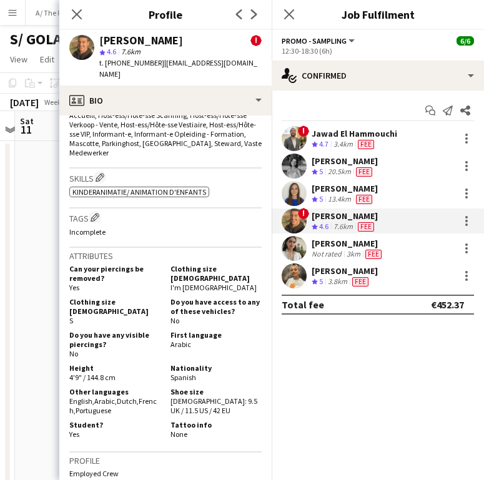
scroll to position [0, 0]
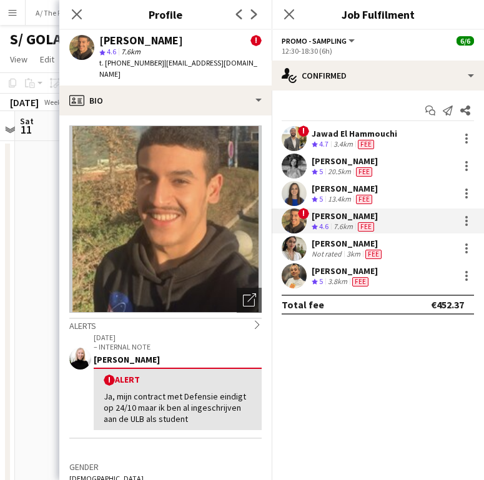
click at [157, 342] on p "– INTERNAL NOTE" at bounding box center [178, 346] width 168 height 9
click at [467, 218] on div at bounding box center [466, 220] width 15 height 15
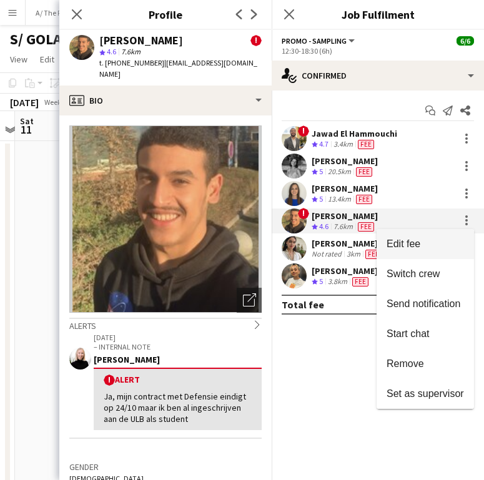
click at [432, 235] on button "Edit fee" at bounding box center [424, 244] width 97 height 30
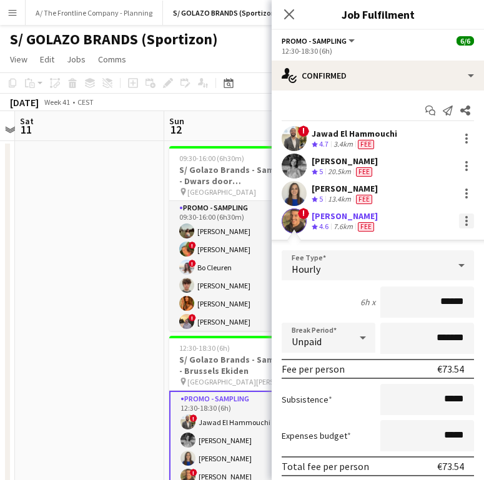
click at [459, 218] on div at bounding box center [466, 220] width 15 height 15
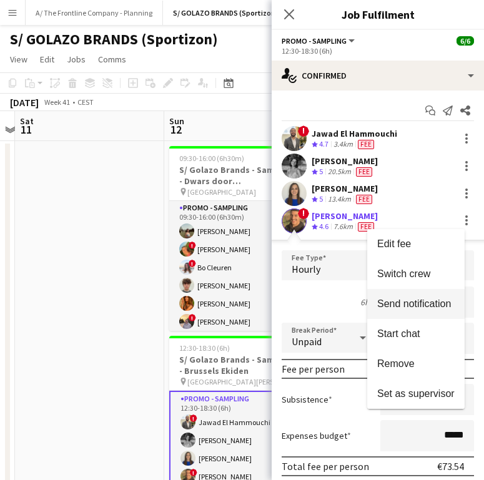
click at [407, 309] on span "Send notification" at bounding box center [415, 303] width 77 height 11
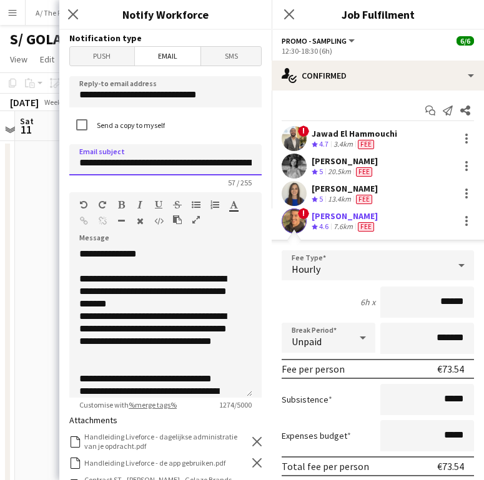
click at [190, 162] on input "**********" at bounding box center [165, 159] width 192 height 31
type input "**********"
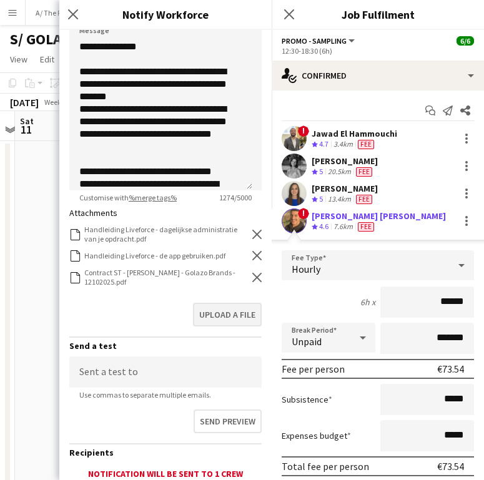
scroll to position [206, 0]
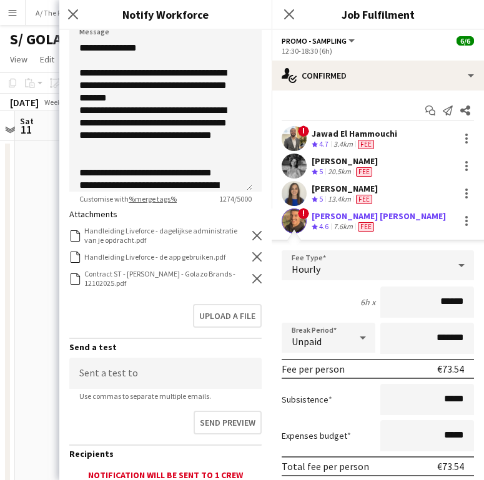
type input "**********"
click at [242, 281] on div "Contract ST - [PERSON_NAME] - Golazo Brands - 12102025.pdf Contract ST - [PERSO…" at bounding box center [165, 278] width 192 height 19
click at [252, 274] on icon "Remove" at bounding box center [256, 278] width 9 height 9
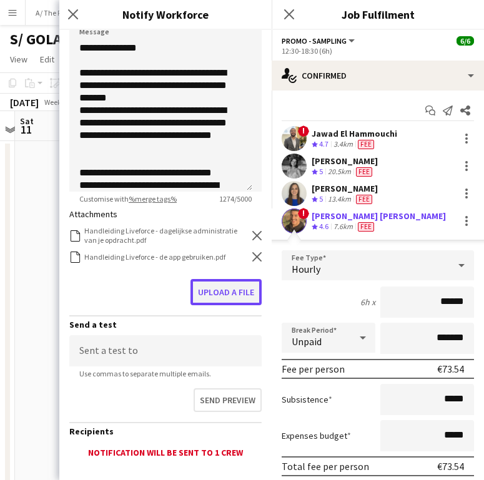
click at [236, 283] on button "Upload a file" at bounding box center [225, 292] width 71 height 26
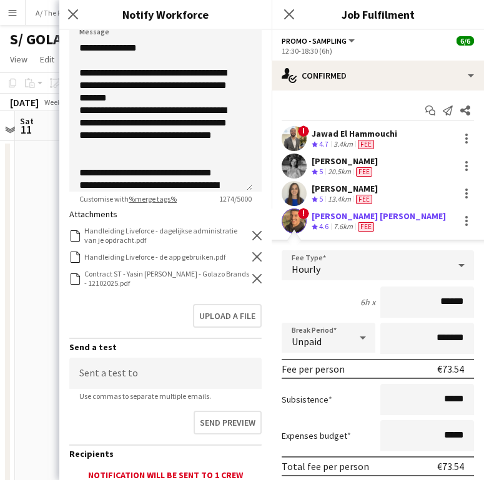
scroll to position [304, 0]
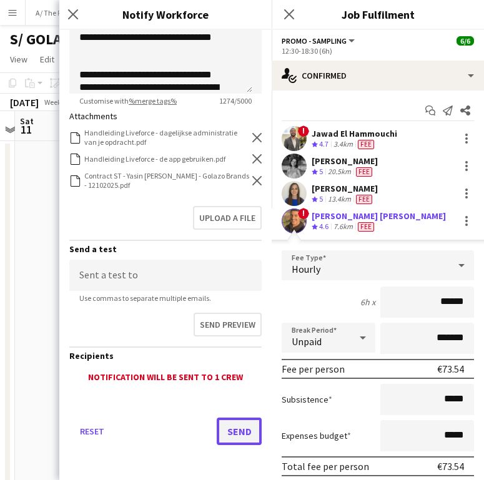
click at [230, 432] on button "Send" at bounding box center [238, 430] width 45 height 27
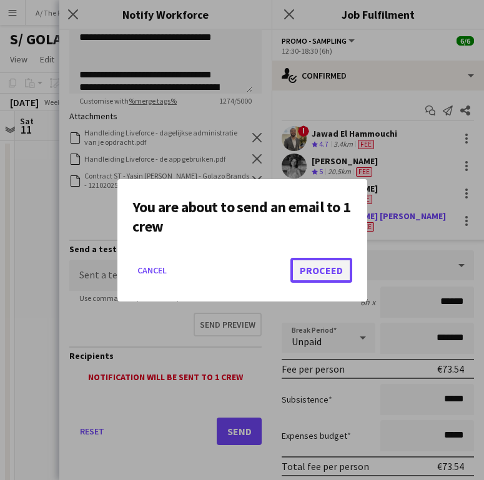
click at [321, 266] on button "Proceed" at bounding box center [321, 270] width 62 height 25
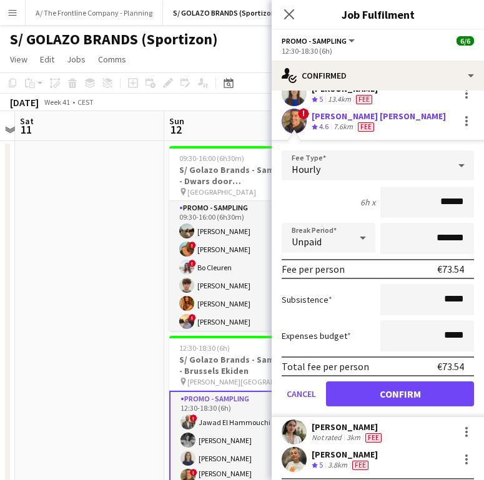
scroll to position [128, 0]
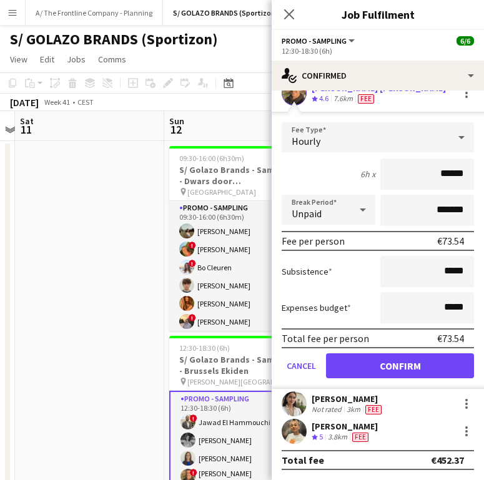
click at [346, 396] on div "[PERSON_NAME]" at bounding box center [347, 398] width 72 height 11
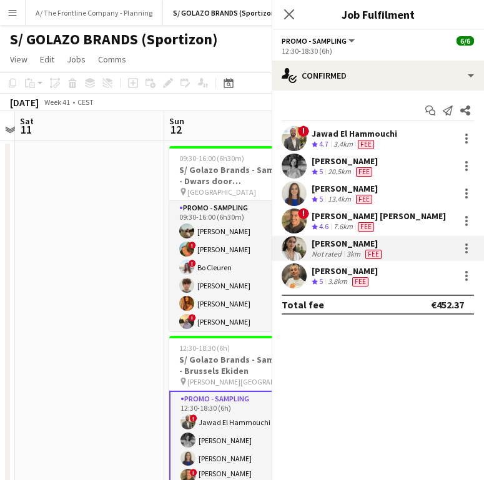
scroll to position [0, 0]
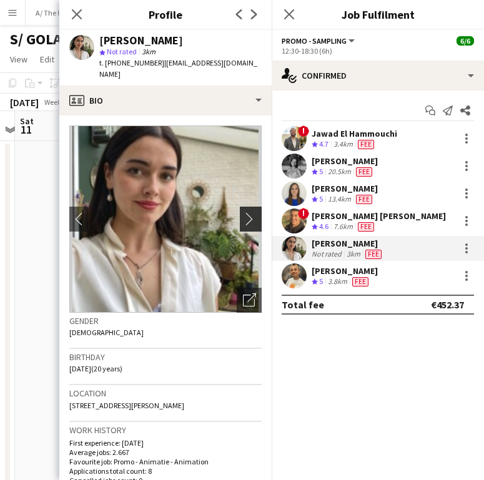
click at [243, 212] on app-icon "chevron-right" at bounding box center [252, 218] width 19 height 13
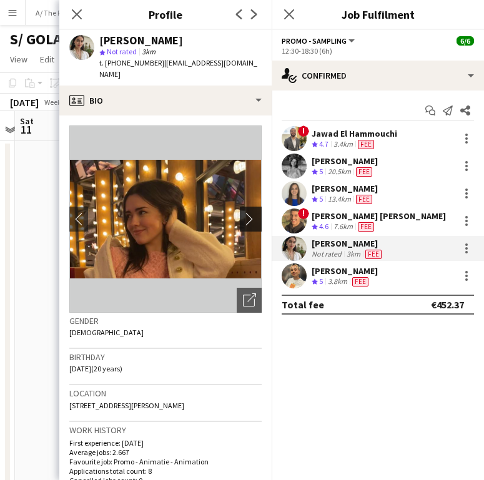
click at [243, 212] on app-icon "chevron-right" at bounding box center [252, 218] width 19 height 13
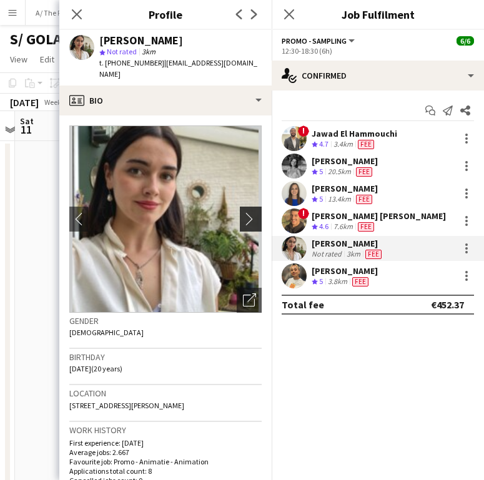
click at [243, 212] on app-icon "chevron-right" at bounding box center [252, 218] width 19 height 13
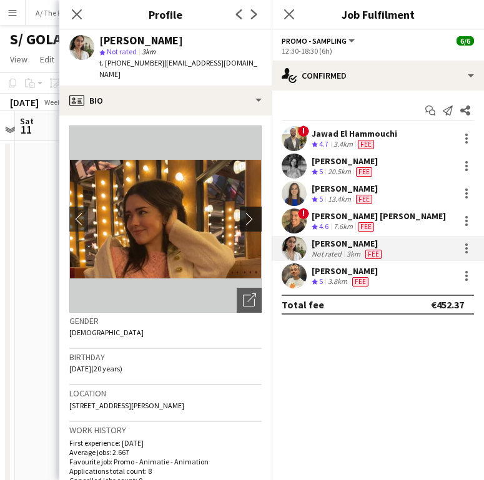
click at [243, 212] on app-icon "chevron-right" at bounding box center [252, 218] width 19 height 13
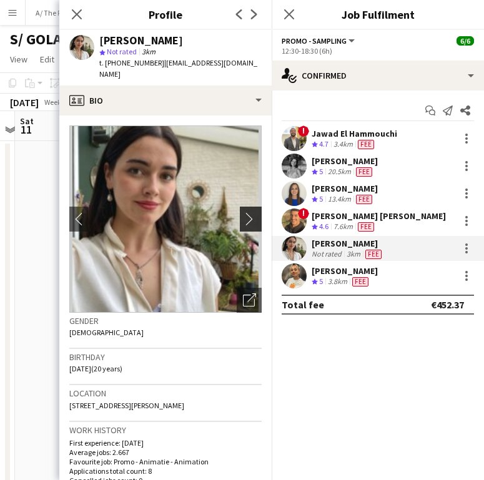
click at [243, 212] on app-icon "chevron-right" at bounding box center [252, 218] width 19 height 13
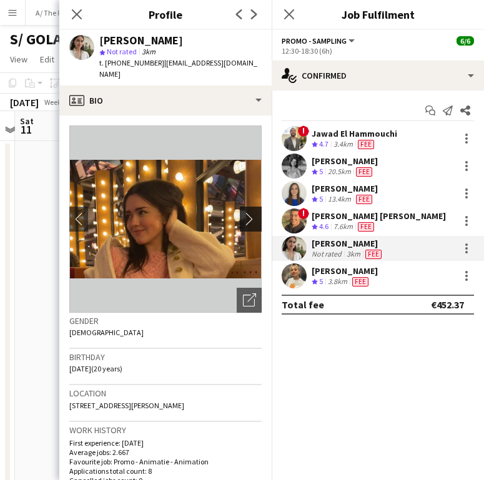
click at [243, 212] on app-icon "chevron-right" at bounding box center [252, 218] width 19 height 13
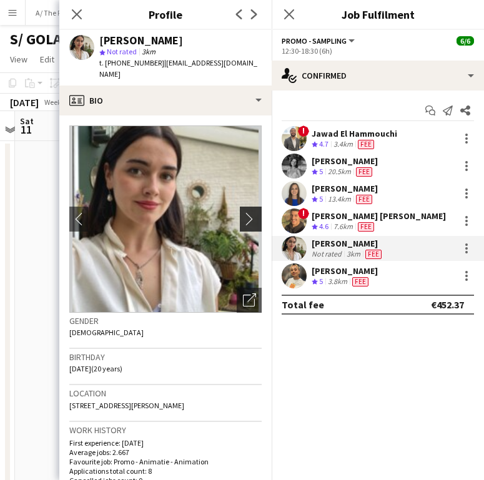
click at [243, 212] on app-icon "chevron-right" at bounding box center [252, 218] width 19 height 13
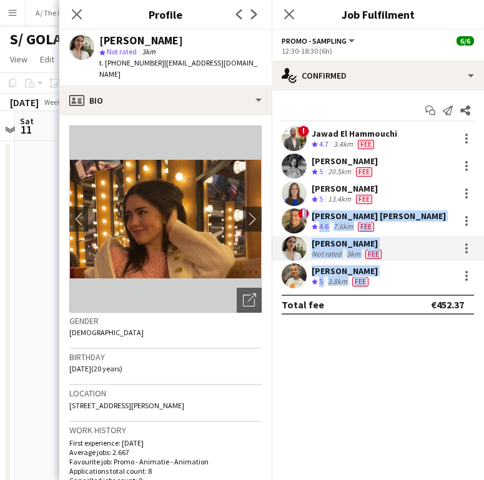
drag, startPoint x: 276, startPoint y: 272, endPoint x: 278, endPoint y: 298, distance: 25.6
click at [278, 298] on app-confirmed-crew "! Jawad El Hammouchi Crew rating 4.7 3.4km Fee [PERSON_NAME] Crew rating 5 20.5…" at bounding box center [377, 220] width 212 height 188
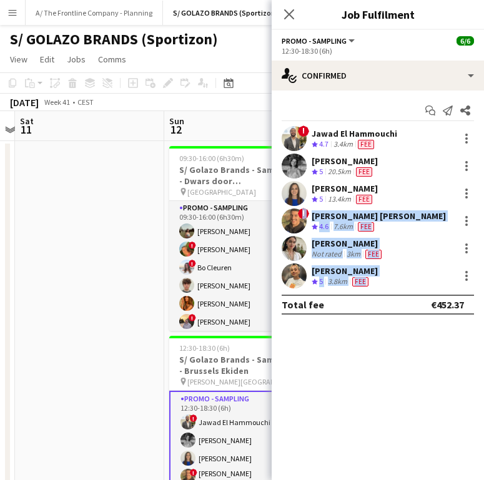
click at [331, 242] on div "[PERSON_NAME]" at bounding box center [347, 243] width 72 height 11
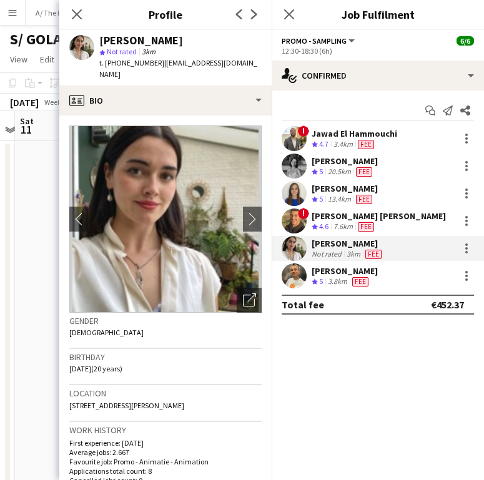
click at [246, 221] on img at bounding box center [165, 218] width 192 height 187
click at [243, 212] on app-icon "chevron-right" at bounding box center [252, 218] width 19 height 13
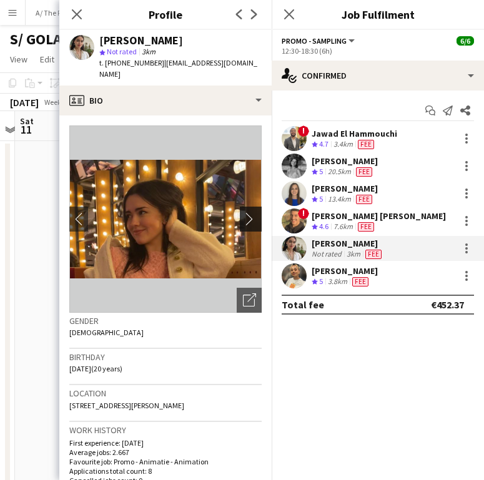
click at [243, 212] on app-icon "chevron-right" at bounding box center [252, 218] width 19 height 13
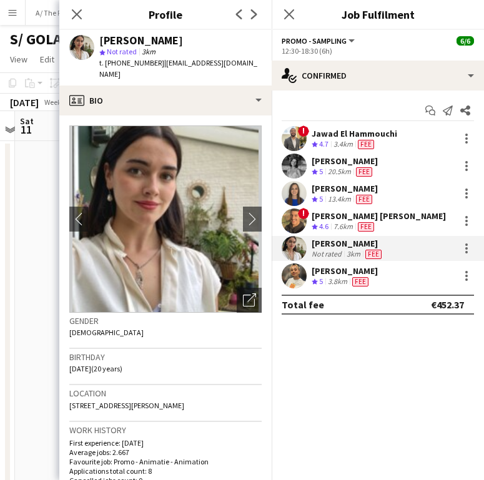
click at [273, 207] on div "! Jawad El Hammouchi Crew rating 4.7 3.4km Fee [PERSON_NAME] Crew rating 5 20.5…" at bounding box center [377, 207] width 212 height 162
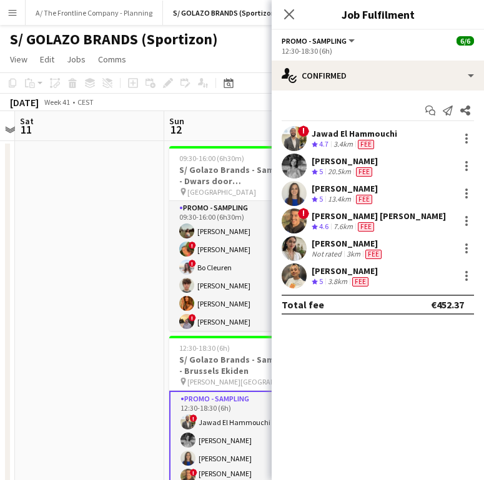
click at [331, 243] on div "[PERSON_NAME]" at bounding box center [347, 243] width 72 height 11
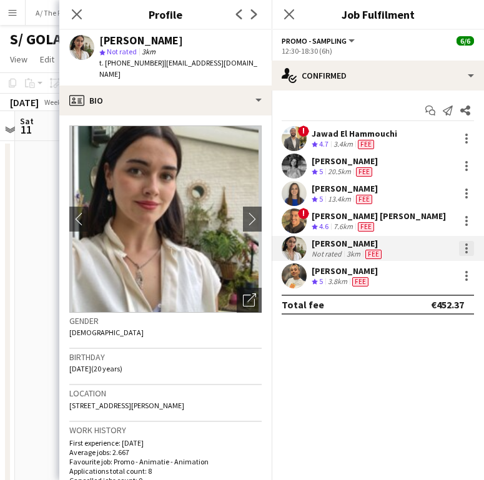
click at [465, 245] on div at bounding box center [466, 244] width 2 height 2
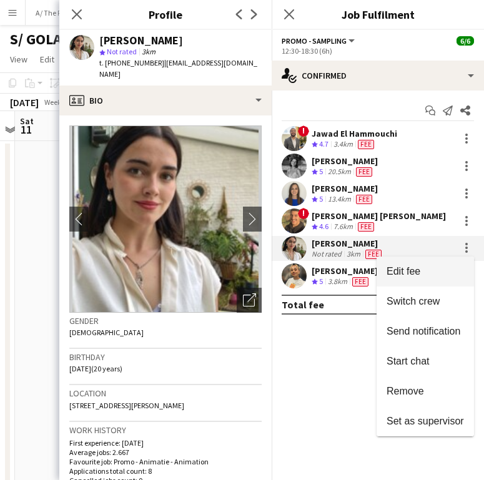
click at [411, 278] on button "Edit fee" at bounding box center [424, 271] width 97 height 30
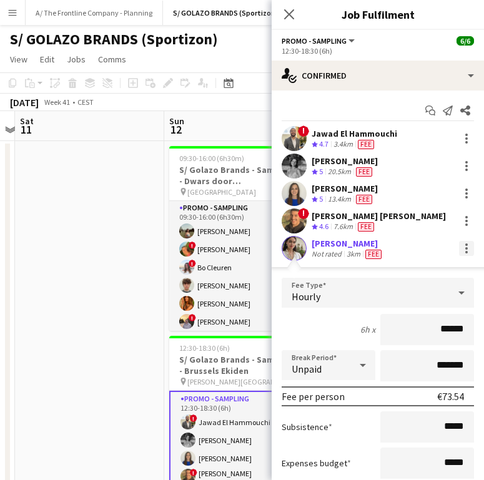
click at [460, 250] on div at bounding box center [466, 248] width 15 height 15
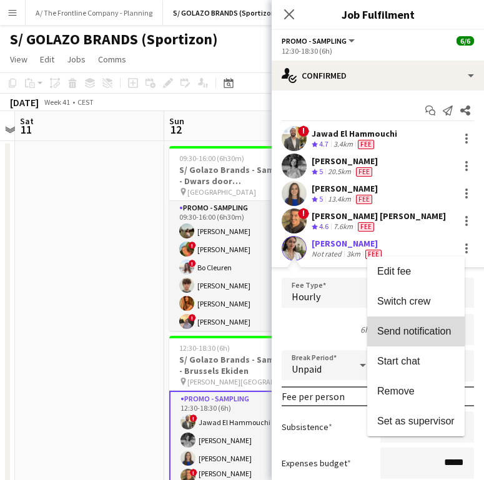
click at [432, 333] on span "Send notification" at bounding box center [414, 331] width 74 height 11
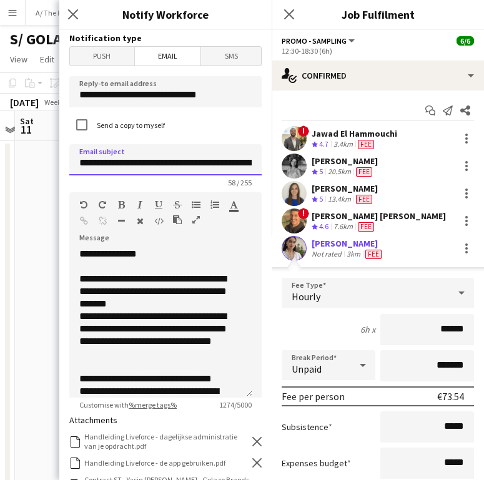
click at [195, 162] on input "**********" at bounding box center [165, 159] width 192 height 31
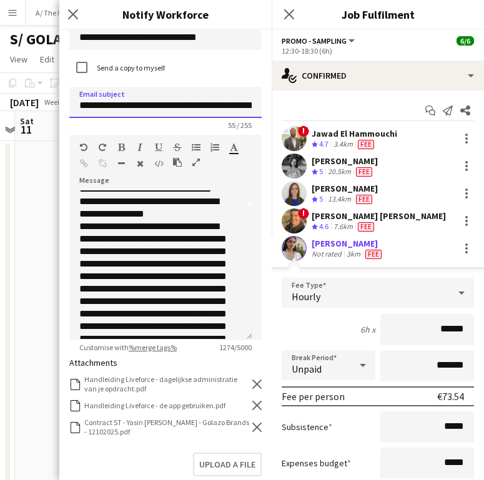
scroll to position [64, 0]
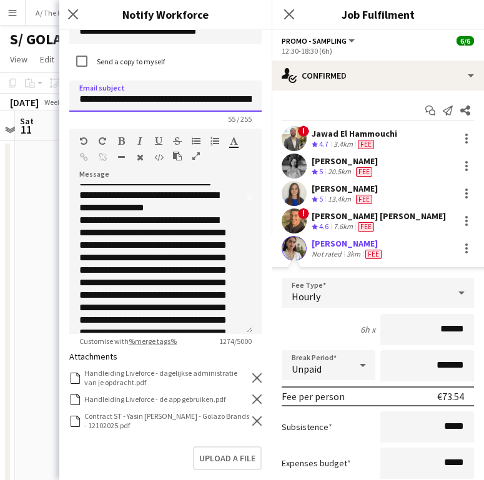
type input "**********"
click at [252, 422] on icon "Remove" at bounding box center [256, 420] width 9 height 9
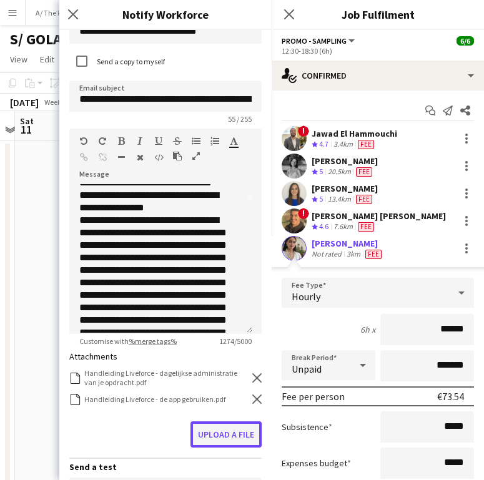
click at [235, 425] on button "Upload a file" at bounding box center [225, 434] width 71 height 26
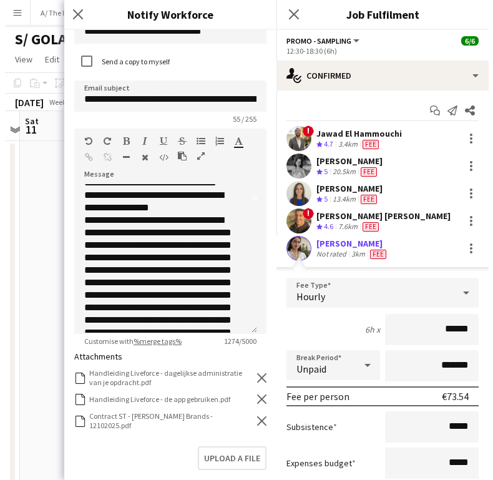
scroll to position [304, 0]
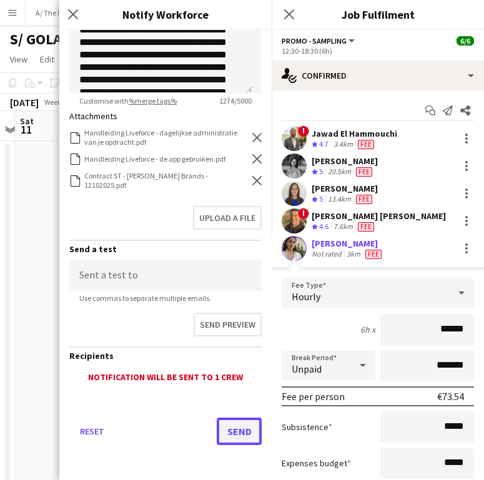
click at [233, 417] on button "Send" at bounding box center [238, 430] width 45 height 27
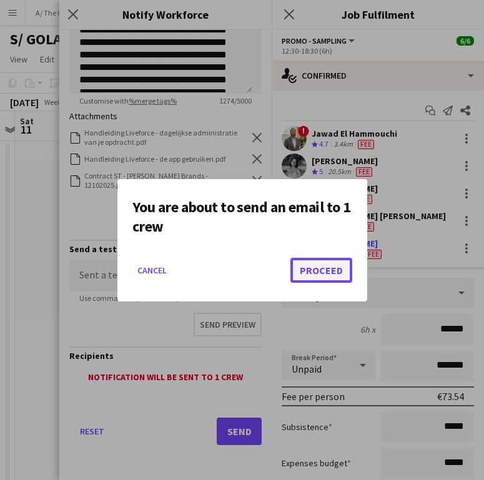
click at [322, 261] on button "Proceed" at bounding box center [321, 270] width 62 height 25
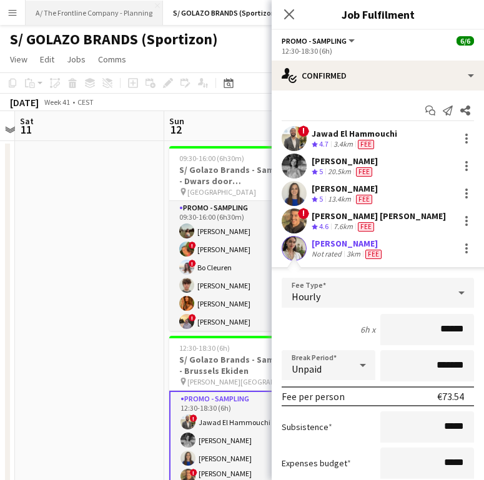
click at [75, 4] on button "A/ The Frontline Company - Planning Close" at bounding box center [94, 13] width 137 height 24
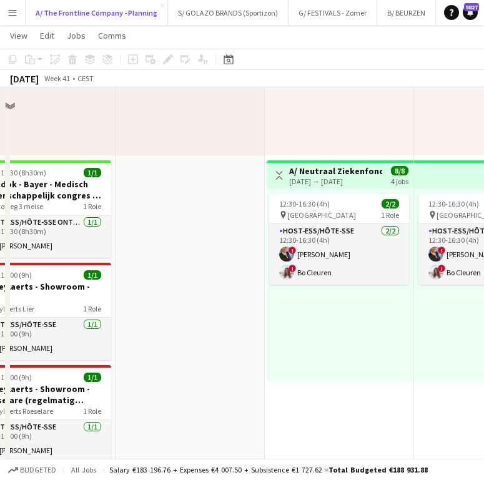
scroll to position [212, 0]
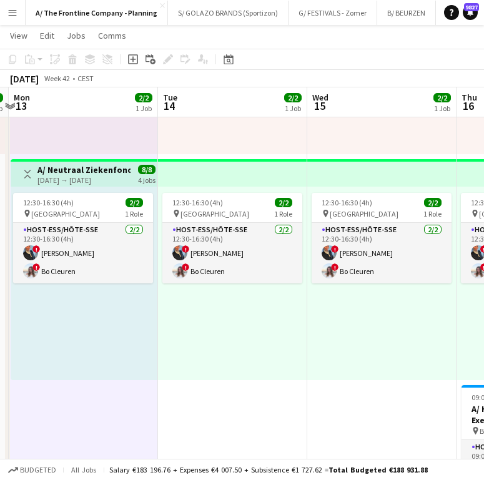
scroll to position [0, 459]
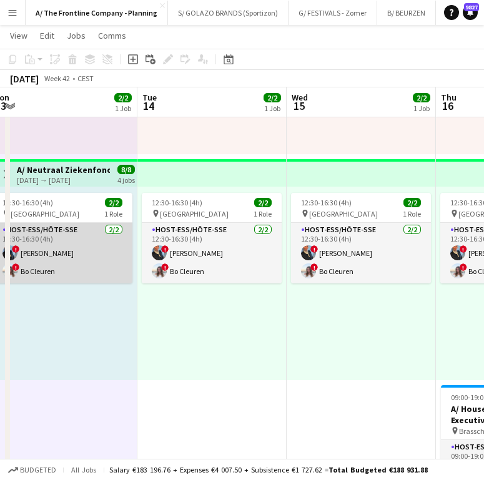
click at [110, 250] on app-card-role "Host-ess/Hôte-sse [DATE] 12:30-16:30 (4h) ! [PERSON_NAME] ! Bo Cleuren" at bounding box center [63, 253] width 140 height 61
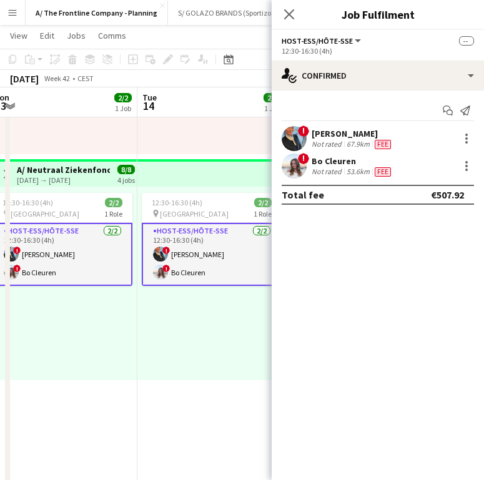
click at [330, 134] on div "[PERSON_NAME]" at bounding box center [352, 133] width 82 height 11
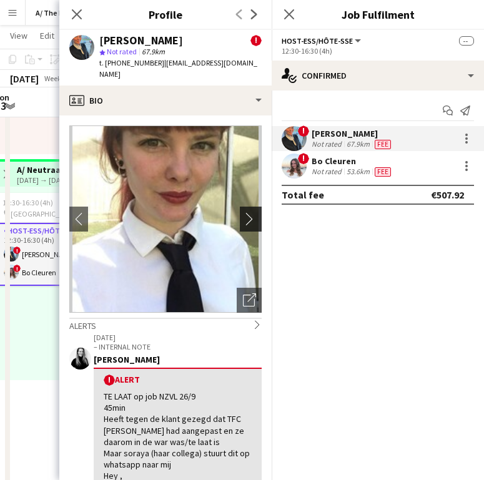
click at [243, 212] on app-icon "chevron-right" at bounding box center [252, 218] width 19 height 13
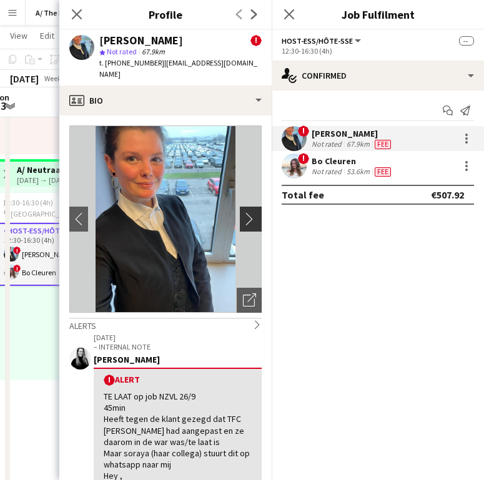
click at [243, 212] on app-icon "chevron-right" at bounding box center [252, 218] width 19 height 13
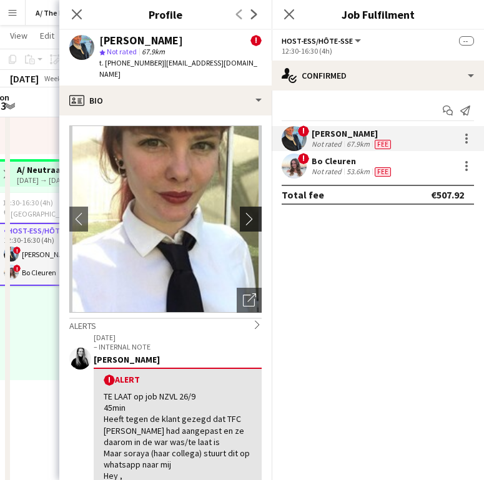
click at [243, 212] on app-icon "chevron-right" at bounding box center [252, 218] width 19 height 13
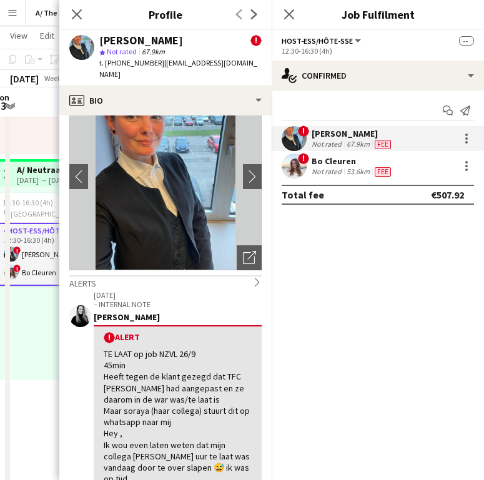
scroll to position [0, 0]
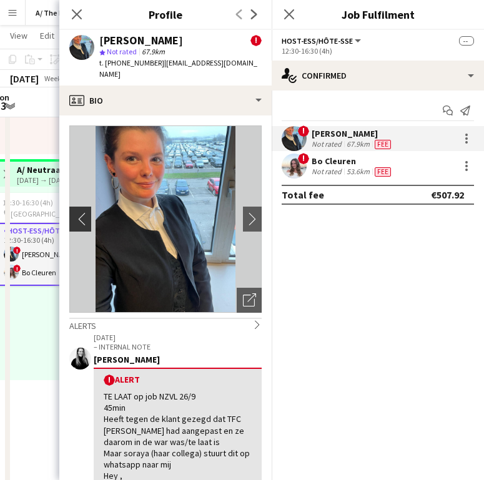
click at [82, 207] on button "chevron-left" at bounding box center [78, 219] width 25 height 25
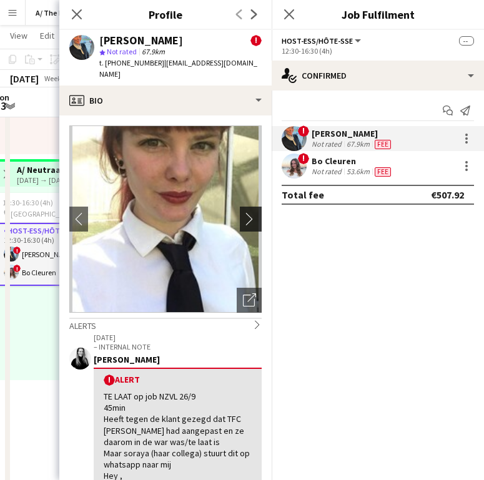
click at [245, 212] on app-icon "chevron-right" at bounding box center [252, 218] width 19 height 13
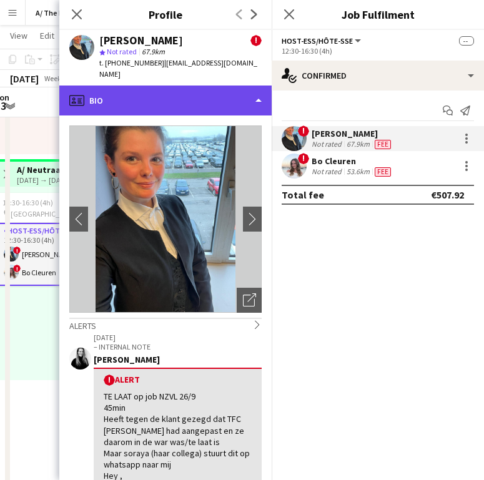
click at [206, 90] on div "profile Bio" at bounding box center [165, 100] width 212 height 30
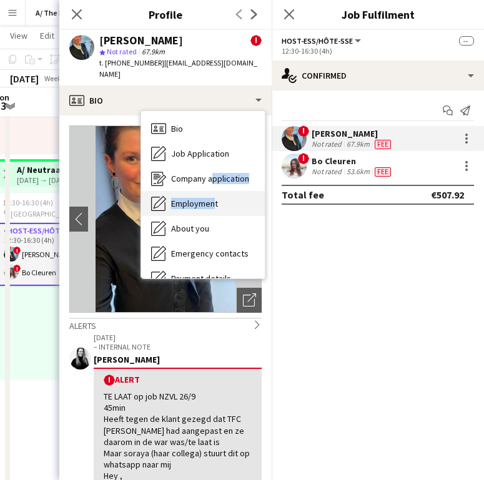
click at [208, 180] on div "Bio Bio Job Application Job Application Company application Company application…" at bounding box center [203, 194] width 124 height 167
click at [208, 191] on div "Employment Employment" at bounding box center [203, 203] width 124 height 25
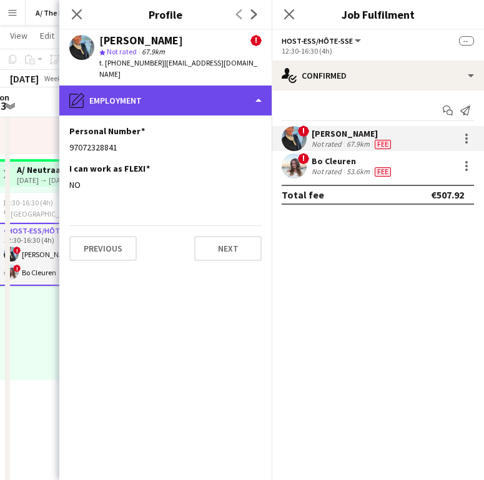
click at [181, 93] on div "pencil4 Employment" at bounding box center [165, 100] width 212 height 30
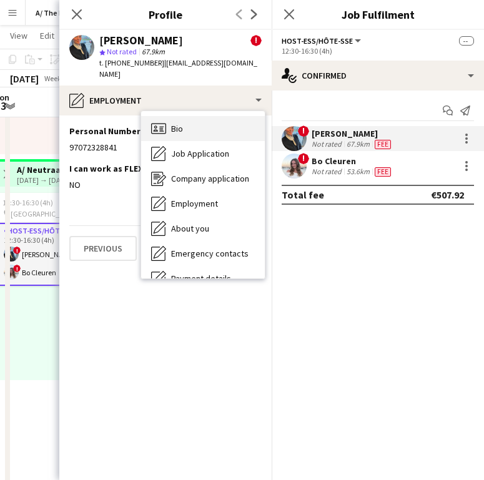
click at [192, 118] on div "Bio Bio" at bounding box center [203, 128] width 124 height 25
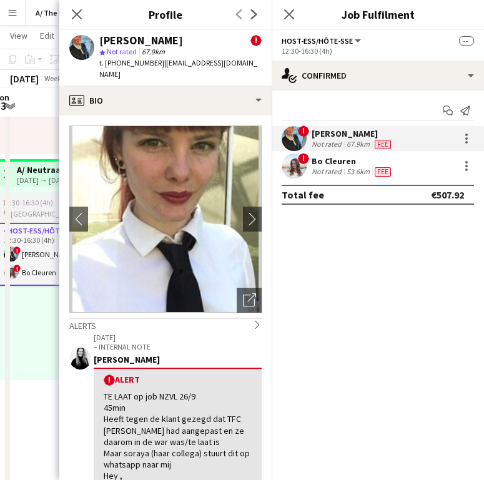
click at [34, 206] on span "12:30-16:30 (4h)" at bounding box center [27, 202] width 51 height 9
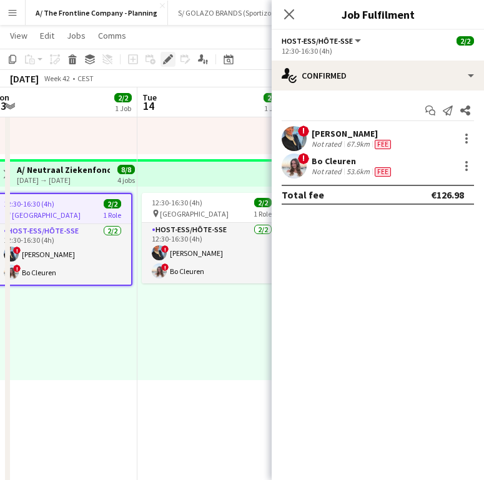
click at [167, 59] on icon at bounding box center [167, 59] width 7 height 7
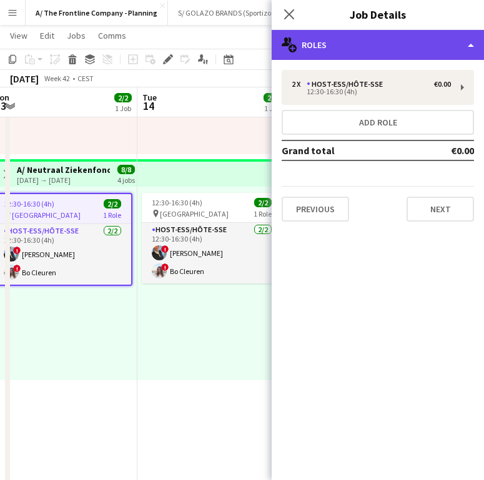
click at [392, 48] on div "multiple-users-add Roles" at bounding box center [377, 45] width 212 height 30
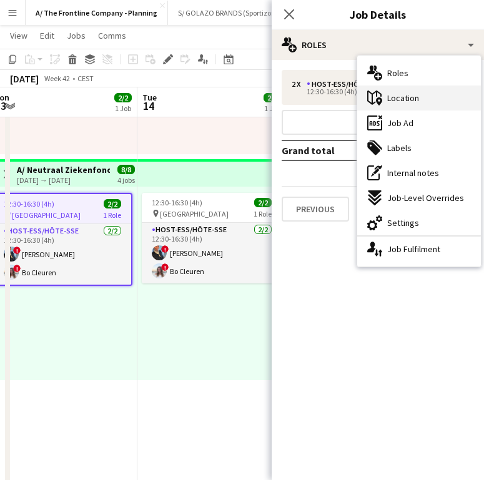
click at [429, 96] on div "maps-pin-1 Location" at bounding box center [419, 97] width 124 height 25
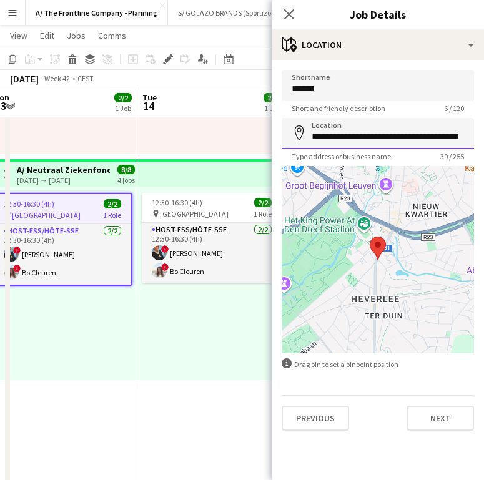
click at [386, 138] on input "**********" at bounding box center [377, 133] width 192 height 31
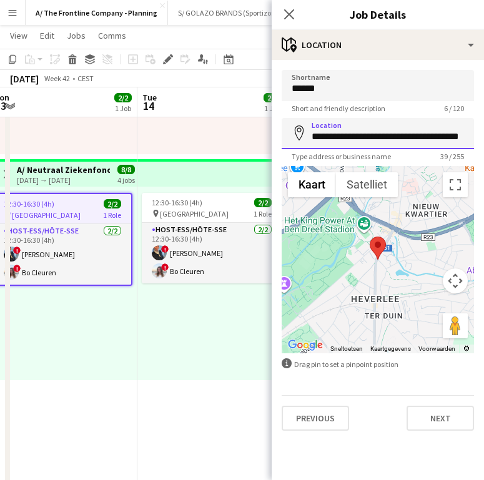
click at [386, 138] on input "**********" at bounding box center [377, 133] width 192 height 31
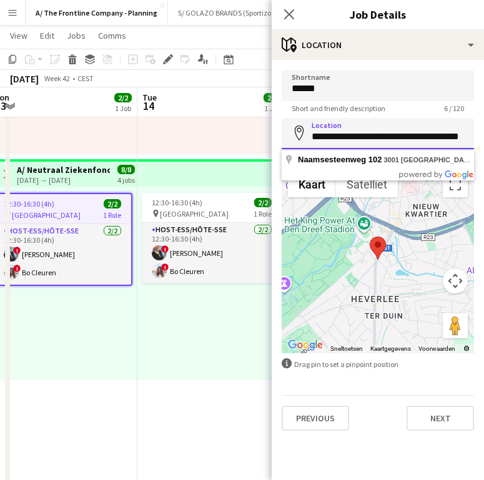
click at [386, 138] on input "**********" at bounding box center [377, 133] width 192 height 31
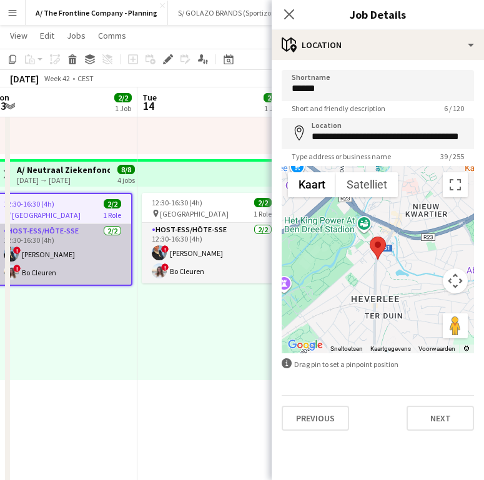
click at [89, 255] on app-card-role "Host-ess/Hôte-sse [DATE] 12:30-16:30 (4h) ! [PERSON_NAME] ! Bo Cleuren" at bounding box center [62, 254] width 137 height 61
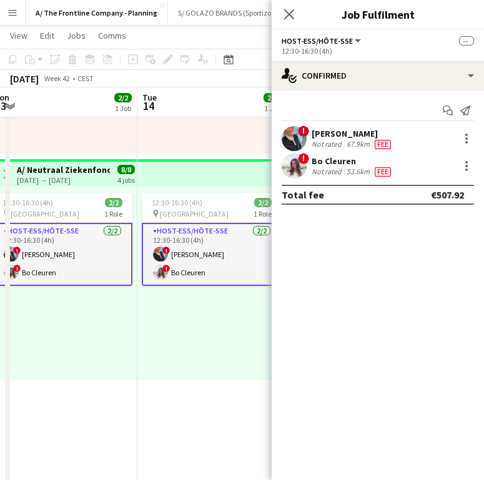
scroll to position [0, 459]
click at [469, 137] on div at bounding box center [466, 138] width 15 height 15
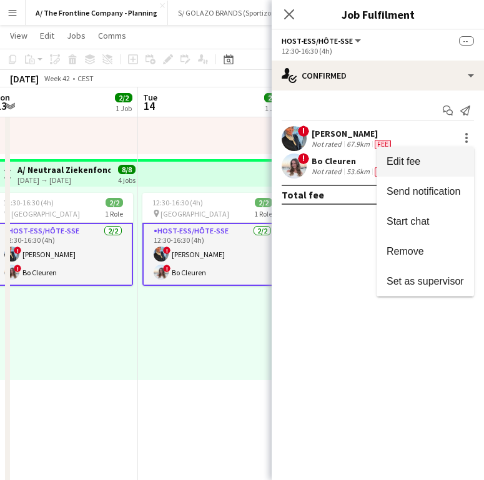
click at [439, 162] on span "Edit fee" at bounding box center [424, 161] width 77 height 11
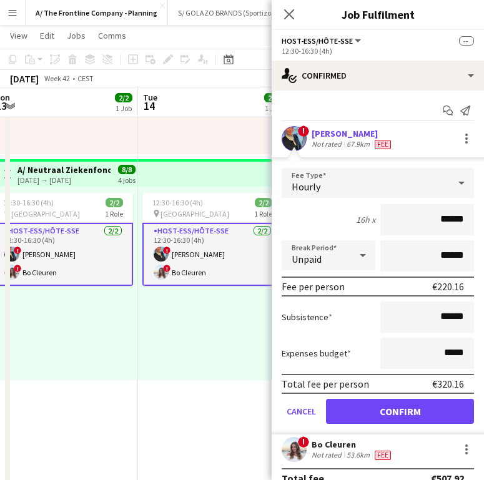
click at [51, 372] on div "12:30-16:30 (4h) 2/2 pin Leuven 1 Role Host-ess/Hôte-sse [DATE] 12:30-16:30 (4h…" at bounding box center [64, 283] width 147 height 193
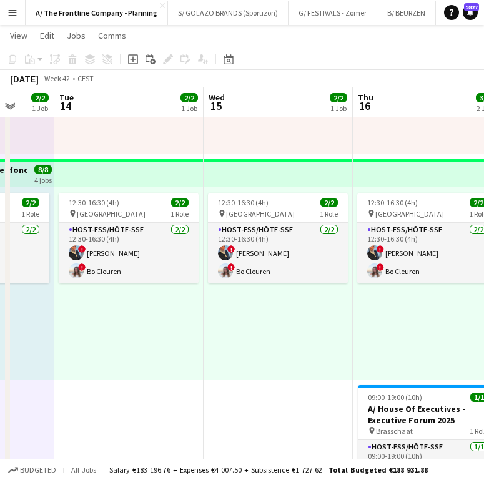
scroll to position [0, 552]
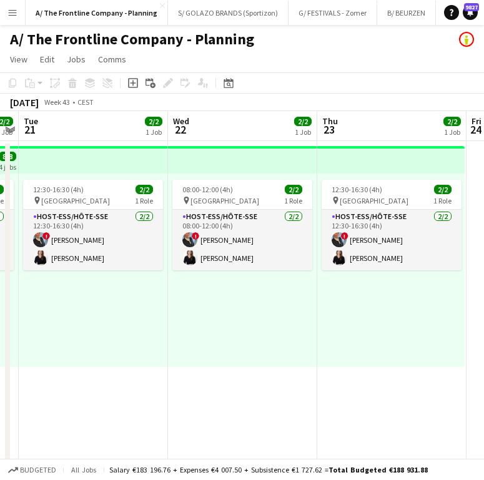
scroll to position [0, 272]
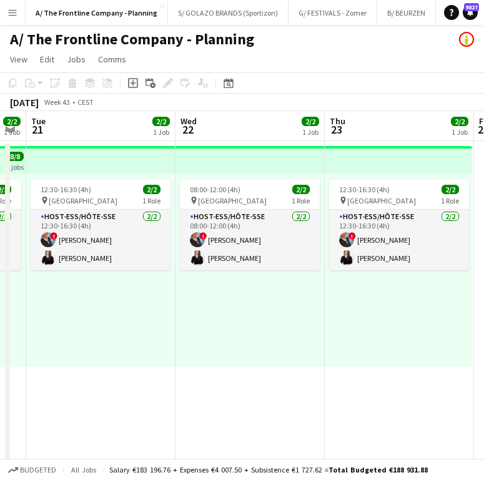
click at [148, 316] on div "12:30-16:30 (4h) 2/2 pin Hasselt 1 Role Host-ess/Hôte-sse [DATE] 12:30-16:30 (4…" at bounding box center [100, 269] width 149 height 193
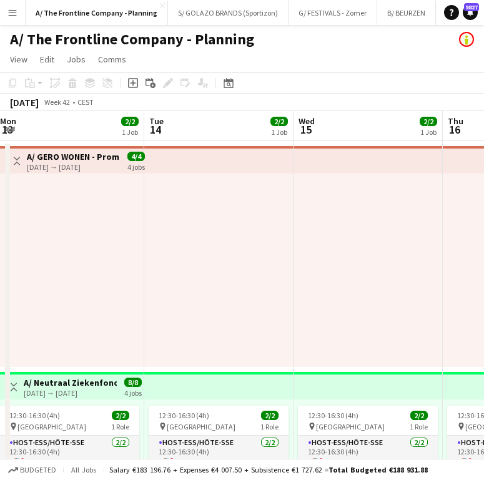
scroll to position [0, 284]
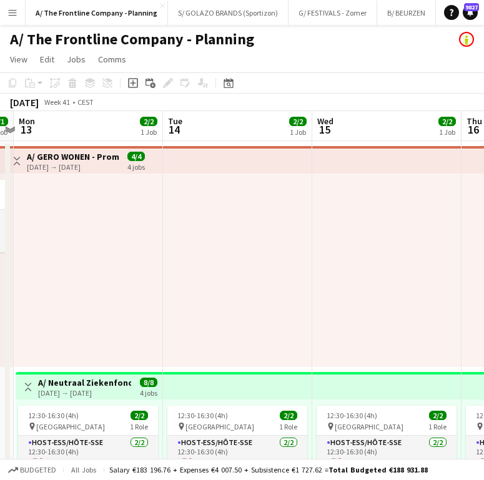
click at [167, 337] on div at bounding box center [237, 269] width 149 height 193
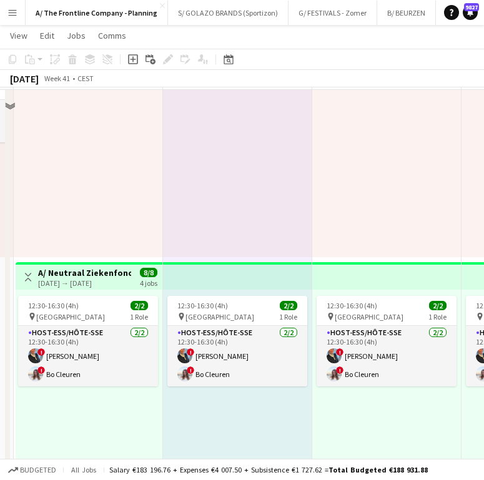
scroll to position [134, 0]
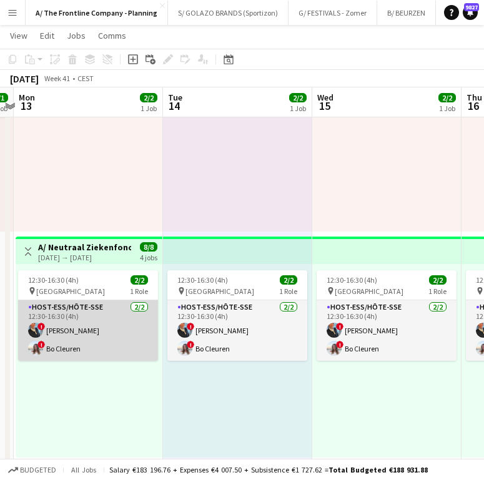
click at [119, 329] on app-card-role "Host-ess/Hôte-sse [DATE] 12:30-16:30 (4h) ! [PERSON_NAME] ! Bo Cleuren" at bounding box center [88, 330] width 140 height 61
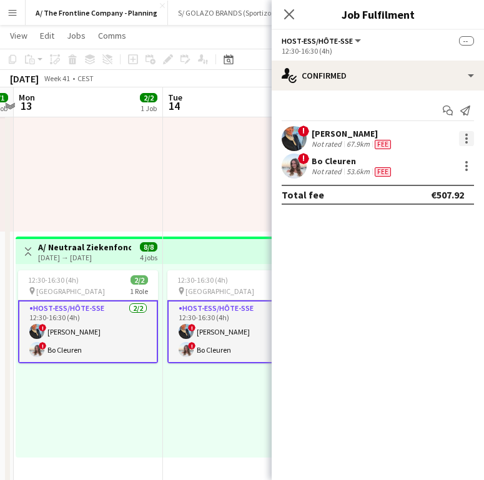
click at [469, 143] on div at bounding box center [466, 138] width 15 height 15
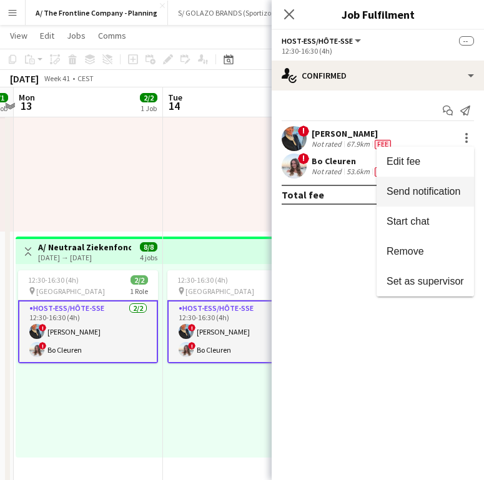
click at [434, 193] on span "Send notification" at bounding box center [423, 191] width 74 height 11
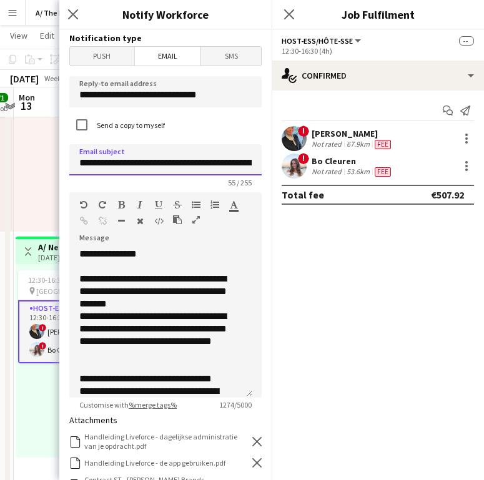
scroll to position [0, 67]
drag, startPoint x: 117, startPoint y: 167, endPoint x: 272, endPoint y: 177, distance: 155.7
drag, startPoint x: 247, startPoint y: 167, endPoint x: 92, endPoint y: 170, distance: 154.7
click at [92, 170] on input "**********" at bounding box center [160, 159] width 183 height 31
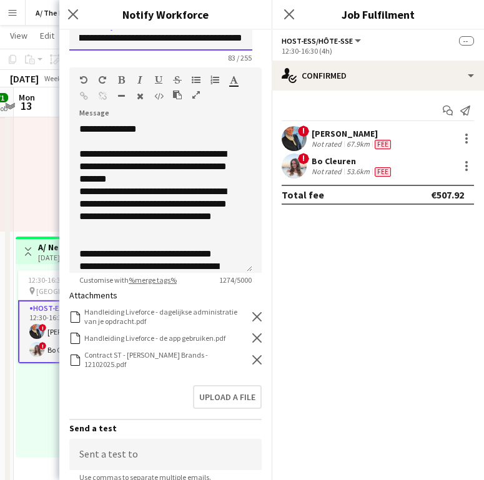
scroll to position [190, 0]
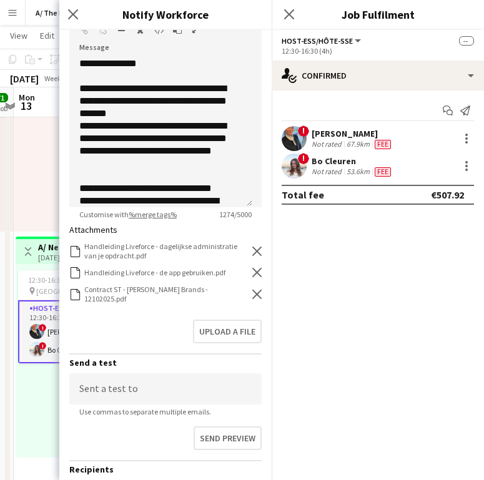
type input "**********"
click at [252, 290] on icon "Remove" at bounding box center [256, 293] width 9 height 9
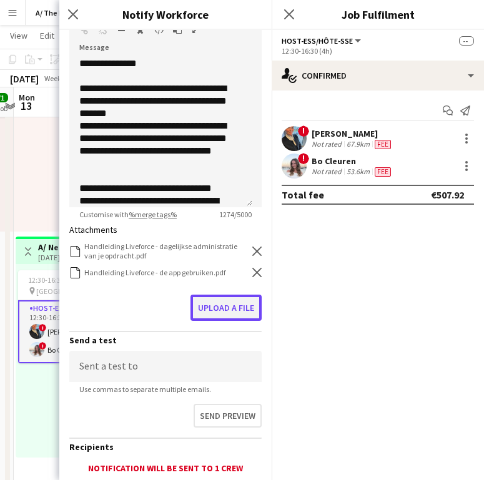
click at [228, 314] on button "Upload a file" at bounding box center [225, 307] width 71 height 26
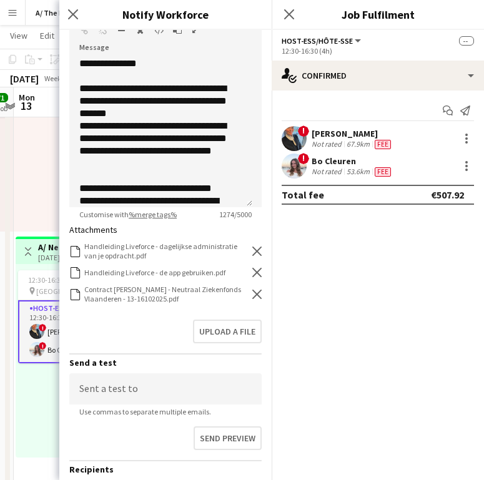
scroll to position [304, 0]
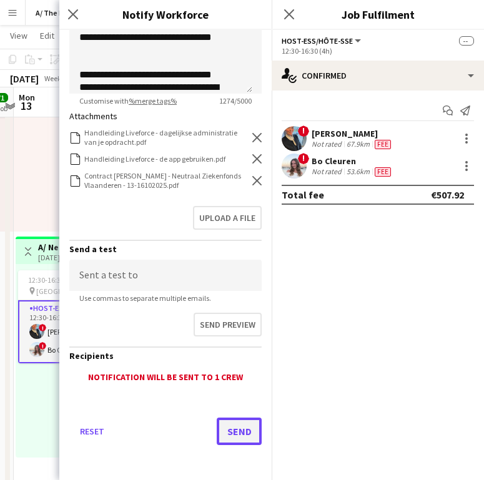
click at [236, 423] on button "Send" at bounding box center [238, 430] width 45 height 27
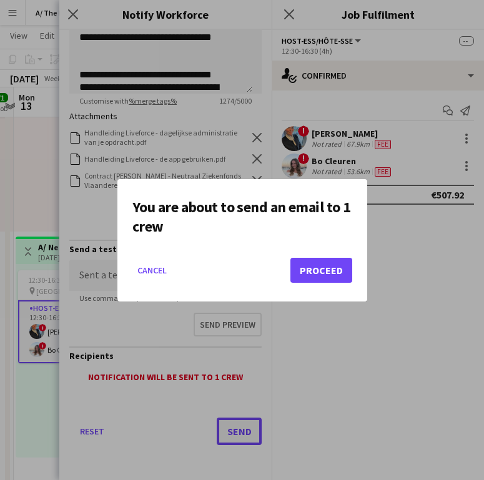
scroll to position [0, 0]
click at [300, 279] on button "Proceed" at bounding box center [321, 270] width 62 height 25
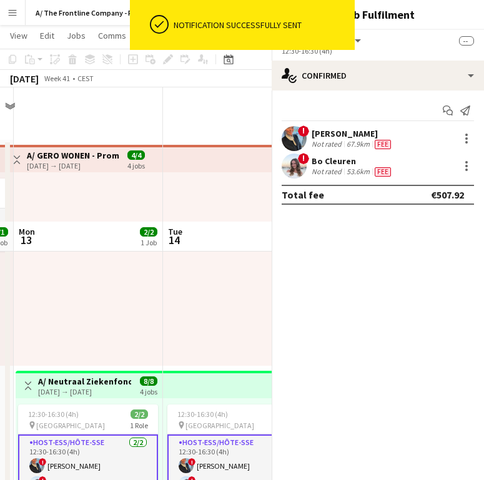
scroll to position [134, 0]
